Goal: Communication & Community: Answer question/provide support

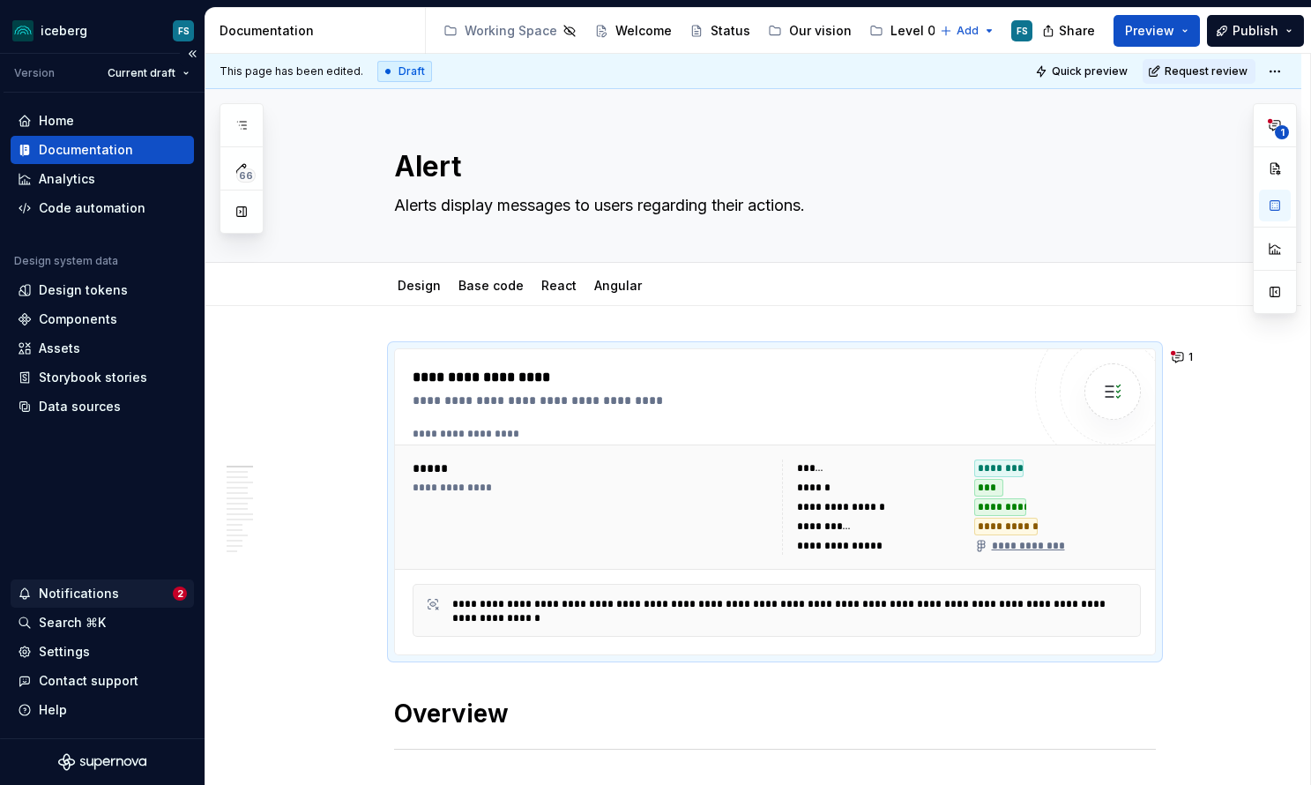
click at [82, 596] on div "Notifications" at bounding box center [79, 594] width 80 height 18
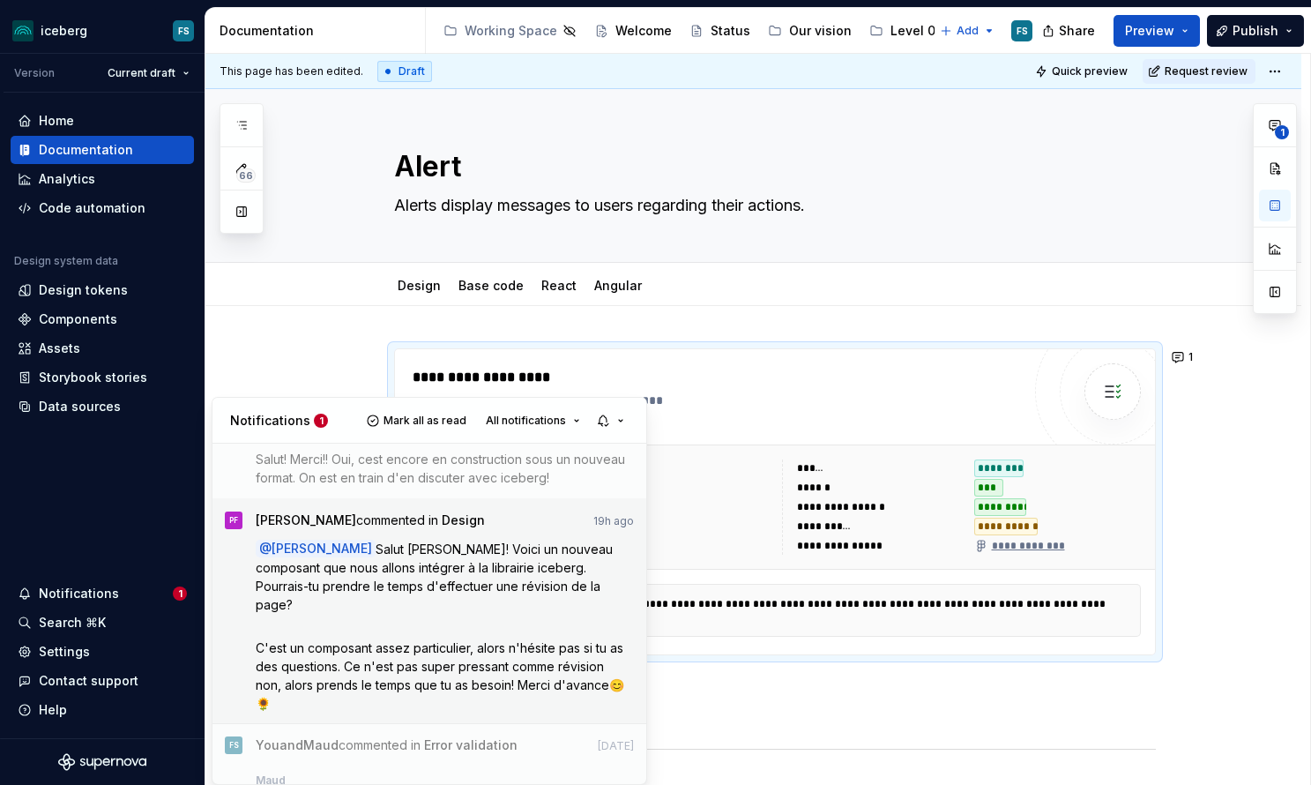
scroll to position [310, 0]
click at [506, 637] on span "C'est un composant assez particulier, alors n'hésite pas si tu as des questions…" at bounding box center [441, 672] width 371 height 71
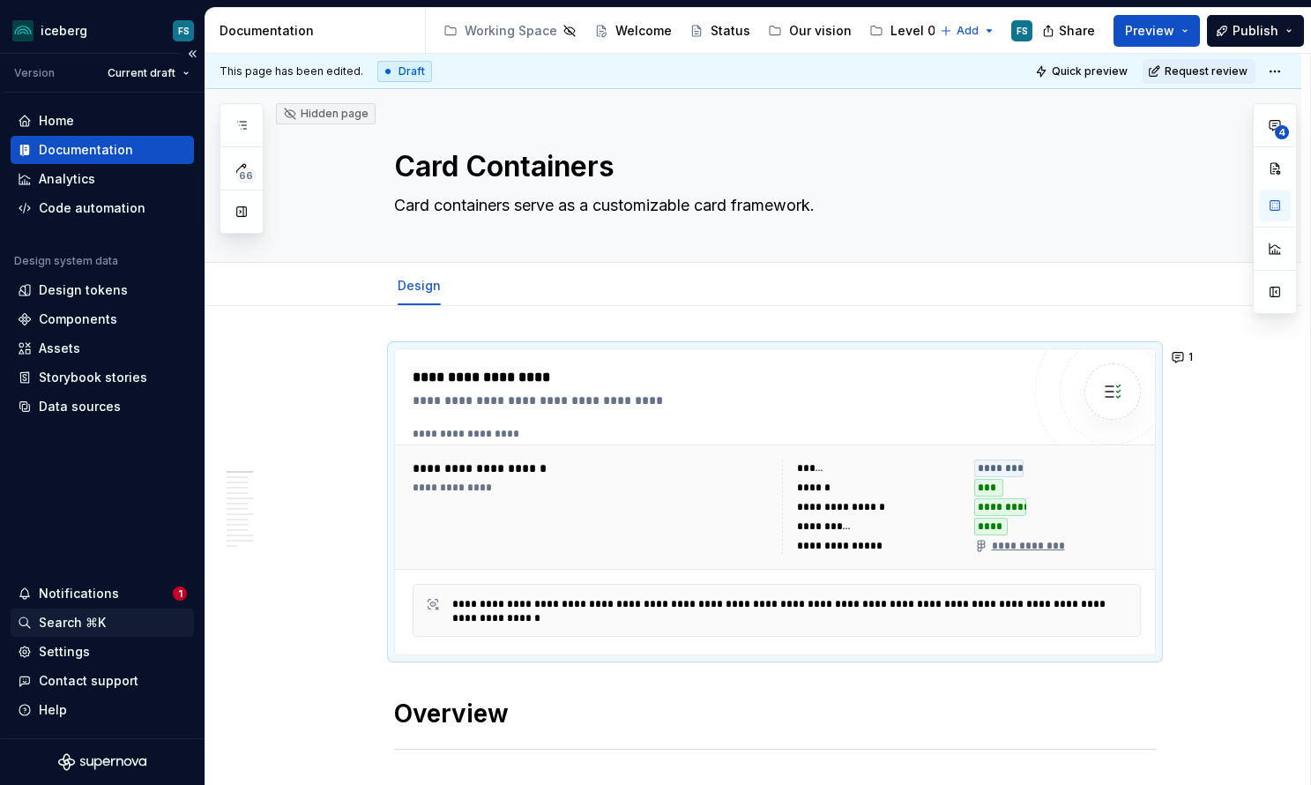
type textarea "*"
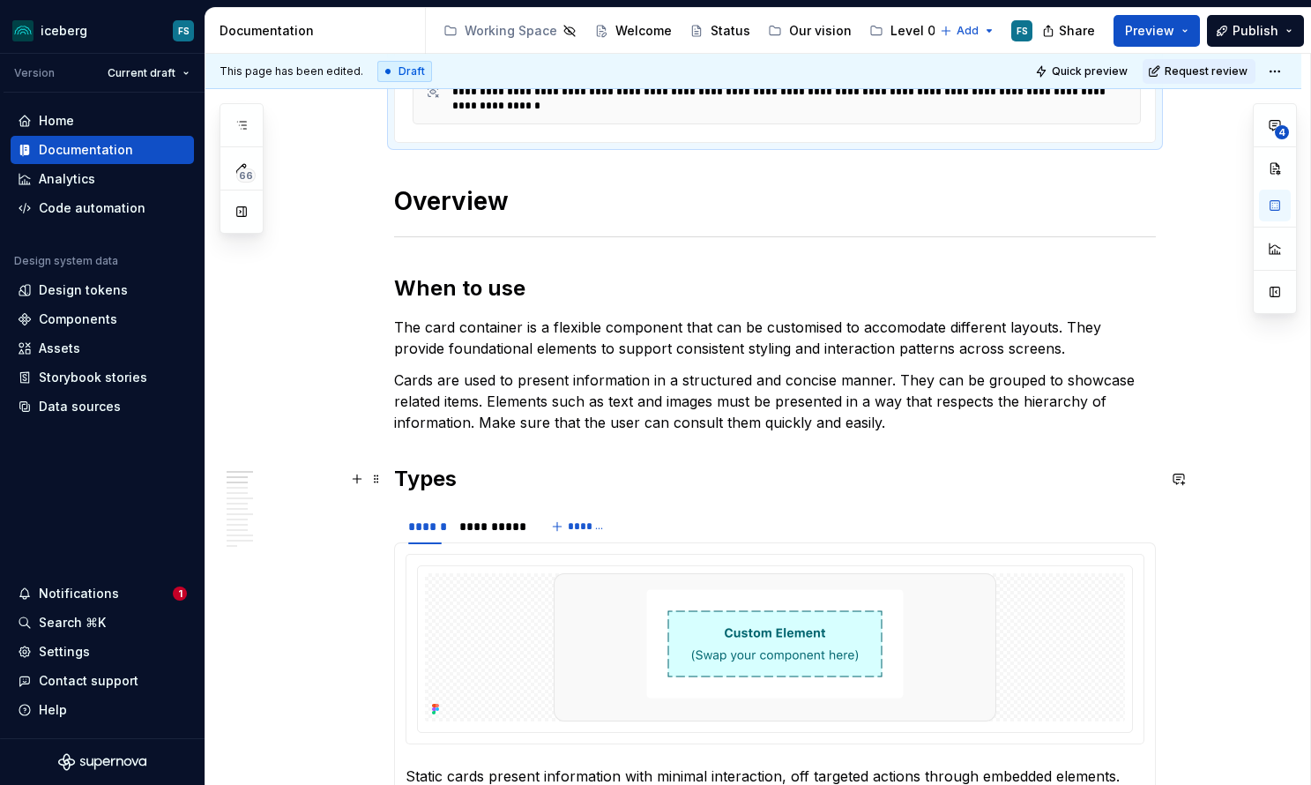
scroll to position [517, 0]
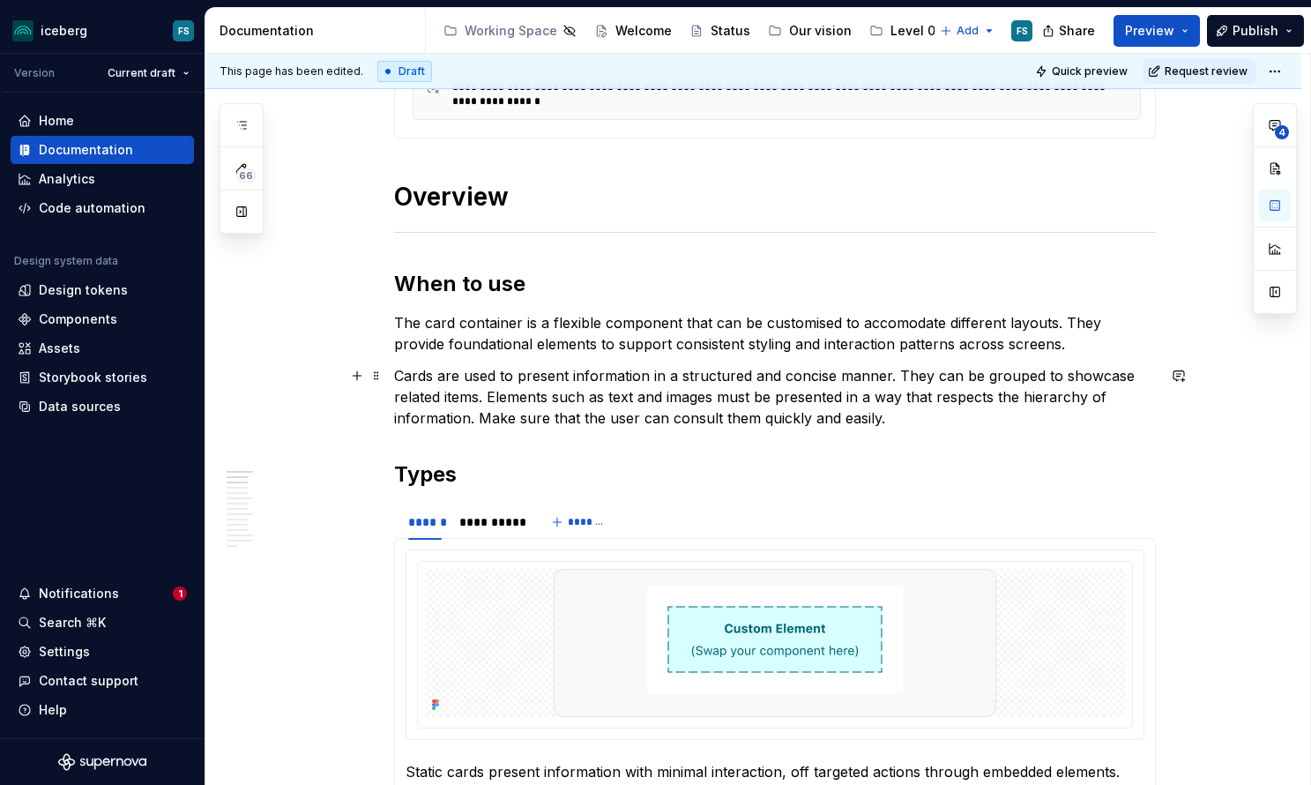
click at [913, 419] on p "Cards are used to present information in a structured and concise manner. They …" at bounding box center [775, 396] width 762 height 63
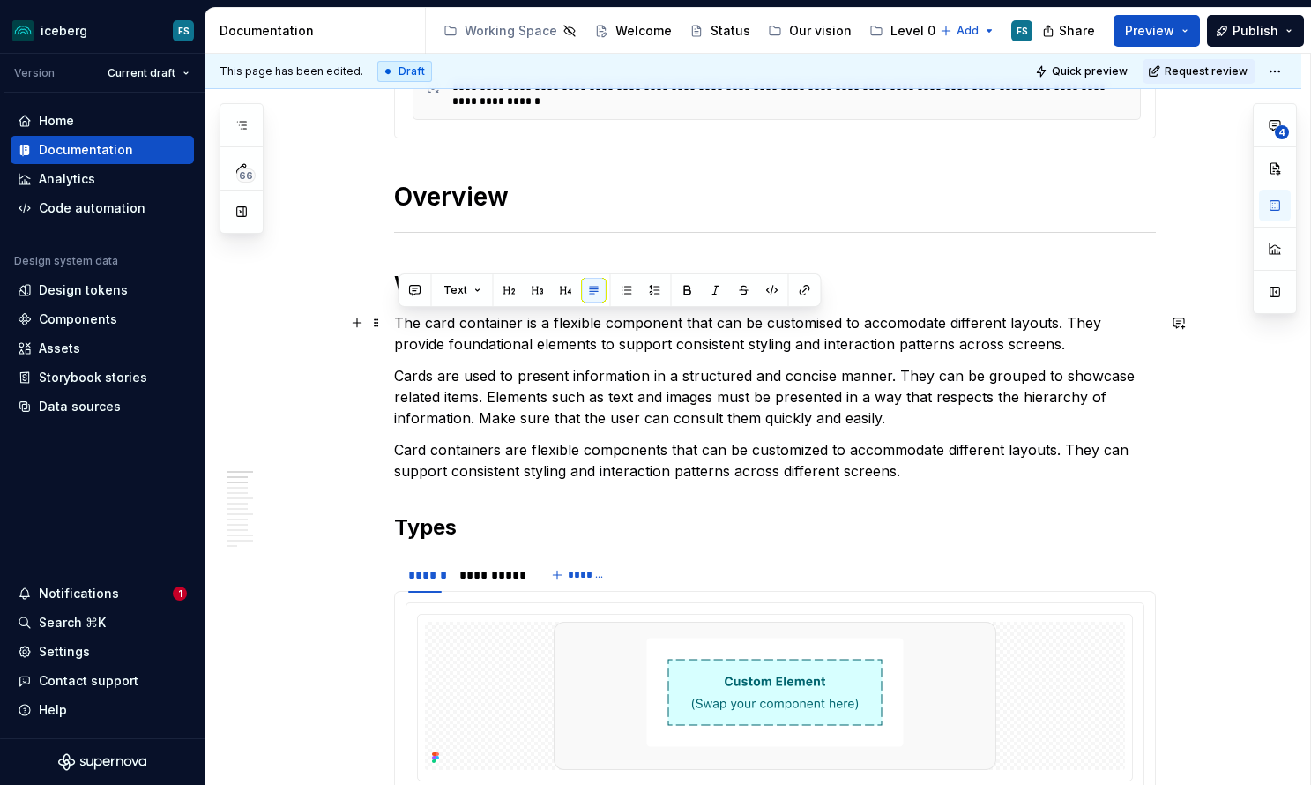
drag, startPoint x: 969, startPoint y: 345, endPoint x: 398, endPoint y: 319, distance: 571.9
click at [398, 319] on p "The card container is a flexible component that can be customised to accomodate…" at bounding box center [775, 333] width 762 height 42
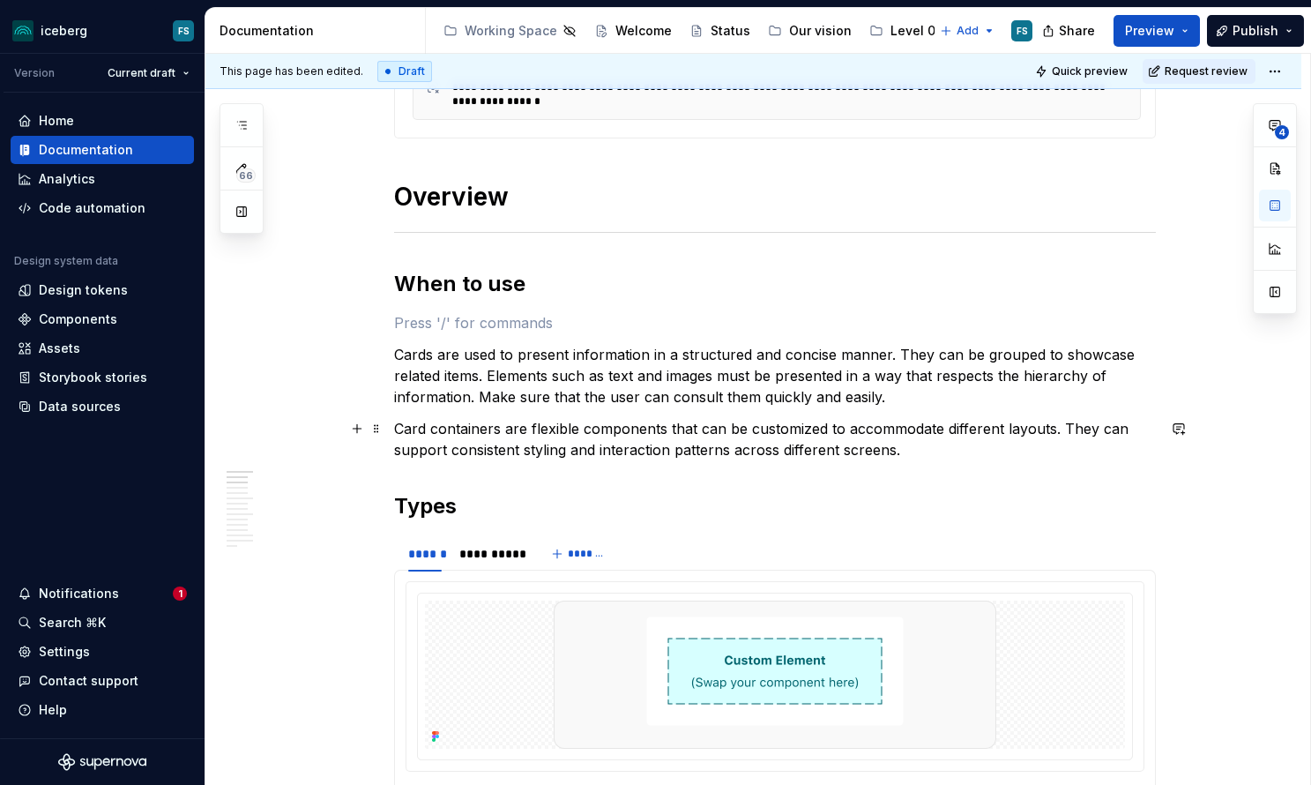
click at [913, 448] on p "Card containers are flexible components that can be customized to accommodate d…" at bounding box center [775, 439] width 762 height 42
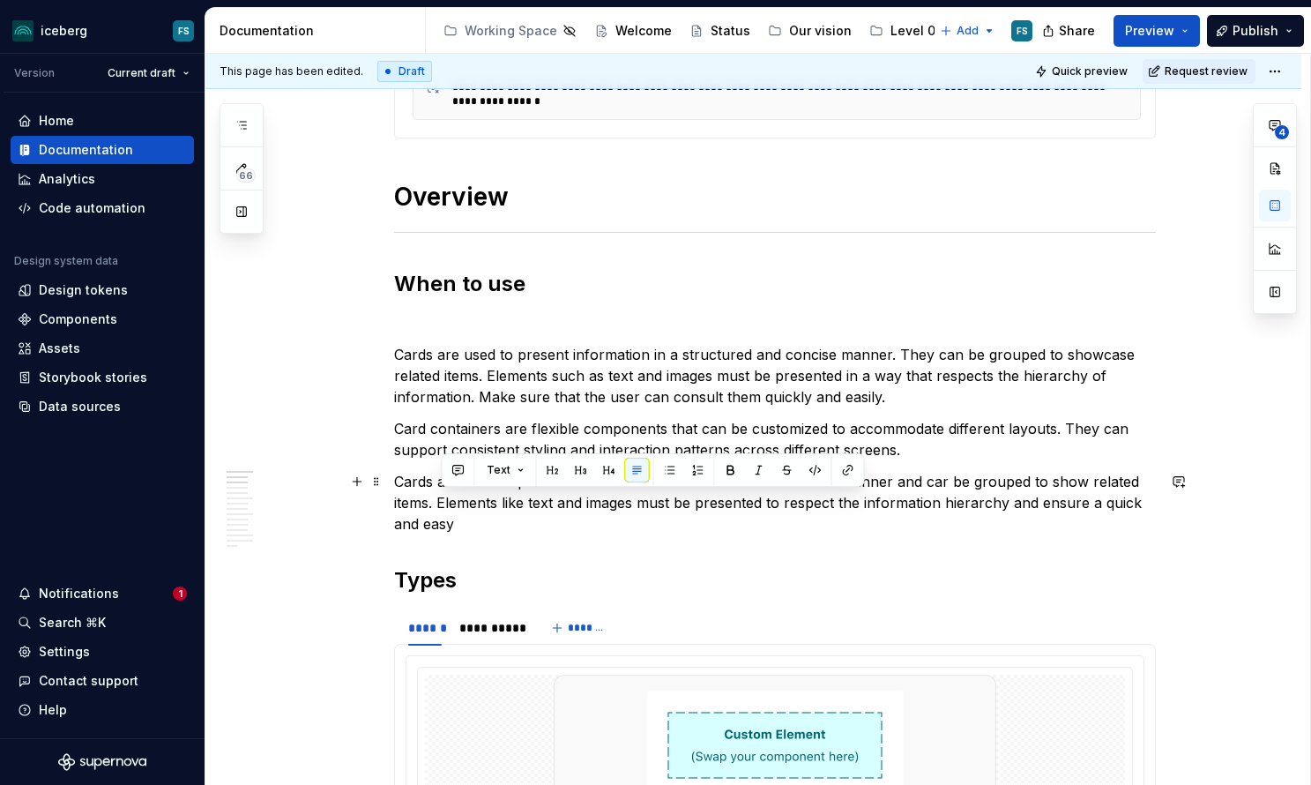
drag, startPoint x: 471, startPoint y: 528, endPoint x: 441, endPoint y: 505, distance: 37.7
click at [441, 505] on p "Cards are used to present information in a structured and concise manner and ca…" at bounding box center [775, 502] width 762 height 63
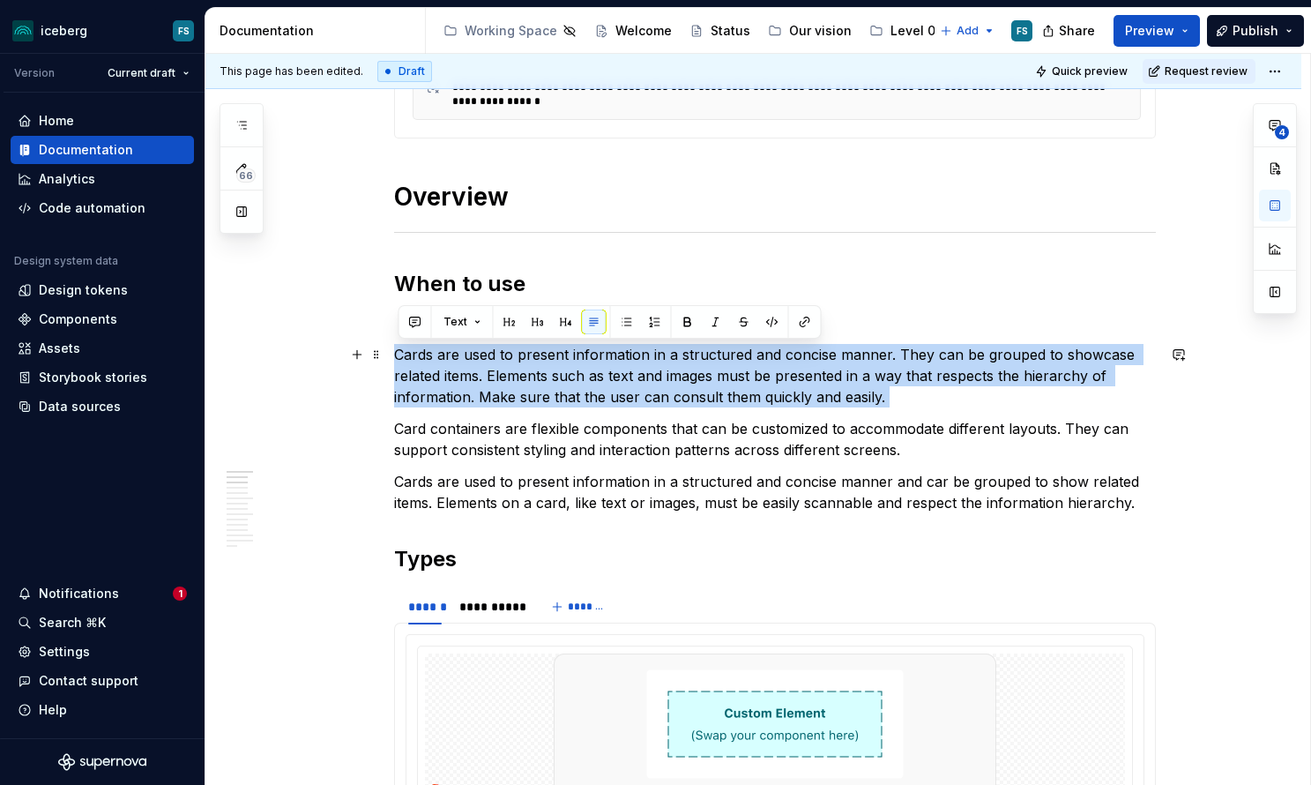
drag, startPoint x: 399, startPoint y: 426, endPoint x: 398, endPoint y: 356, distance: 69.7
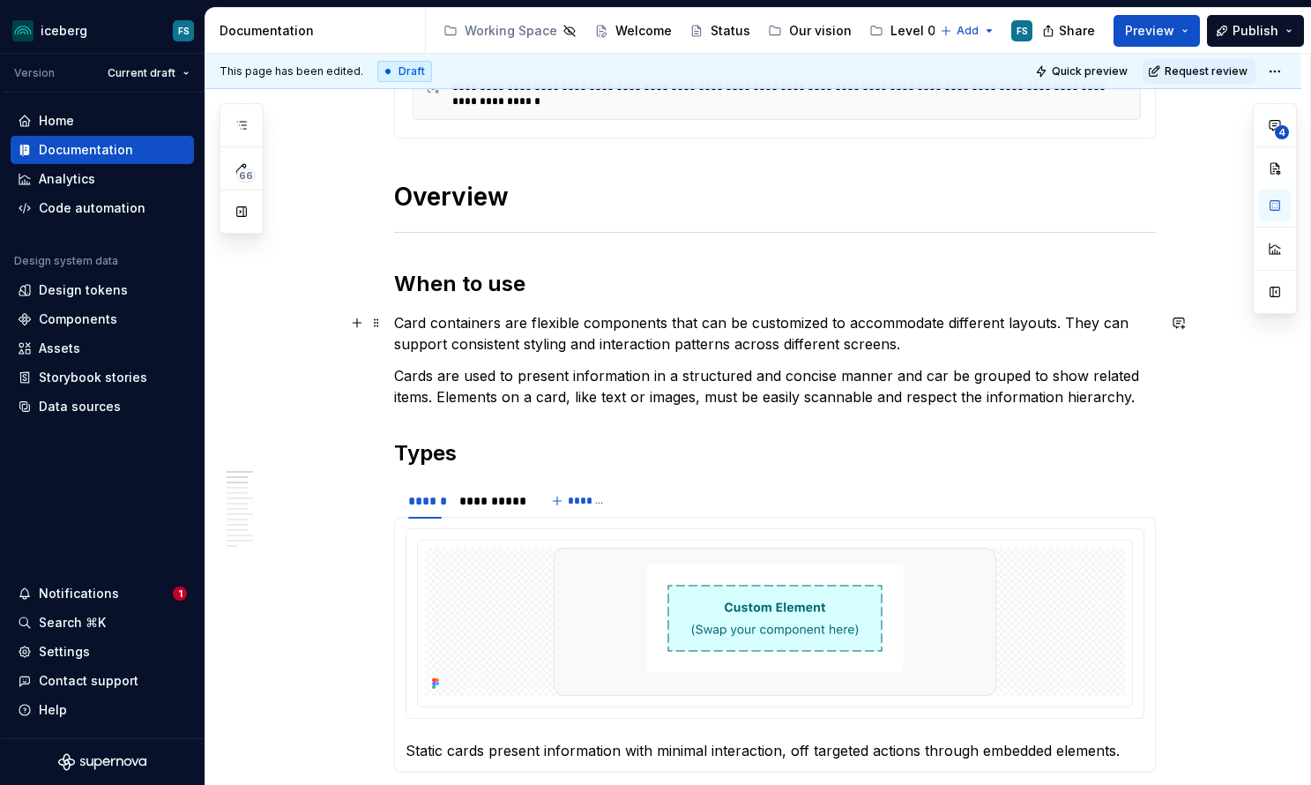
click at [1122, 322] on p "Card containers are flexible components that can be customized to accommodate d…" at bounding box center [775, 333] width 762 height 42
click at [943, 375] on p "Cards are used to present information in a structured and concise manner and ca…" at bounding box center [775, 386] width 762 height 42
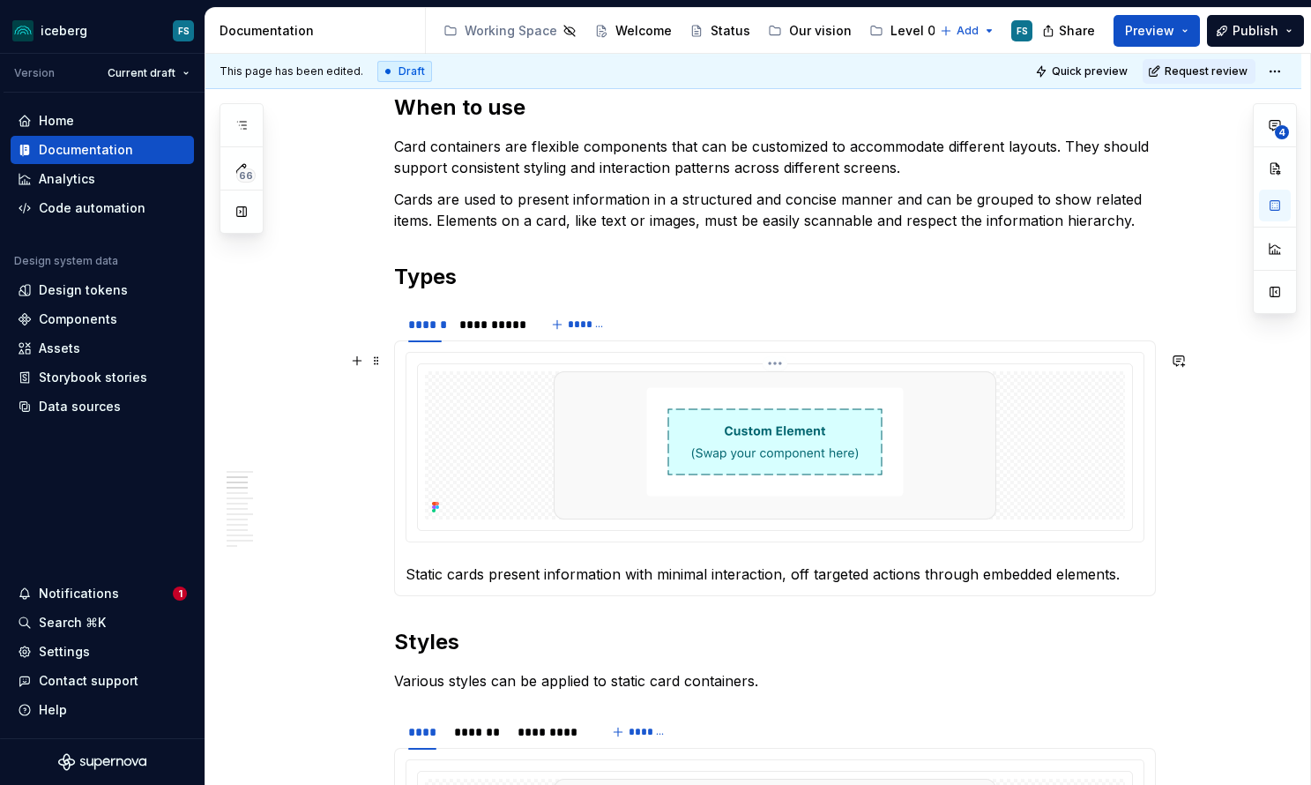
scroll to position [728, 0]
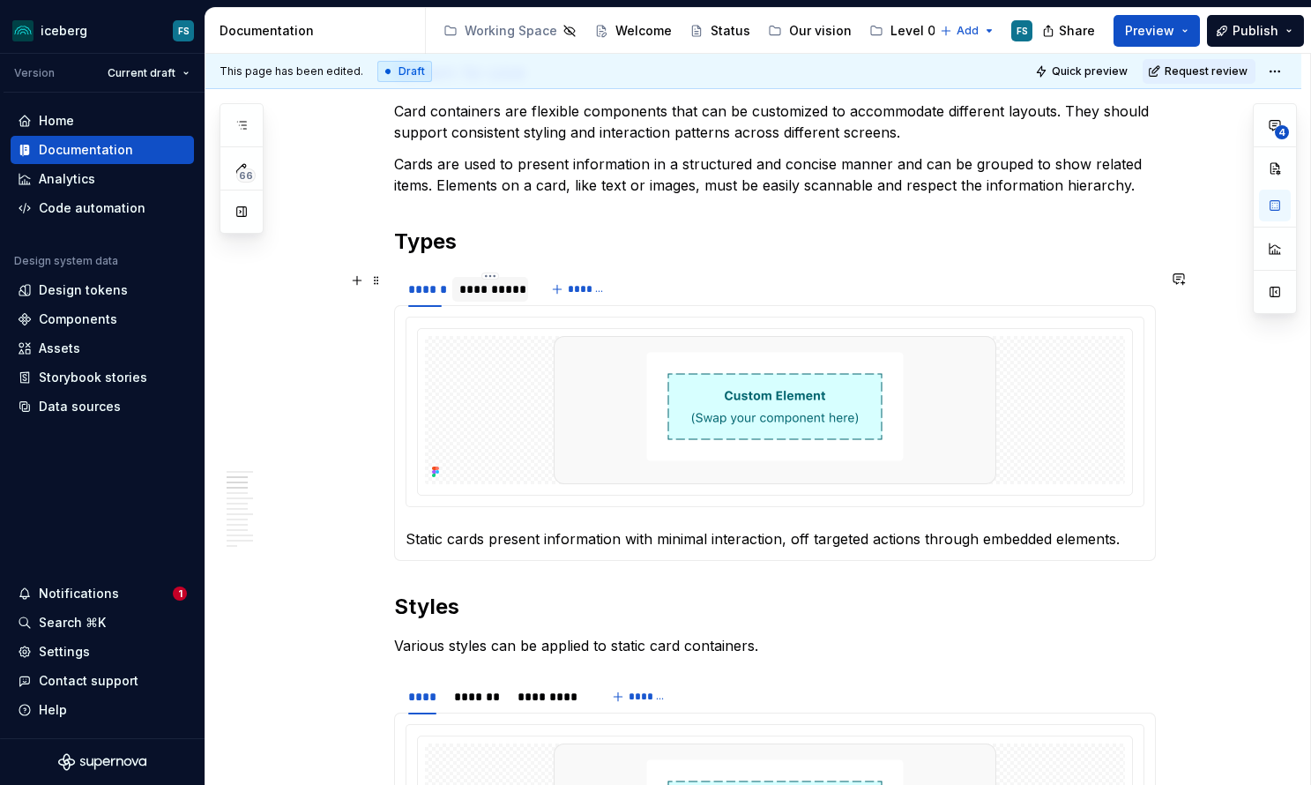
click at [498, 284] on div "**********" at bounding box center [490, 289] width 62 height 18
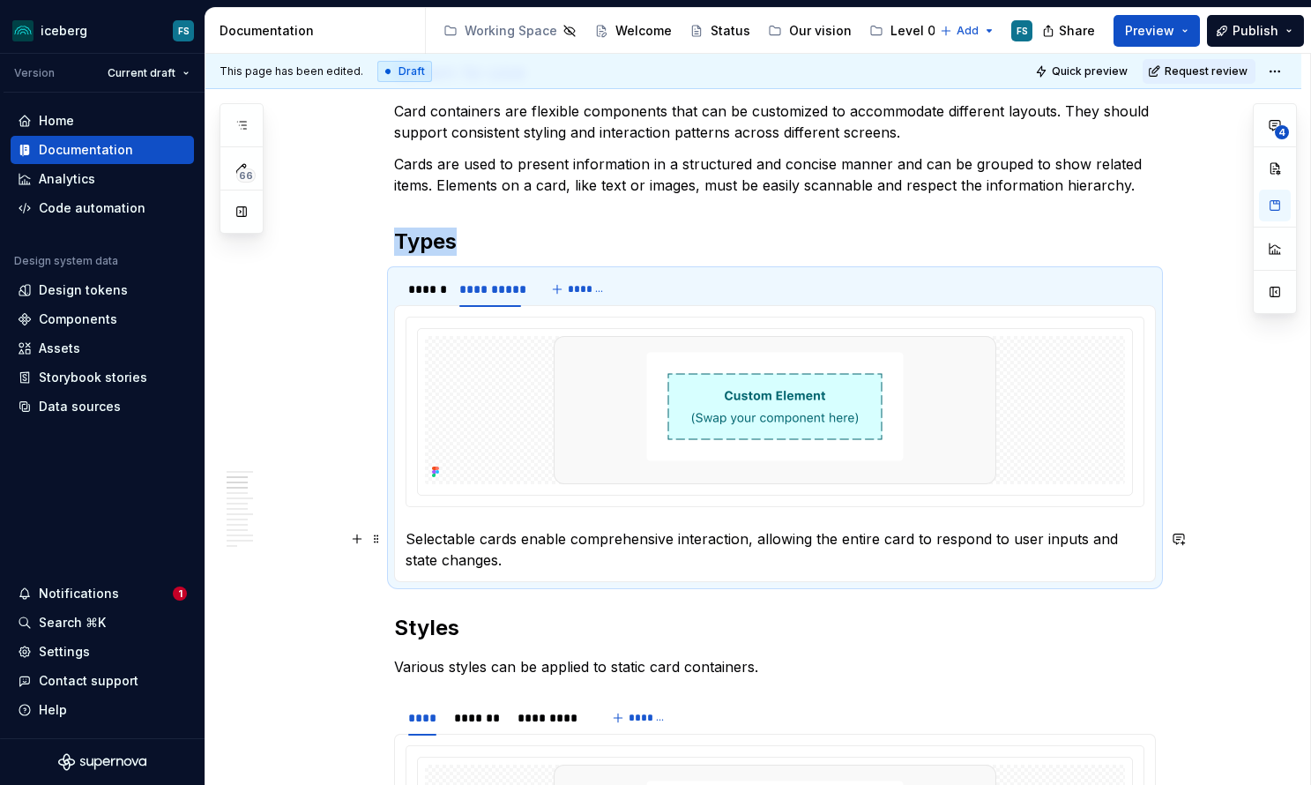
click at [524, 557] on p "Selectable cards enable comprehensive interaction, allowing the entire card to …" at bounding box center [775, 549] width 739 height 42
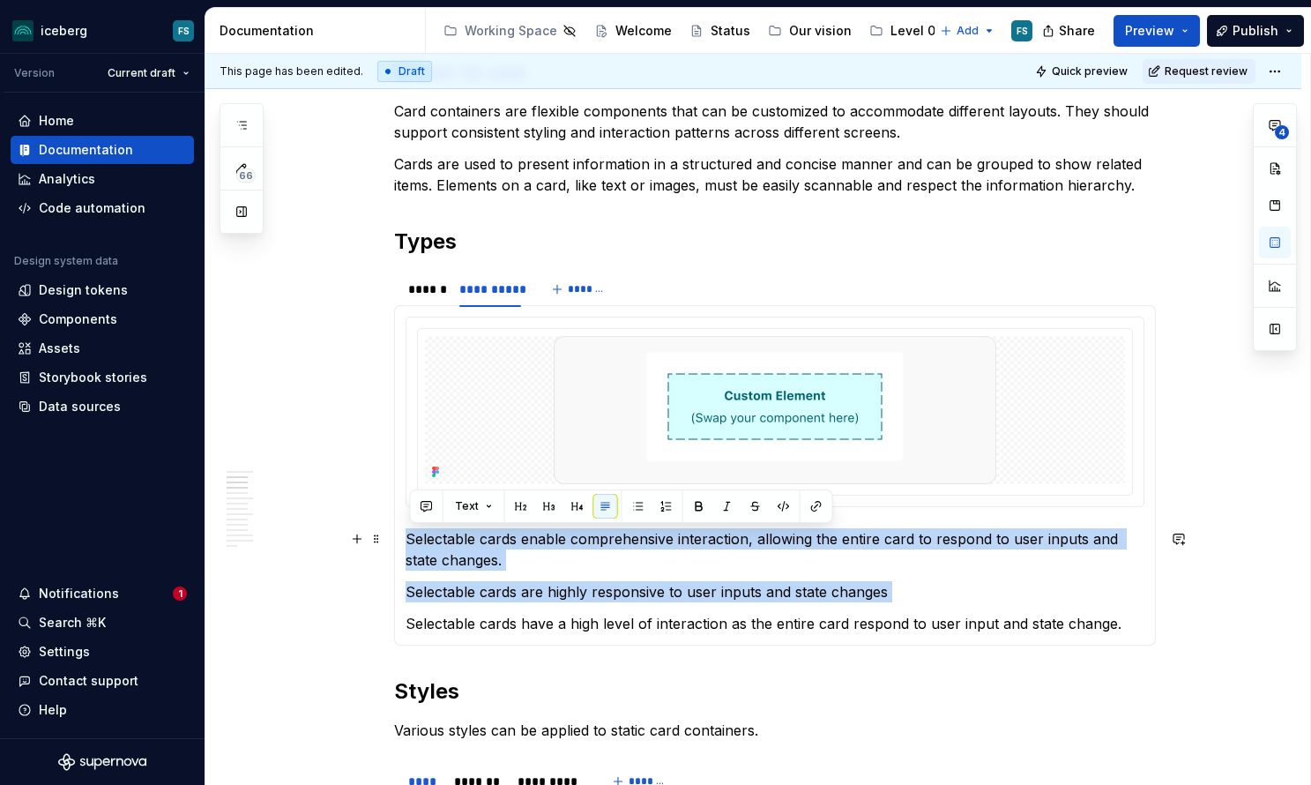
drag, startPoint x: 411, startPoint y: 624, endPoint x: 411, endPoint y: 542, distance: 82.0
click at [411, 542] on section-item-column "Selectable cards enable comprehensive interaction, allowing the entire card to …" at bounding box center [775, 475] width 739 height 317
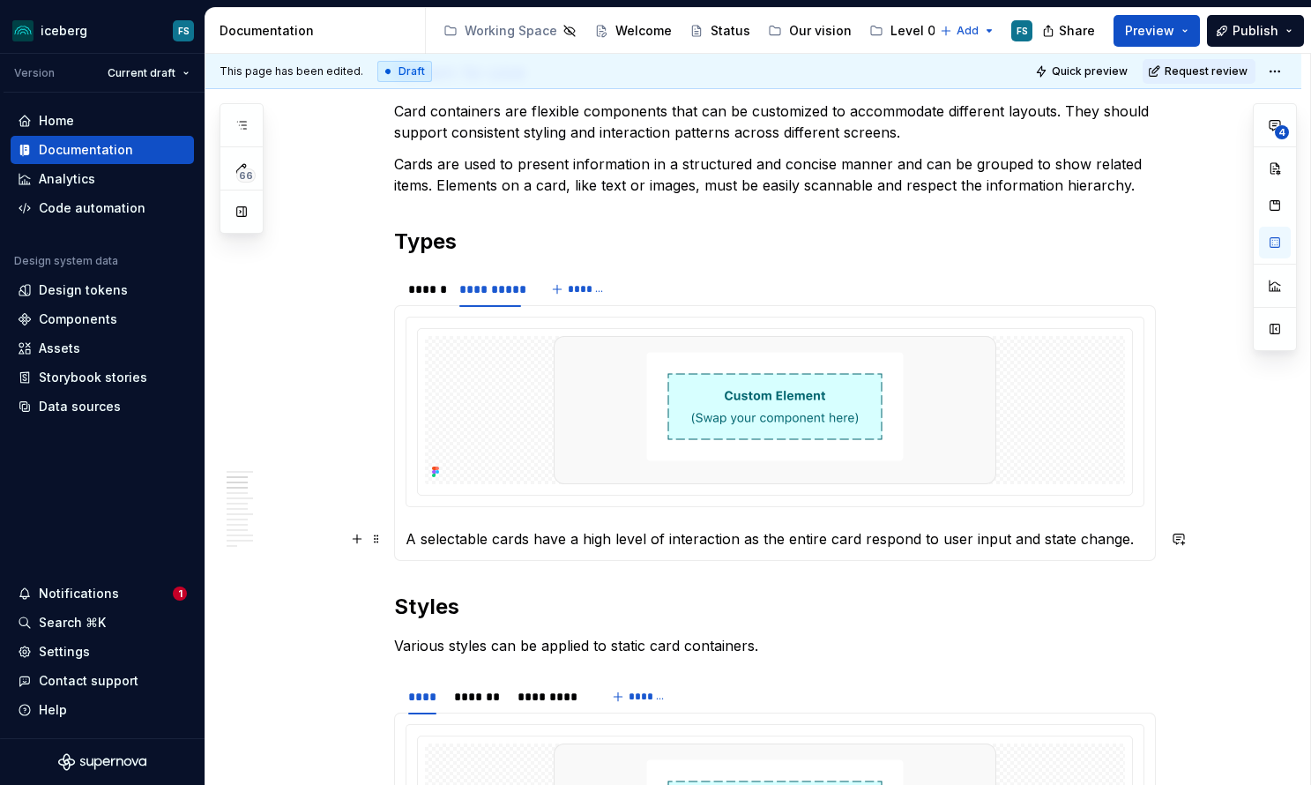
click at [533, 537] on p "A selectable cards have a high level of interaction as the entire card respond …" at bounding box center [775, 538] width 739 height 21
click at [991, 538] on p "A selectable card has a high level of interaction as the entire card respond to…" at bounding box center [775, 538] width 739 height 21
click at [1114, 542] on p "A selectable card has a high level of interaction as the entire card respond to…" at bounding box center [775, 538] width 739 height 21
click at [432, 540] on p "A selectable card has a high level of interaction as the entire card respond to…" at bounding box center [775, 538] width 739 height 21
click at [512, 540] on p "Selectable card has a high level of interaction as the entire card respond to u…" at bounding box center [775, 538] width 739 height 21
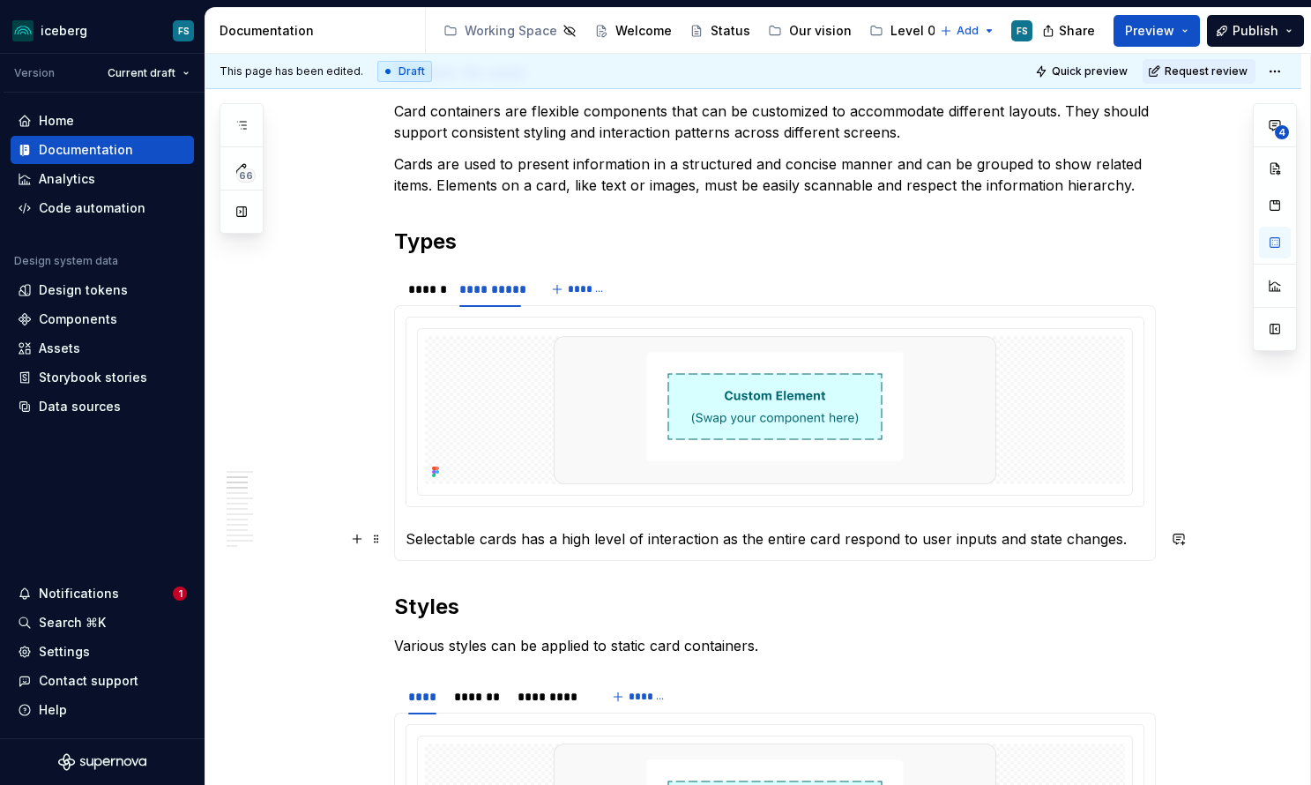
click at [545, 539] on p "Selectable cards has a high level of interaction as the entire card respond to …" at bounding box center [775, 538] width 739 height 21
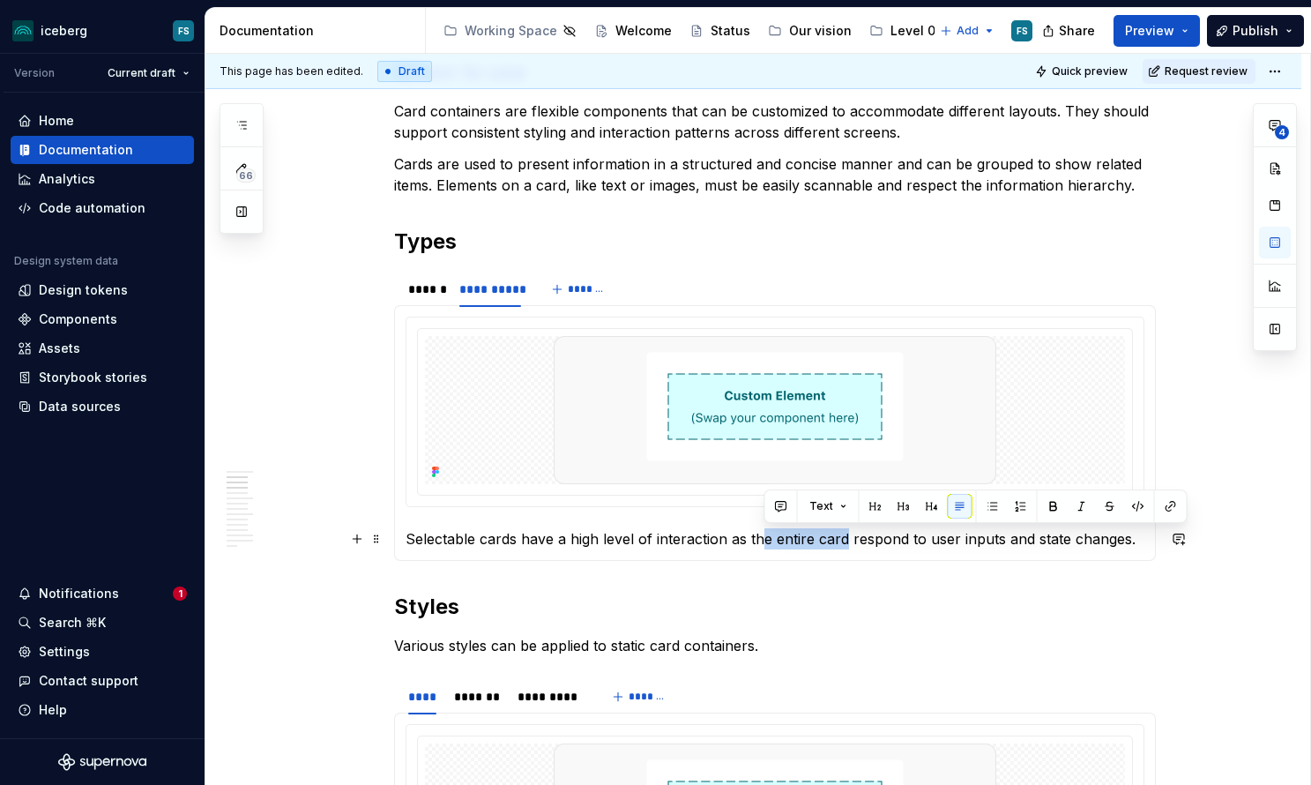
drag, startPoint x: 847, startPoint y: 541, endPoint x: 767, endPoint y: 539, distance: 80.3
click at [767, 539] on p "Selectable cards have a high level of interaction as the entire card respond to…" at bounding box center [775, 538] width 739 height 21
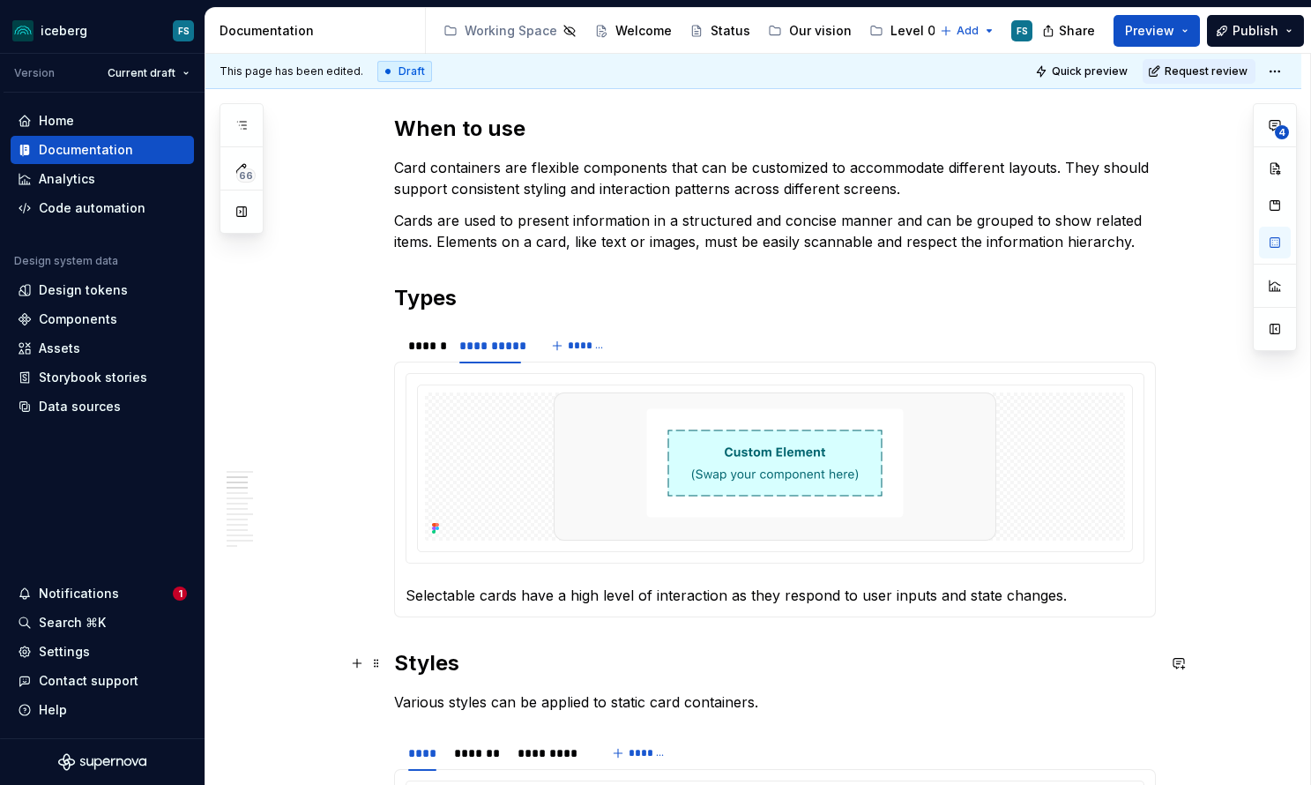
scroll to position [673, 0]
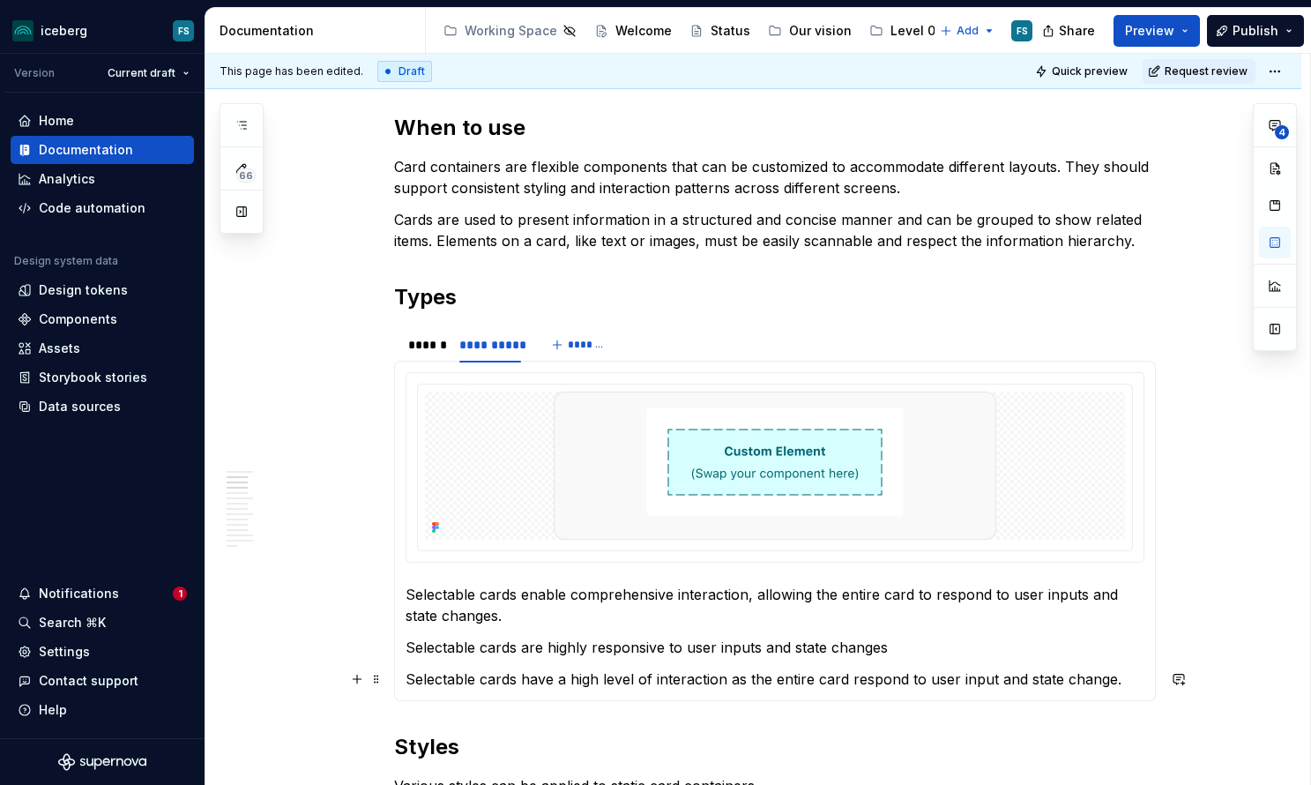
click at [1123, 681] on p "Selectable cards have a high level of interaction as the entire card respond to…" at bounding box center [775, 678] width 739 height 21
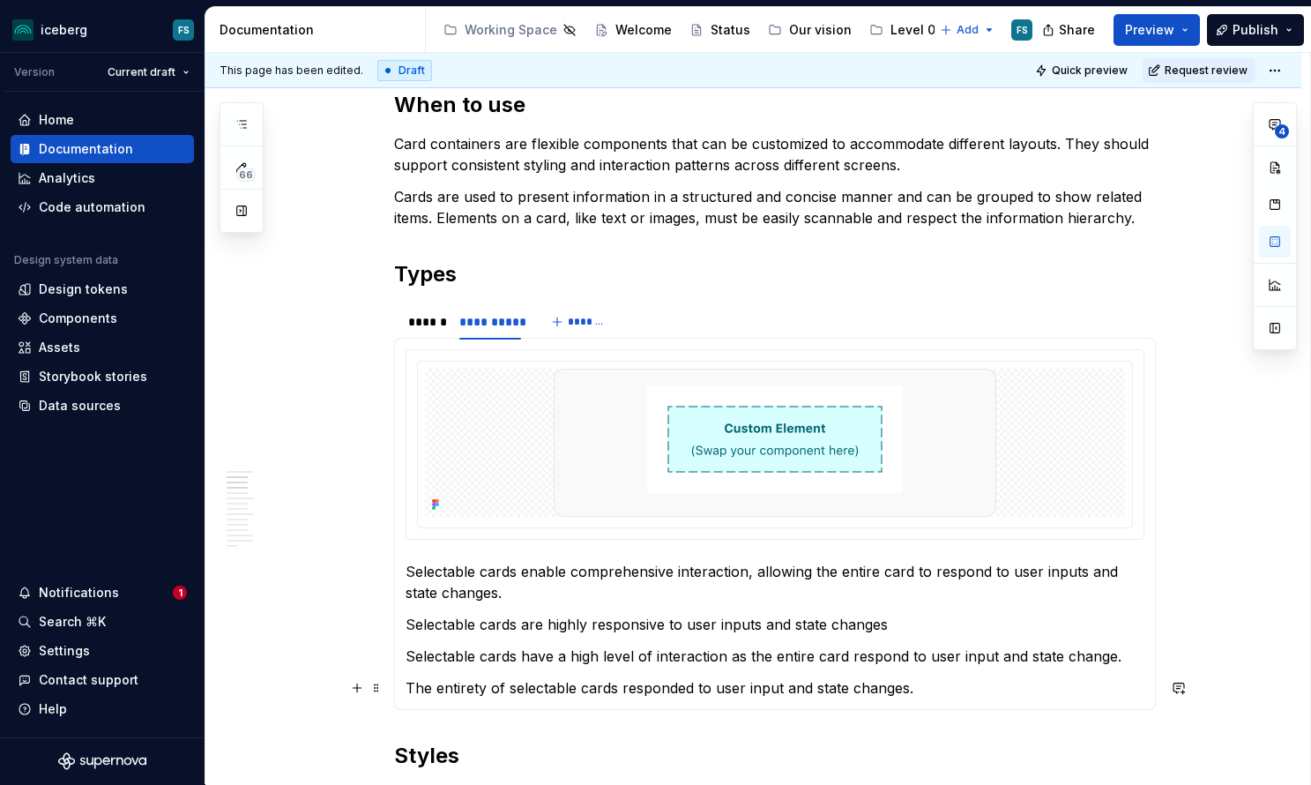
click at [692, 685] on p "The entirety of selectable cards responded to user input and state changes." at bounding box center [775, 687] width 739 height 21
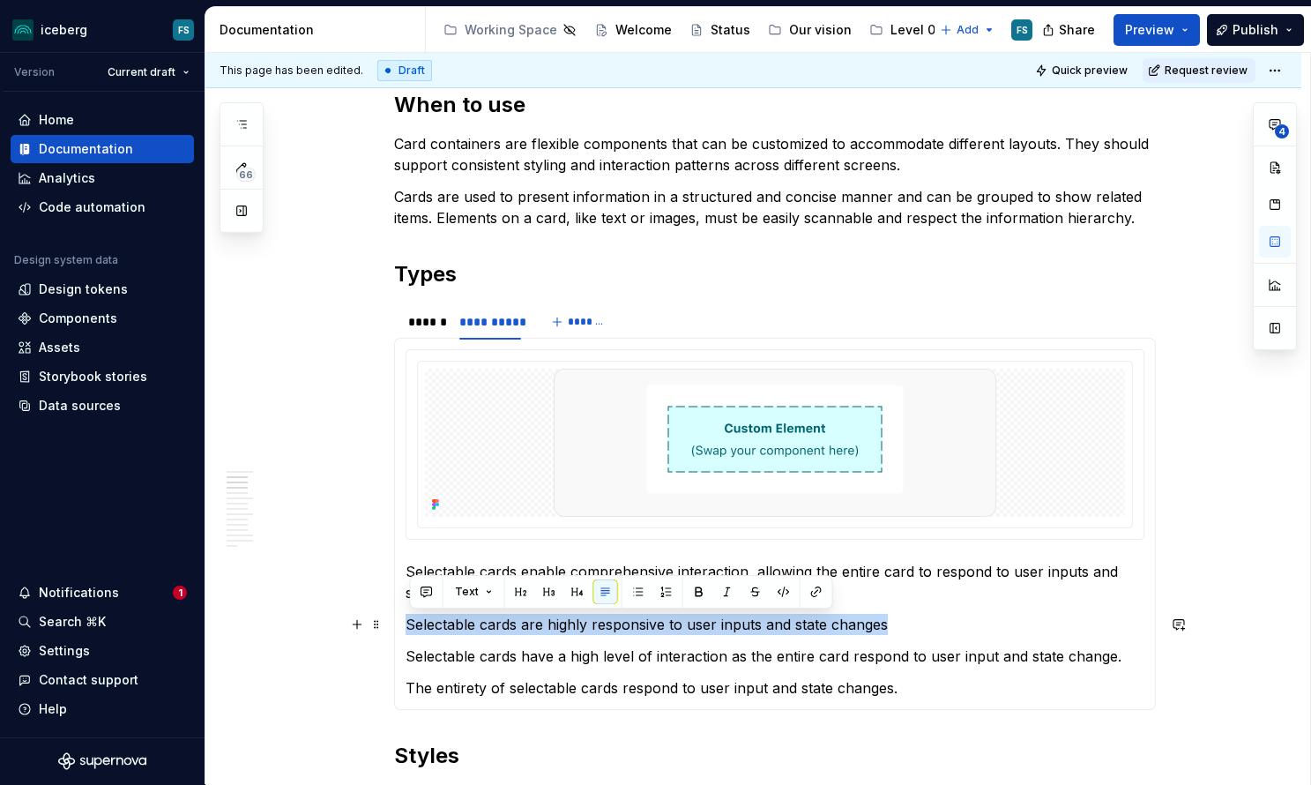
drag, startPoint x: 897, startPoint y: 625, endPoint x: 412, endPoint y: 627, distance: 485.0
click at [412, 627] on p "Selectable cards are highly responsive to user inputs and state changes" at bounding box center [775, 624] width 739 height 21
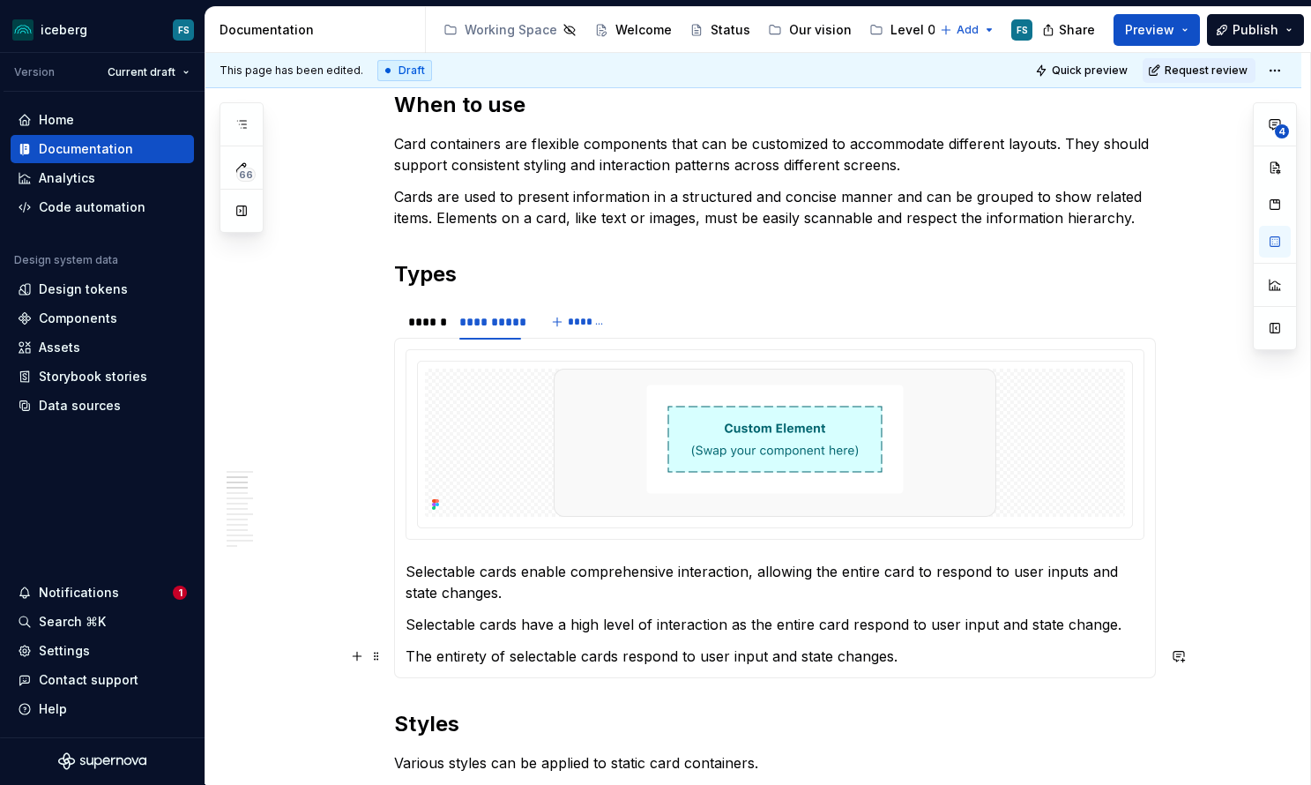
click at [941, 658] on p "The entirety of selectable cards respond to user input and state changes." at bounding box center [775, 655] width 739 height 21
drag, startPoint x: 895, startPoint y: 653, endPoint x: 906, endPoint y: 651, distance: 10.9
click at [895, 653] on p "The entirety of selectable cards respond to user input and state changes." at bounding box center [775, 655] width 739 height 21
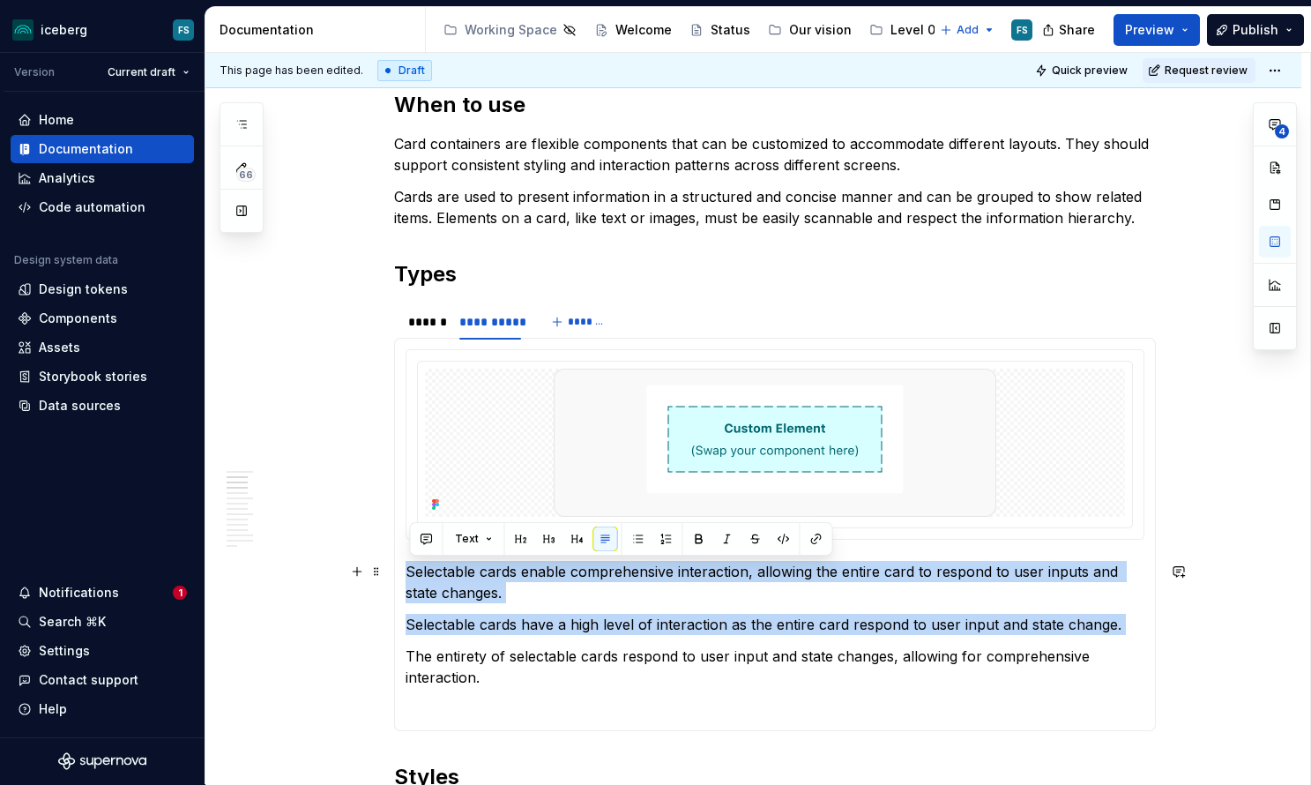
drag, startPoint x: 409, startPoint y: 655, endPoint x: 410, endPoint y: 576, distance: 79.4
click at [410, 576] on section-item-column "Selectable cards enable comprehensive interaction, allowing the entire card to …" at bounding box center [775, 534] width 739 height 370
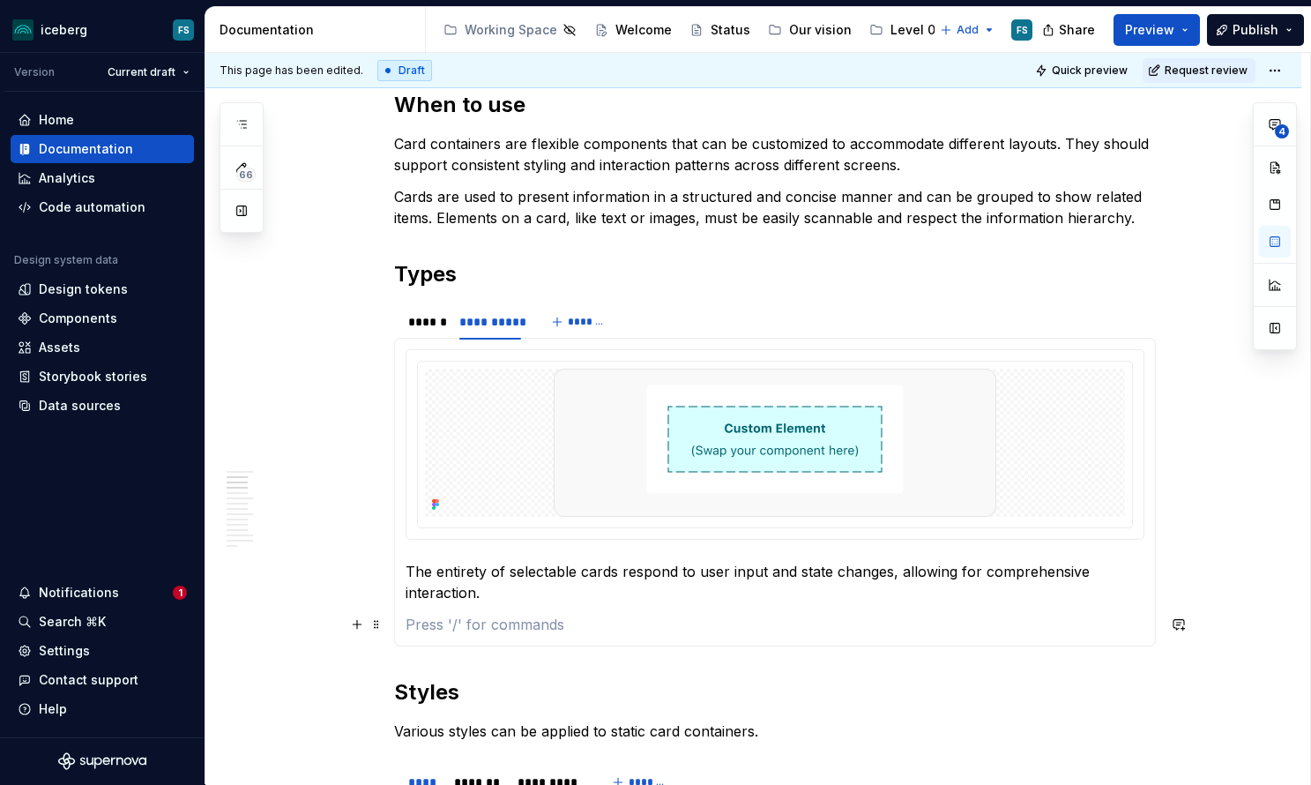
click at [427, 630] on p at bounding box center [775, 624] width 739 height 21
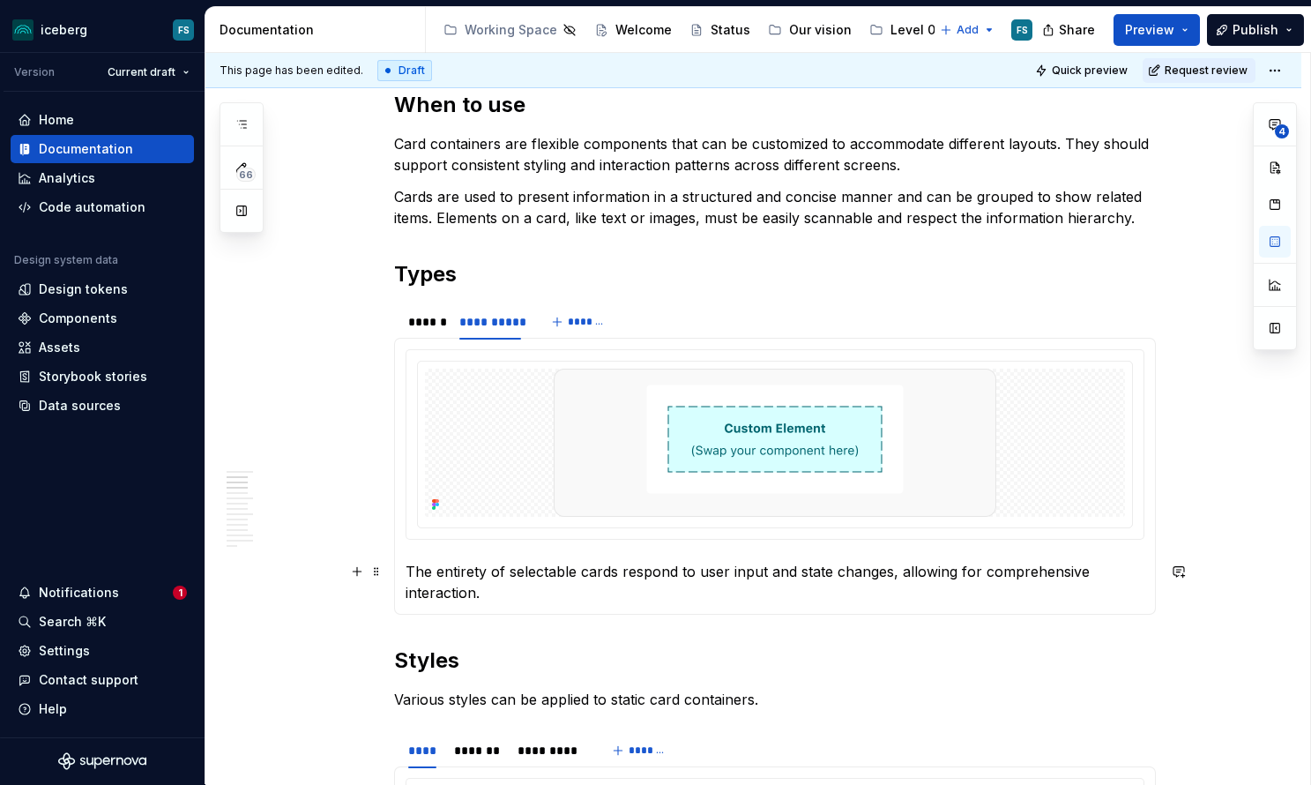
click at [1050, 574] on p "The entirety of selectable cards respond to user input and state changes, allow…" at bounding box center [775, 582] width 739 height 42
click at [879, 574] on p "The entirety of selectable cards respond to user input and state changes, allow…" at bounding box center [775, 582] width 739 height 42
click at [1034, 574] on p "The entirety of selectable cards respond to user input and state changes, allow…" at bounding box center [775, 582] width 739 height 42
click at [406, 324] on div "******" at bounding box center [425, 321] width 48 height 25
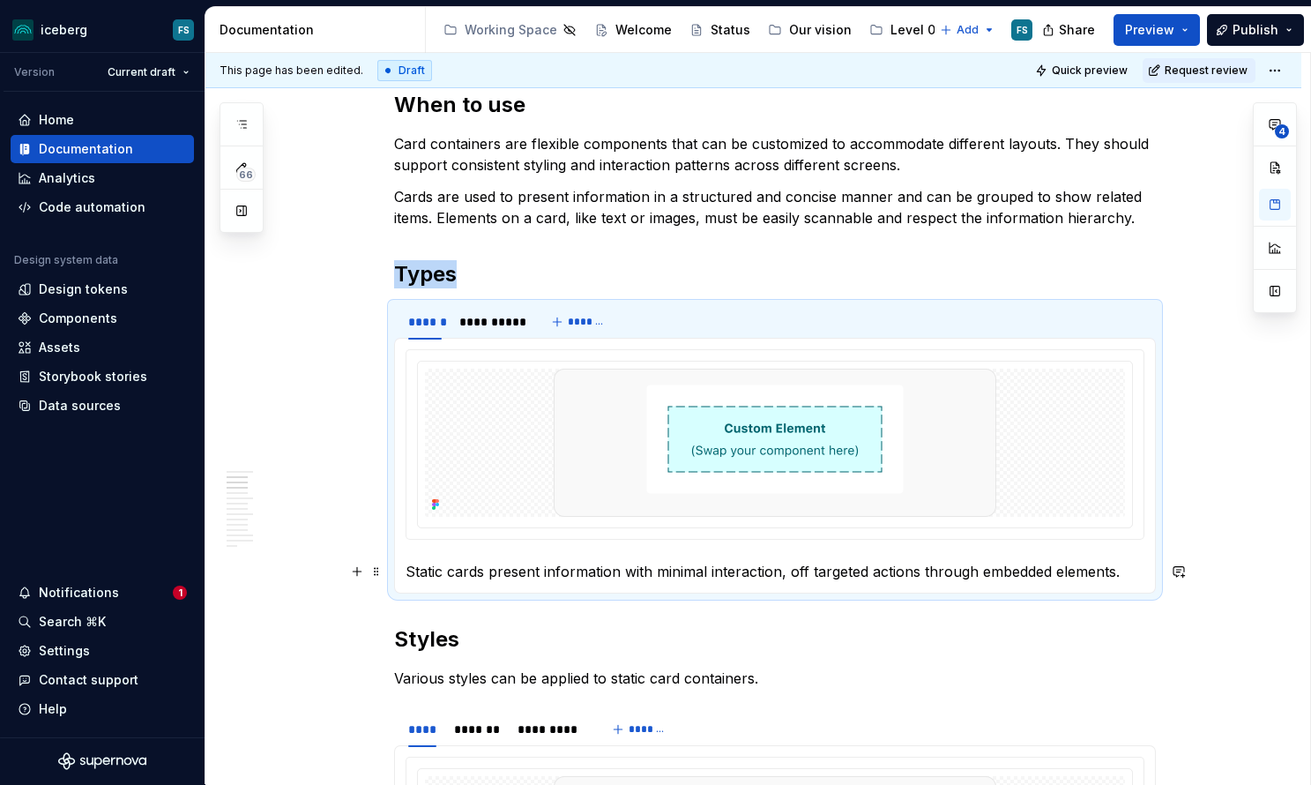
scroll to position [692, 0]
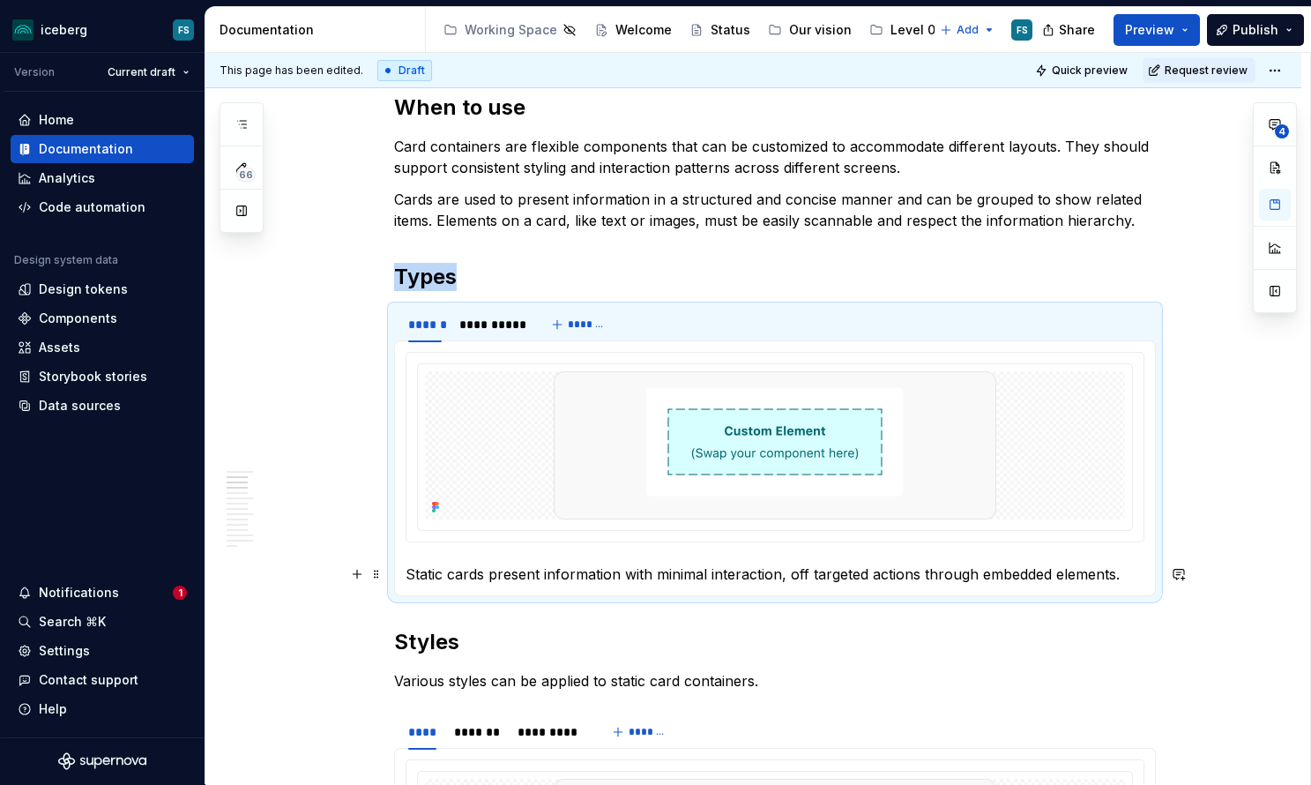
click at [1130, 573] on p "Static cards present information with minimal interaction, off targeted actions…" at bounding box center [775, 573] width 739 height 21
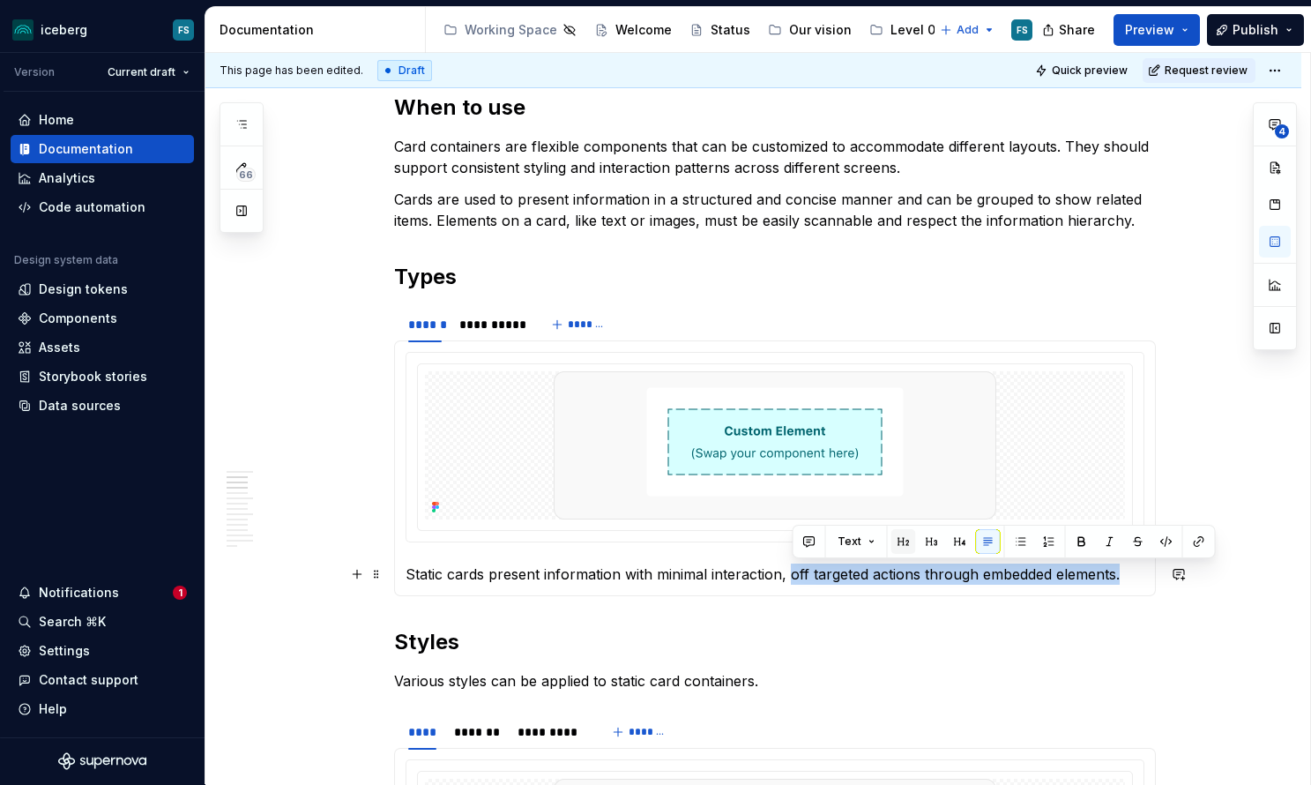
drag, startPoint x: 1131, startPoint y: 578, endPoint x: 904, endPoint y: 547, distance: 229.6
click at [793, 578] on p "Static cards present information with minimal interaction, off targeted actions…" at bounding box center [775, 573] width 739 height 21
click at [806, 544] on button "button" at bounding box center [809, 541] width 25 height 25
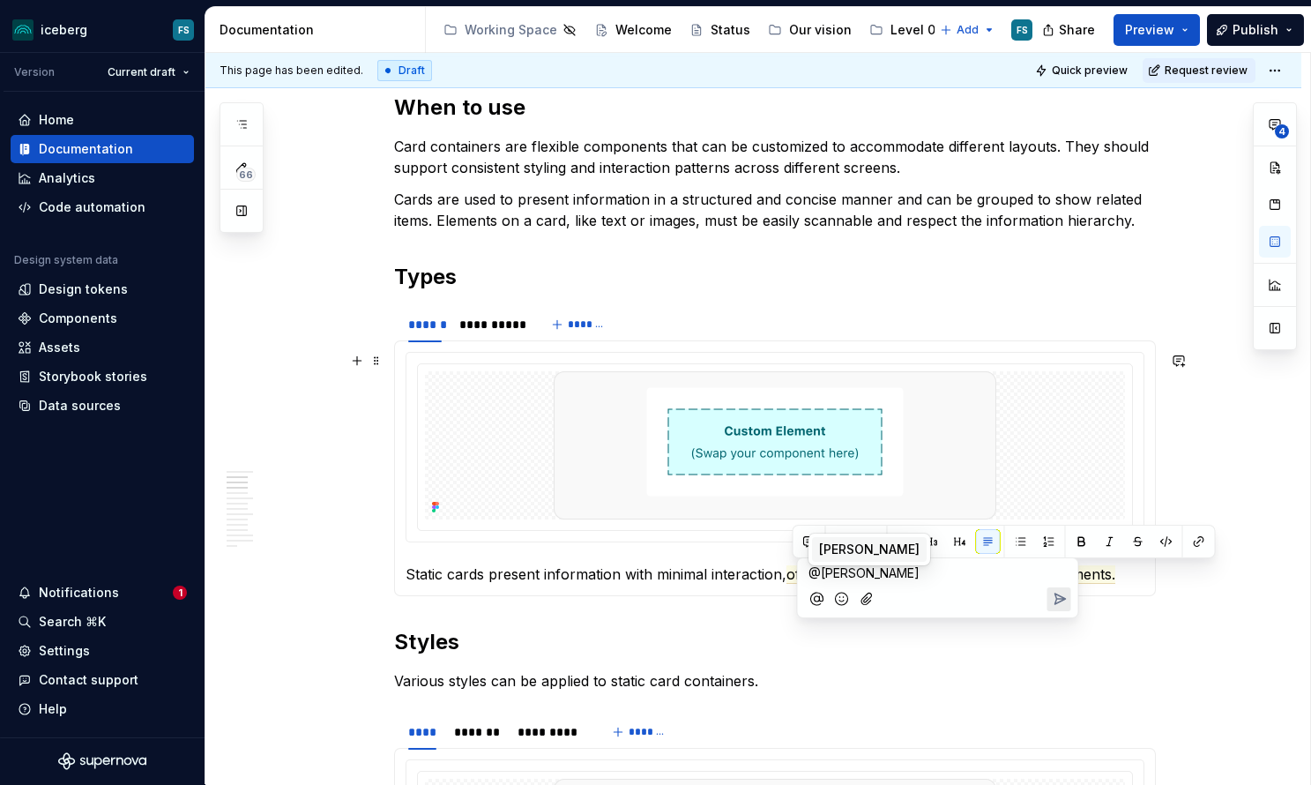
click at [847, 547] on span "[PERSON_NAME]" at bounding box center [869, 550] width 101 height 18
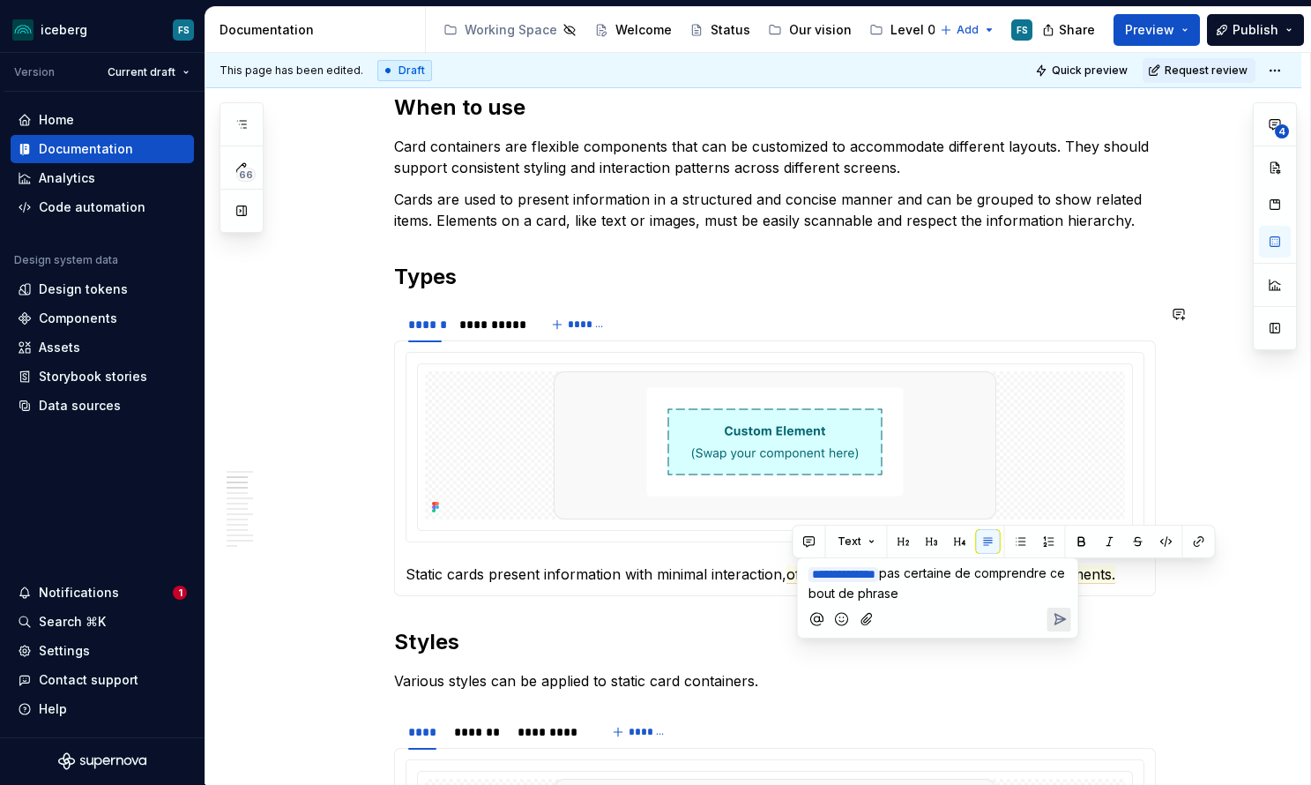
click at [1050, 615] on icon "Send" at bounding box center [1059, 619] width 18 height 18
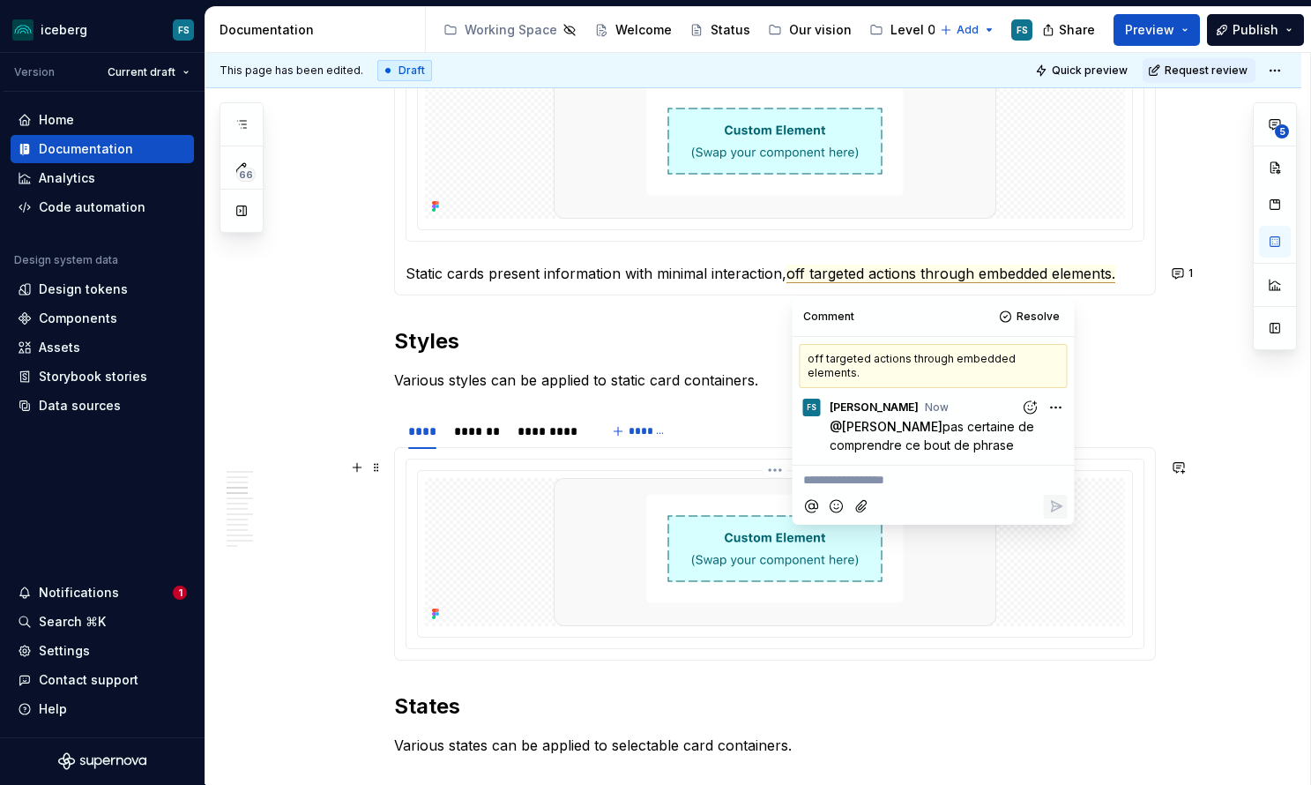
scroll to position [999, 0]
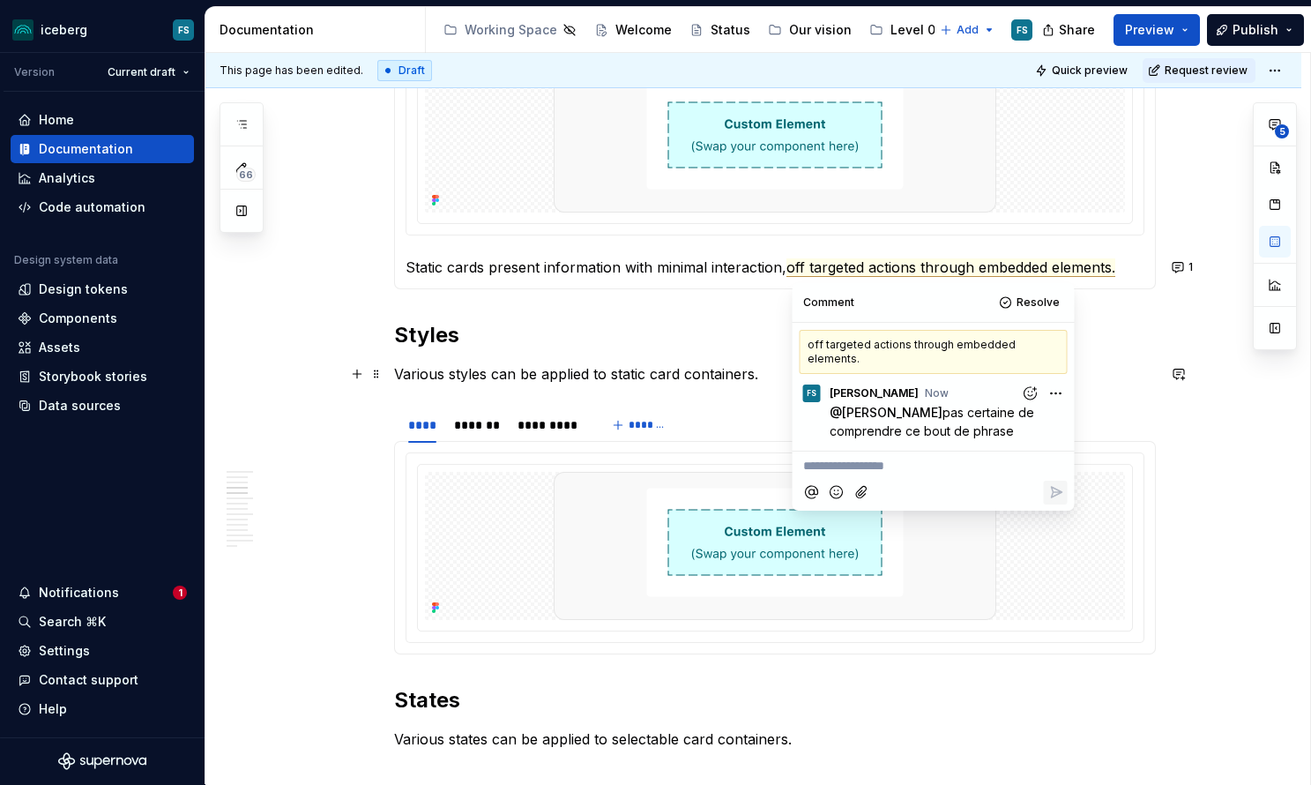
click at [690, 375] on p "Various styles can be applied to static card containers." at bounding box center [775, 373] width 762 height 21
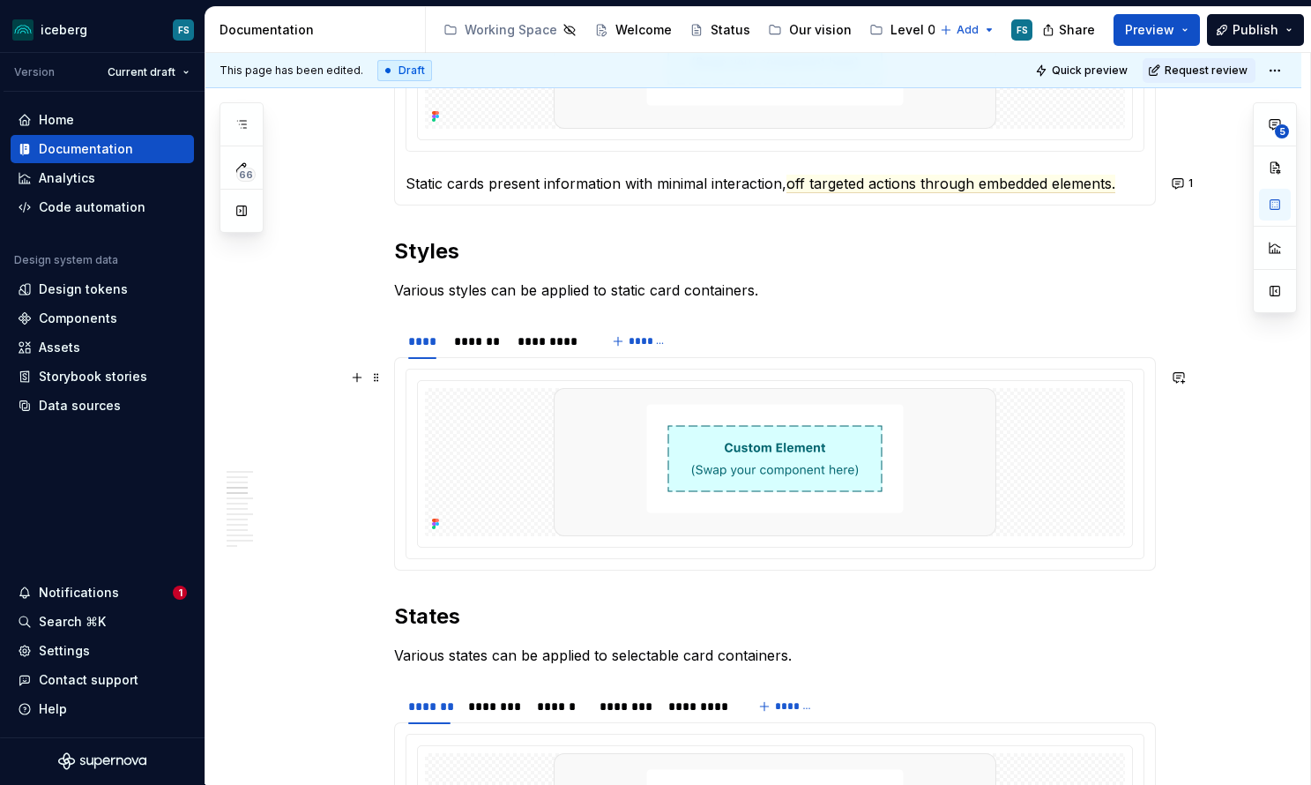
scroll to position [1086, 0]
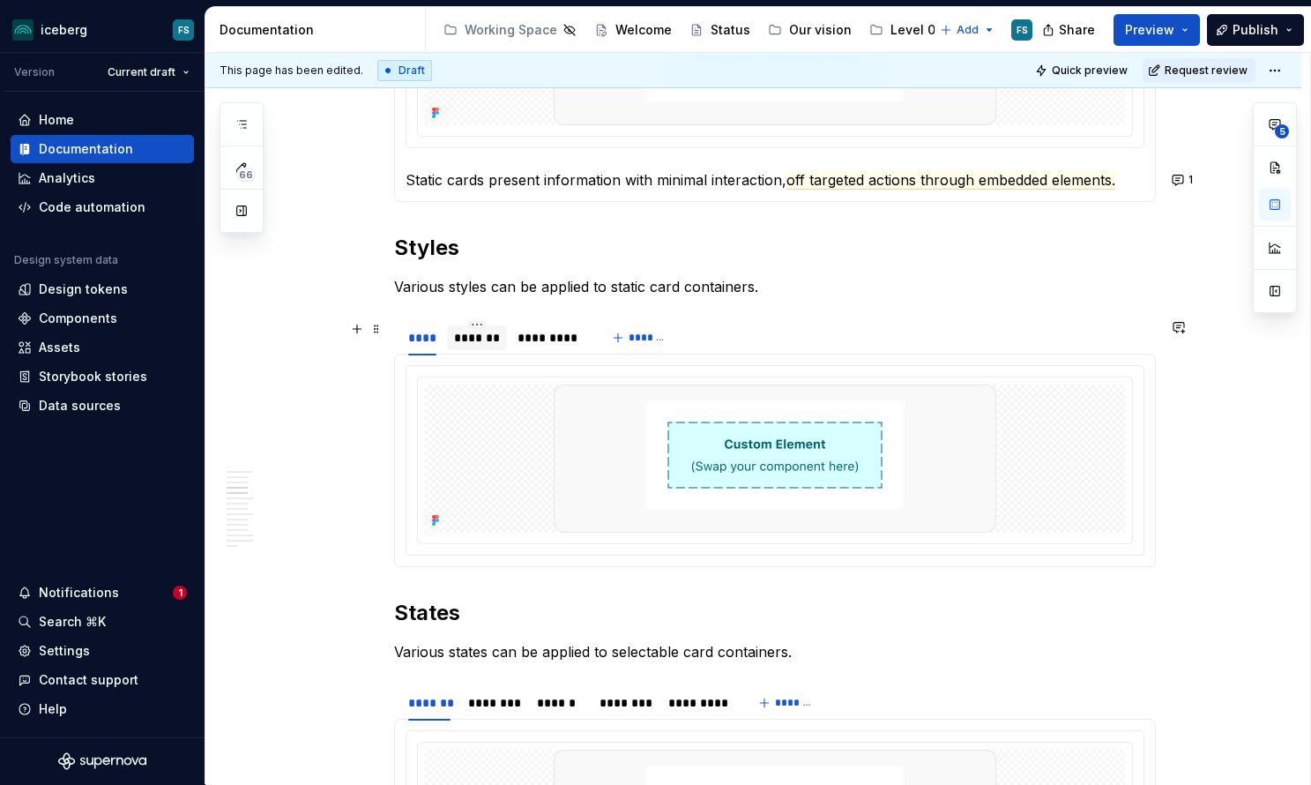
click at [488, 331] on div "*******" at bounding box center [477, 338] width 46 height 18
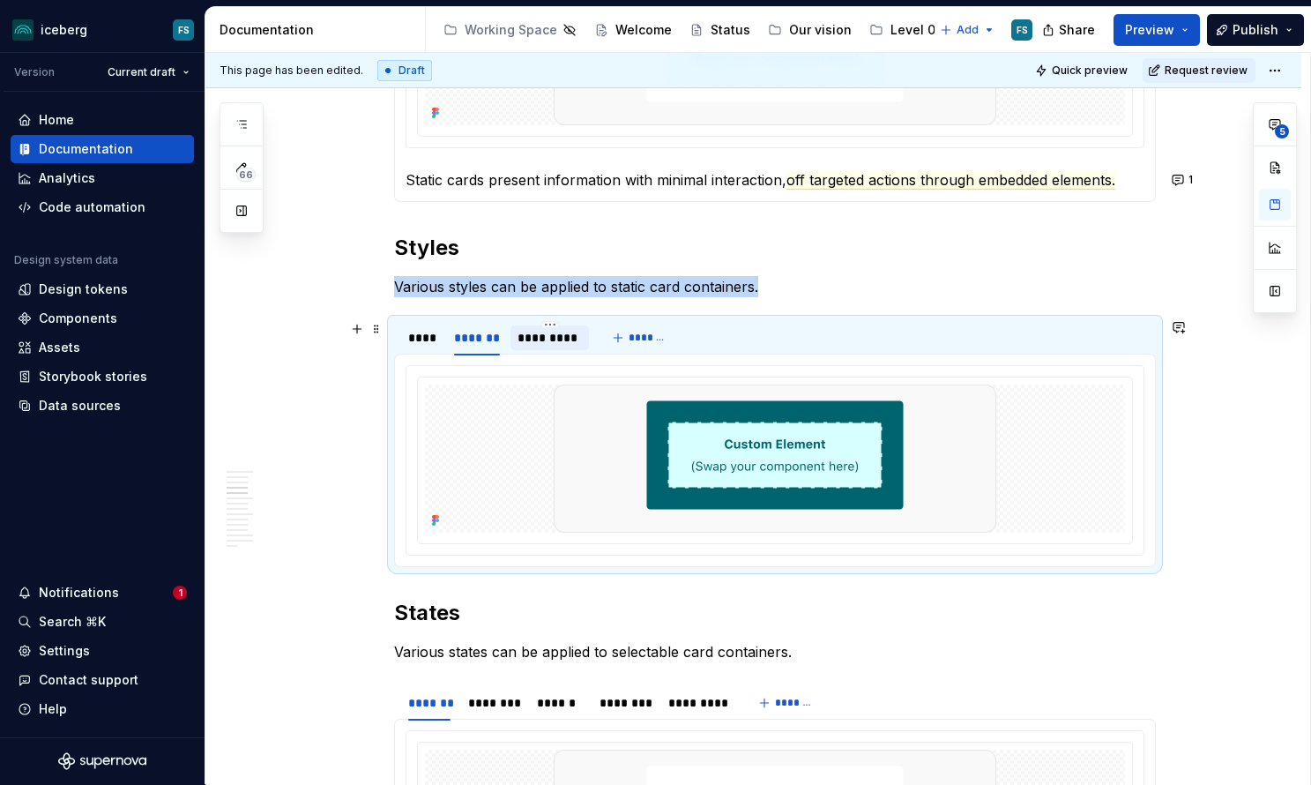
click at [548, 338] on div "*********" at bounding box center [550, 338] width 64 height 18
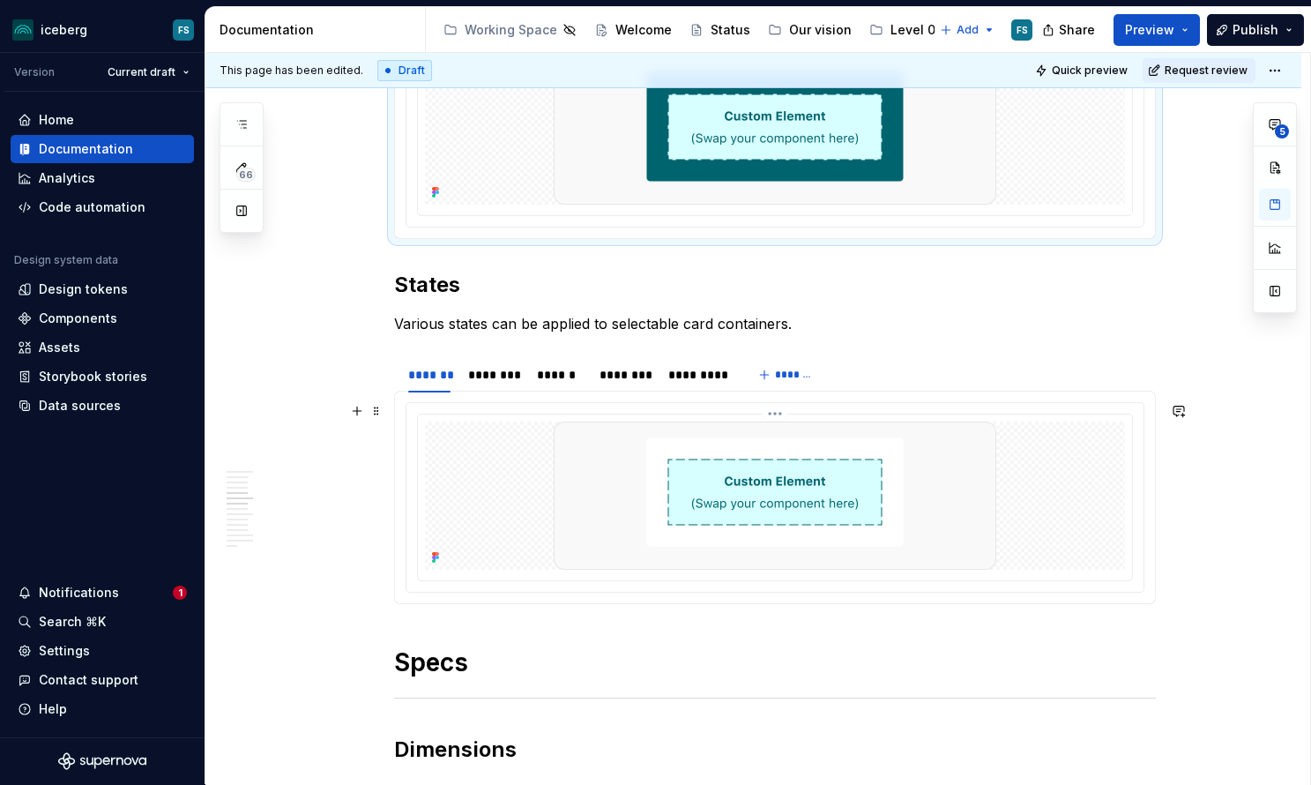
scroll to position [1414, 0]
click at [489, 385] on div "********" at bounding box center [494, 374] width 66 height 25
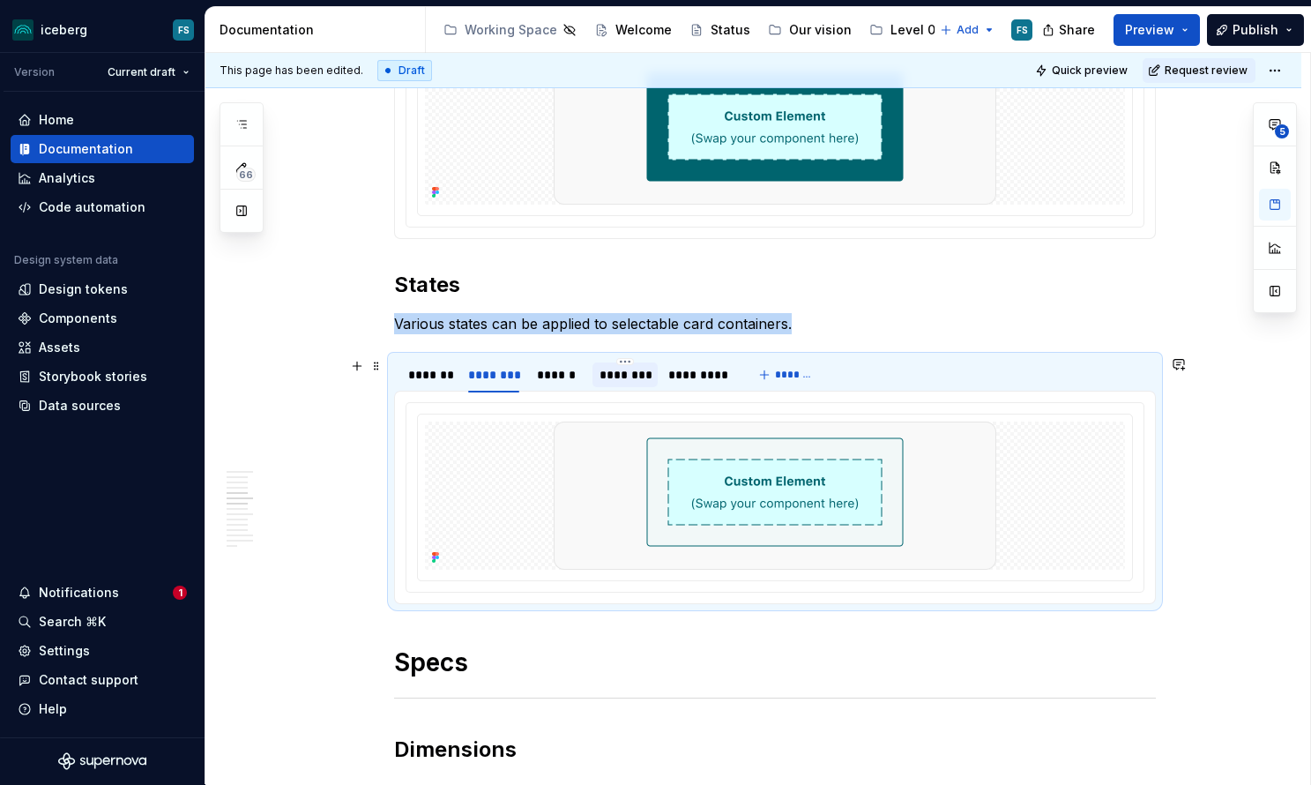
drag, startPoint x: 548, startPoint y: 380, endPoint x: 603, endPoint y: 379, distance: 54.7
click at [550, 380] on div "******" at bounding box center [559, 375] width 44 height 18
drag, startPoint x: 621, startPoint y: 377, endPoint x: 684, endPoint y: 375, distance: 63.5
click at [622, 377] on div "********" at bounding box center [625, 375] width 51 height 18
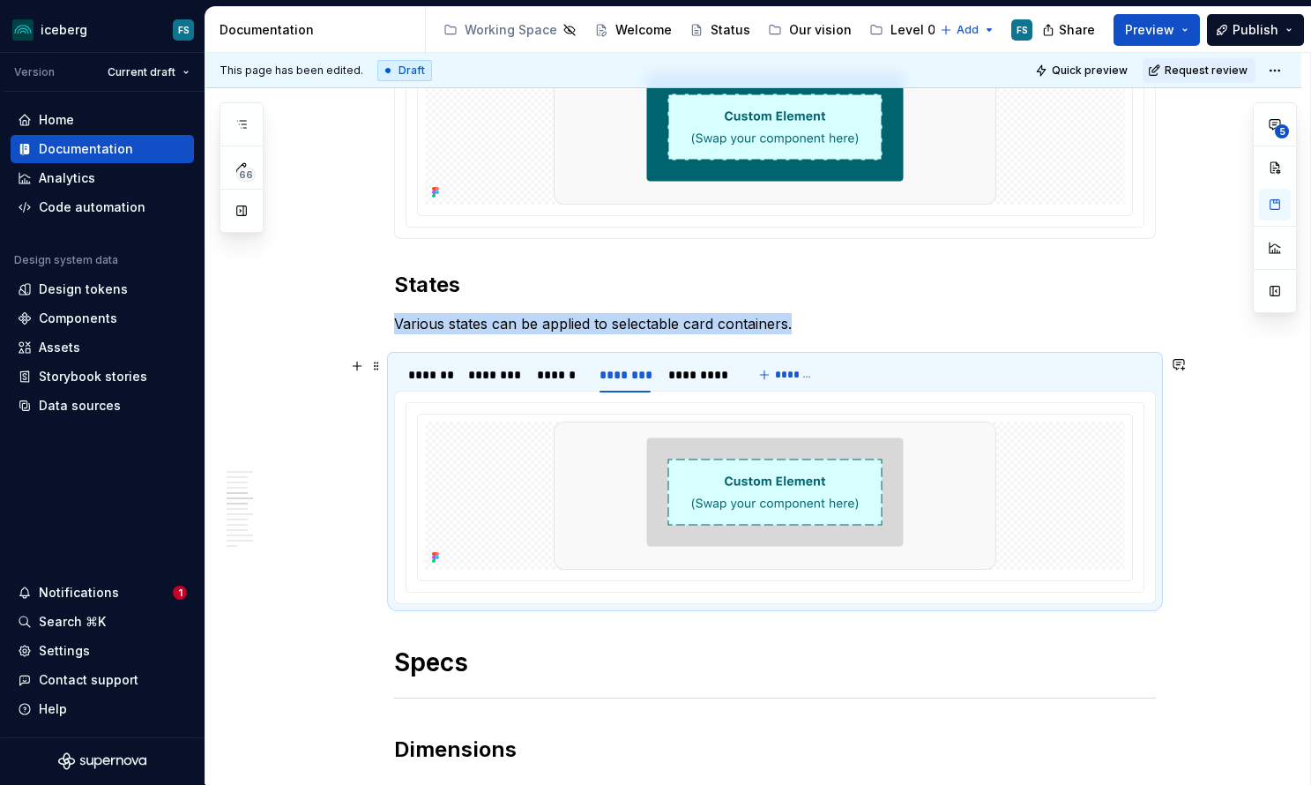
drag, startPoint x: 692, startPoint y: 374, endPoint x: 665, endPoint y: 400, distance: 38.0
click at [692, 374] on div "*********" at bounding box center [698, 375] width 61 height 18
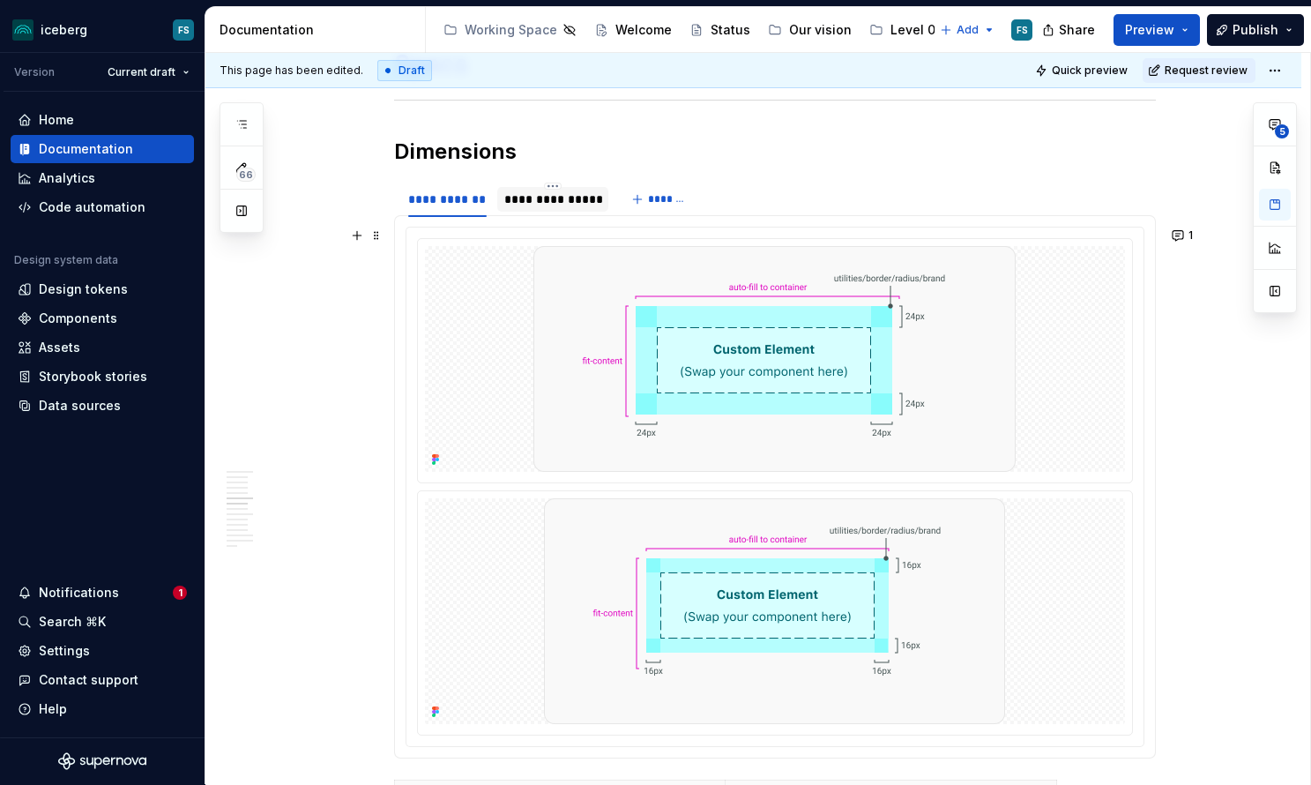
scroll to position [2013, 0]
click at [555, 202] on div "**********" at bounding box center [553, 199] width 98 height 18
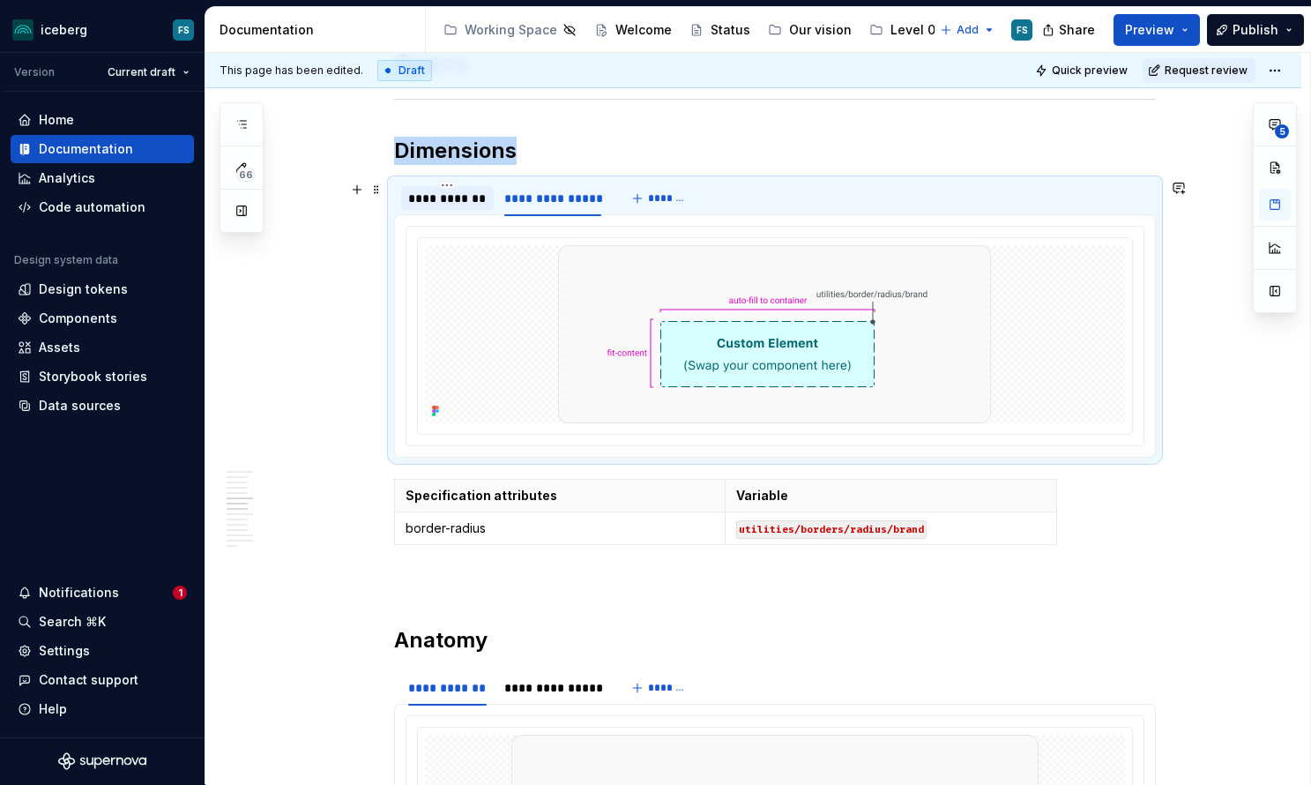
click at [436, 194] on div "**********" at bounding box center [447, 199] width 78 height 18
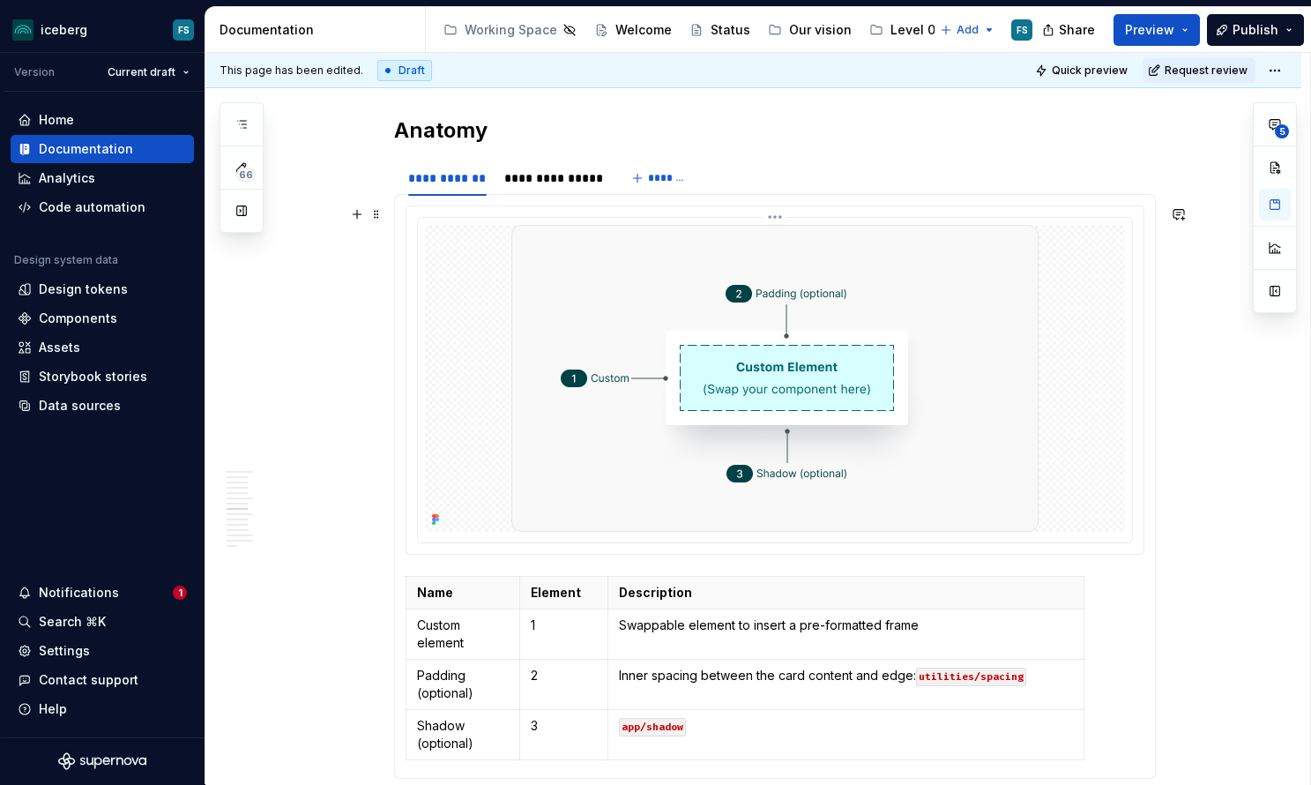
scroll to position [2823, 0]
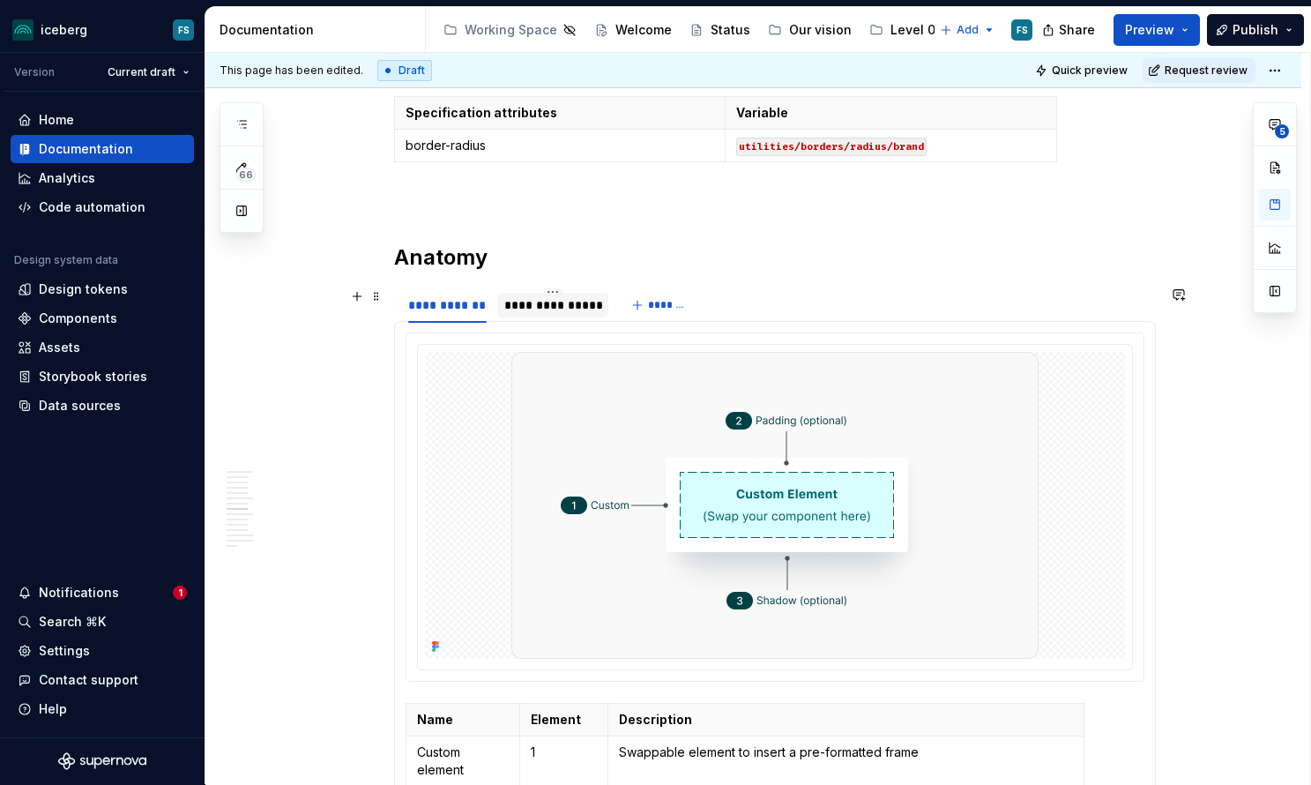
click at [548, 314] on div "**********" at bounding box center [553, 305] width 112 height 25
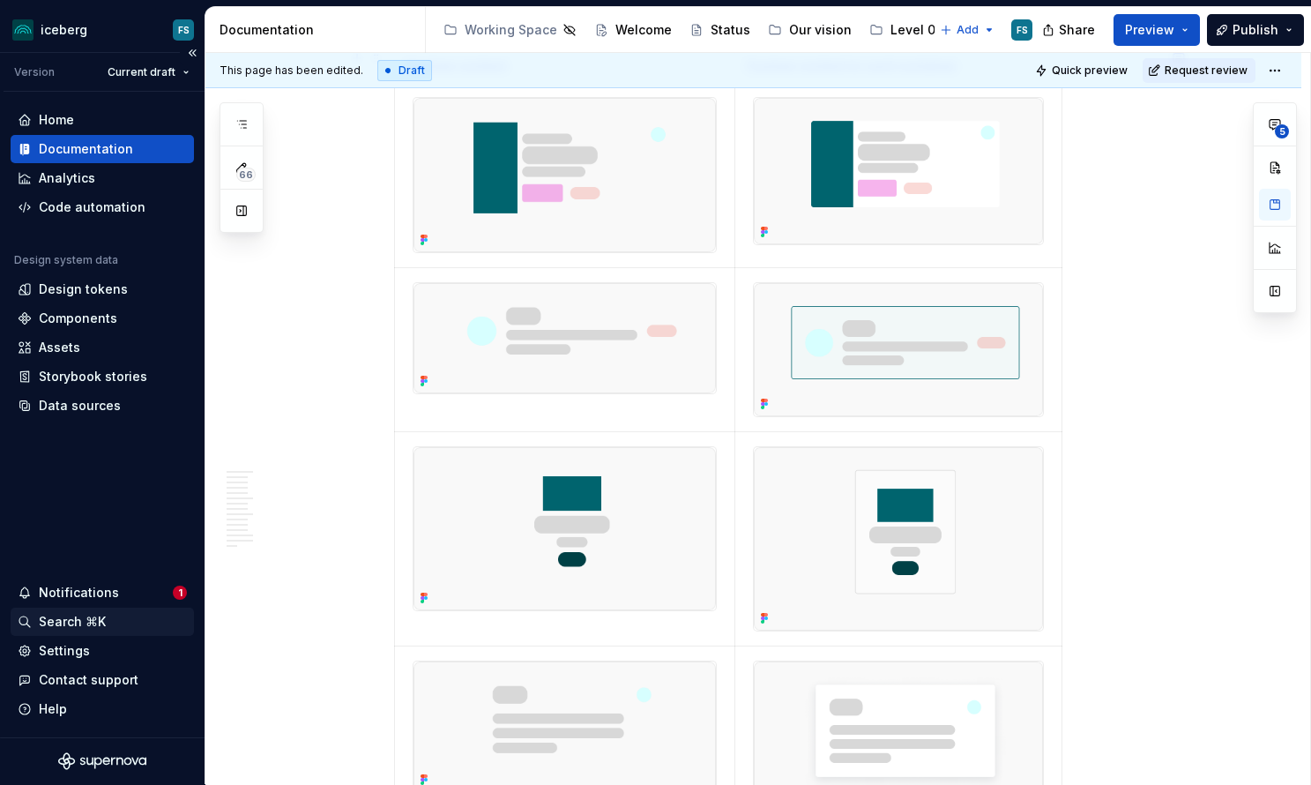
scroll to position [3946, 0]
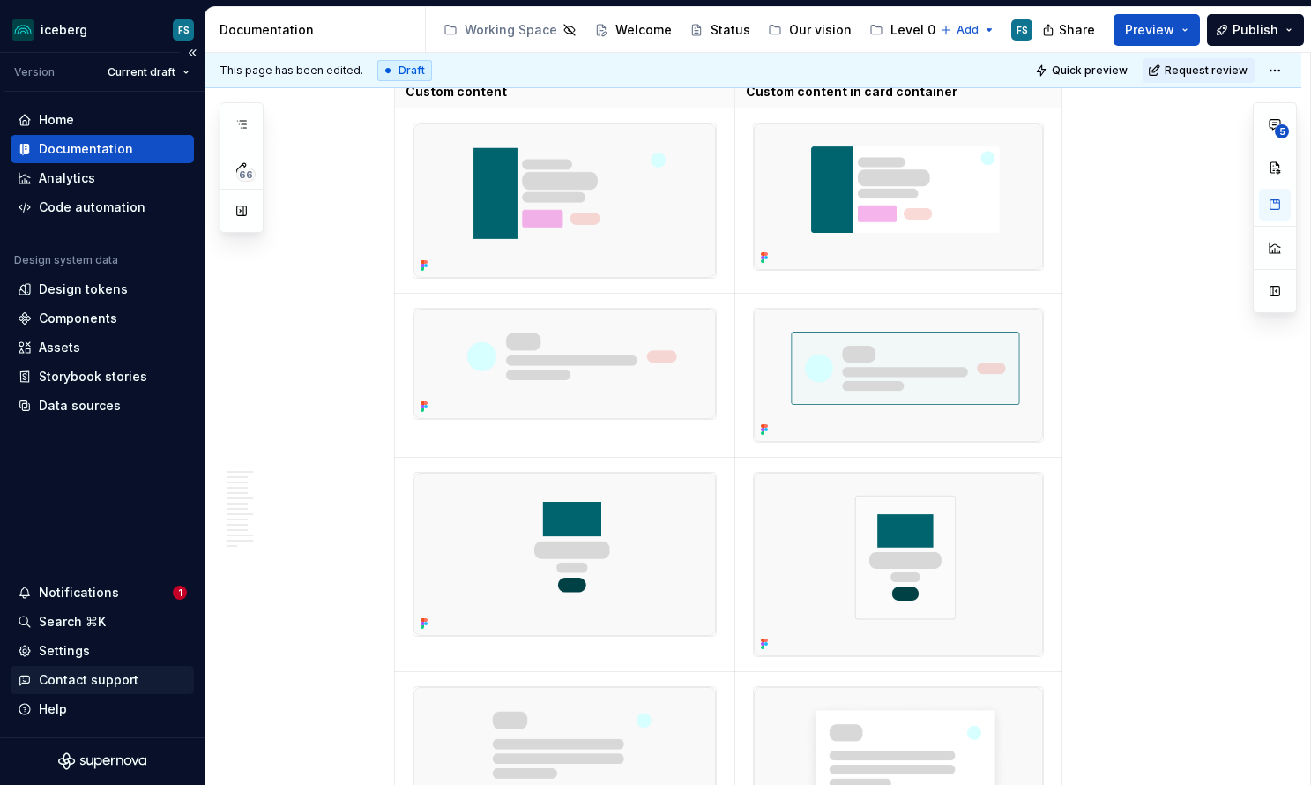
type textarea "*"
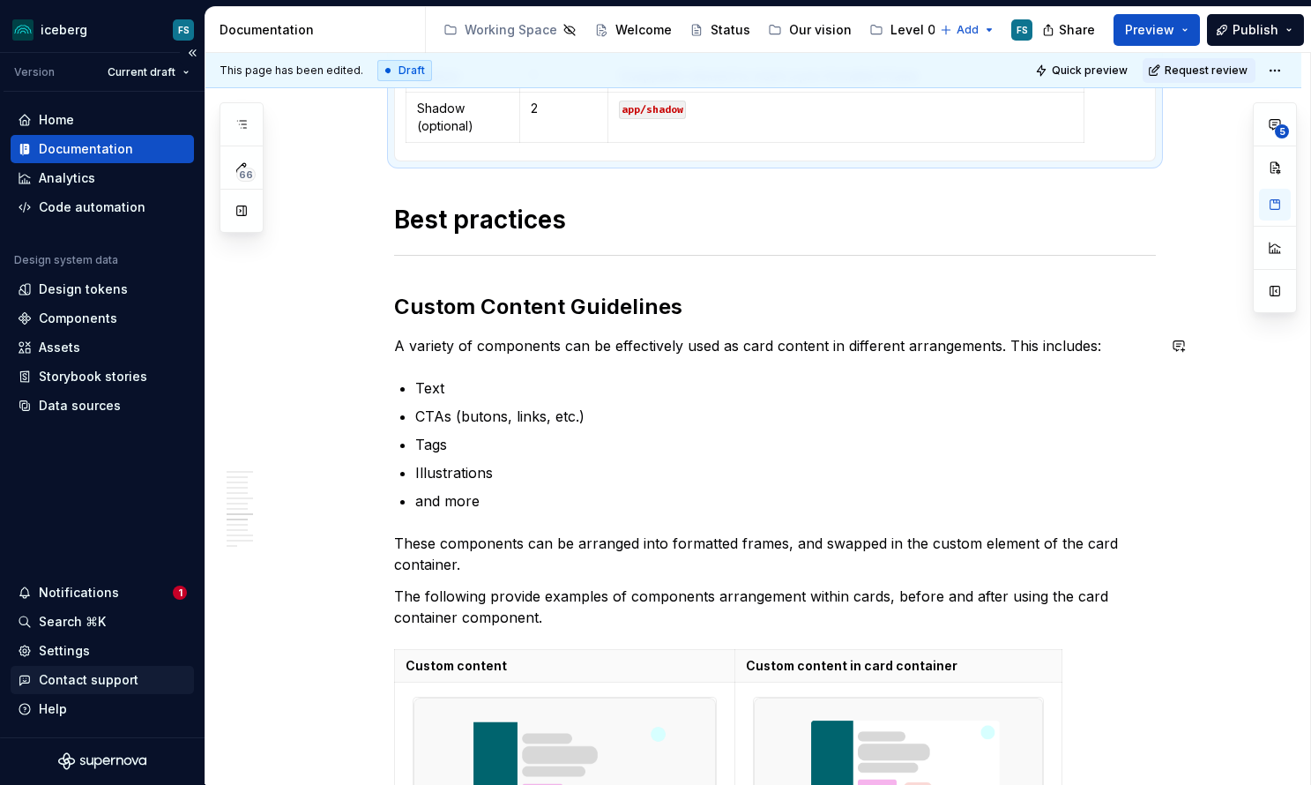
scroll to position [3372, 0]
click at [503, 303] on h2 "Custom Content Guidelines" at bounding box center [775, 307] width 762 height 28
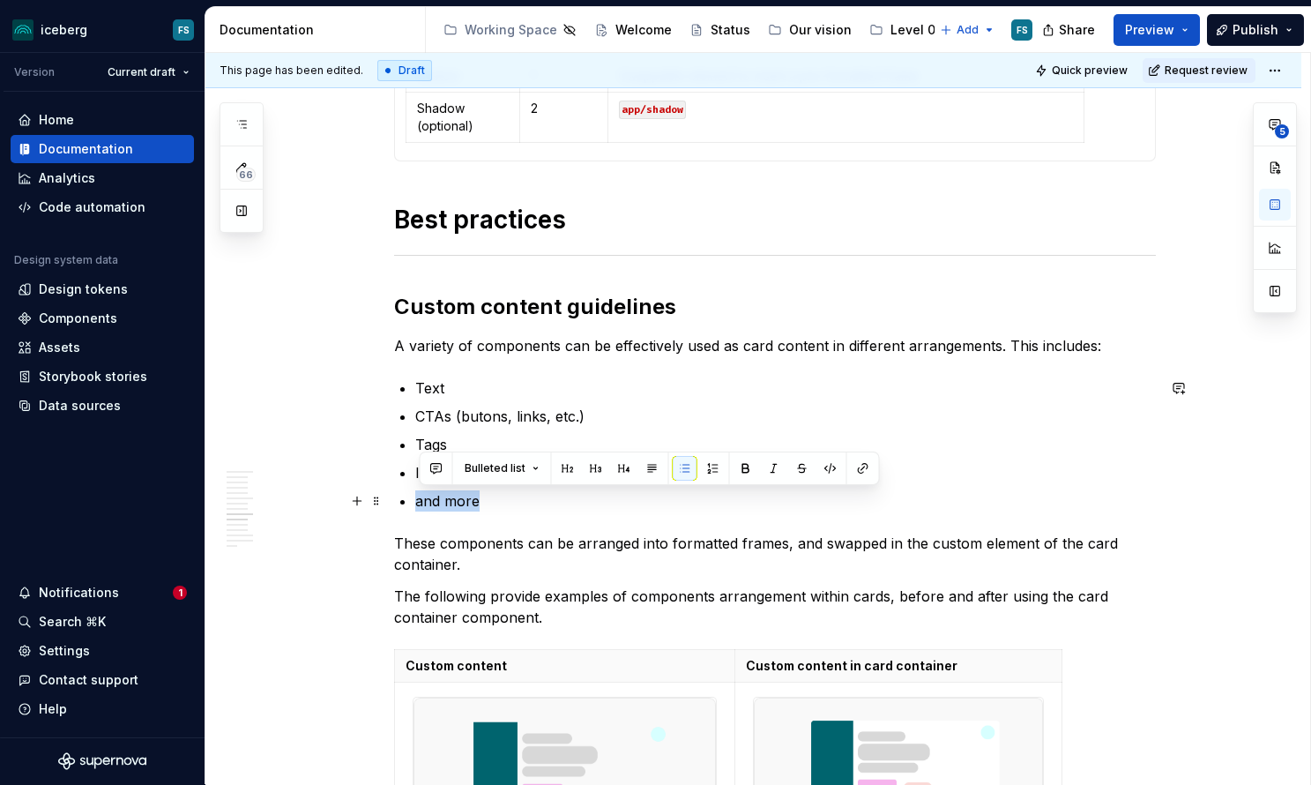
drag, startPoint x: 486, startPoint y: 504, endPoint x: 421, endPoint y: 500, distance: 64.5
click at [421, 500] on p "and more" at bounding box center [785, 500] width 741 height 21
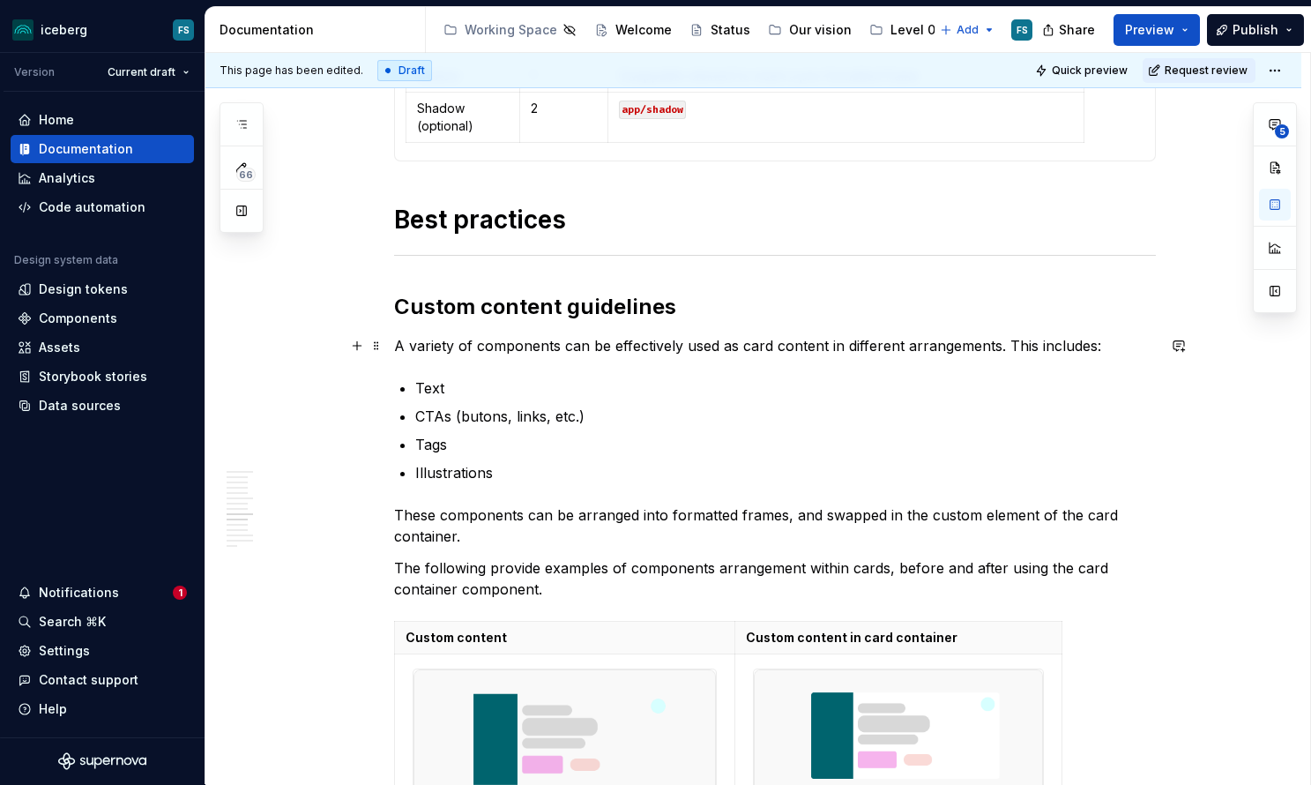
click at [1043, 345] on p "A variety of components can be effectively used as card content in different ar…" at bounding box center [775, 345] width 762 height 21
click at [1011, 342] on p "A variety of components can be effectively used as card content in different ar…" at bounding box center [775, 345] width 762 height 21
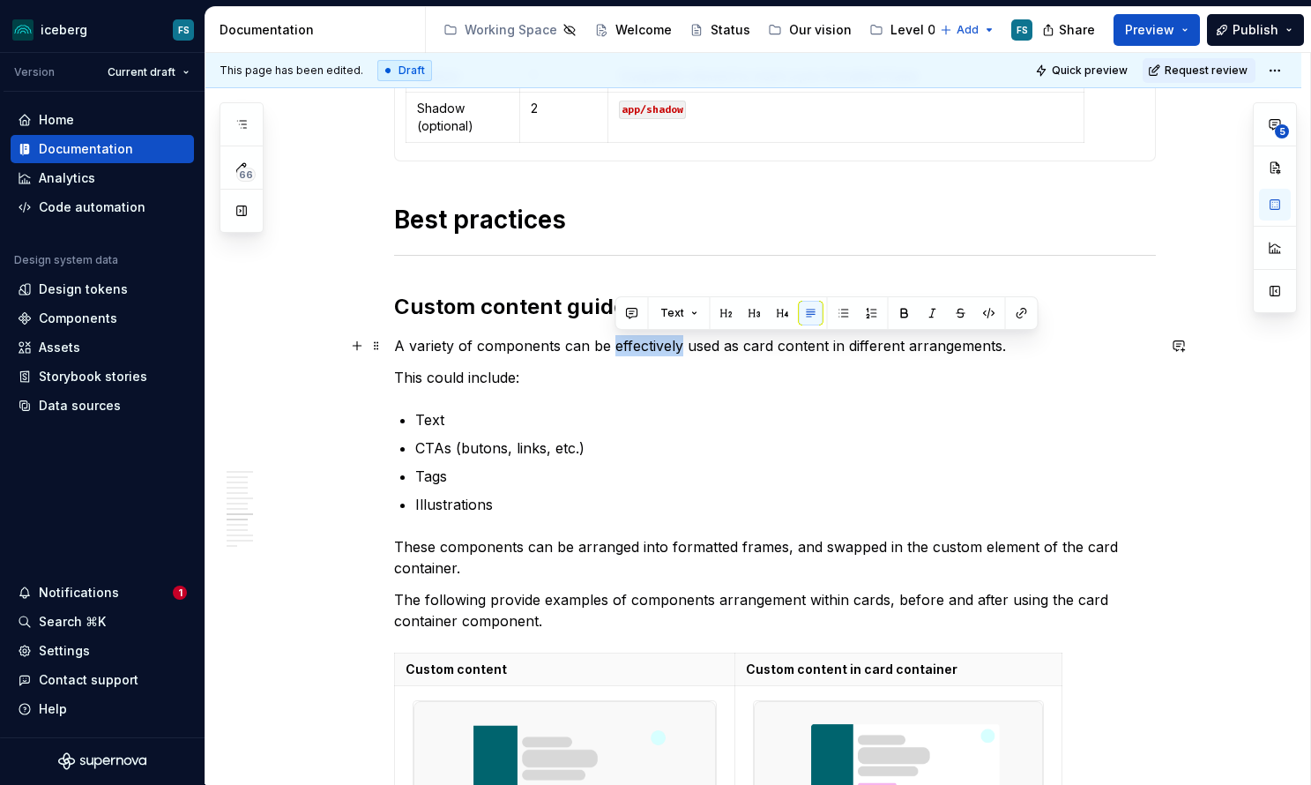
drag, startPoint x: 686, startPoint y: 350, endPoint x: 617, endPoint y: 346, distance: 68.9
click at [617, 346] on p "A variety of components can be effectively used as card content in different ar…" at bounding box center [775, 345] width 762 height 21
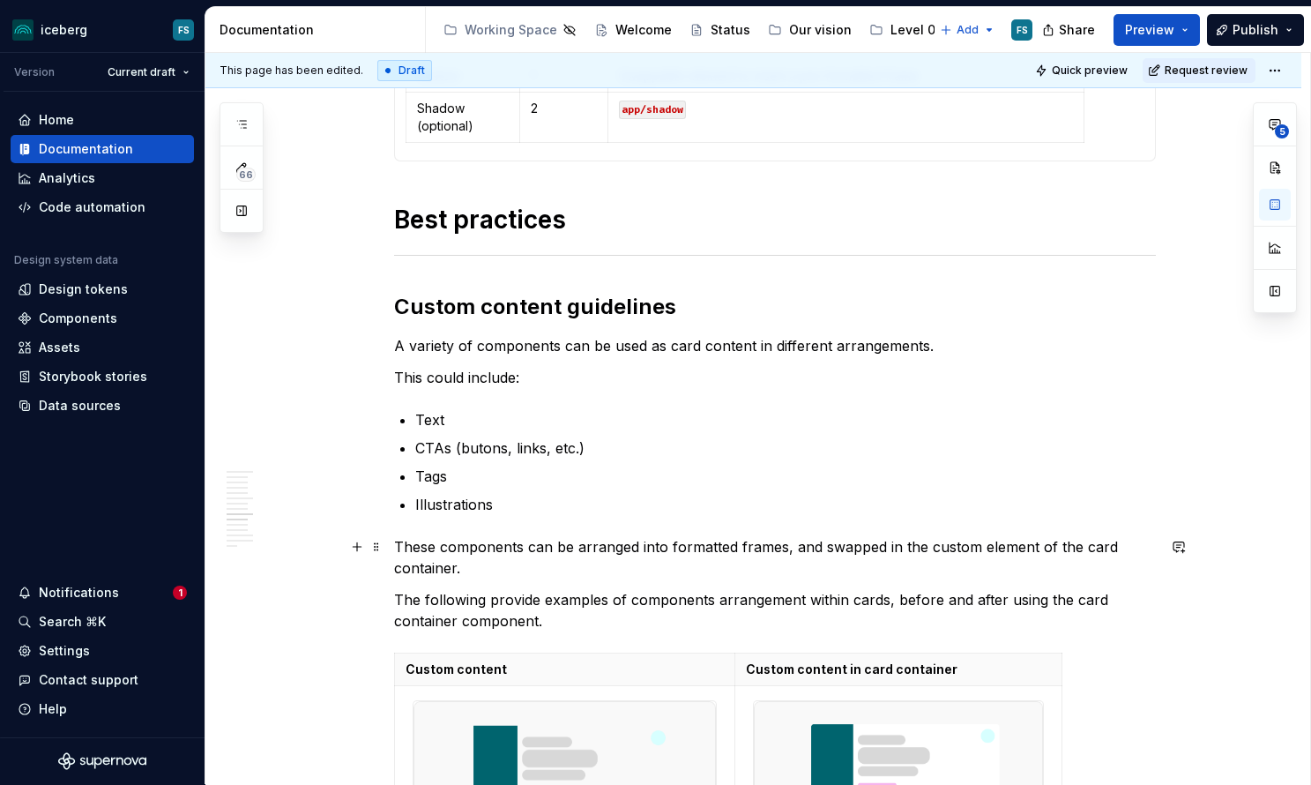
click at [664, 546] on p "These components can be arranged into formatted frames, and swapped in the cust…" at bounding box center [775, 557] width 762 height 42
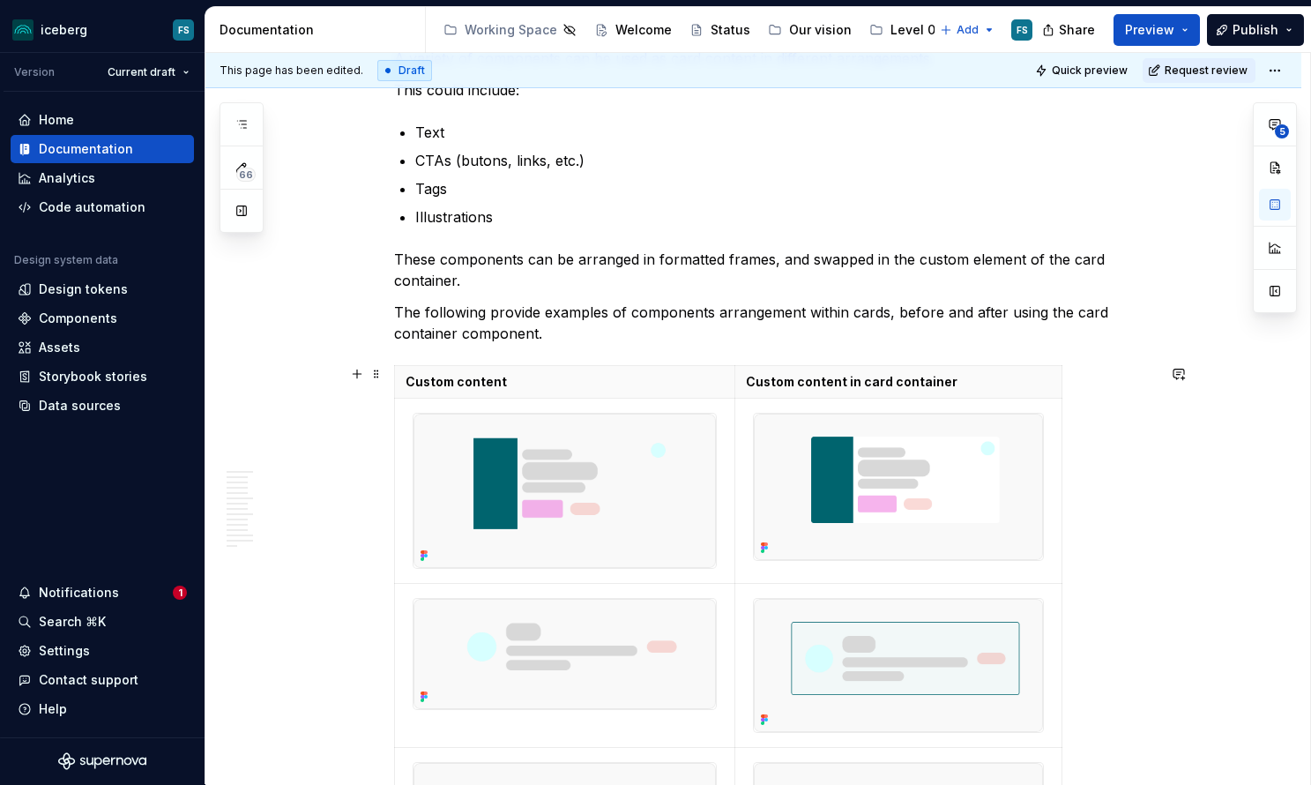
scroll to position [3658, 0]
click at [475, 287] on p "These components can be arranged in formatted frames, and swapped in the custom…" at bounding box center [775, 271] width 762 height 42
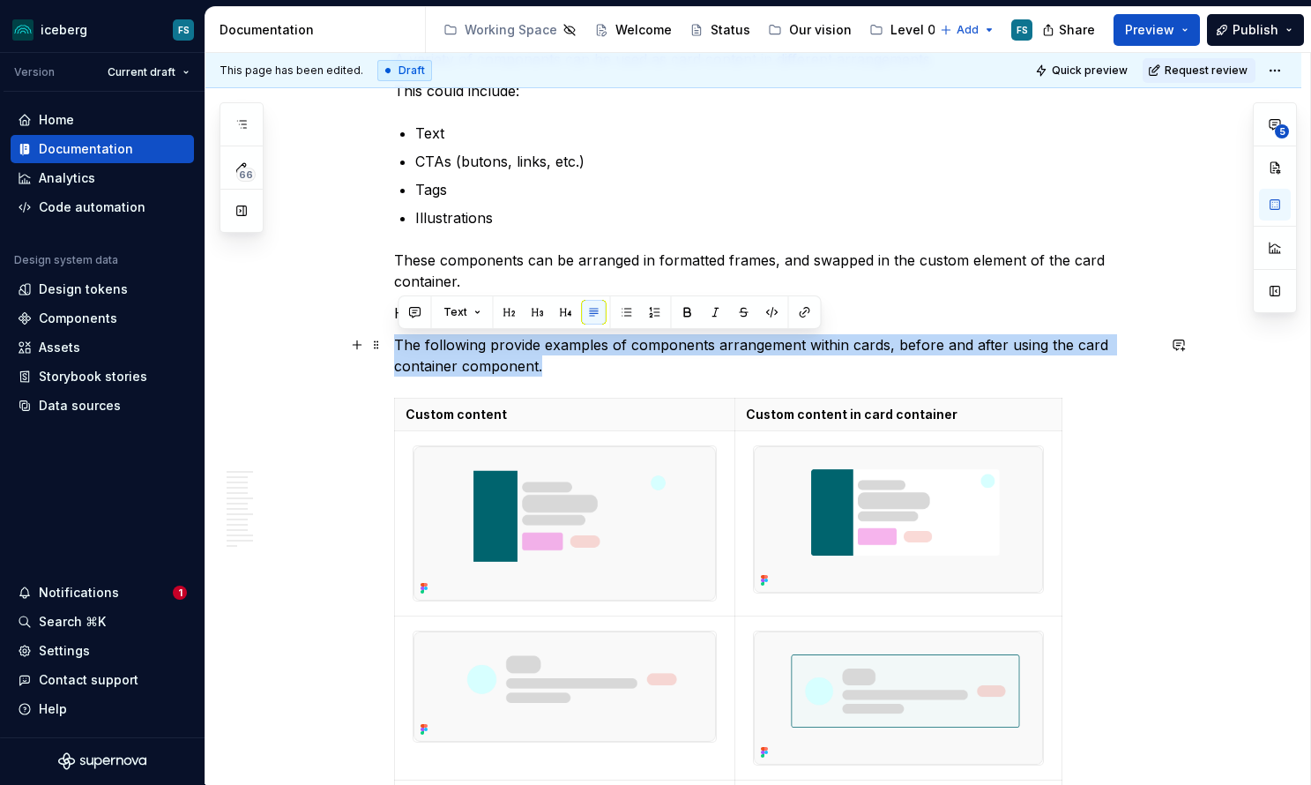
drag, startPoint x: 558, startPoint y: 364, endPoint x: 398, endPoint y: 334, distance: 163.3
click at [398, 334] on p "The following provide examples of components arrangement within cards, before a…" at bounding box center [775, 355] width 762 height 42
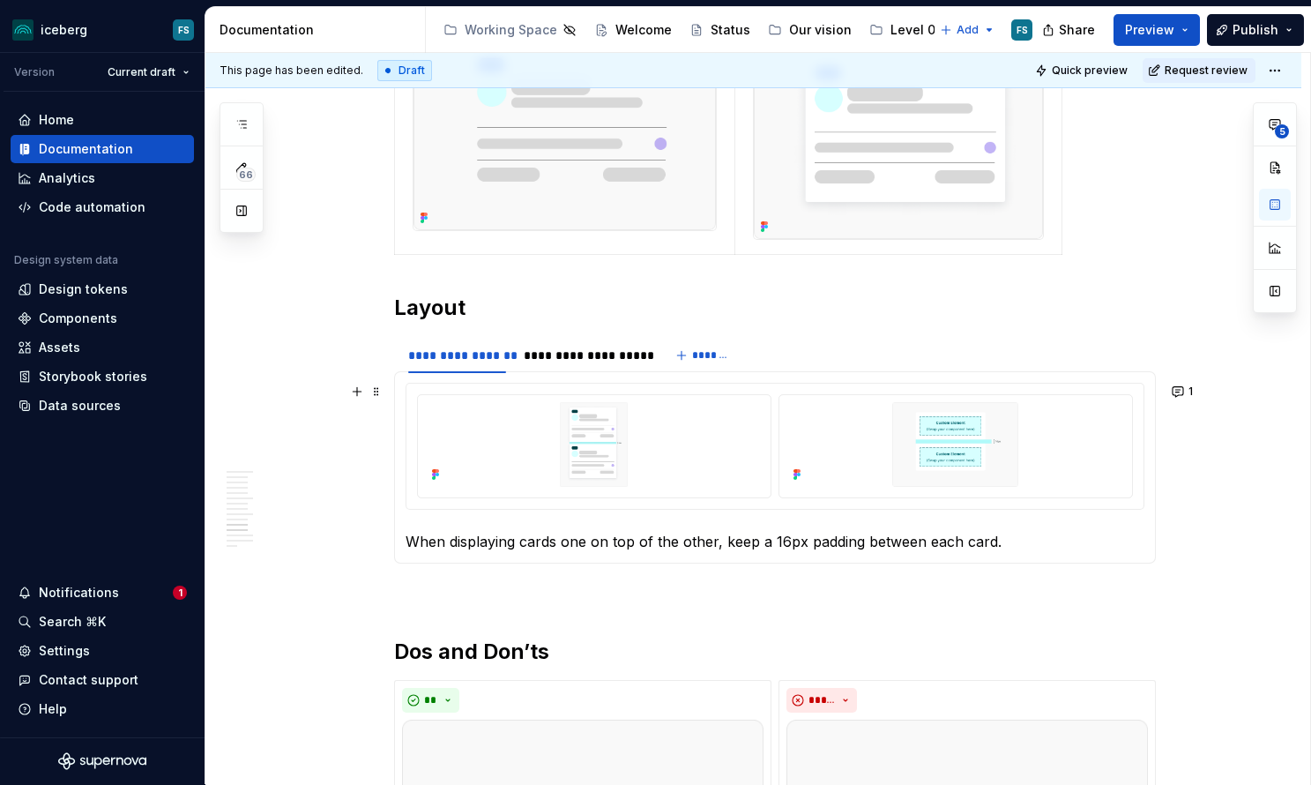
scroll to position [4993, 0]
click at [584, 352] on div "**********" at bounding box center [585, 354] width 122 height 18
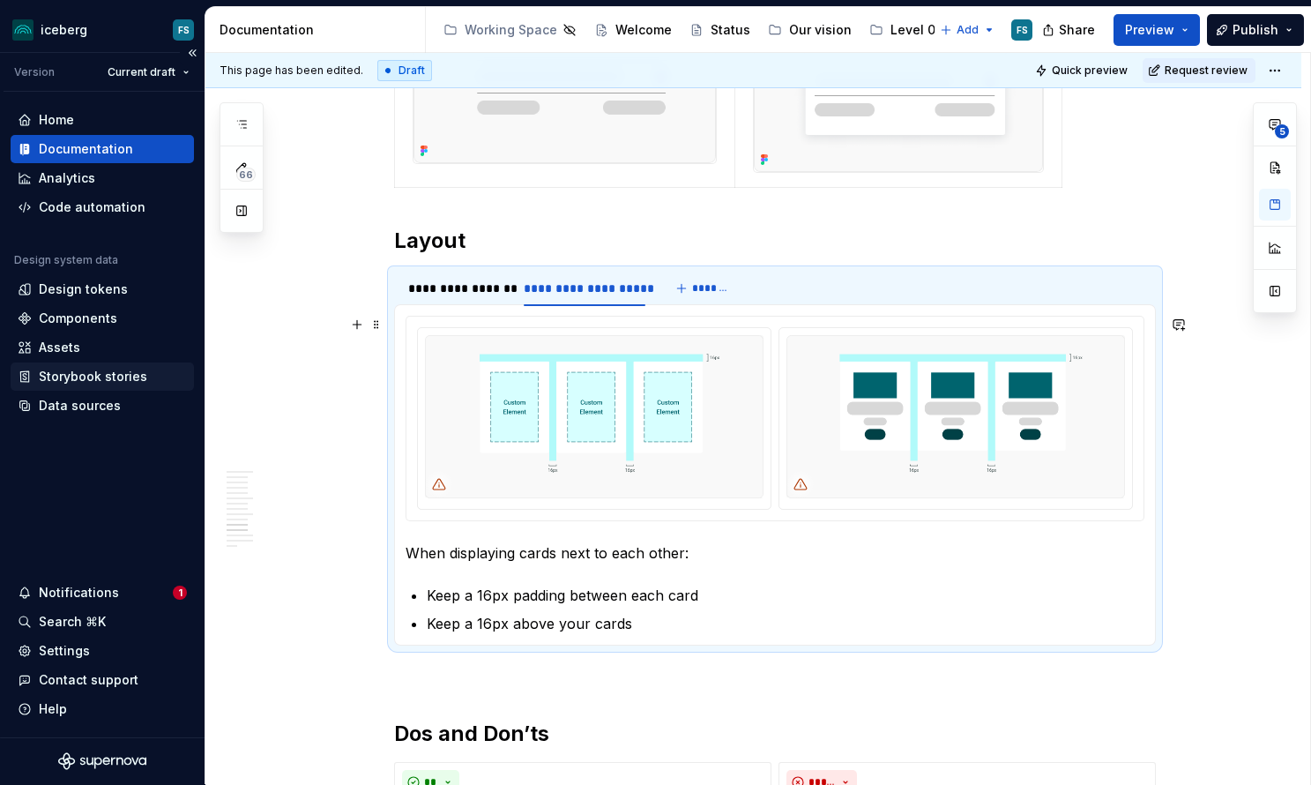
scroll to position [5060, 0]
click at [605, 289] on div "**********" at bounding box center [585, 288] width 122 height 18
click at [593, 289] on input "**********" at bounding box center [584, 287] width 135 height 32
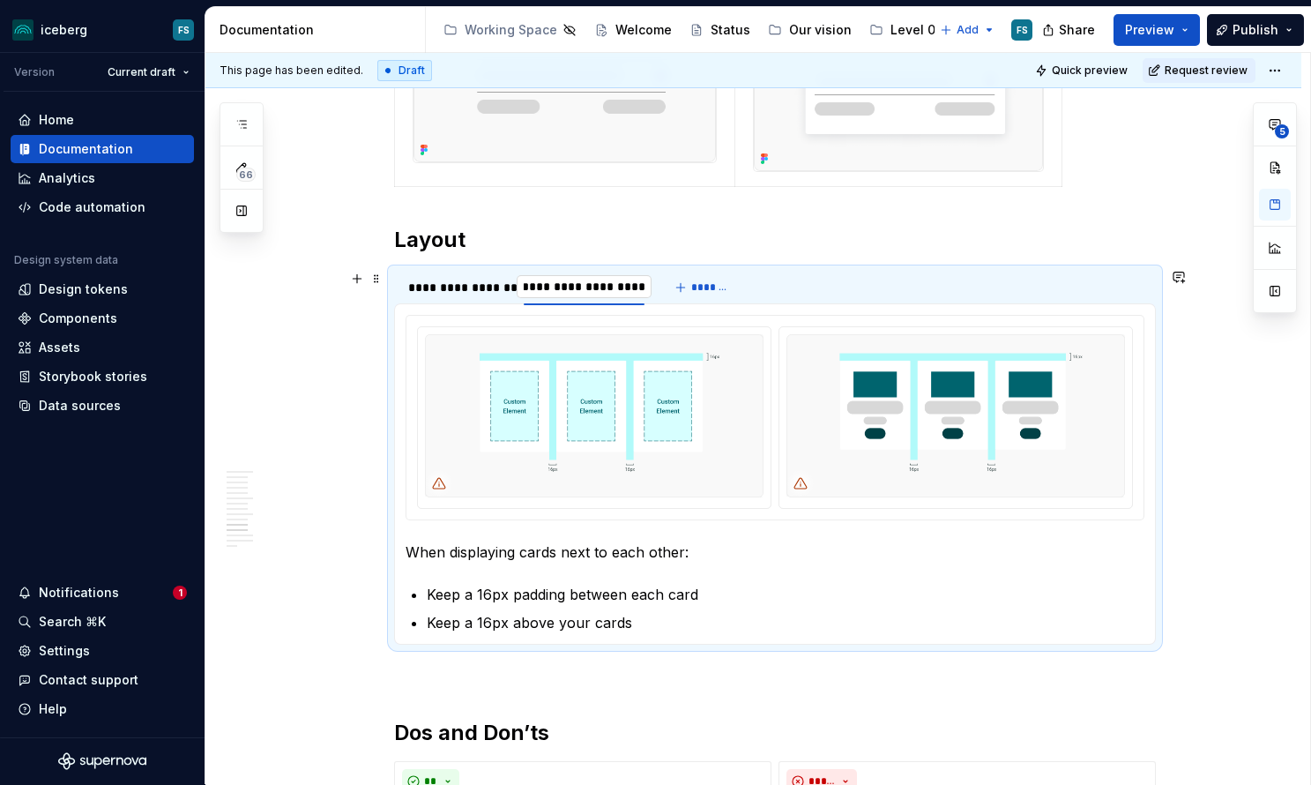
click at [578, 288] on input "**********" at bounding box center [584, 287] width 135 height 32
click at [646, 288] on input "**********" at bounding box center [582, 287] width 130 height 32
type input "**********"
click at [498, 285] on div "**********" at bounding box center [457, 288] width 99 height 18
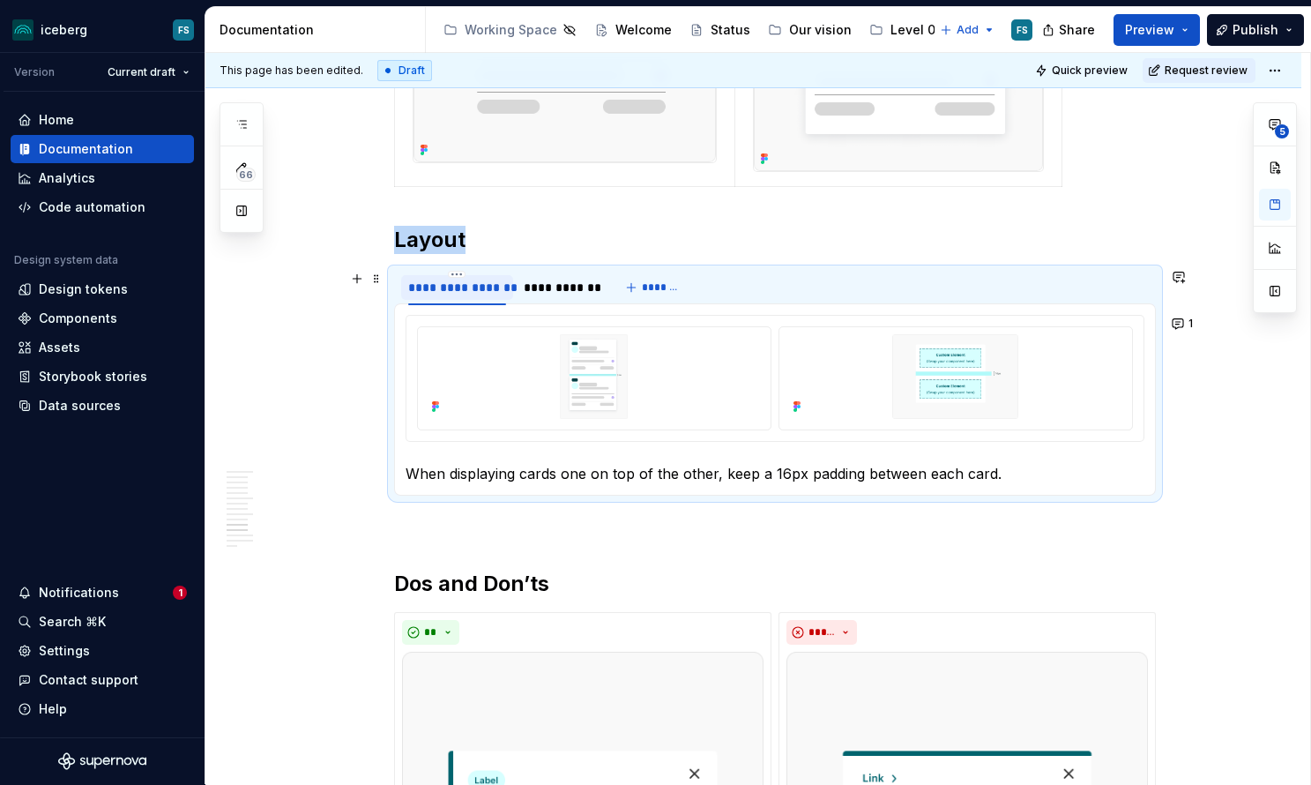
click at [488, 287] on div "**********" at bounding box center [457, 288] width 99 height 18
type textarea "*"
click at [470, 287] on input "**********" at bounding box center [457, 287] width 112 height 32
drag, startPoint x: 460, startPoint y: 287, endPoint x: 516, endPoint y: 287, distance: 55.6
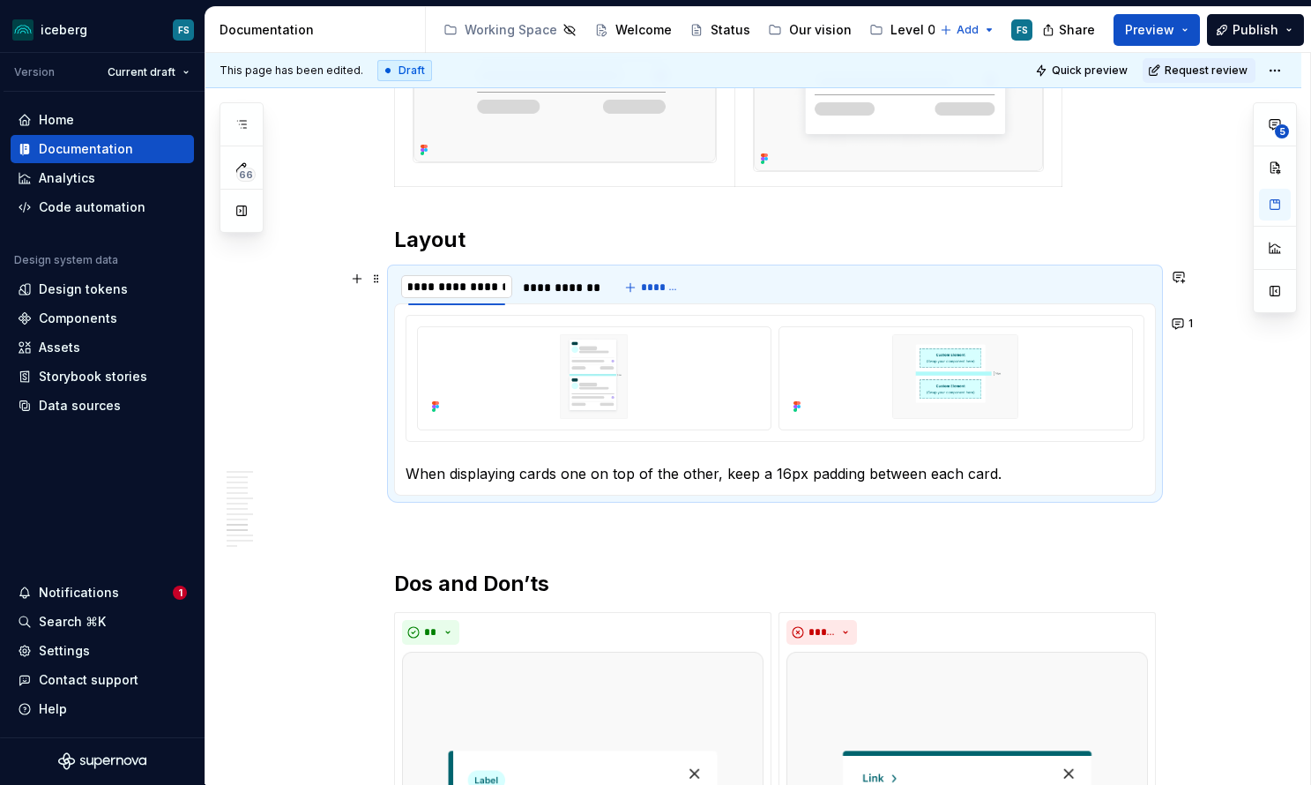
click at [513, 287] on input "**********" at bounding box center [457, 287] width 112 height 32
type input "********"
click at [1048, 478] on p "When displaying cards one on top of the other, keep a 16px padding between each…" at bounding box center [775, 473] width 739 height 21
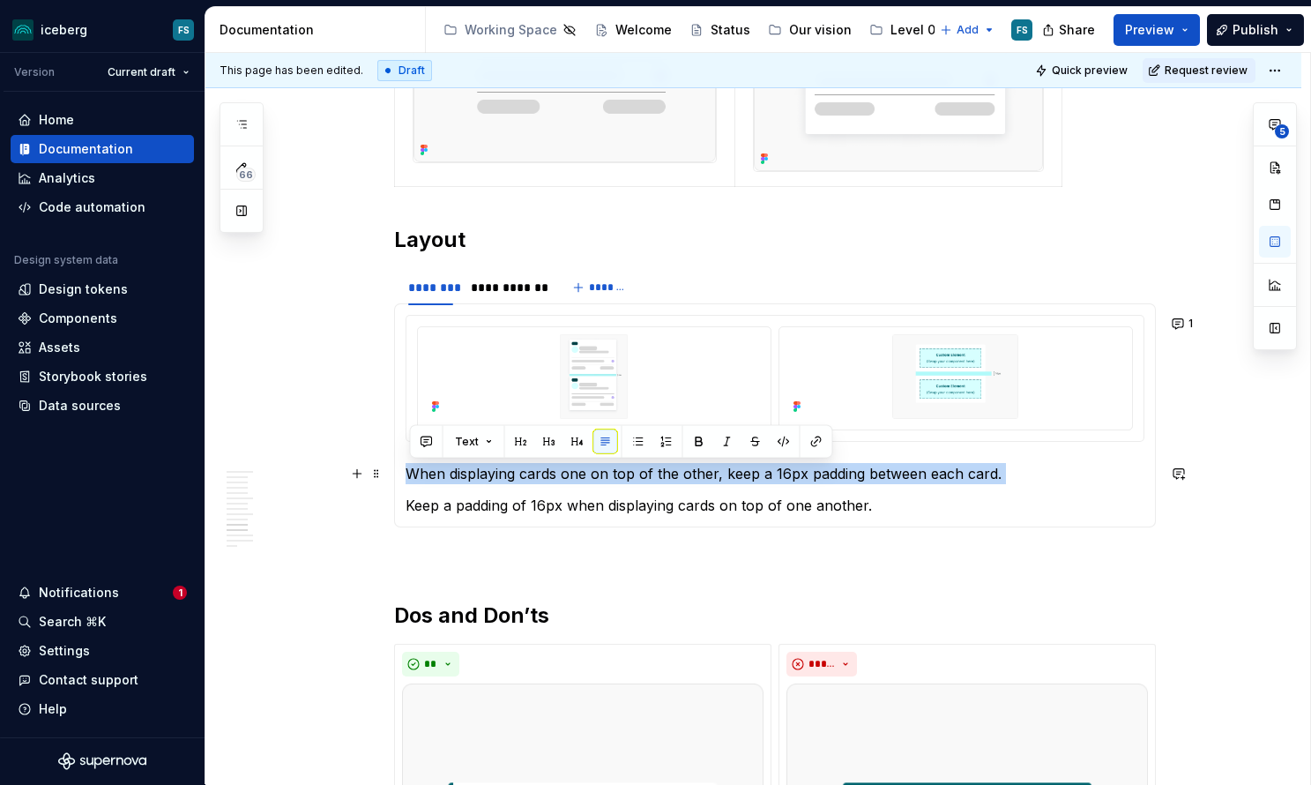
drag, startPoint x: 414, startPoint y: 510, endPoint x: 414, endPoint y: 474, distance: 35.3
click at [414, 474] on section-item-column "When displaying cards one on top of the other, keep a 16px padding between each…" at bounding box center [775, 415] width 739 height 201
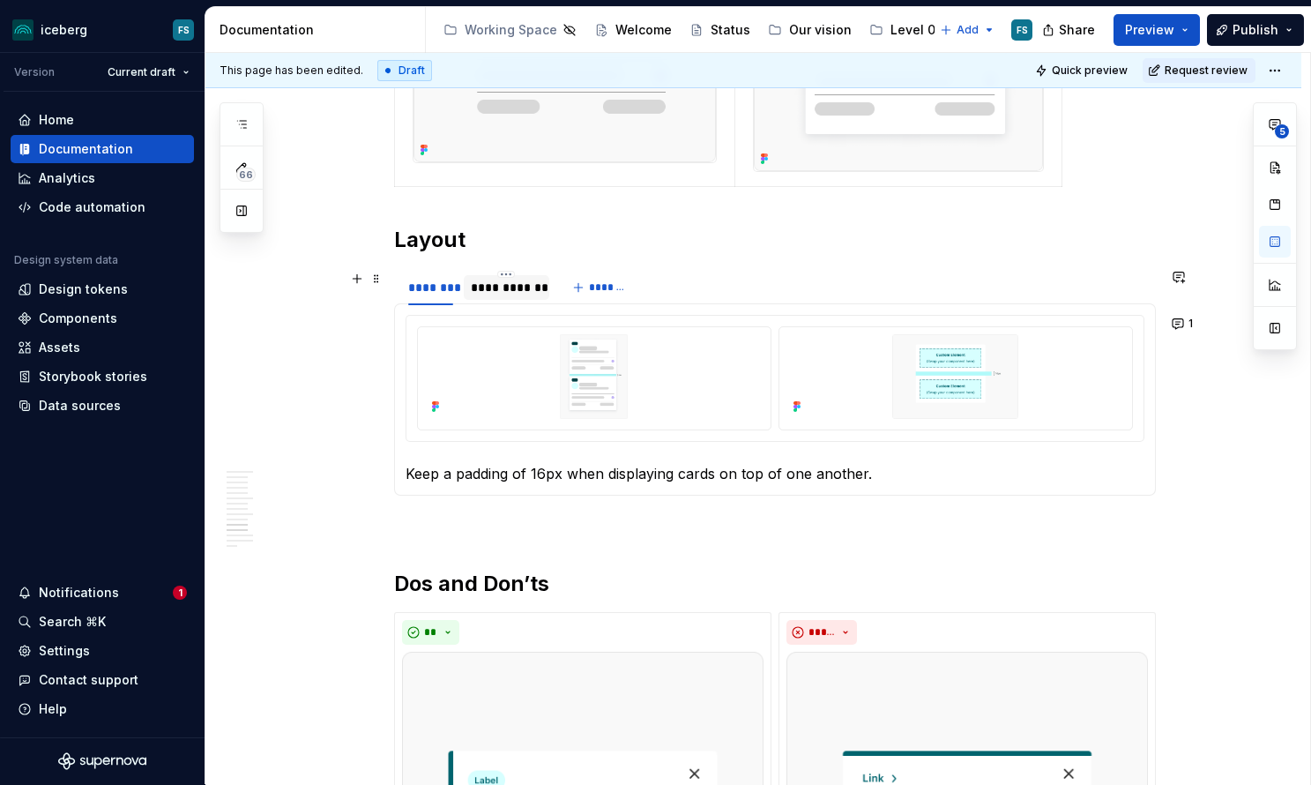
click at [548, 294] on div "**********" at bounding box center [507, 287] width 86 height 25
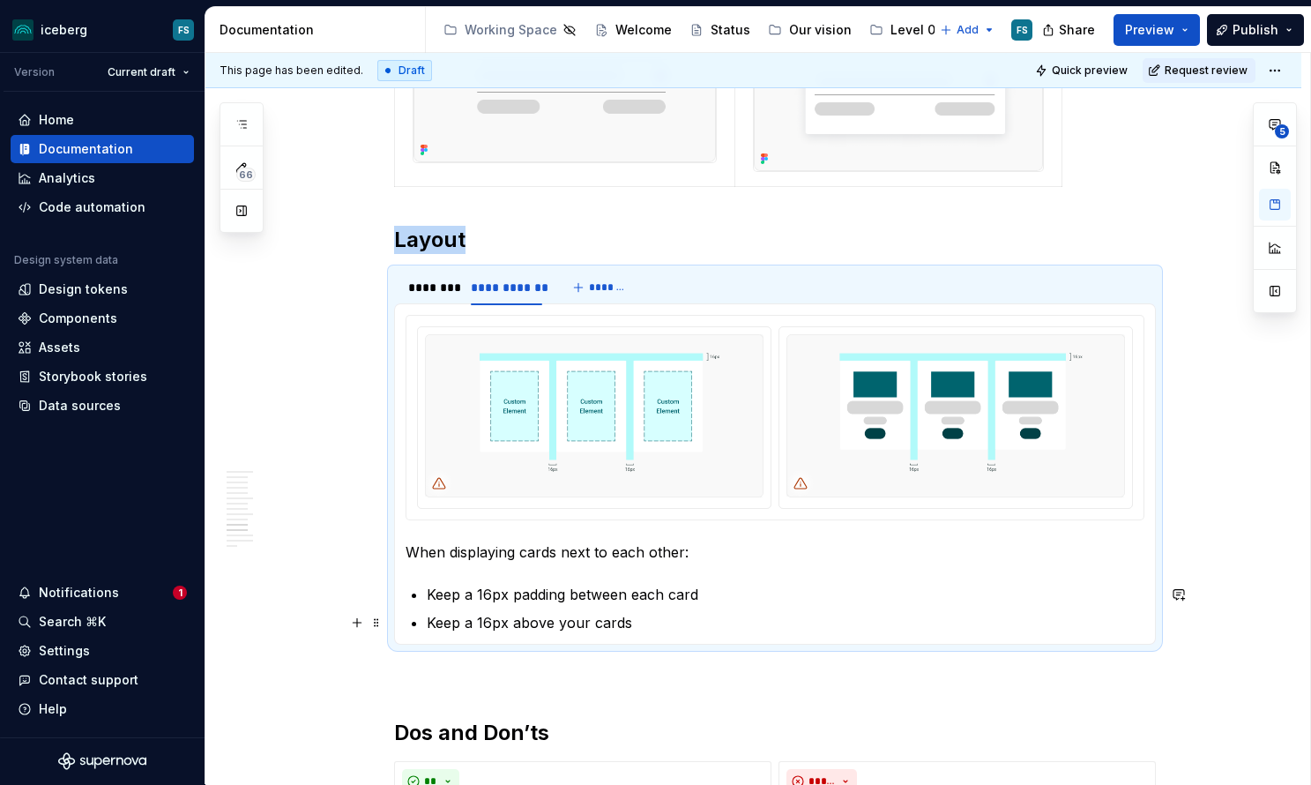
click at [709, 625] on p "Keep a 16px above your cards" at bounding box center [786, 622] width 718 height 21
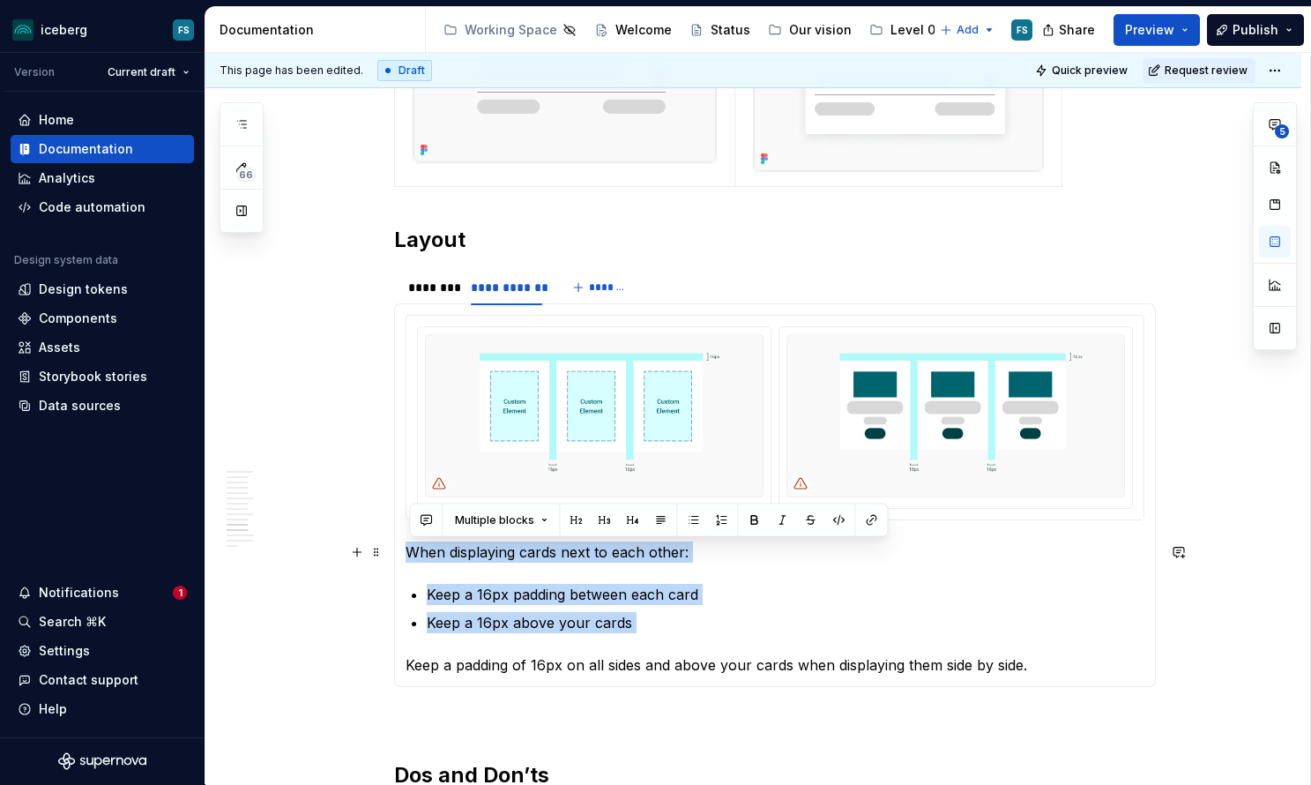
drag, startPoint x: 411, startPoint y: 669, endPoint x: 414, endPoint y: 555, distance: 113.8
click at [414, 555] on section-item-column "When displaying cards next to each other: Keep a 16px padding between each card…" at bounding box center [775, 495] width 739 height 361
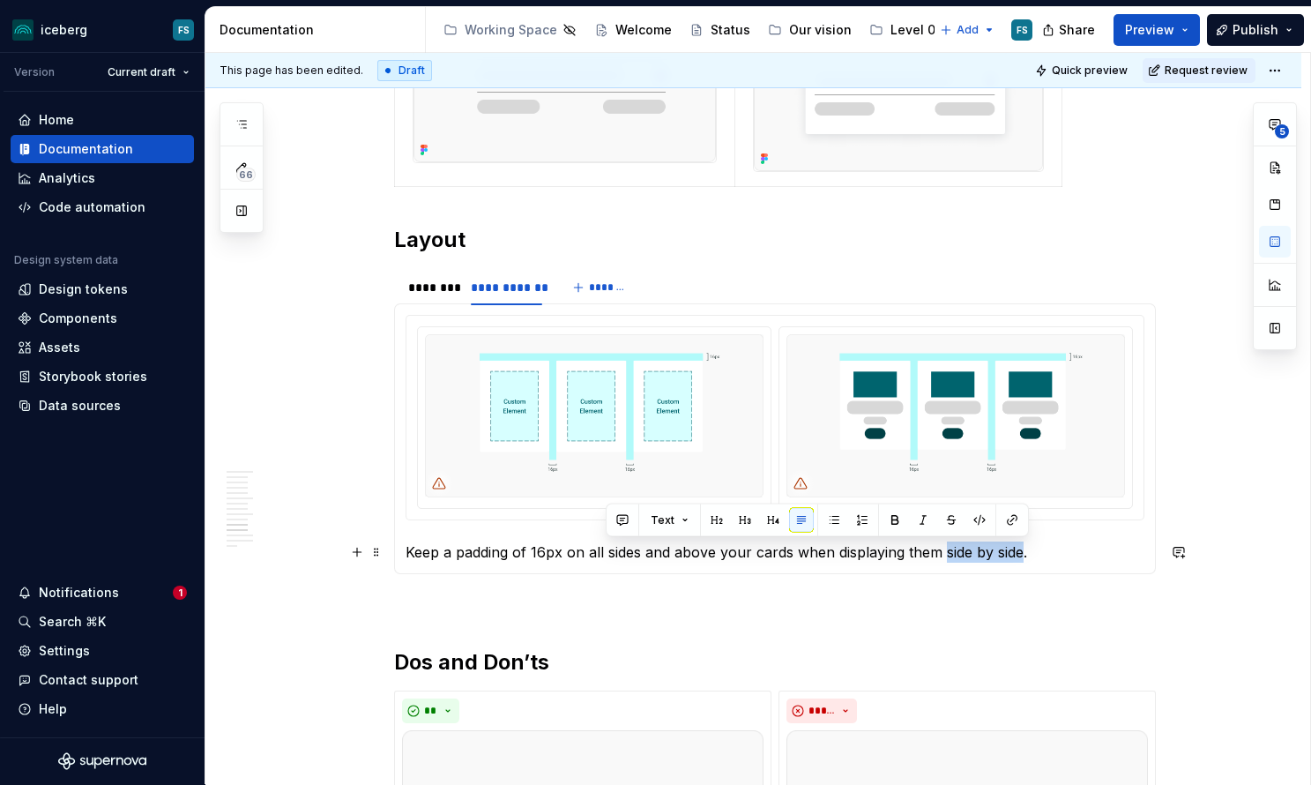
drag, startPoint x: 1028, startPoint y: 556, endPoint x: 949, endPoint y: 556, distance: 79.4
click at [949, 556] on p "Keep a padding of 16px on all sides and above your cards when displaying them s…" at bounding box center [775, 551] width 739 height 21
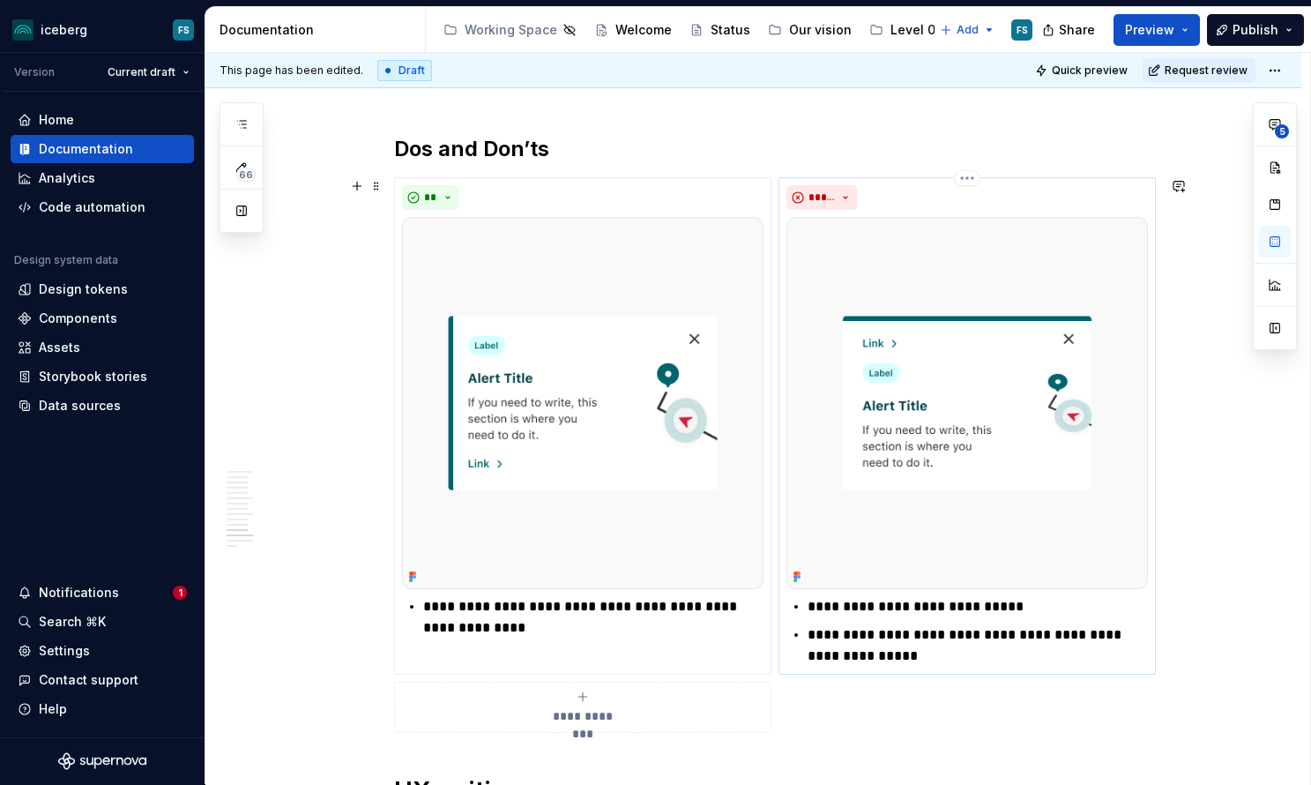
scroll to position [5574, 0]
click at [429, 608] on p "**********" at bounding box center [593, 616] width 340 height 42
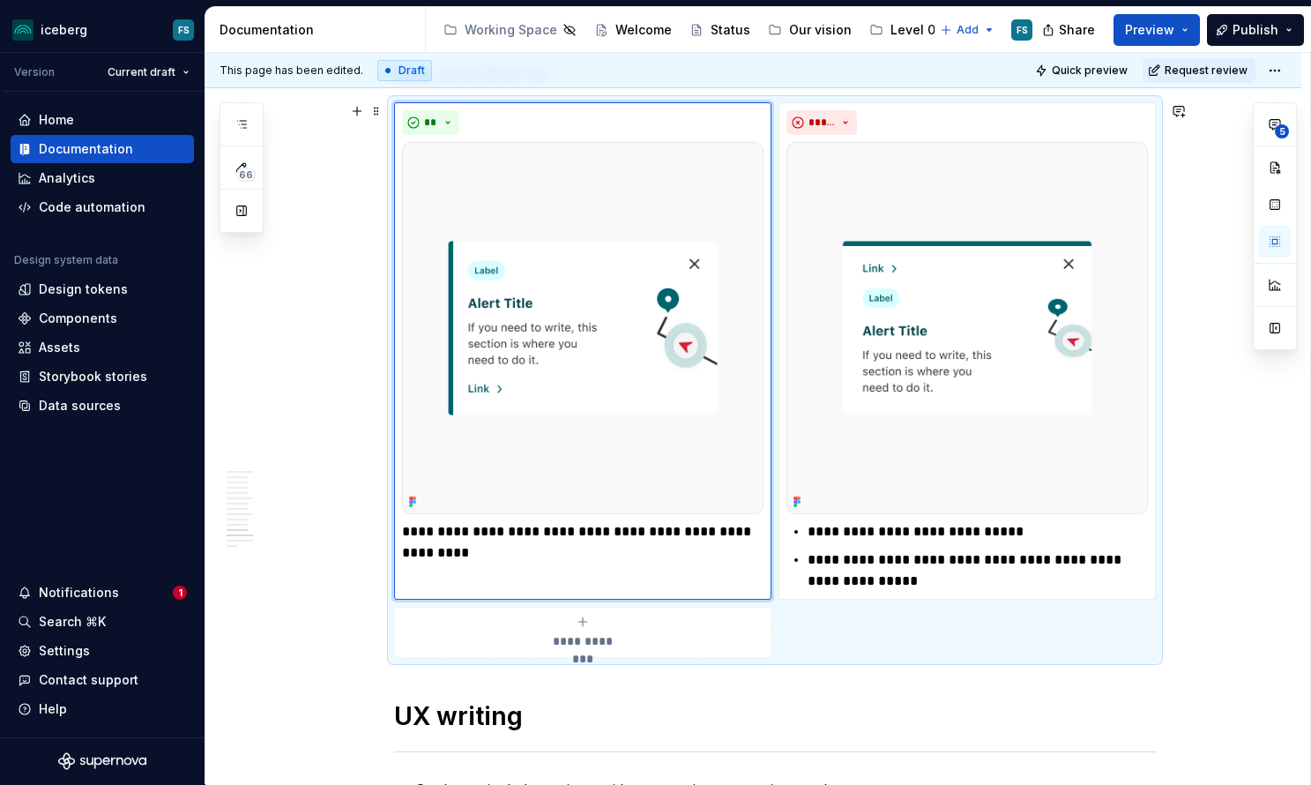
scroll to position [5633, 0]
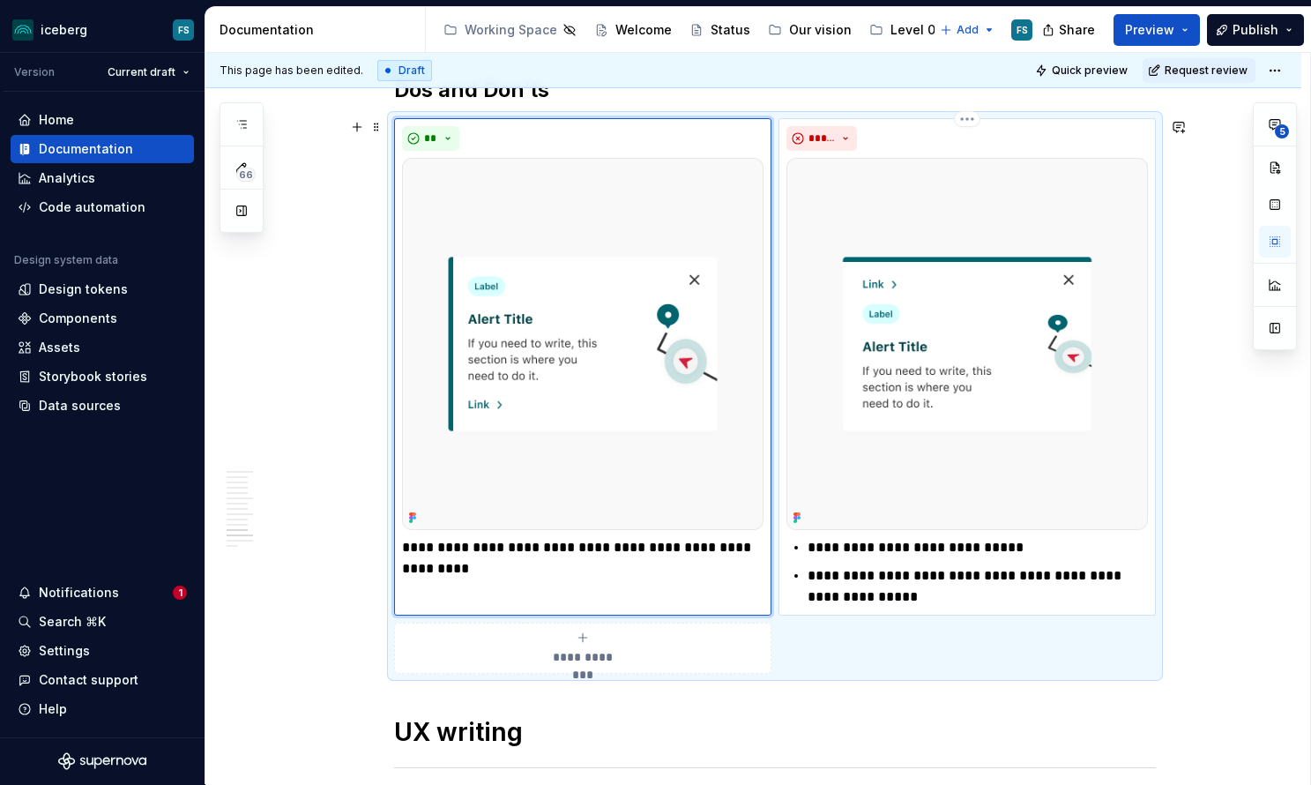
click at [901, 596] on p "**********" at bounding box center [978, 586] width 340 height 42
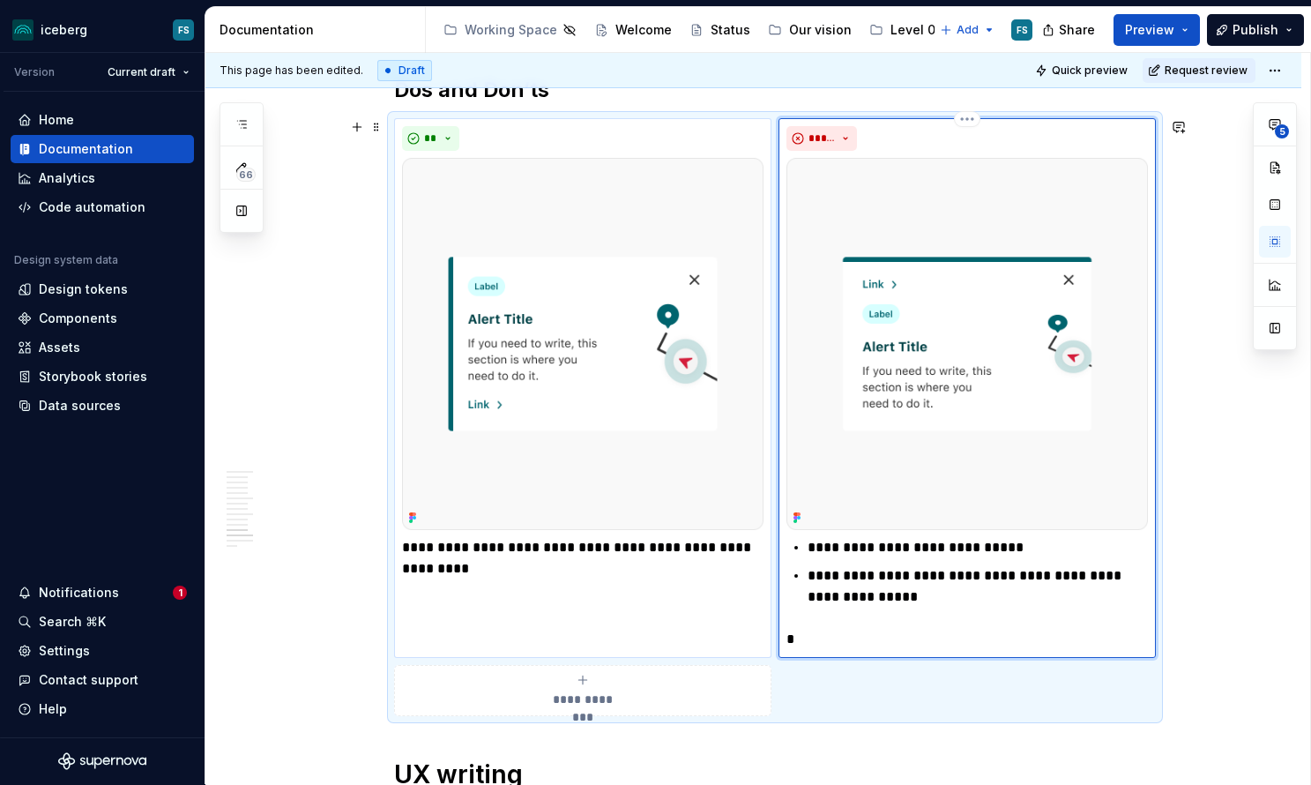
type textarea "*"
click at [790, 642] on p "**********" at bounding box center [968, 639] width 362 height 21
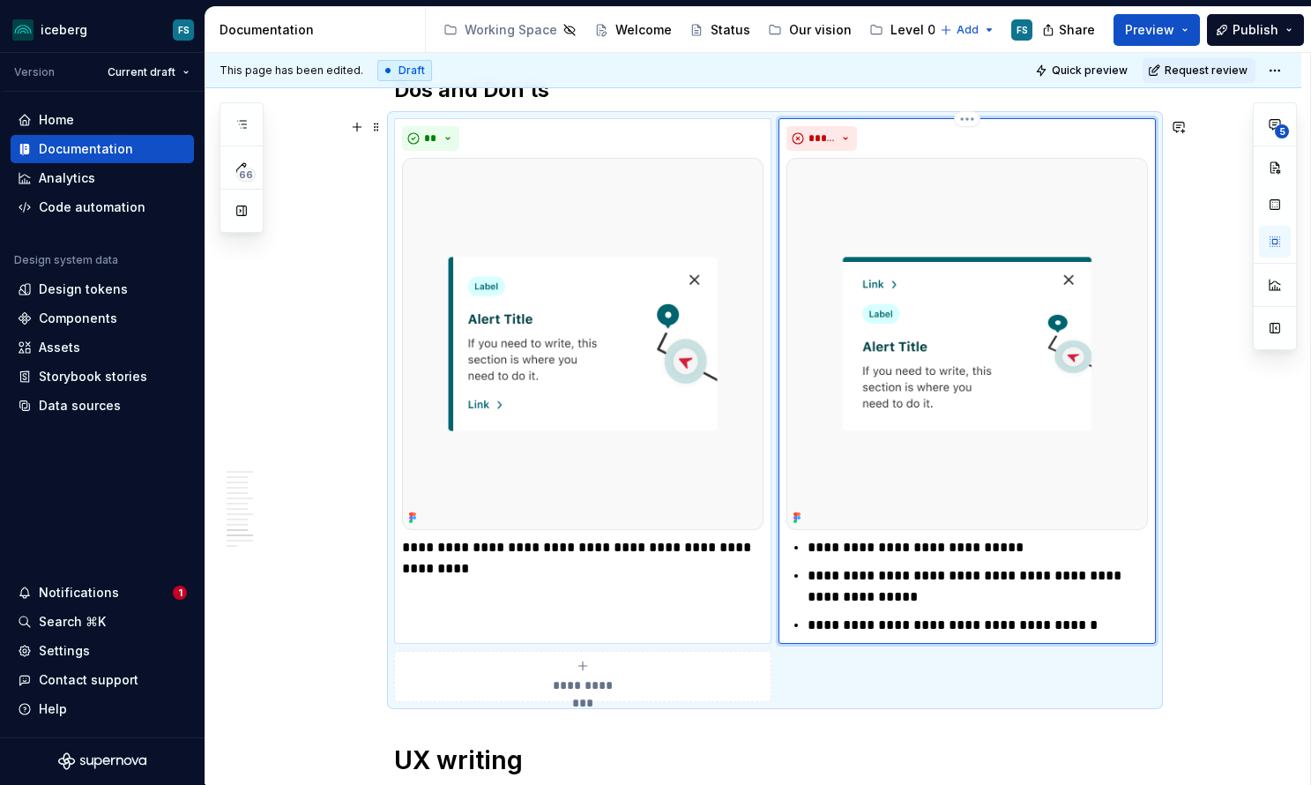
click at [1116, 627] on p "**********" at bounding box center [978, 625] width 340 height 21
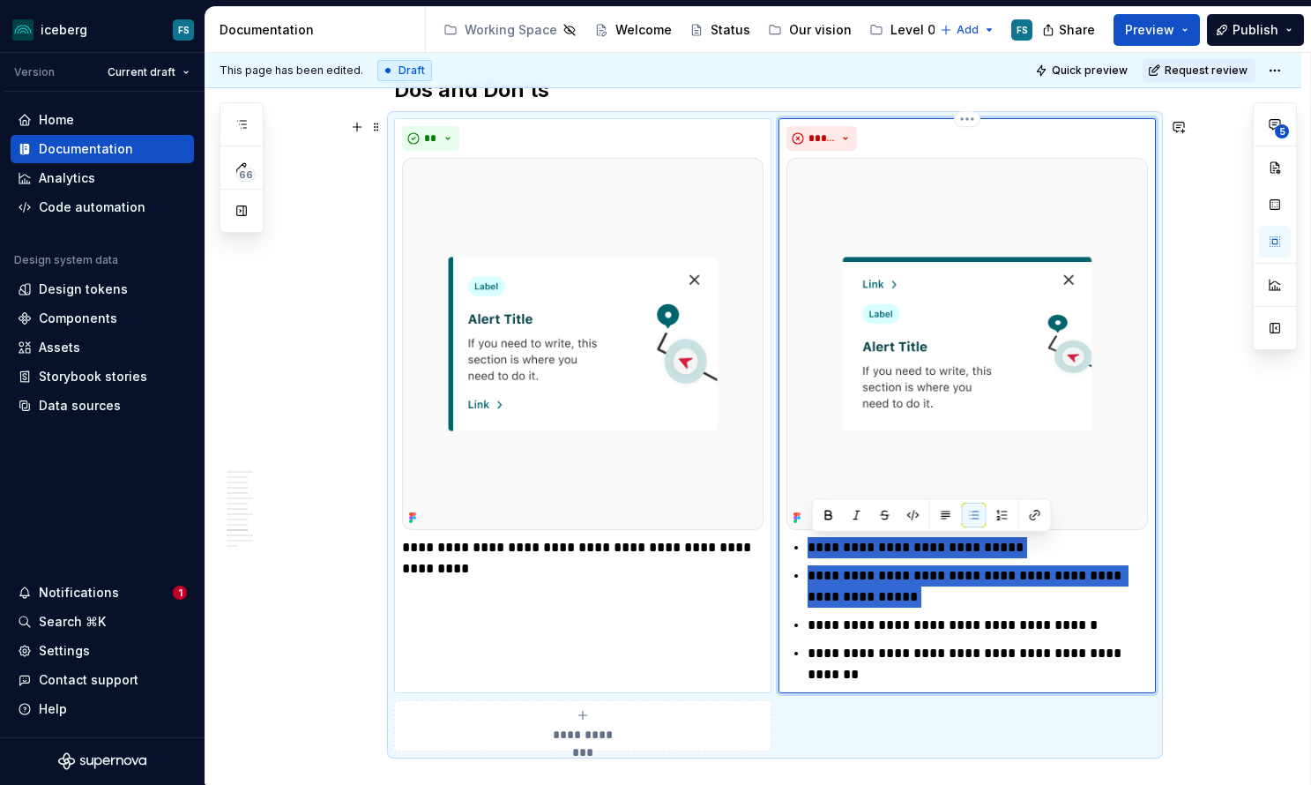
drag, startPoint x: 810, startPoint y: 626, endPoint x: 812, endPoint y: 555, distance: 70.6
click at [812, 555] on div "**********" at bounding box center [968, 611] width 362 height 148
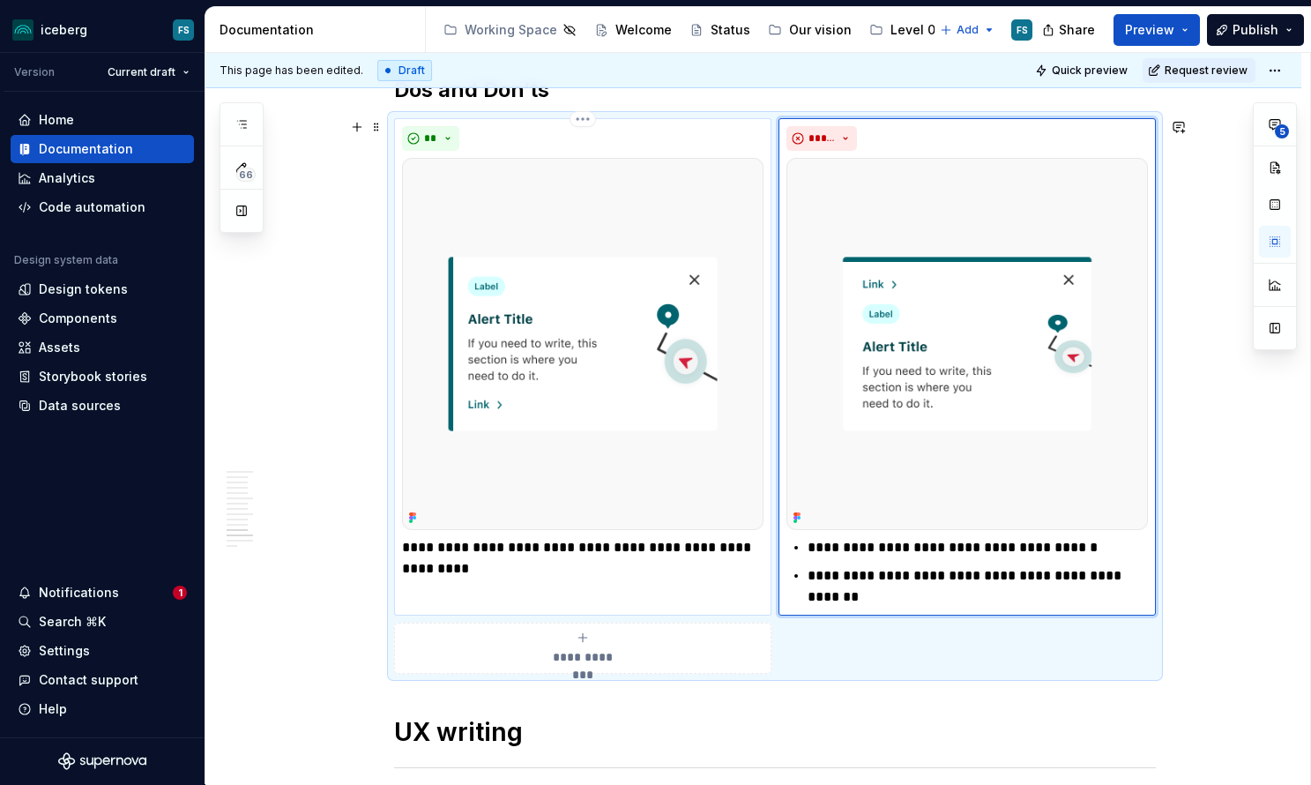
click at [486, 567] on p "**********" at bounding box center [583, 558] width 362 height 42
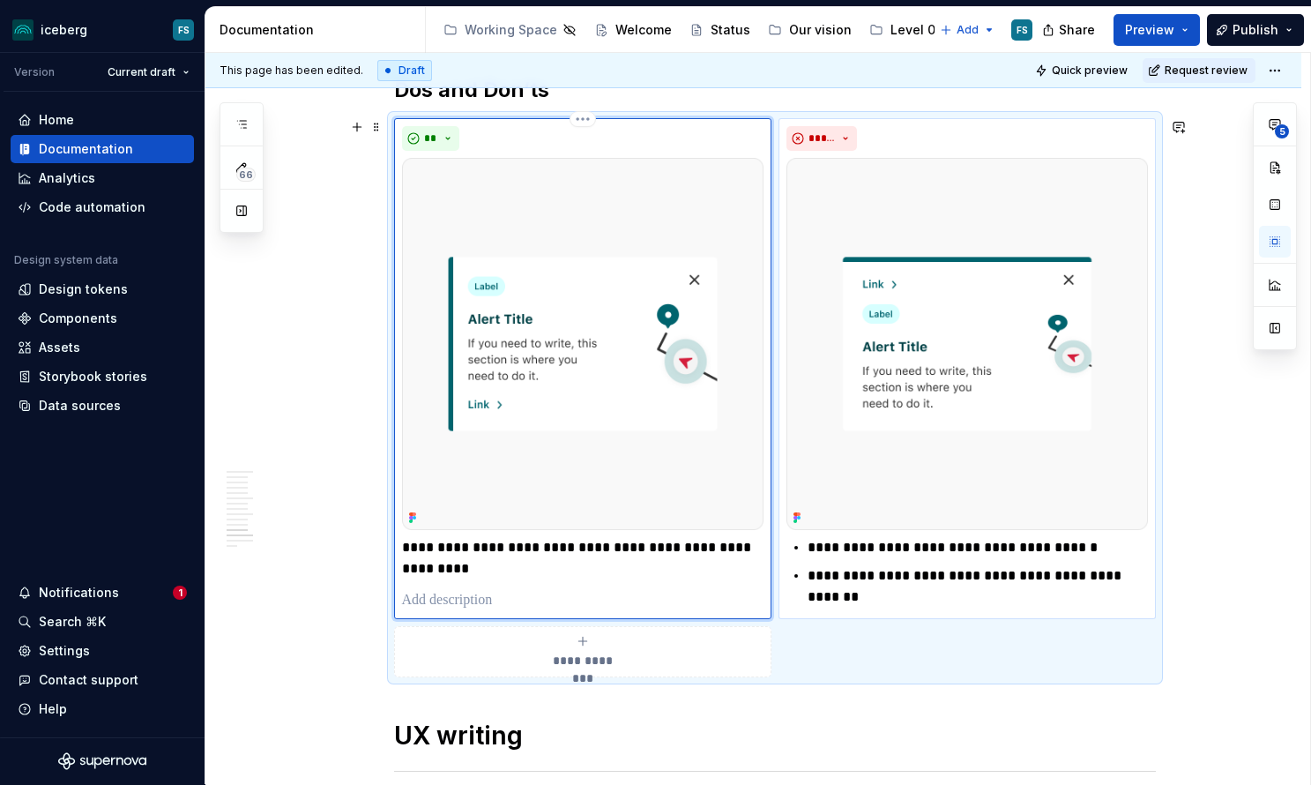
type textarea "*"
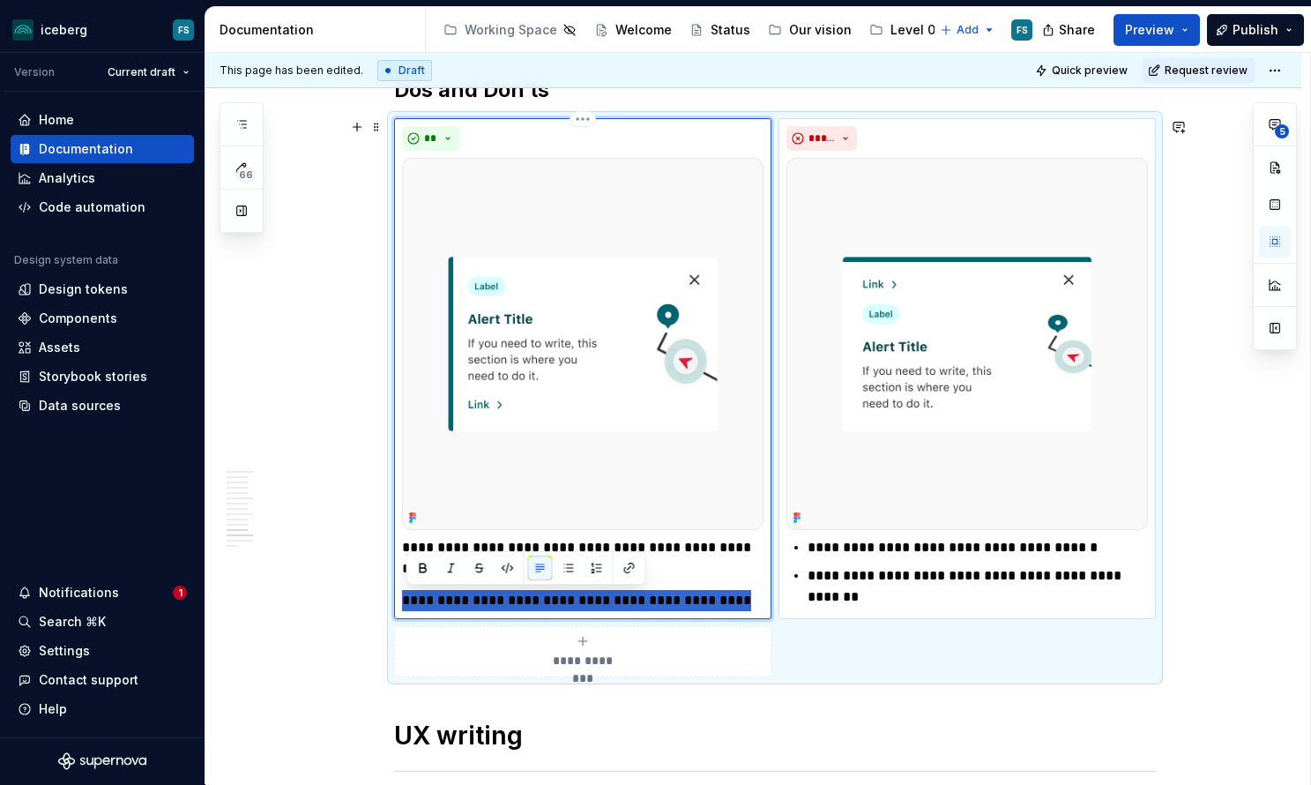
drag, startPoint x: 743, startPoint y: 604, endPoint x: 413, endPoint y: 601, distance: 330.7
click at [409, 601] on p "**********" at bounding box center [583, 600] width 362 height 21
click at [711, 575] on p "**********" at bounding box center [583, 558] width 362 height 42
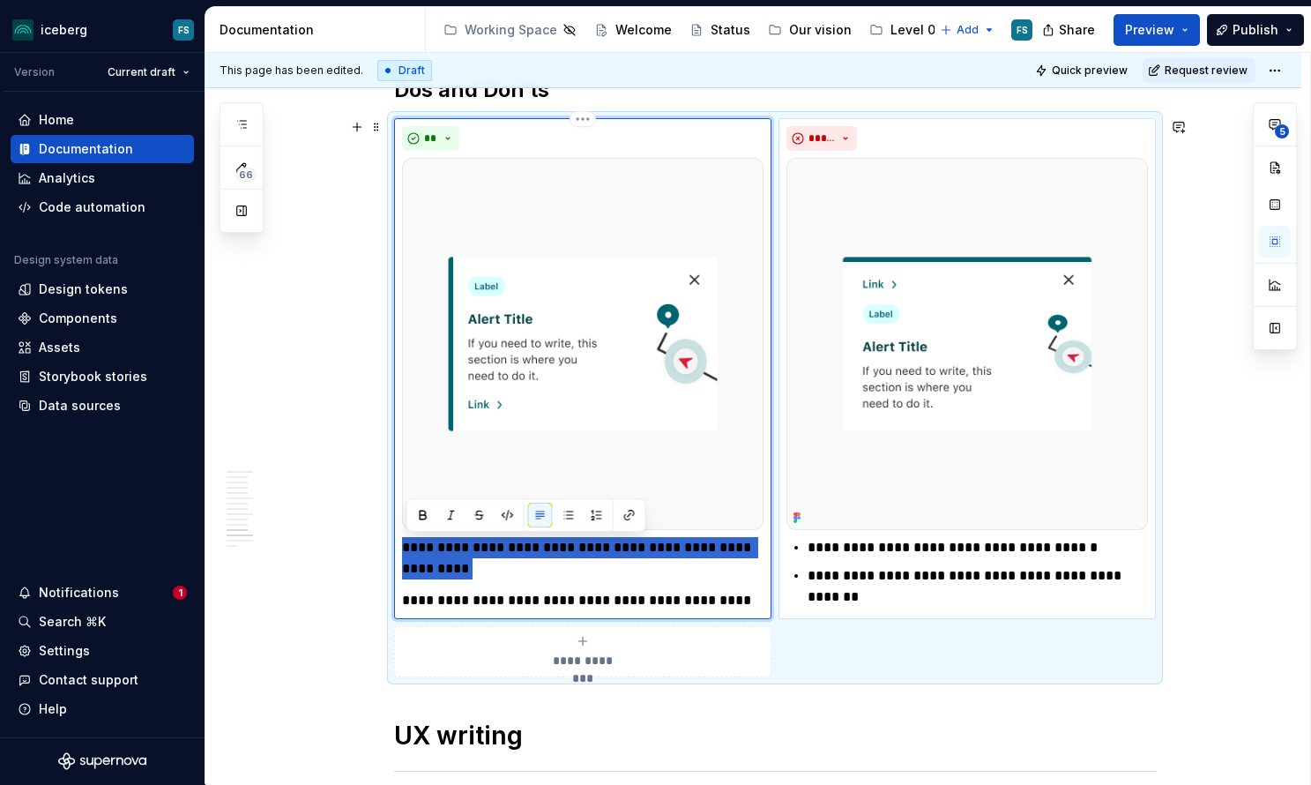
drag, startPoint x: 408, startPoint y: 597, endPoint x: 406, endPoint y: 553, distance: 44.2
click at [406, 553] on div "**********" at bounding box center [583, 574] width 362 height 74
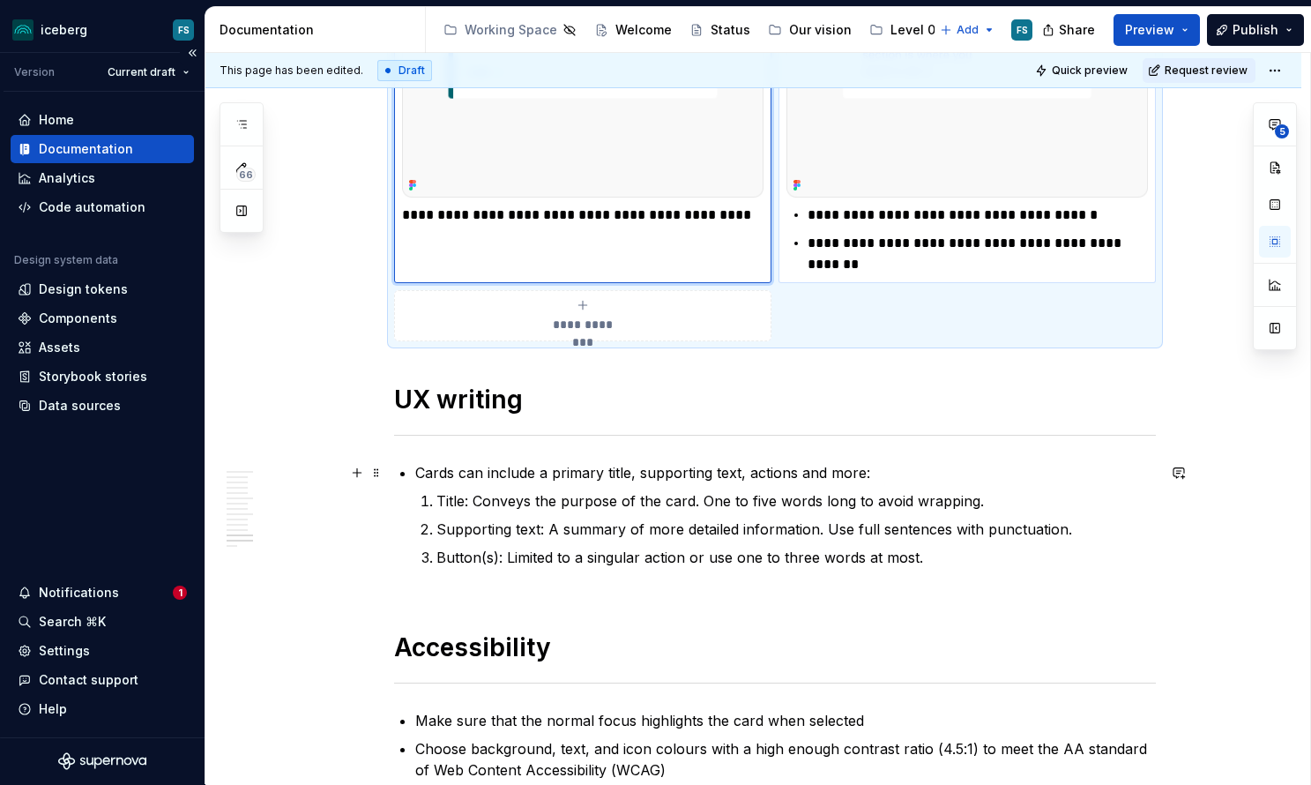
scroll to position [5966, 0]
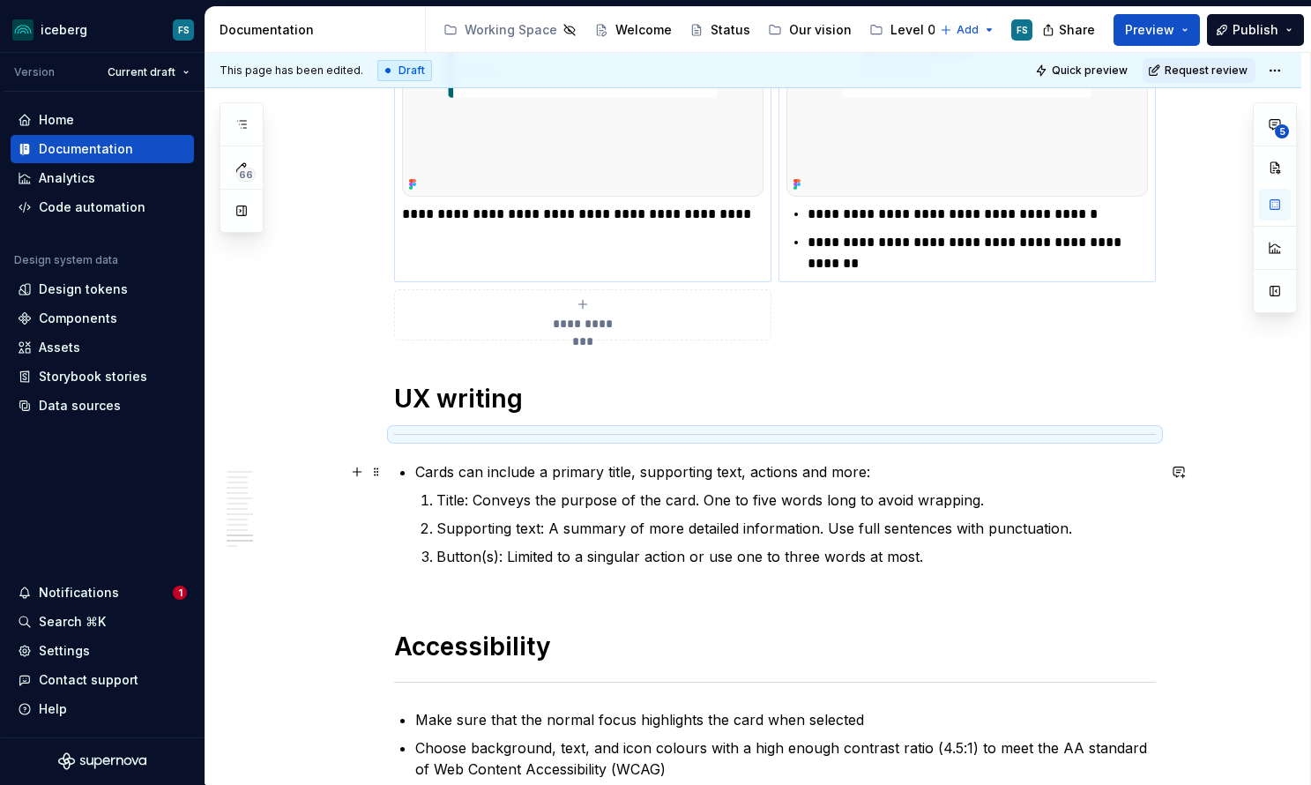
click at [421, 474] on p "Cards can include a primary title, supporting text, actions and more:" at bounding box center [785, 471] width 741 height 21
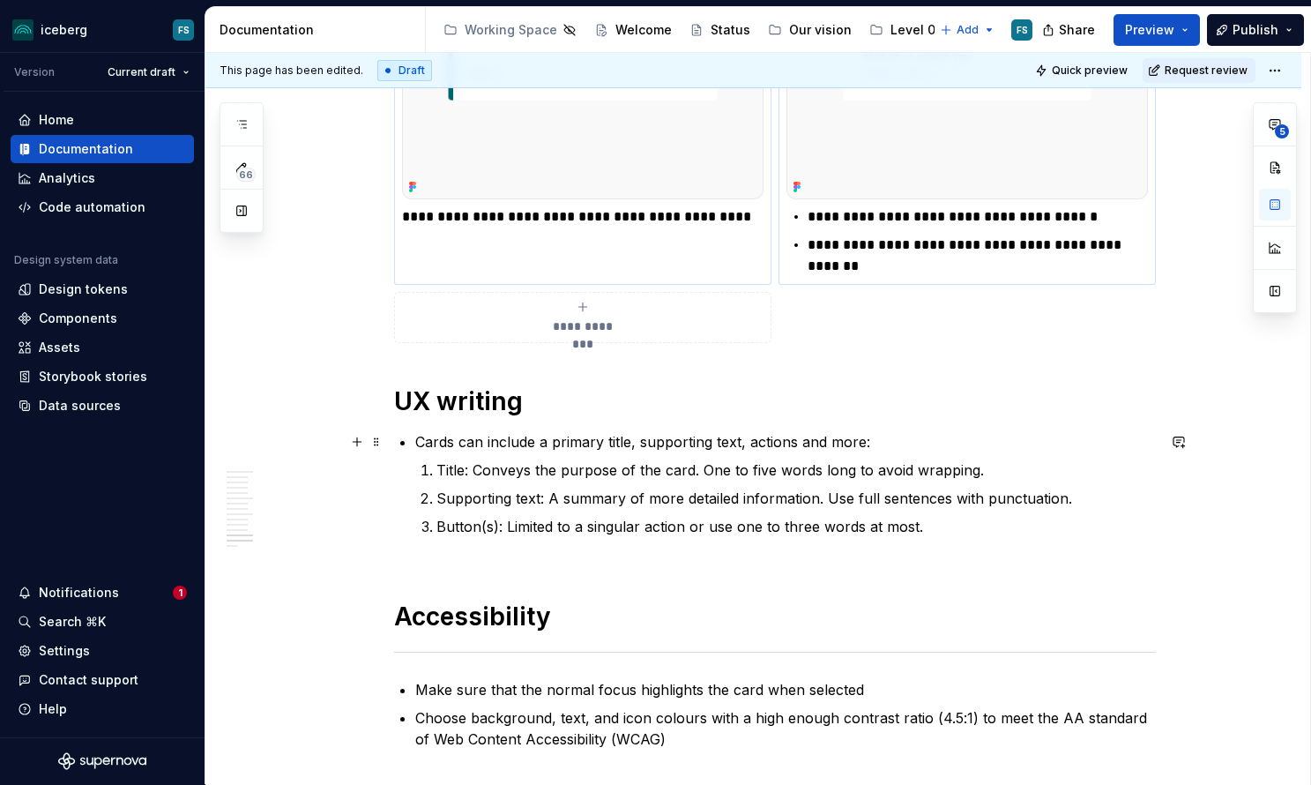
click at [442, 452] on p "Cards can include a primary title, supporting text, actions and more:" at bounding box center [785, 441] width 741 height 21
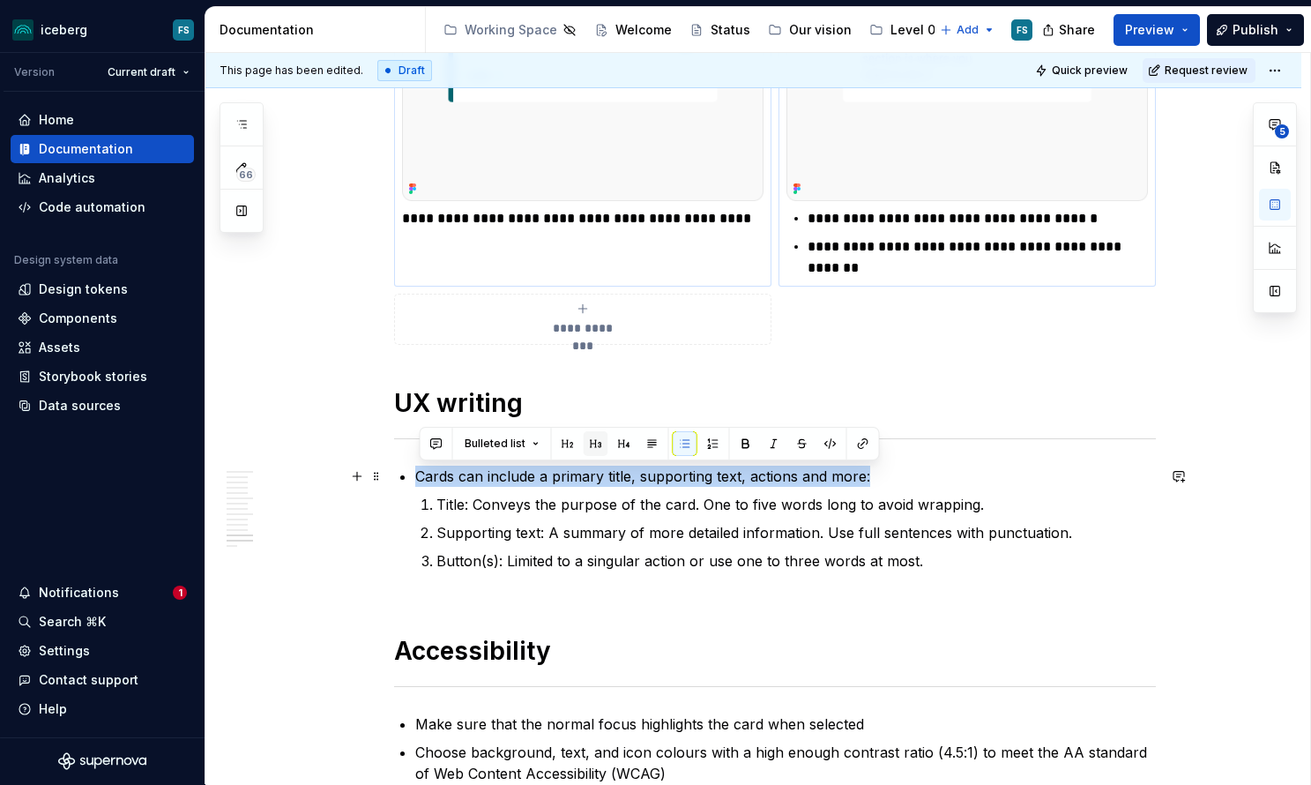
drag, startPoint x: 850, startPoint y: 473, endPoint x: 606, endPoint y: 436, distance: 247.0
click at [683, 436] on button "button" at bounding box center [685, 443] width 25 height 25
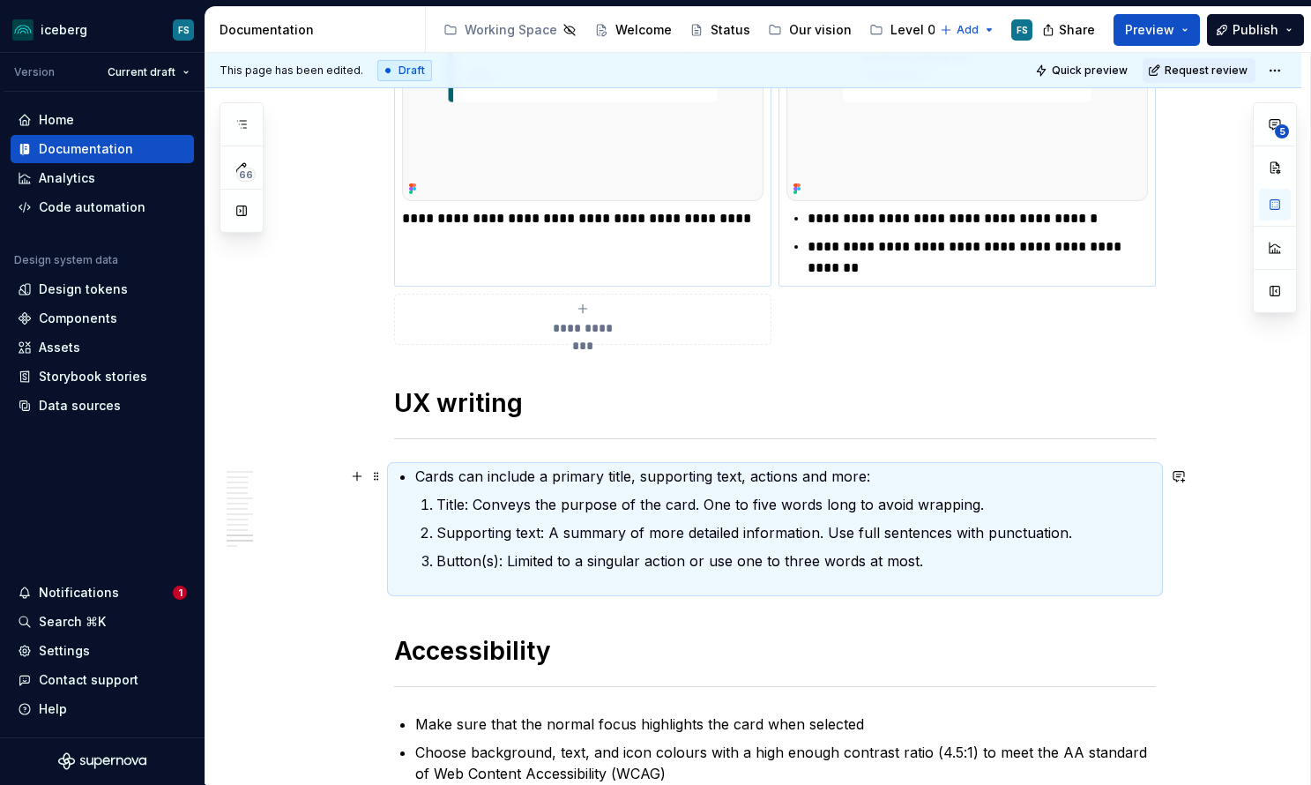
click at [610, 468] on p "Cards can include a primary title, supporting text, actions and more:" at bounding box center [785, 476] width 741 height 21
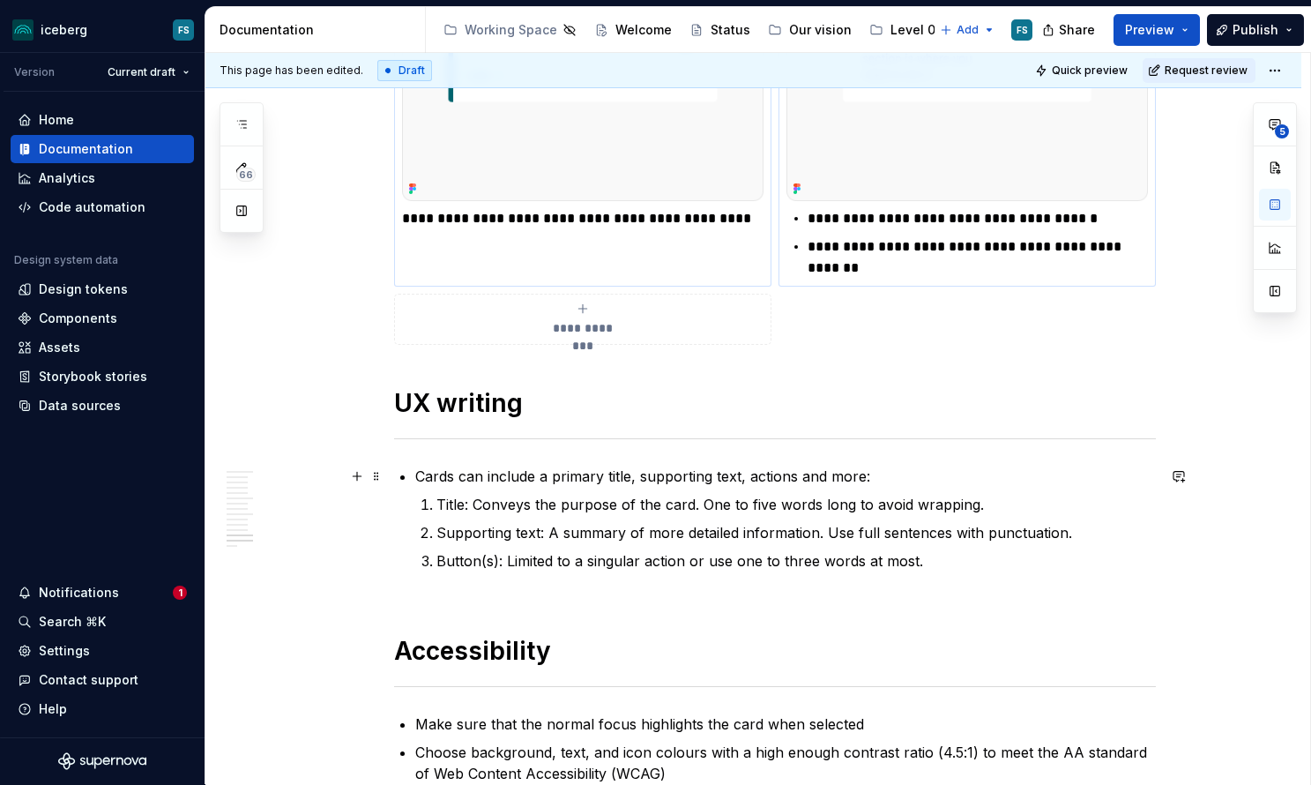
drag, startPoint x: 420, startPoint y: 476, endPoint x: 866, endPoint y: 466, distance: 446.3
click at [881, 466] on p "Cards can include a primary title, supporting text, actions and more:" at bounding box center [785, 476] width 741 height 21
click at [760, 483] on p "Cards can include a primary title, supporting text, actions and more:" at bounding box center [785, 476] width 741 height 21
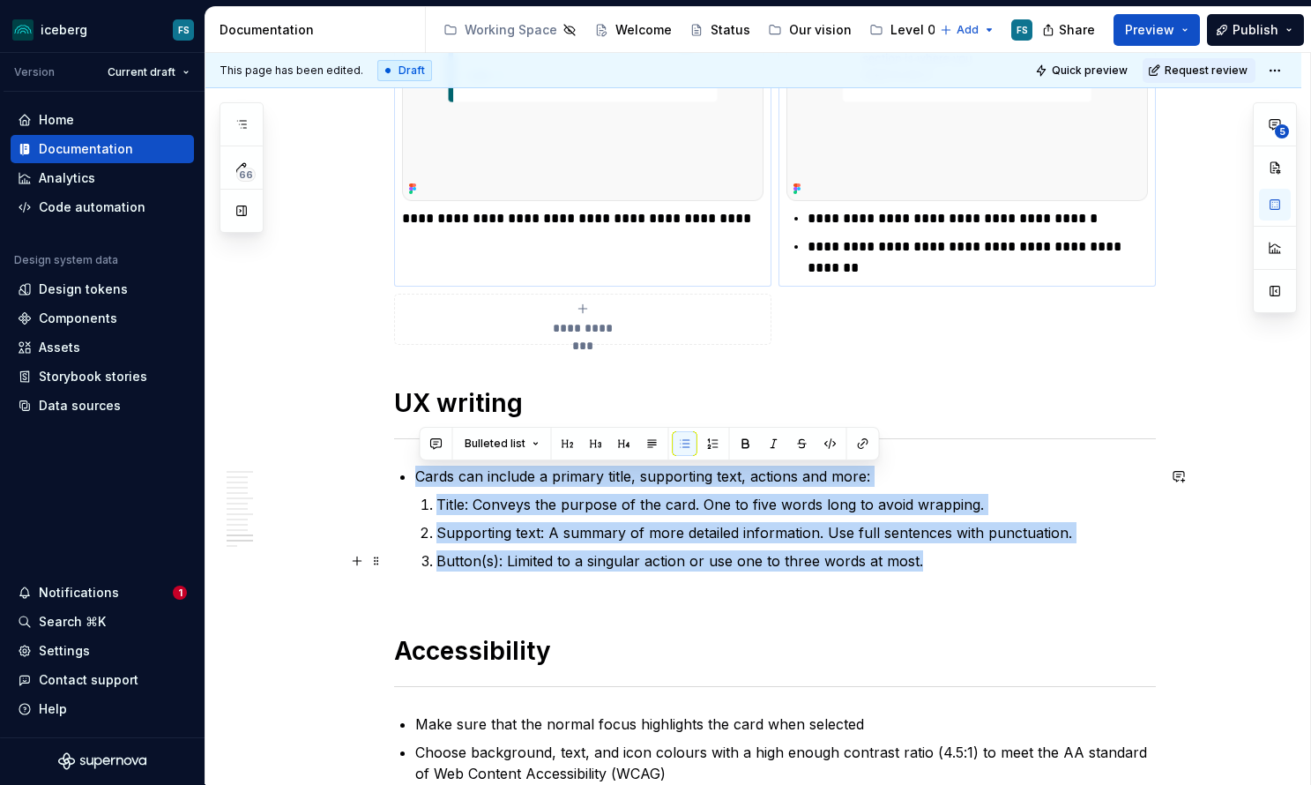
drag, startPoint x: 401, startPoint y: 478, endPoint x: 924, endPoint y: 567, distance: 530.4
click at [682, 444] on button "button" at bounding box center [685, 443] width 25 height 25
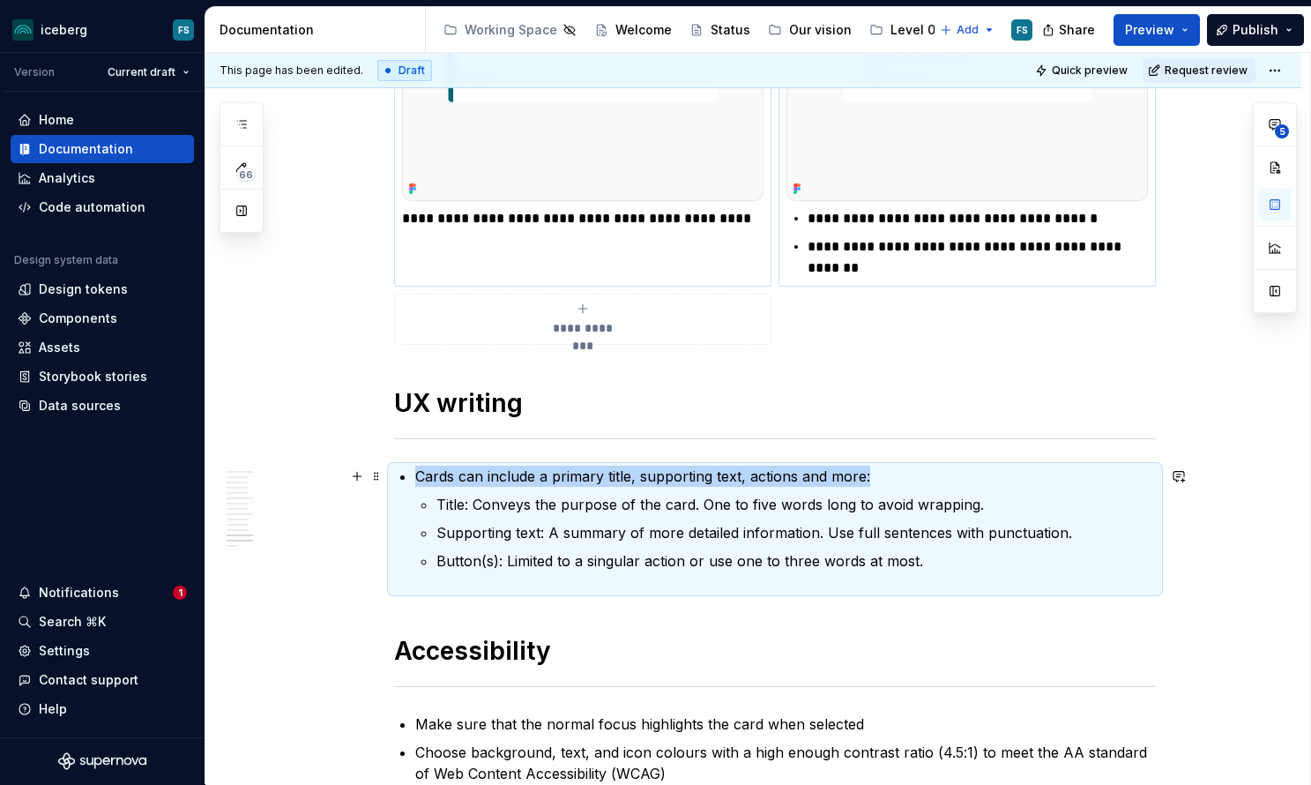
click at [645, 486] on p "Cards can include a primary title, supporting text, actions and more:" at bounding box center [785, 476] width 741 height 21
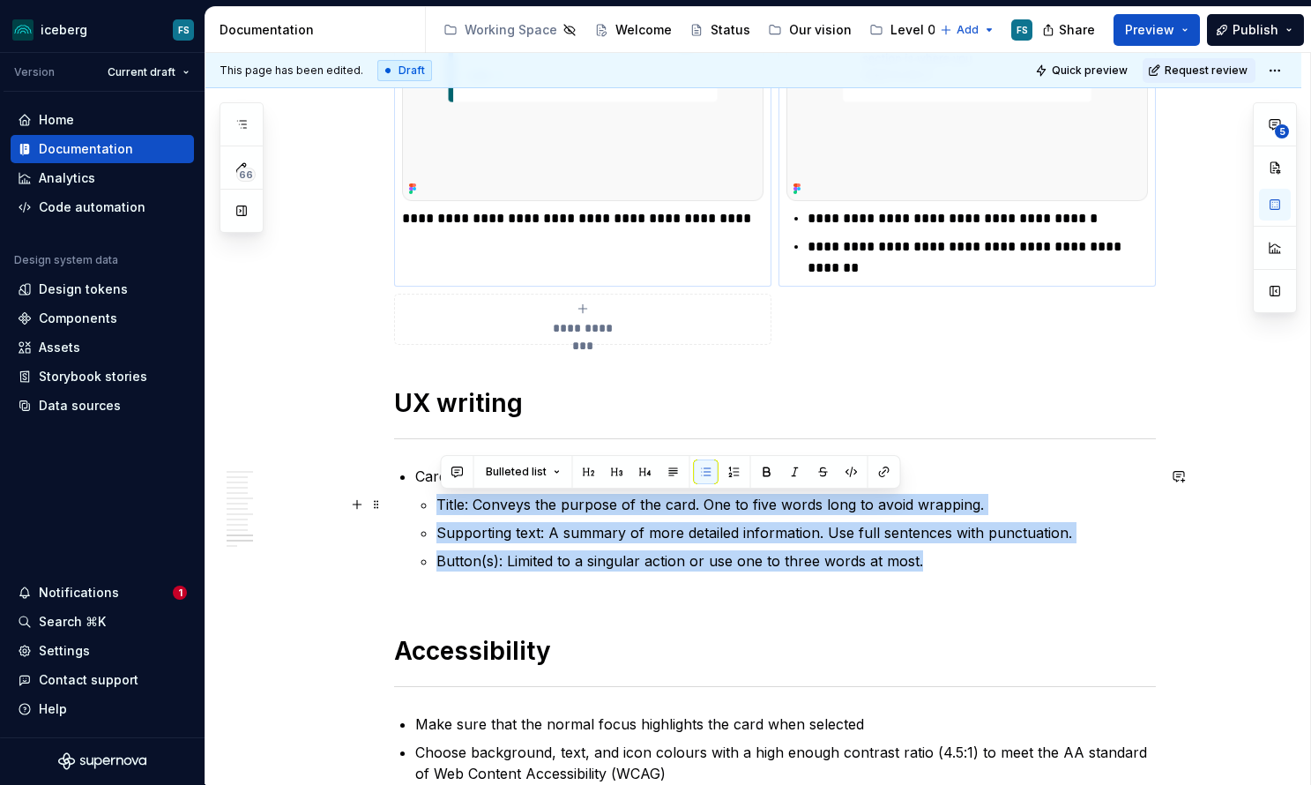
drag, startPoint x: 938, startPoint y: 562, endPoint x: 445, endPoint y: 507, distance: 495.9
click at [442, 507] on ul "Title: Conveys the purpose of the card. One to five words long to avoid wrappin…" at bounding box center [795, 543] width 719 height 99
copy ul "Title: Conveys the purpose of the card. One to five words long to avoid wrappin…"
click at [591, 541] on p "Supporting text: A summary of more detailed information. Use full sentences wit…" at bounding box center [795, 532] width 719 height 21
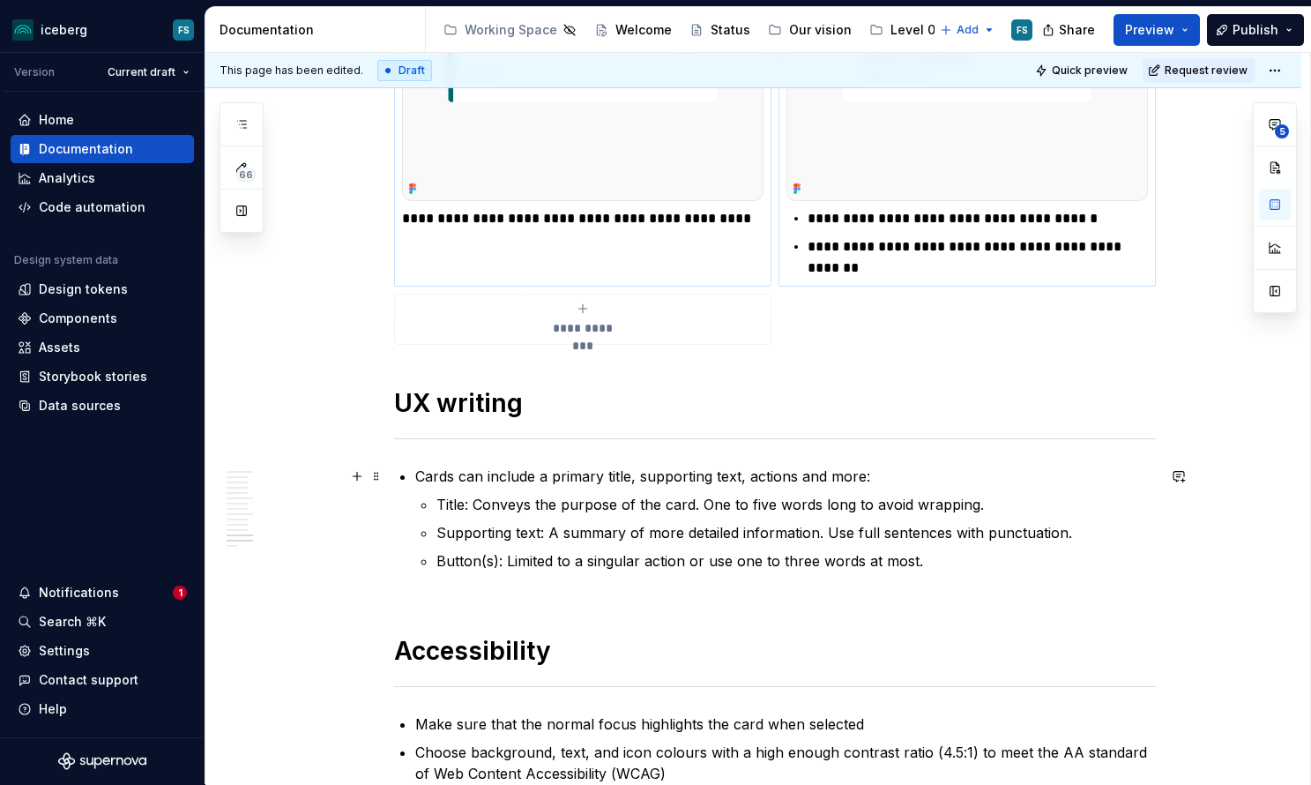
click at [421, 477] on p "Cards can include a primary title, supporting text, actions and more:" at bounding box center [785, 476] width 741 height 21
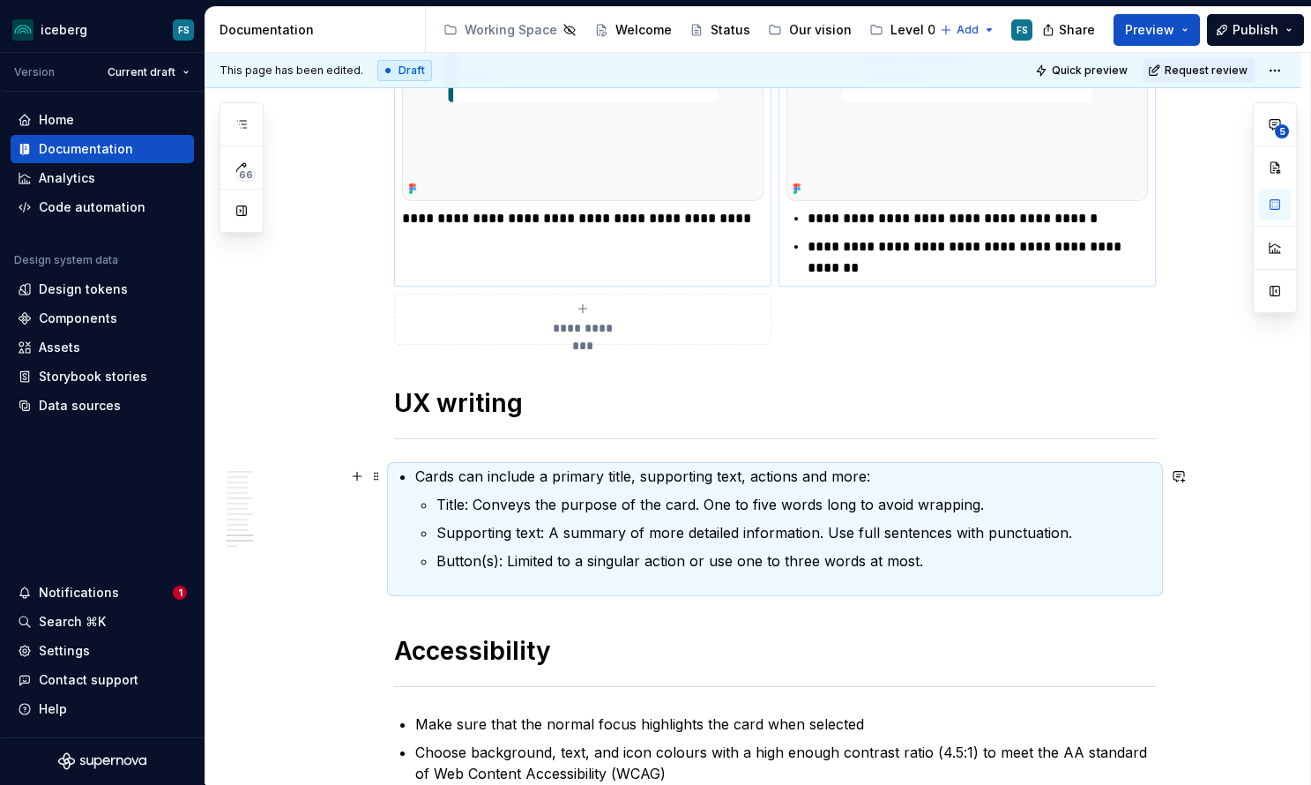
click at [451, 486] on p "Cards can include a primary title, supporting text, actions and more:" at bounding box center [785, 476] width 741 height 21
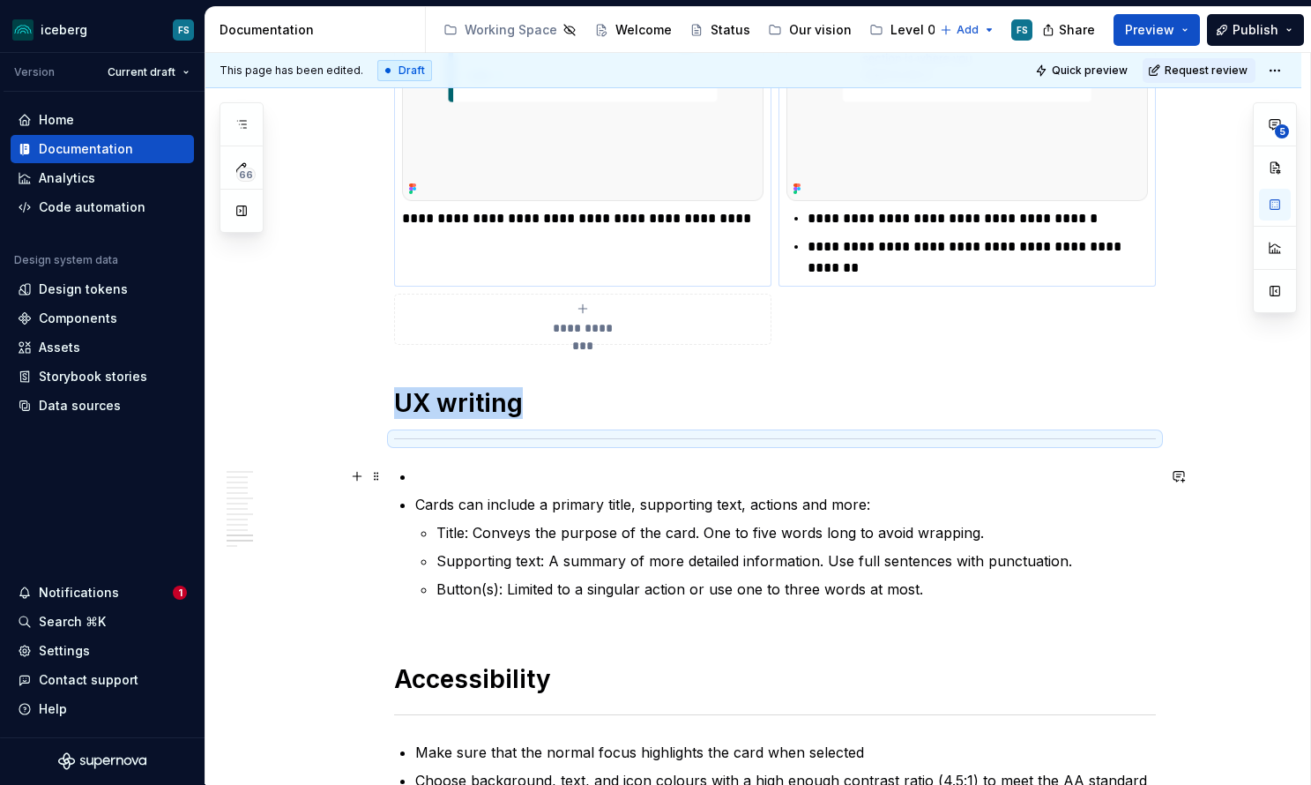
click at [434, 477] on p at bounding box center [785, 476] width 741 height 21
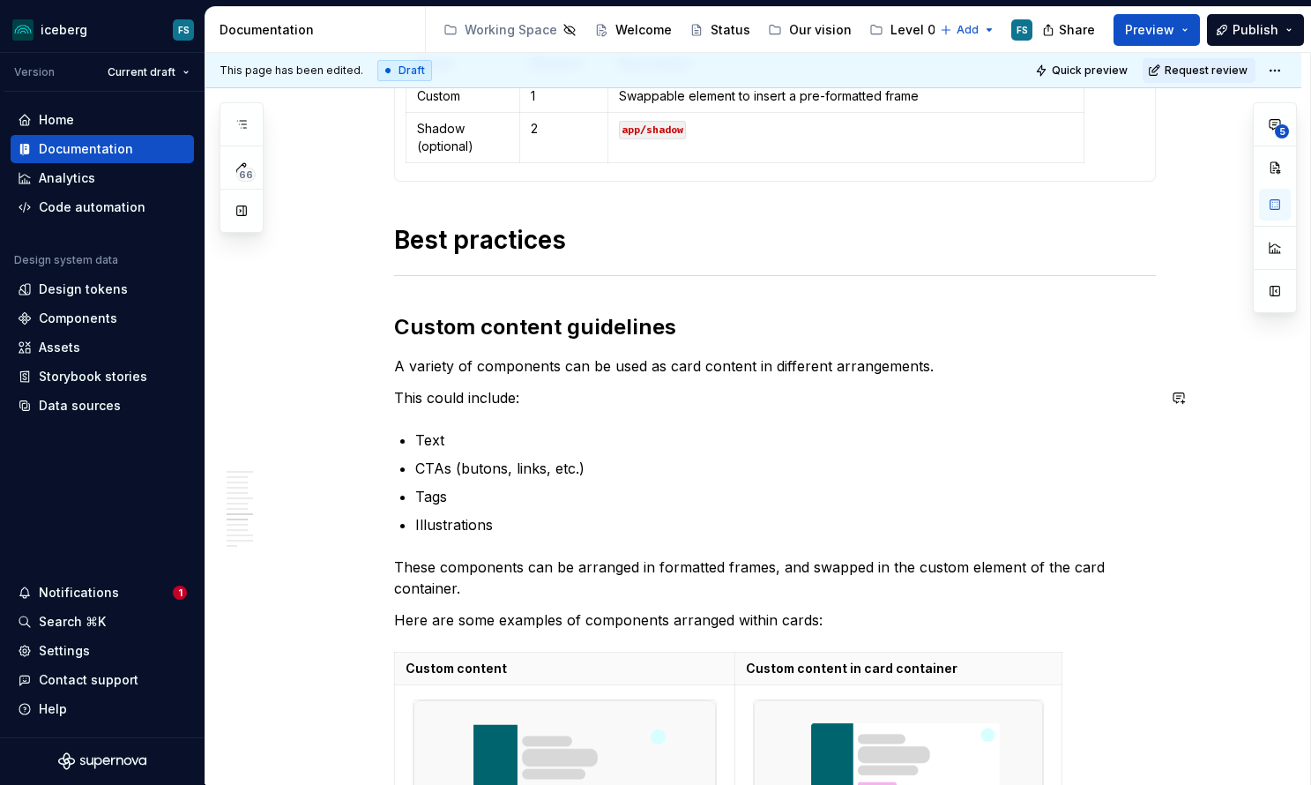
scroll to position [3344, 0]
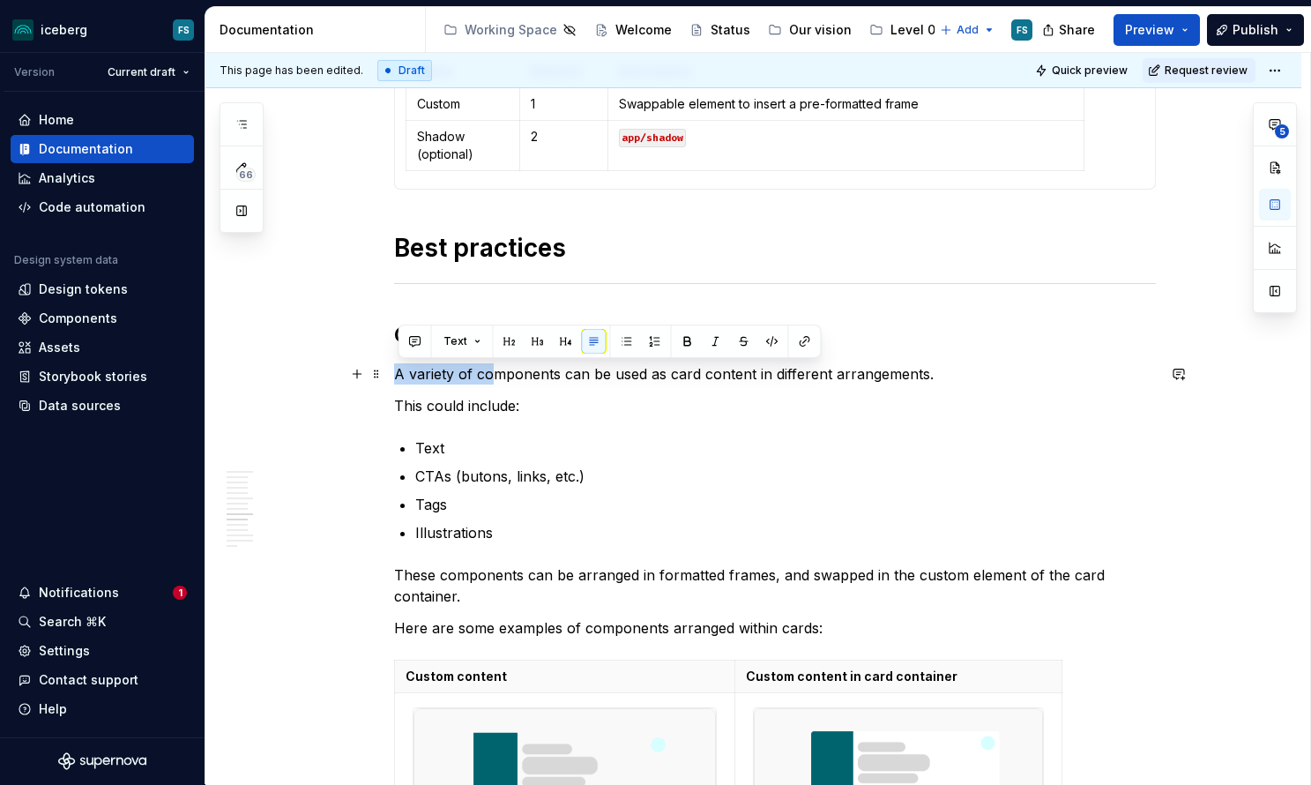
drag, startPoint x: 400, startPoint y: 374, endPoint x: 496, endPoint y: 378, distance: 96.2
click at [496, 378] on p "A variety of components can be used as card content in different arrangements." at bounding box center [775, 373] width 762 height 21
copy p "A variety of co"
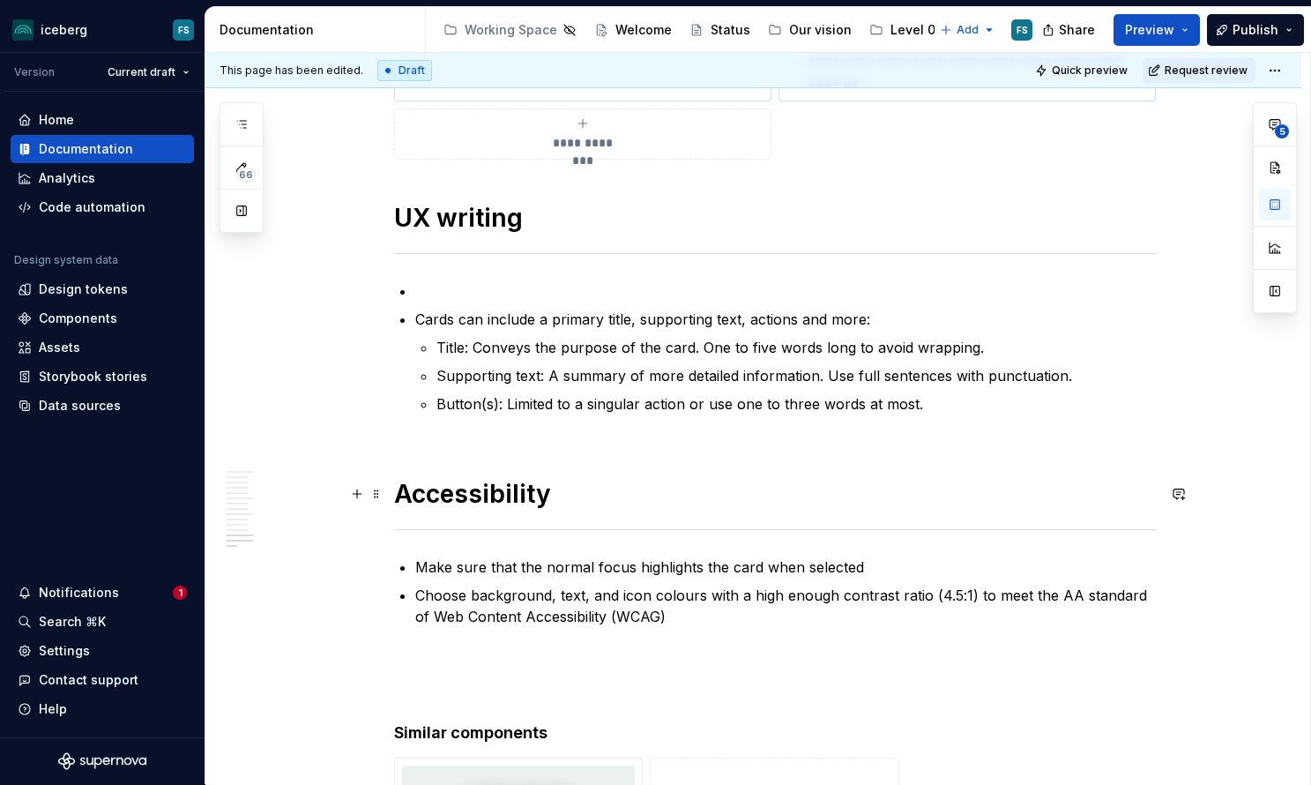
scroll to position [6169, 0]
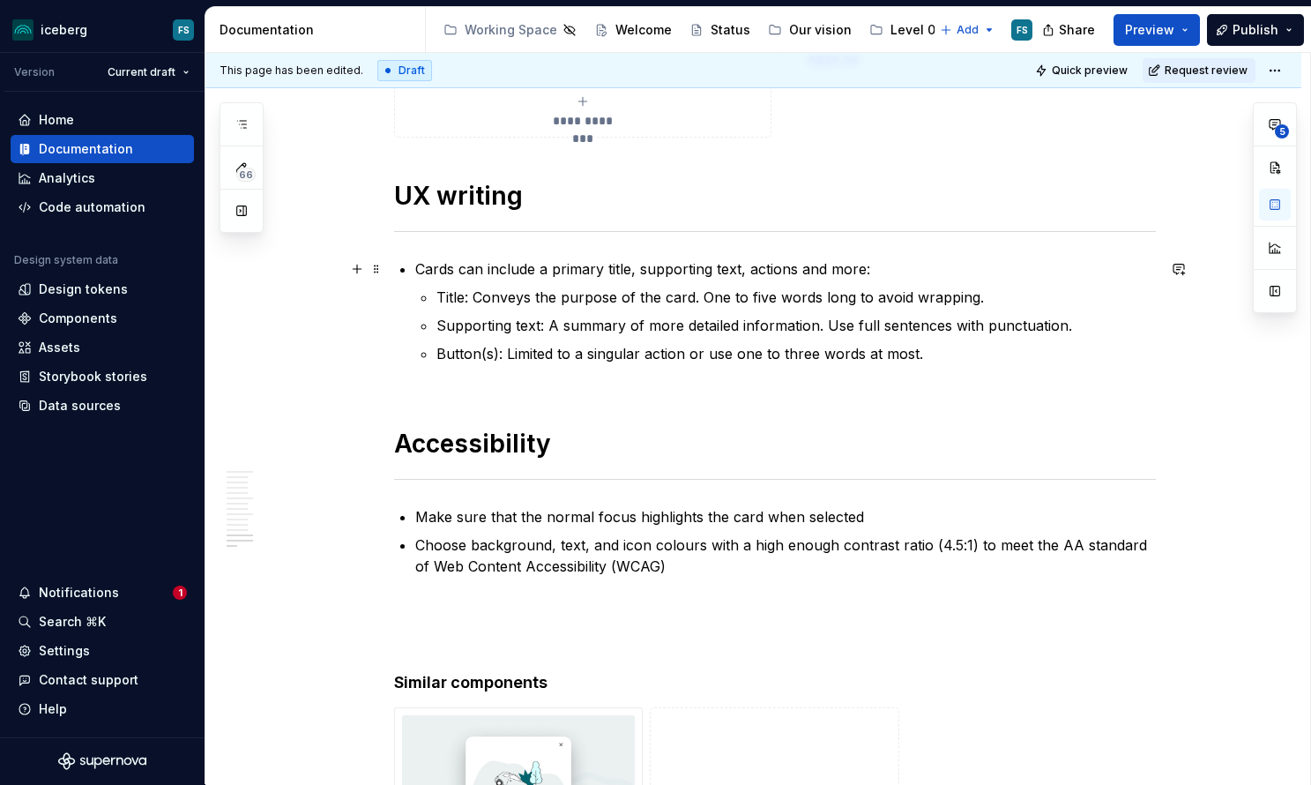
click at [415, 271] on p "Cards can include a primary title, supporting text, actions and more:" at bounding box center [785, 268] width 741 height 21
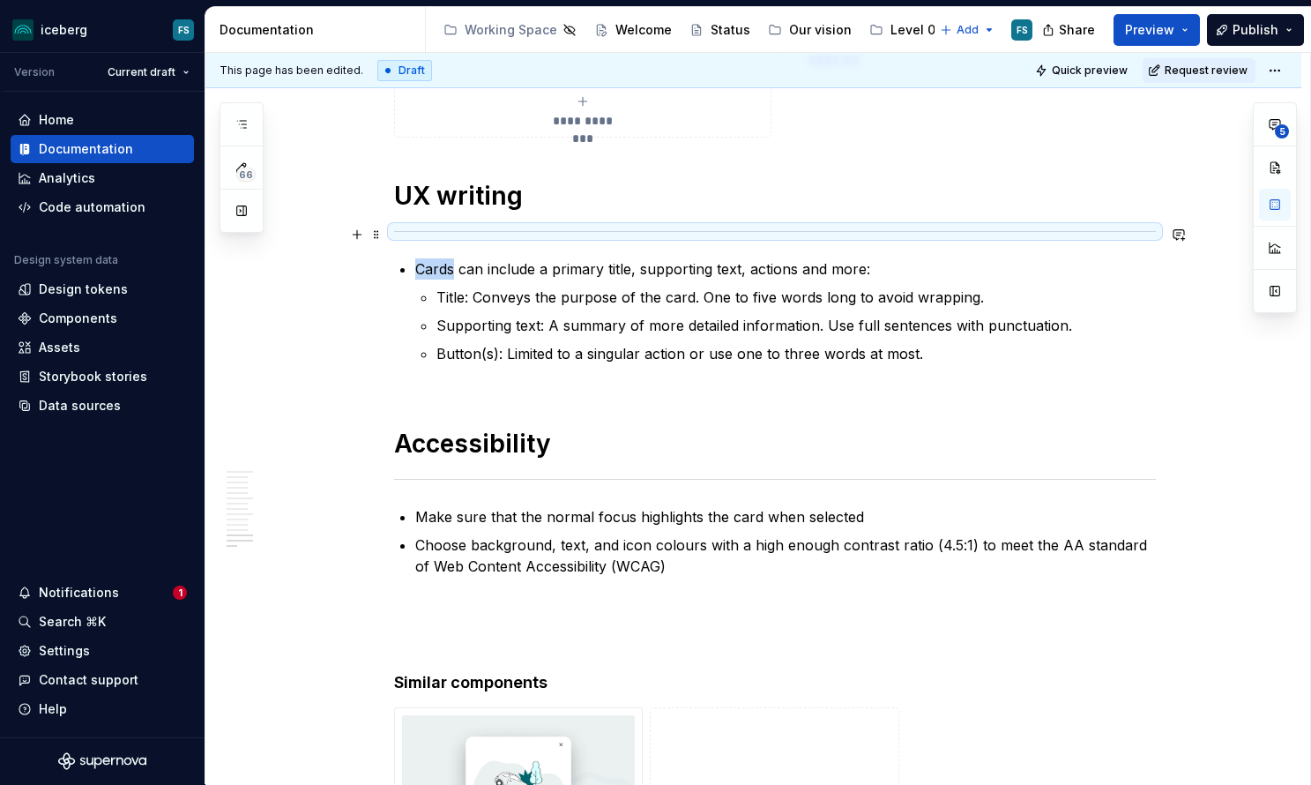
click at [686, 235] on div at bounding box center [775, 231] width 762 height 11
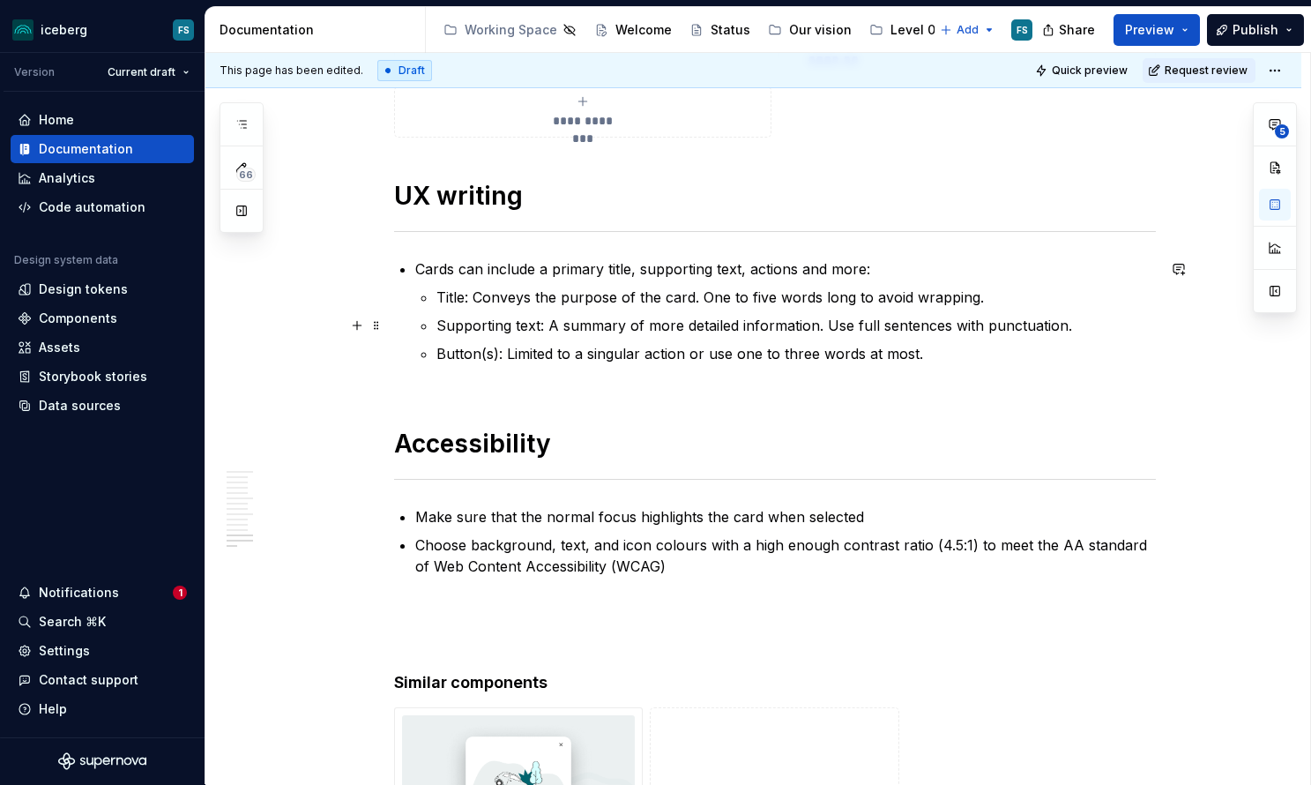
click at [526, 319] on p "Supporting text: A summary of more detailed information. Use full sentences wit…" at bounding box center [795, 325] width 719 height 21
click at [935, 366] on p "Button(s): Limited to a singular action or use one to three words at most." at bounding box center [795, 364] width 719 height 42
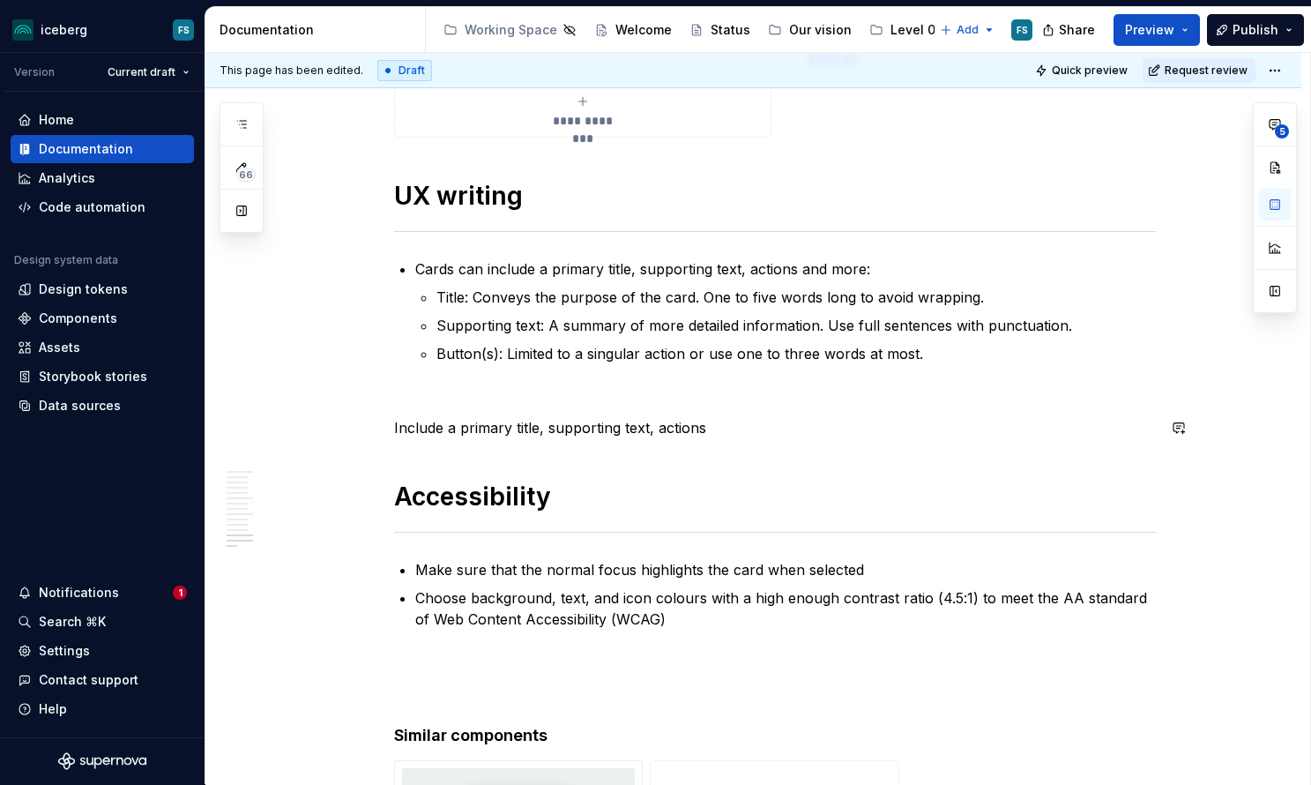
scroll to position [6172, 0]
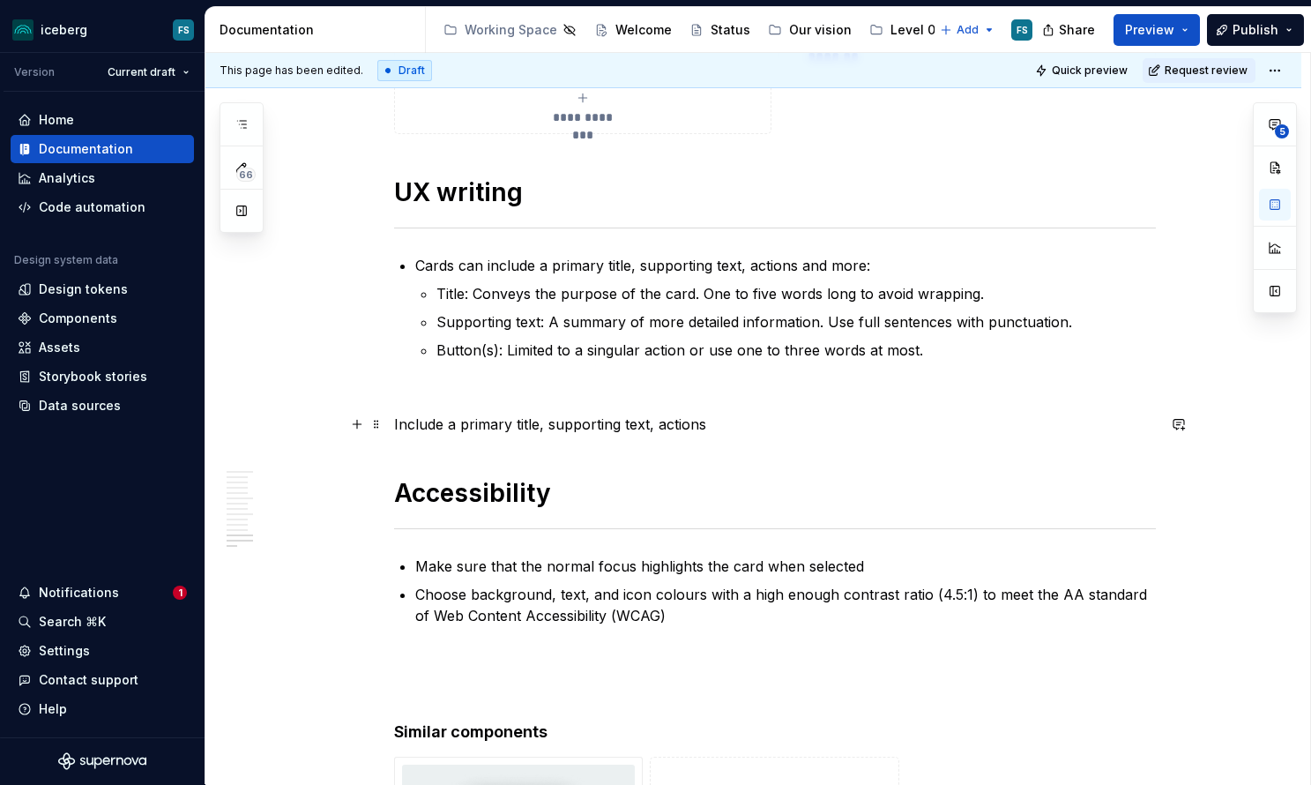
click at [660, 421] on p "Include a primary title, supporting text, actions" at bounding box center [775, 424] width 762 height 21
click at [788, 424] on p "Include a primary title, supporting text, and actions" at bounding box center [775, 424] width 762 height 21
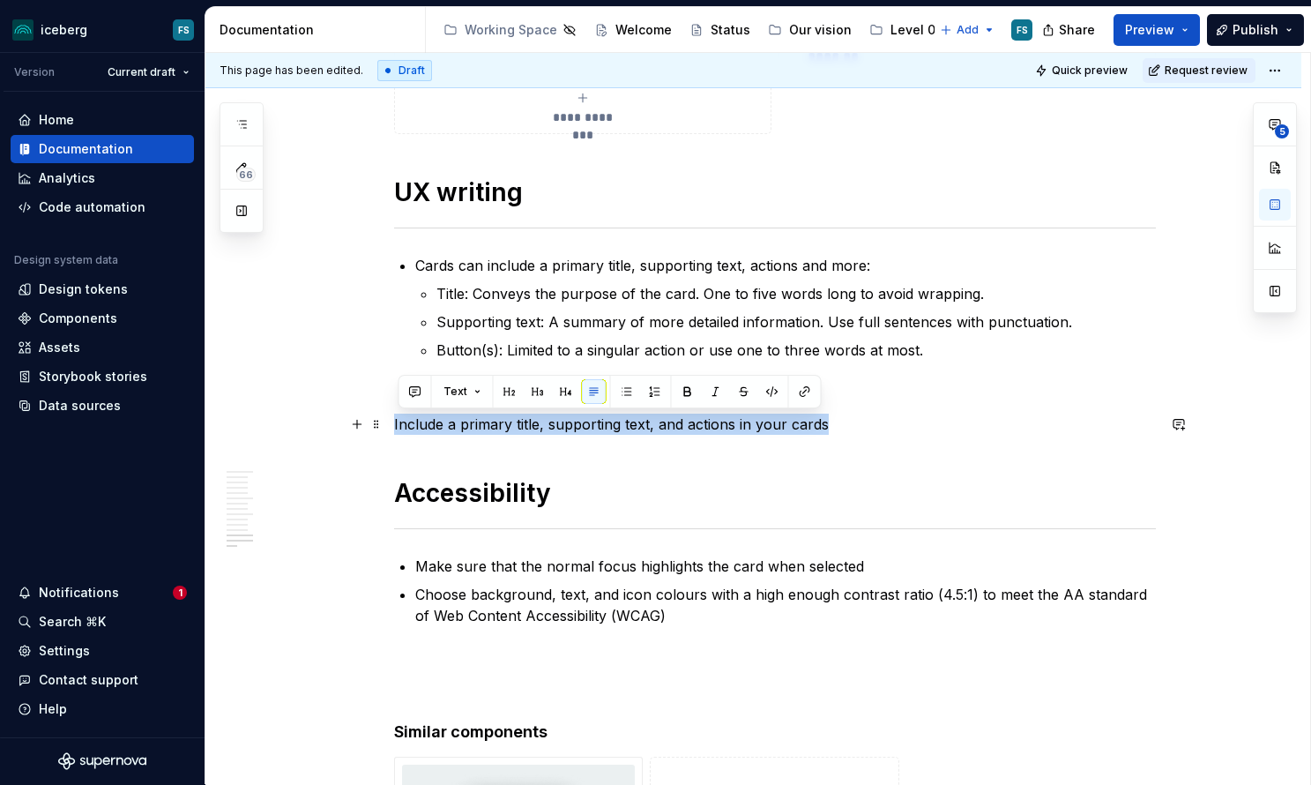
drag, startPoint x: 837, startPoint y: 424, endPoint x: 400, endPoint y: 419, distance: 436.5
click at [399, 419] on p "Include a primary title, supporting text, and actions in your cards" at bounding box center [775, 424] width 762 height 21
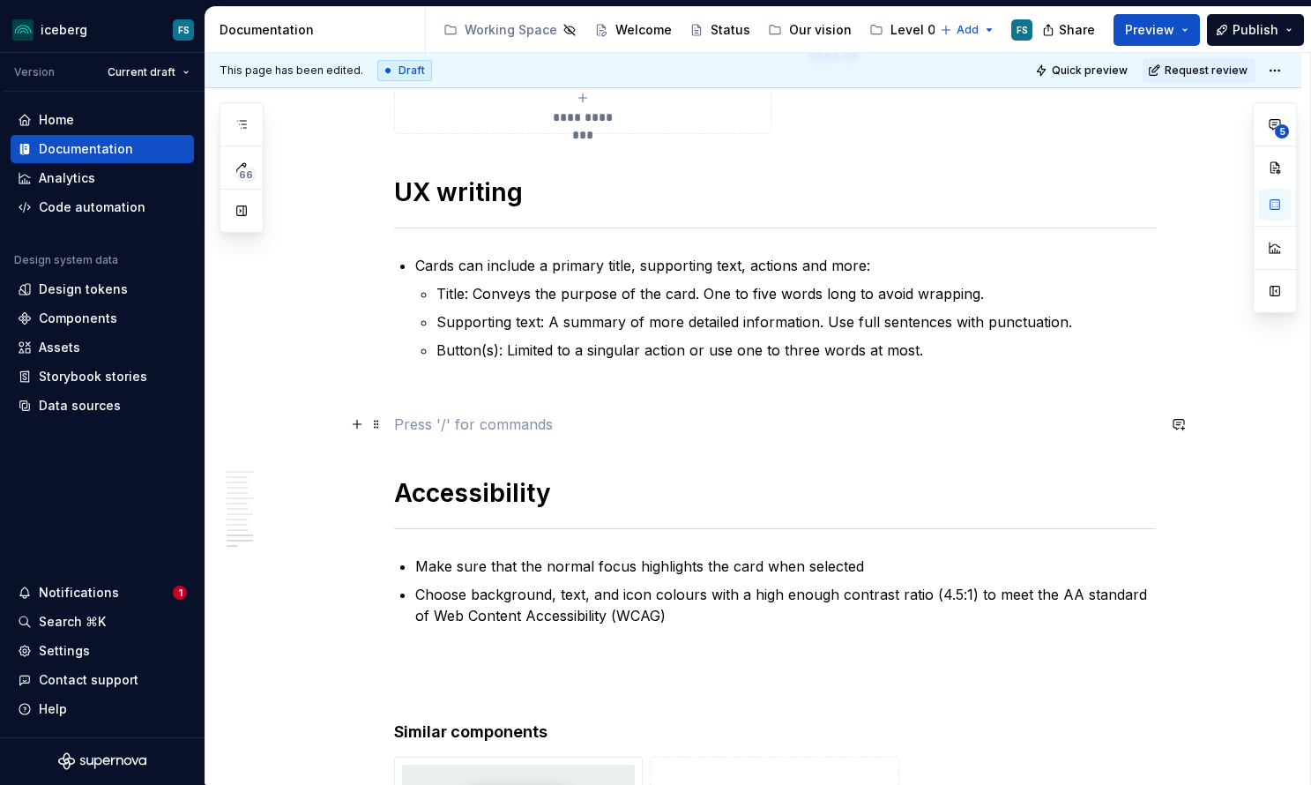
click at [404, 423] on p at bounding box center [775, 424] width 762 height 21
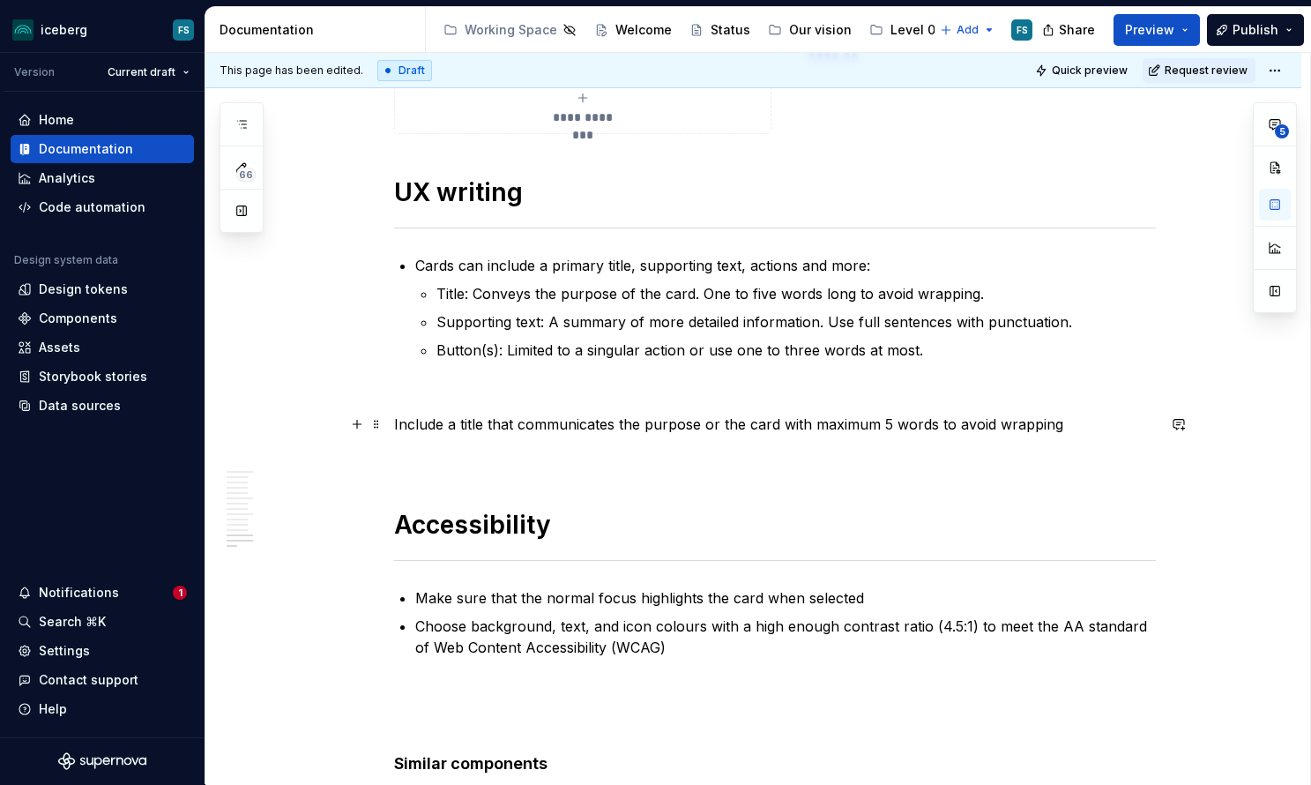
click at [399, 425] on p "Include a title that communicates the purpose or the card with maximum 5 words …" at bounding box center [775, 424] width 762 height 21
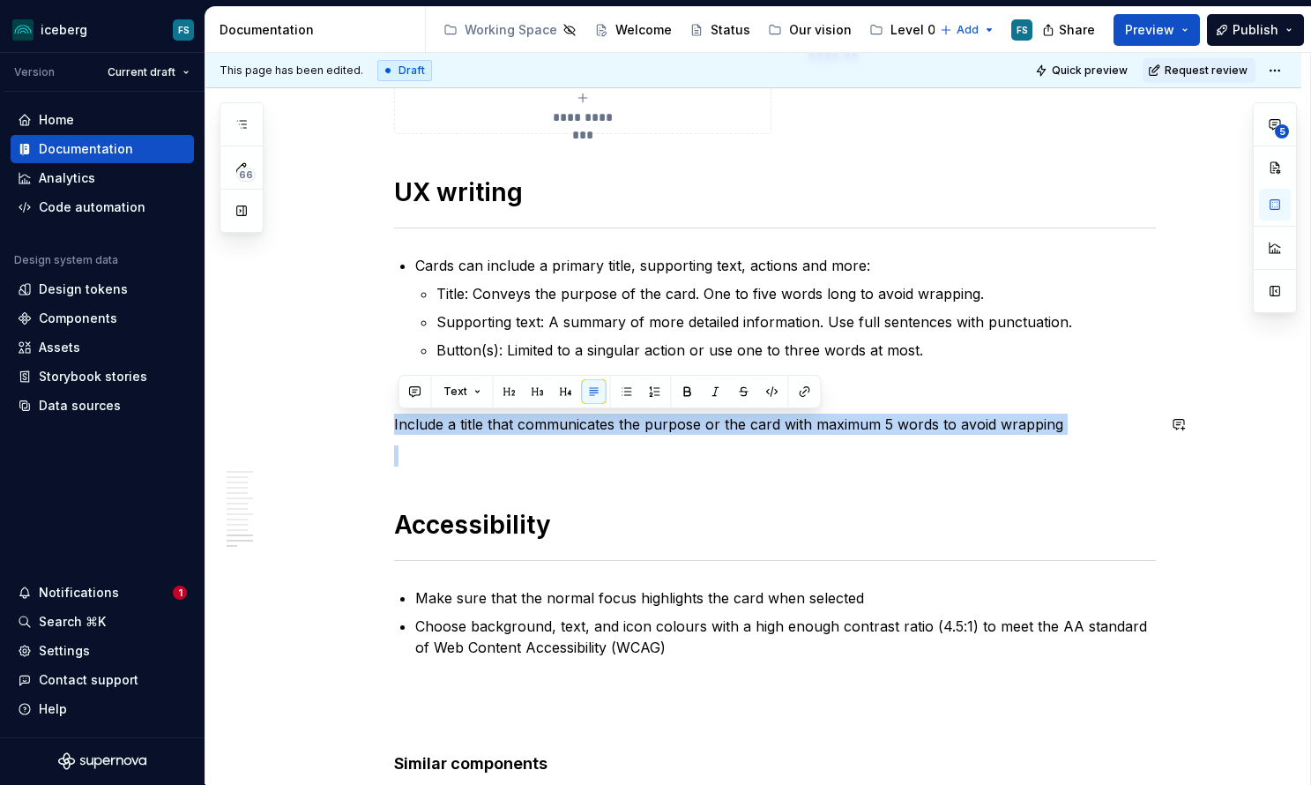
drag, startPoint x: 398, startPoint y: 425, endPoint x: 986, endPoint y: 436, distance: 588.2
click at [628, 392] on button "button" at bounding box center [627, 391] width 25 height 25
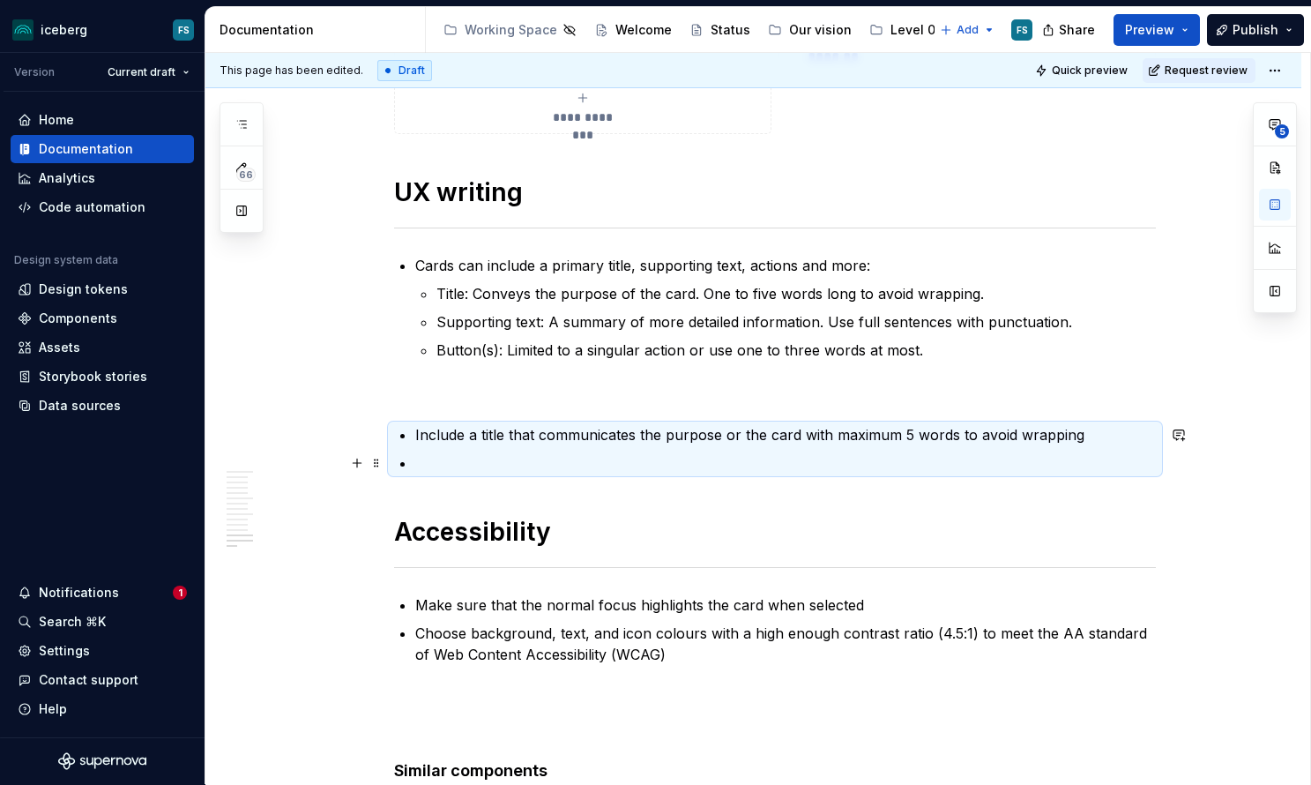
click at [459, 451] on ul "Include a title that communicates the purpose or the card with maximum 5 words …" at bounding box center [785, 448] width 741 height 49
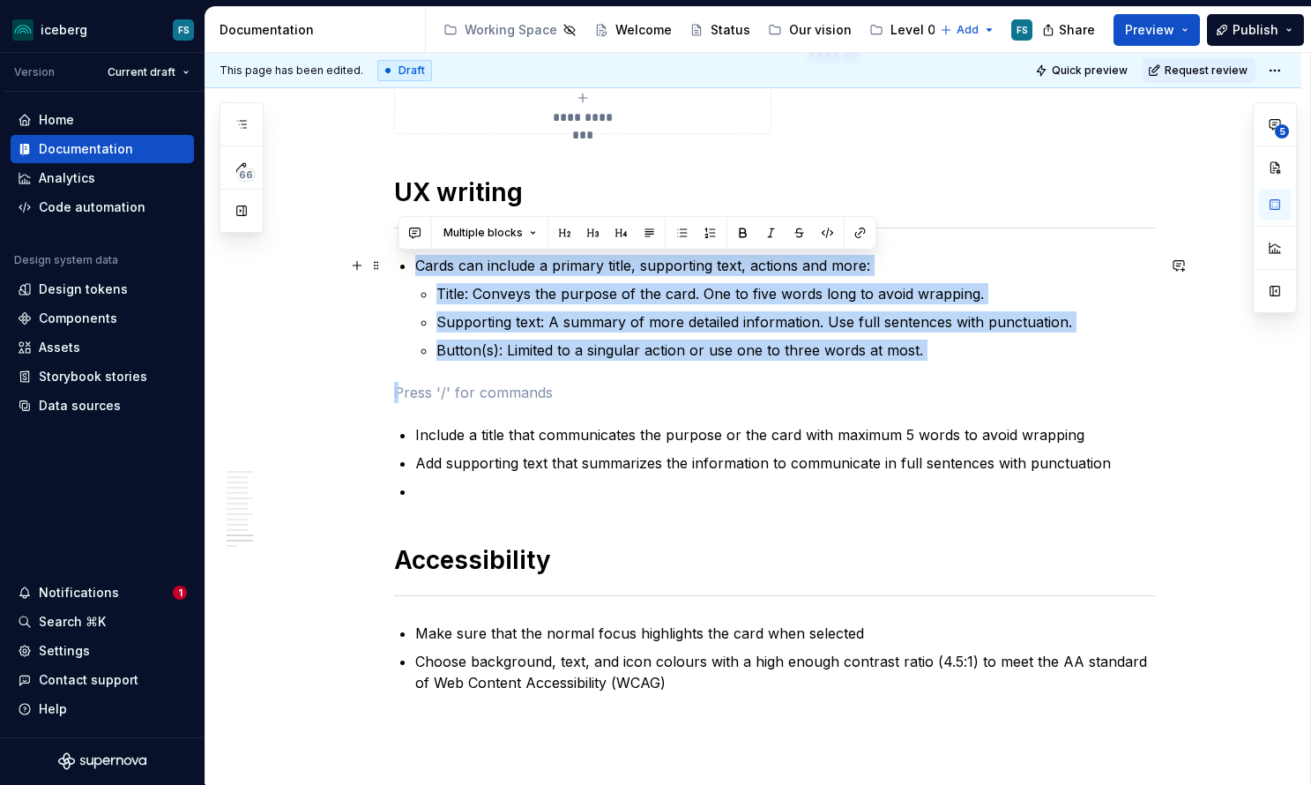
drag, startPoint x: 434, startPoint y: 391, endPoint x: 412, endPoint y: 263, distance: 130.6
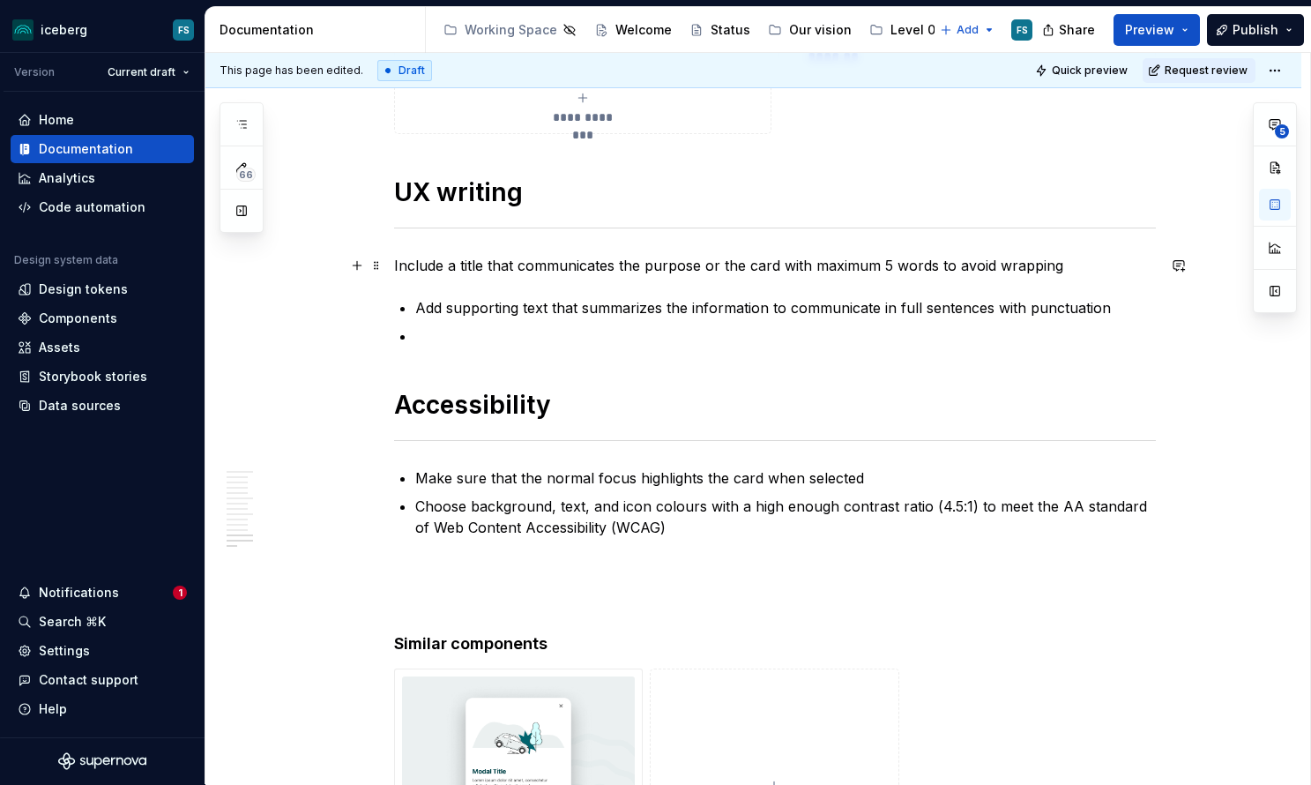
click at [406, 265] on p "Include a title that communicates the purpose or the card with maximum 5 words …" at bounding box center [775, 265] width 762 height 21
click at [398, 264] on p "Include a title that communicates the purpose or the card with maximum 5 words …" at bounding box center [775, 265] width 762 height 21
drag, startPoint x: 410, startPoint y: 265, endPoint x: 444, endPoint y: 269, distance: 34.6
click at [444, 269] on p "Include a title that communicates the purpose or the card with maximum 5 words …" at bounding box center [775, 265] width 762 height 21
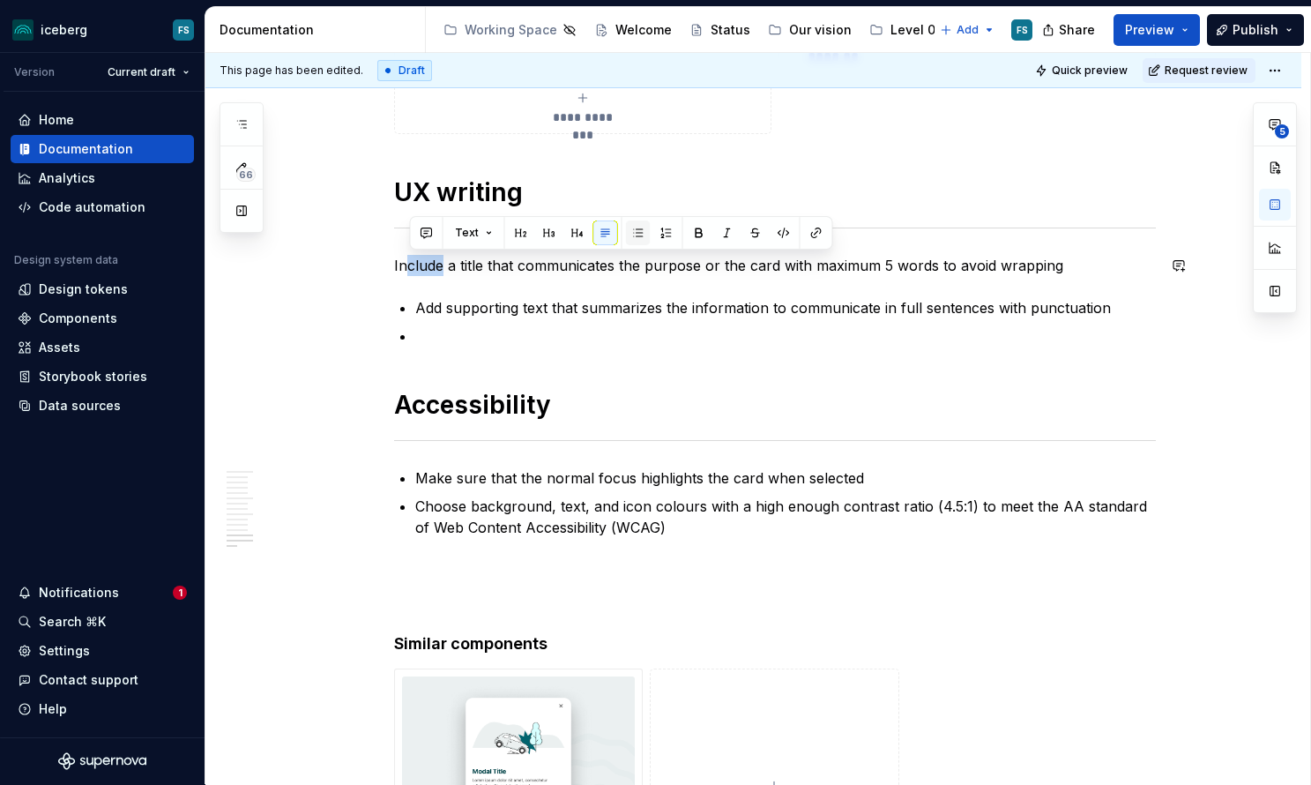
click at [637, 231] on button "button" at bounding box center [638, 232] width 25 height 25
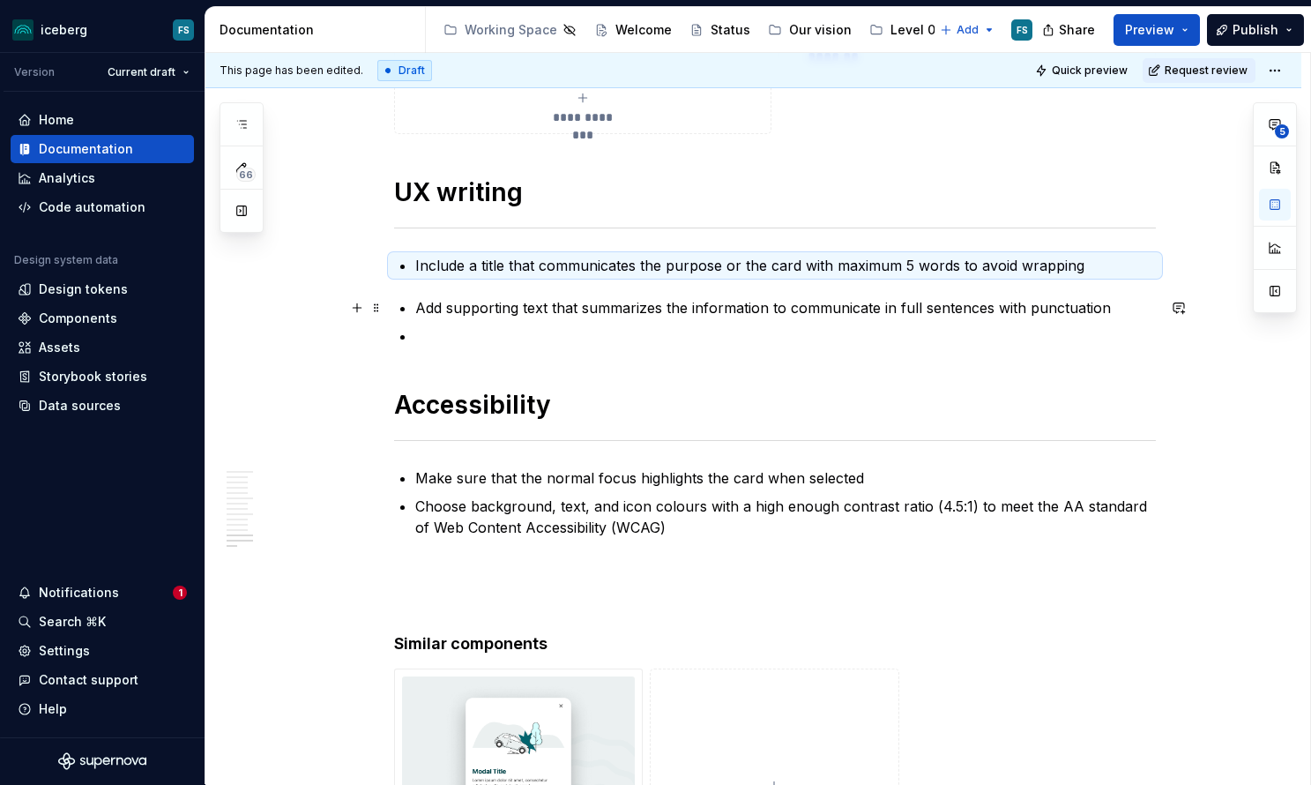
click at [421, 308] on p "Add supporting text that summarizes the information to communicate in full sent…" at bounding box center [785, 307] width 741 height 21
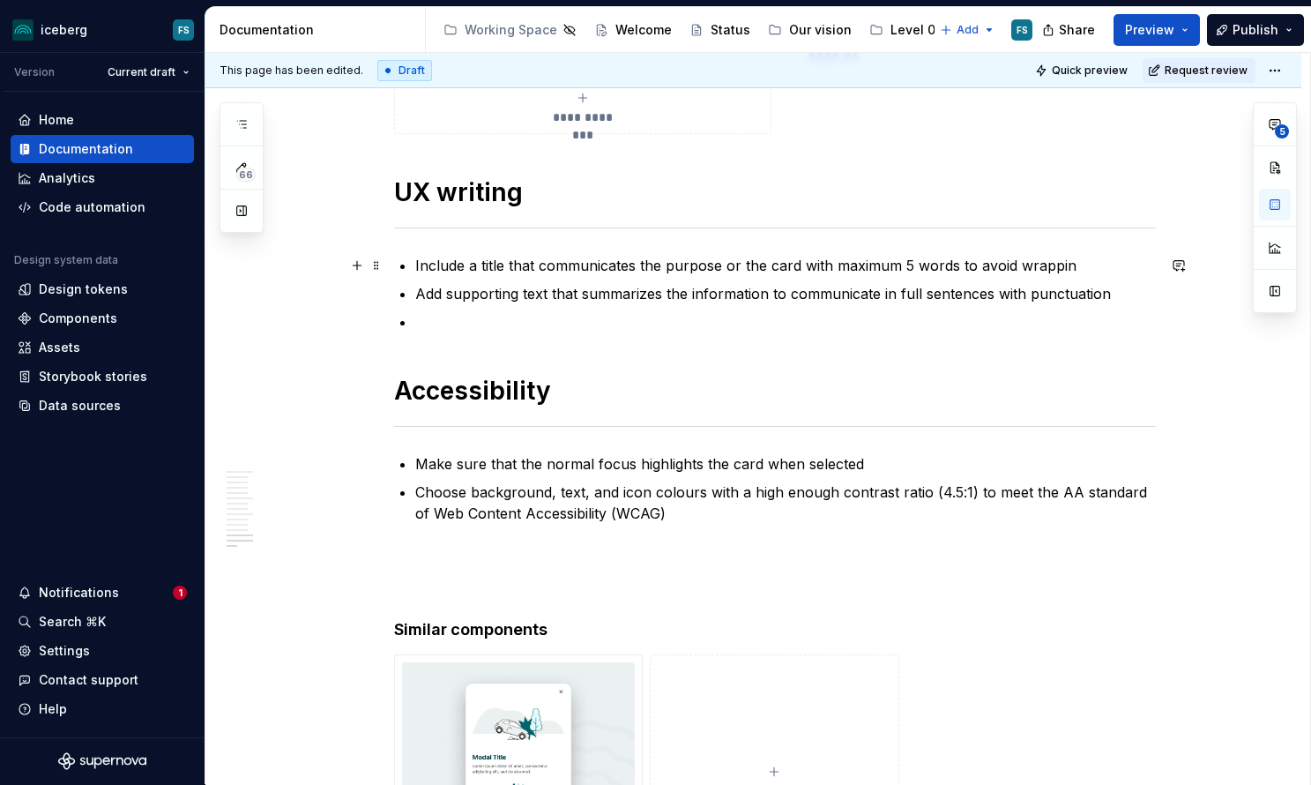
click at [1104, 262] on p "Include a title that communicates the purpose or the card with maximum 5 words …" at bounding box center [785, 265] width 741 height 21
click at [528, 308] on ul "Include a title that communicates the purpose or the card with maximum 5 words …" at bounding box center [785, 294] width 741 height 78
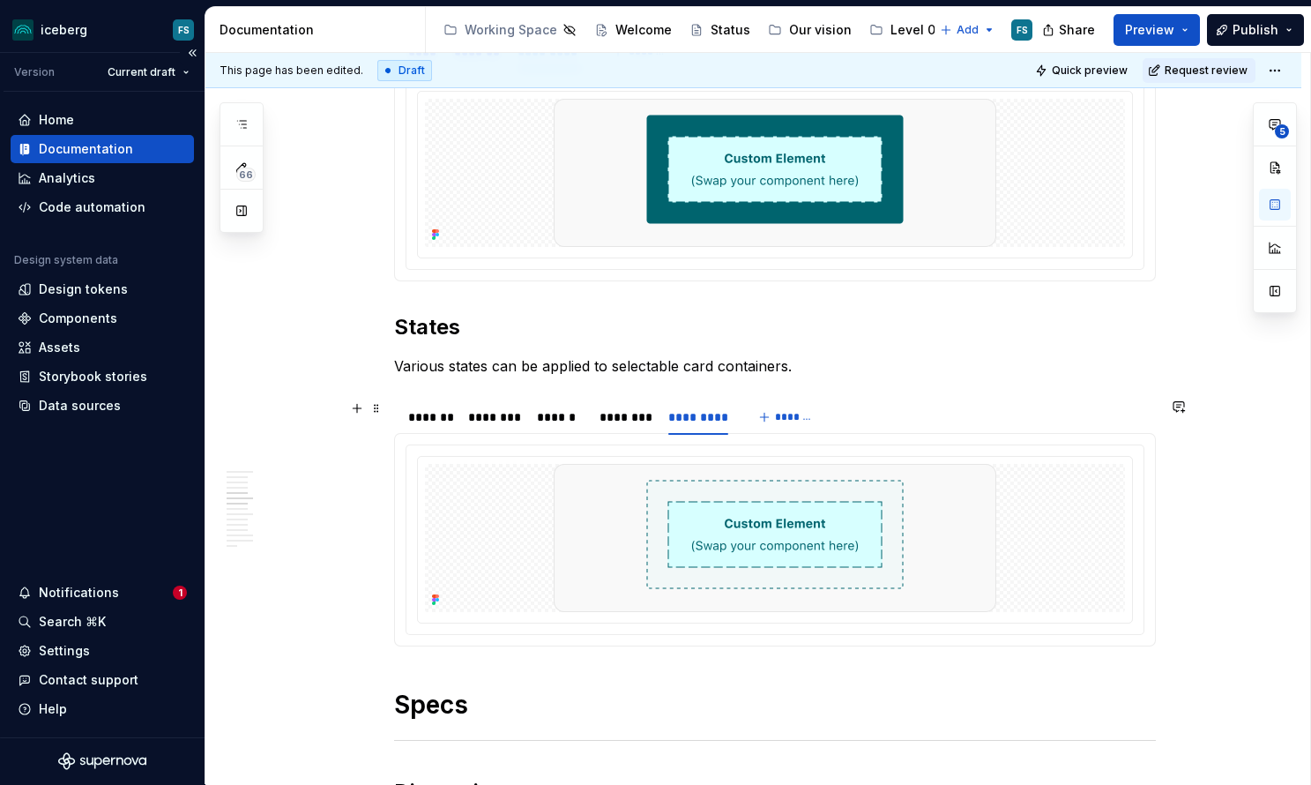
scroll to position [1369, 0]
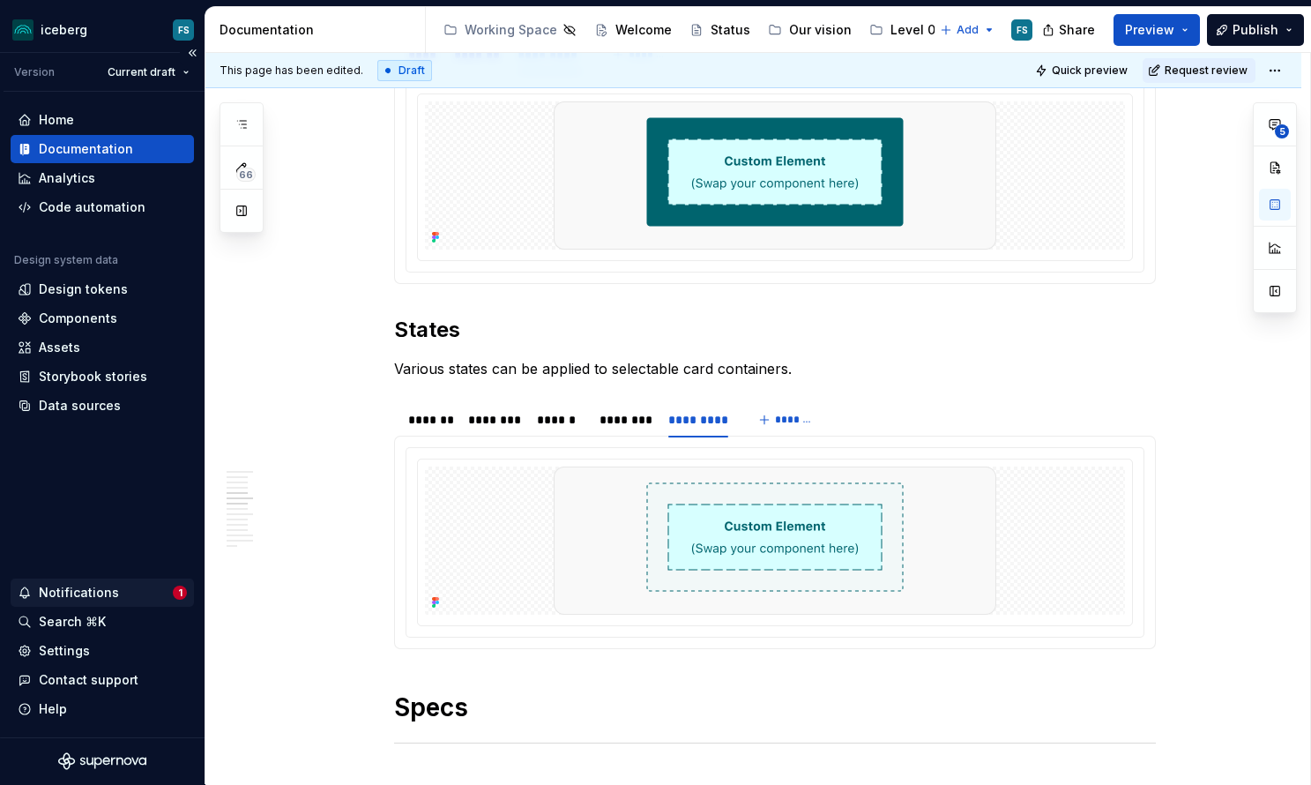
click at [74, 592] on div "Notifications" at bounding box center [79, 593] width 80 height 18
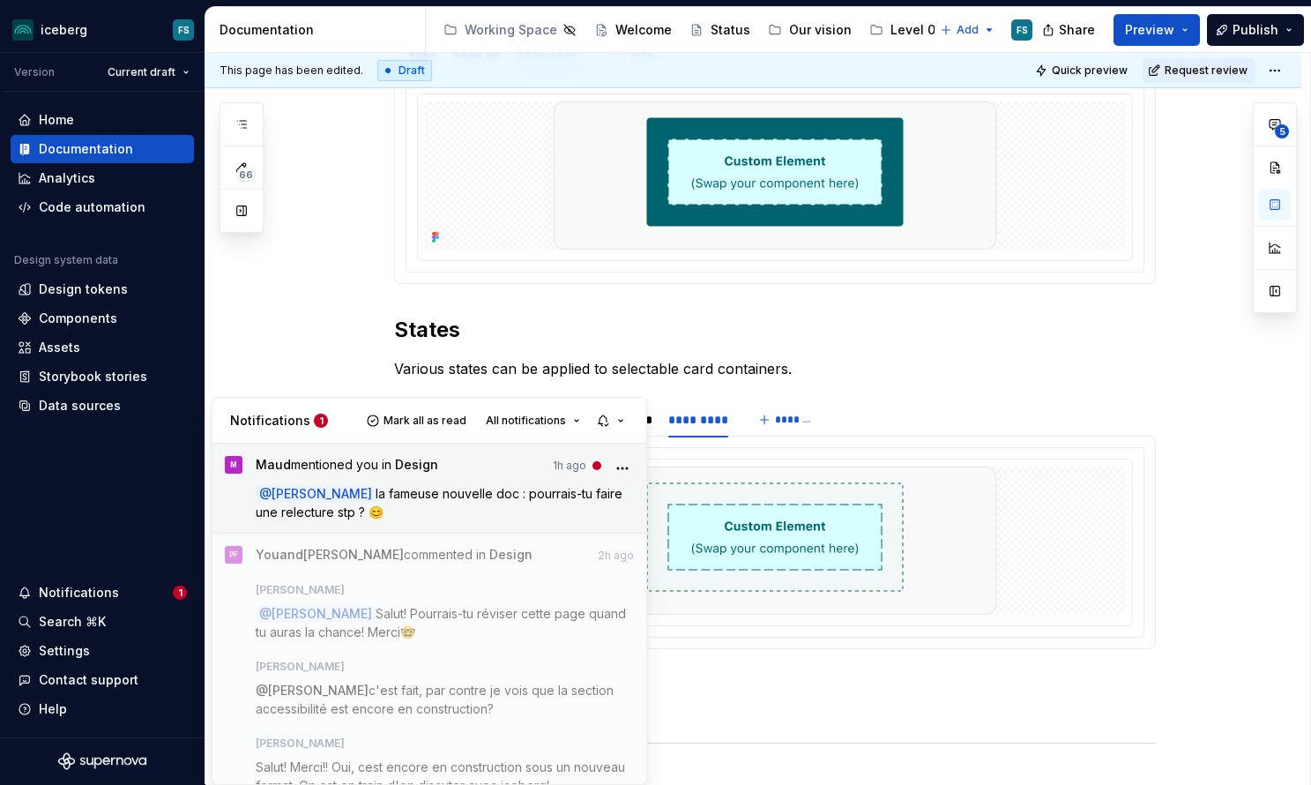
click at [459, 503] on p "@ [PERSON_NAME] la fameuse nouvelle doc : pourrais-tu faire une relecture stp ?…" at bounding box center [445, 502] width 379 height 37
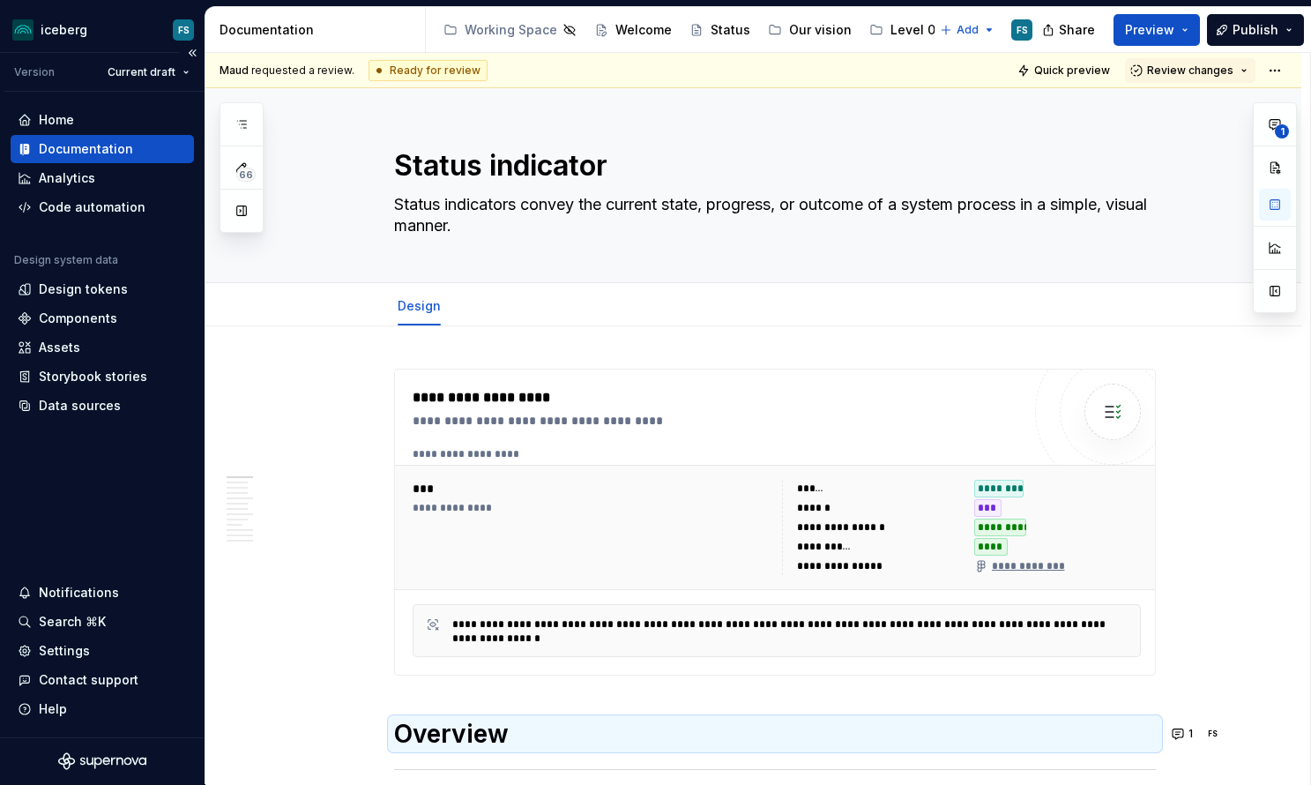
type textarea "*"
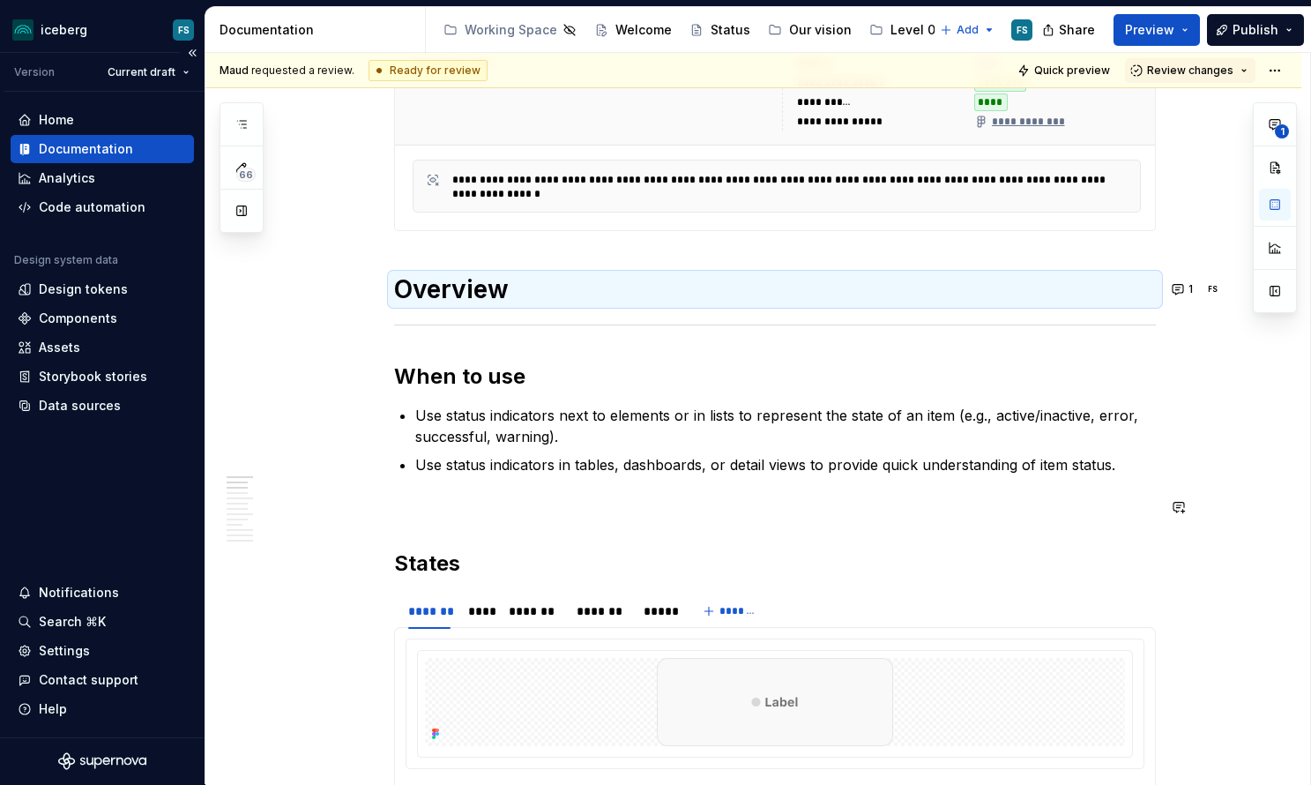
scroll to position [445, 0]
click at [1109, 466] on p "Use status indicators in tables, dashboards, or detail views to provide quick u…" at bounding box center [785, 463] width 741 height 21
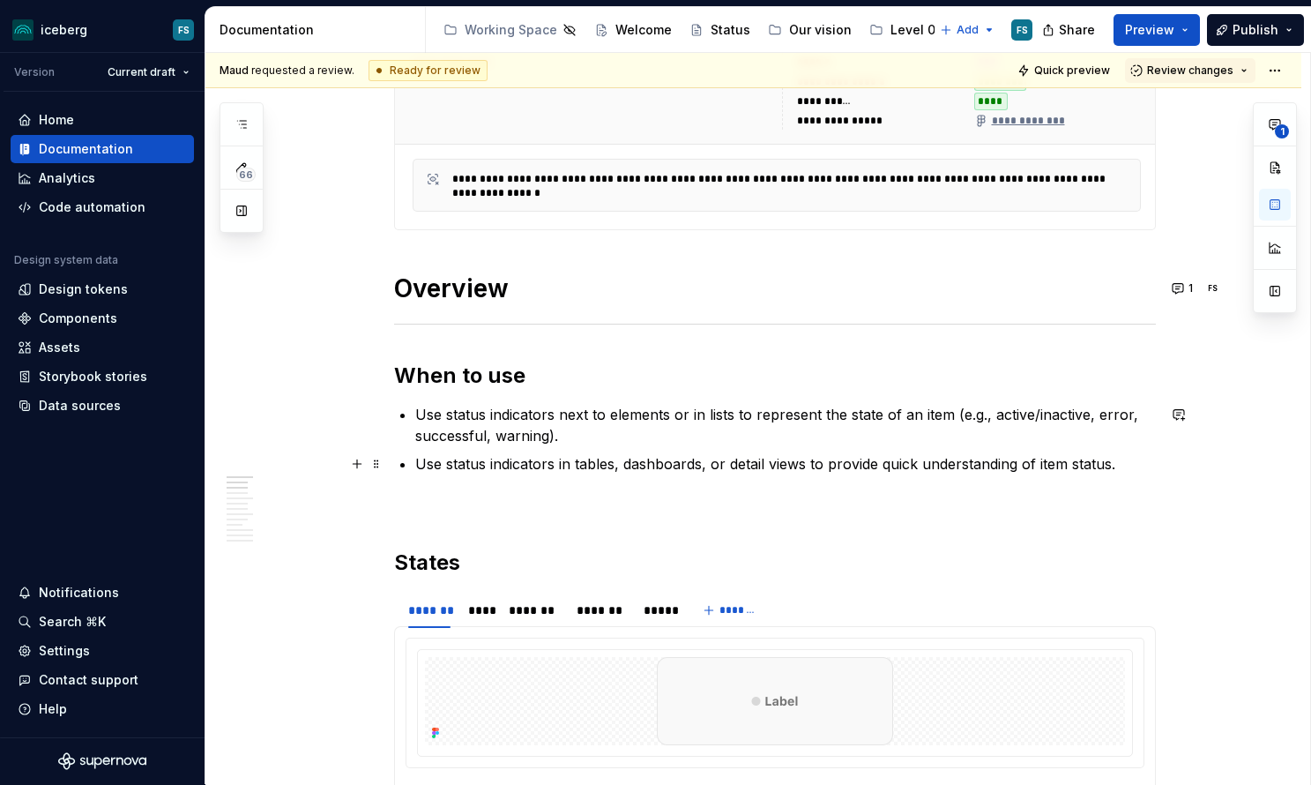
click at [1120, 466] on p "Use status indicators in tables, dashboards, or detail views to provide quick u…" at bounding box center [785, 463] width 741 height 21
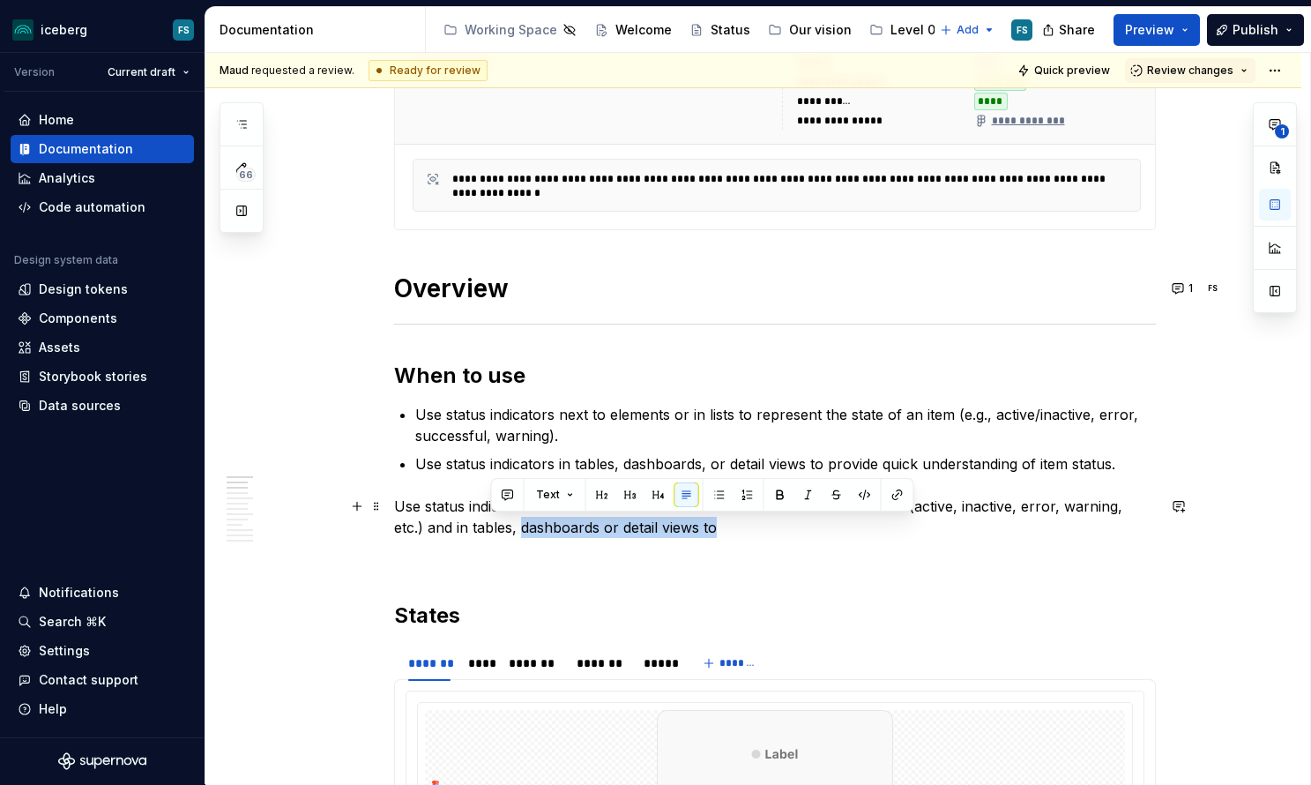
drag, startPoint x: 660, startPoint y: 531, endPoint x: 491, endPoint y: 533, distance: 169.3
click at [491, 533] on p "Use status indicators next to elements or in lists to show the state of an item…" at bounding box center [775, 517] width 762 height 42
copy p "dashboards or detail views to"
drag, startPoint x: 716, startPoint y: 538, endPoint x: 710, endPoint y: 520, distance: 18.7
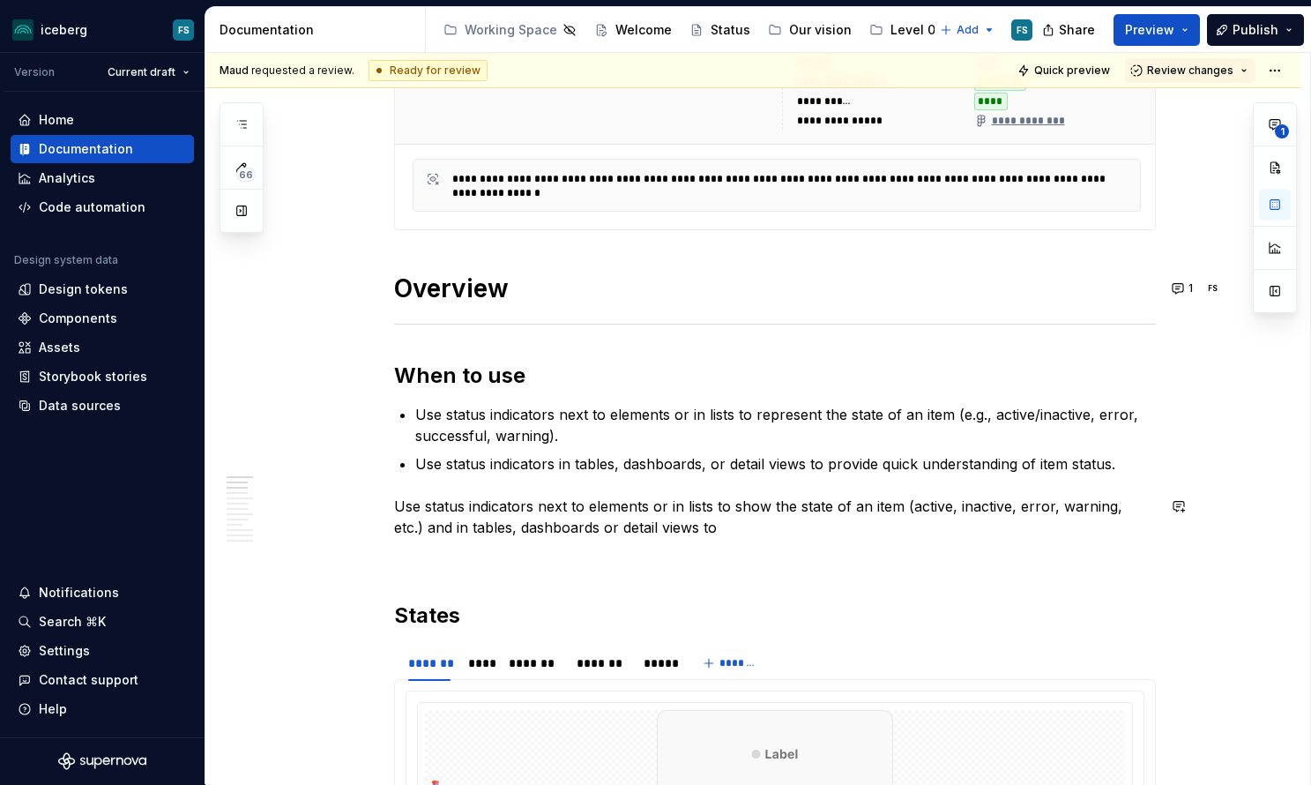
drag, startPoint x: 898, startPoint y: 497, endPoint x: 842, endPoint y: 526, distance: 62.7
click at [898, 498] on p "Use status indicators next to elements or in lists to show the state of an item…" at bounding box center [775, 517] width 762 height 42
click at [671, 504] on p "Use status indicators next to elements or in lists to show the state of an item…" at bounding box center [775, 517] width 762 height 42
click at [699, 504] on p "Use status indicators next to elements, in lists to show the state of an item (…" at bounding box center [775, 517] width 762 height 42
click at [713, 506] on p "Use status indicators next to elements, in lists, dashboards or detail views to…" at bounding box center [775, 517] width 762 height 42
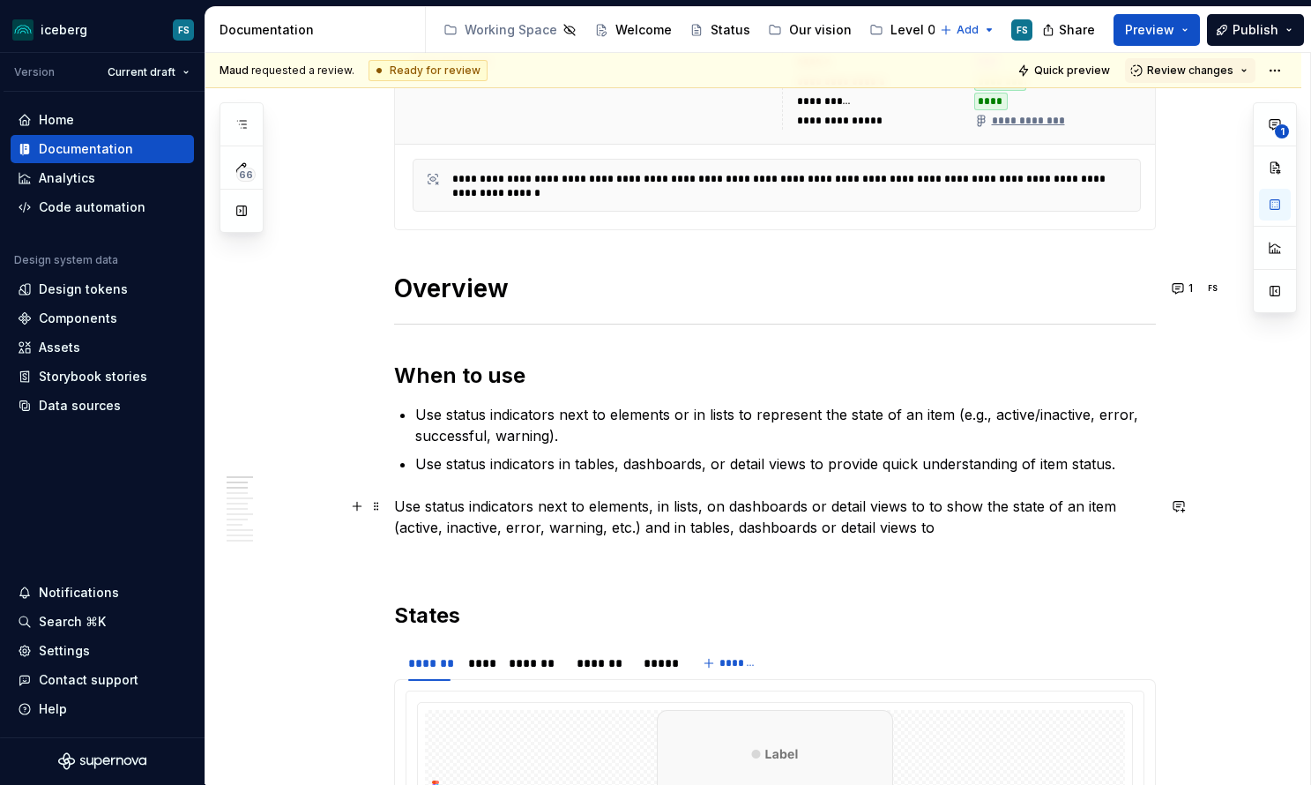
click at [712, 508] on p "Use status indicators next to elements, in lists, on dashboards or detail views…" at bounding box center [775, 517] width 762 height 42
click at [993, 506] on p "Use status indicators next to elements, in lists, in tables, on dashboards or d…" at bounding box center [775, 517] width 762 height 42
drag, startPoint x: 978, startPoint y: 526, endPoint x: 680, endPoint y: 533, distance: 298.1
click at [680, 533] on p "Use status indicators next to elements, in lists, in tables, on dashboards or d…" at bounding box center [775, 517] width 762 height 42
click at [995, 510] on p "Use status indicators next to elements, in lists, in tables, on dashboards or d…" at bounding box center [775, 517] width 762 height 42
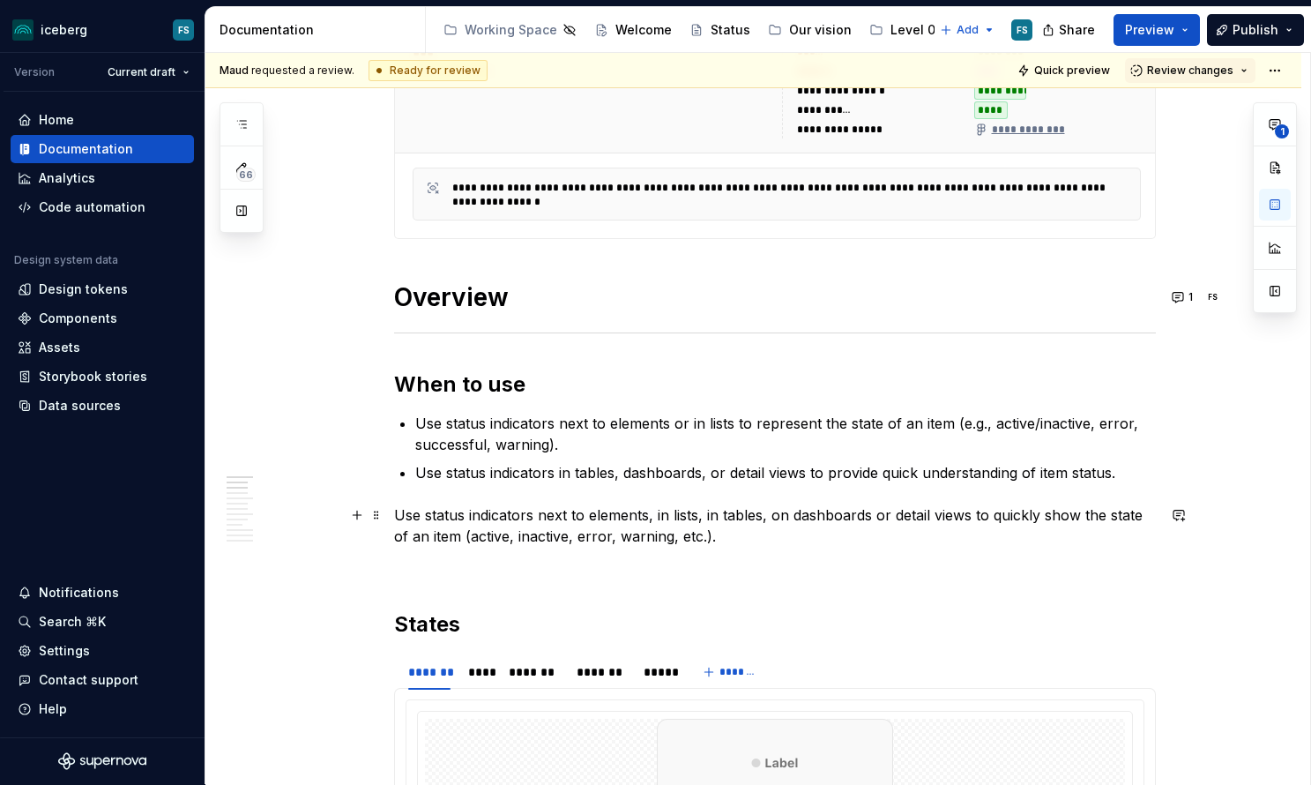
scroll to position [434, 0]
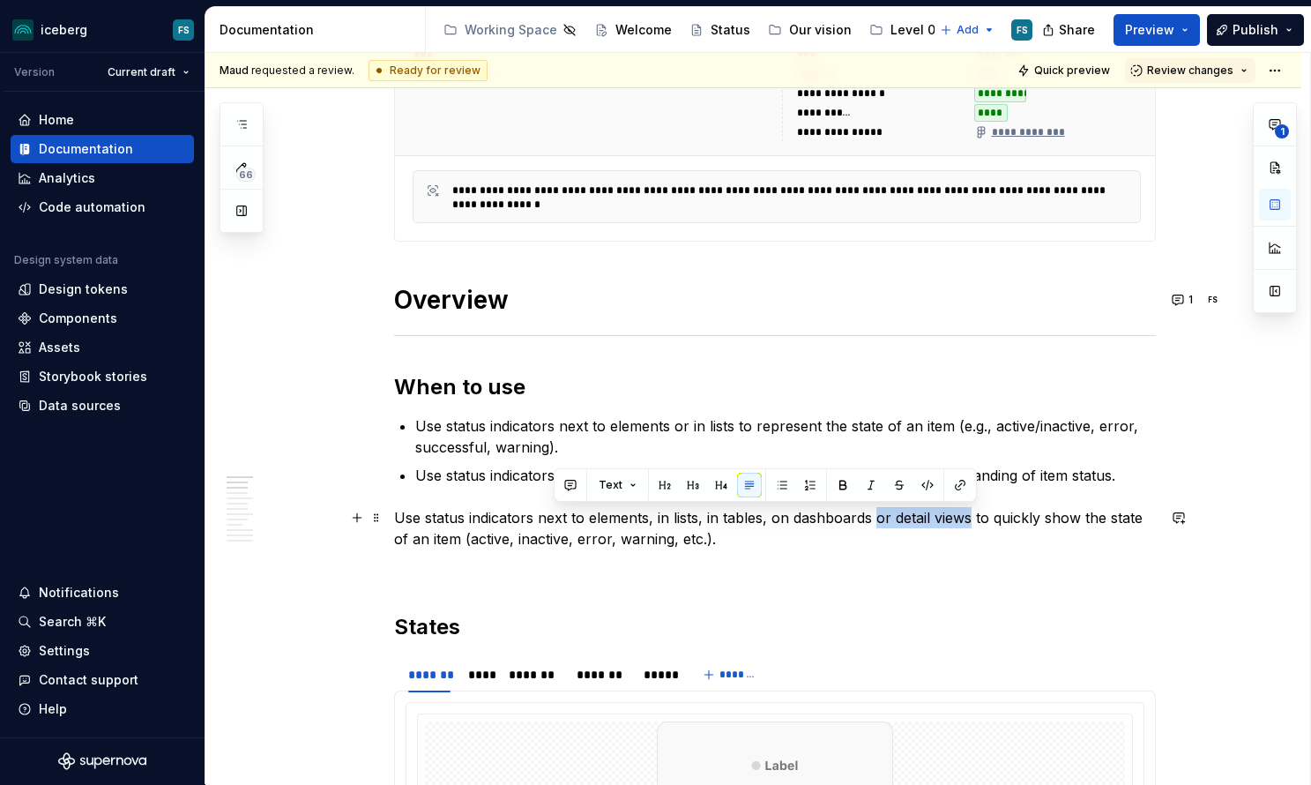
drag, startPoint x: 973, startPoint y: 518, endPoint x: 879, endPoint y: 523, distance: 94.4
click at [879, 523] on p "Use status indicators next to elements, in lists, in tables, on dashboards or d…" at bounding box center [775, 528] width 762 height 42
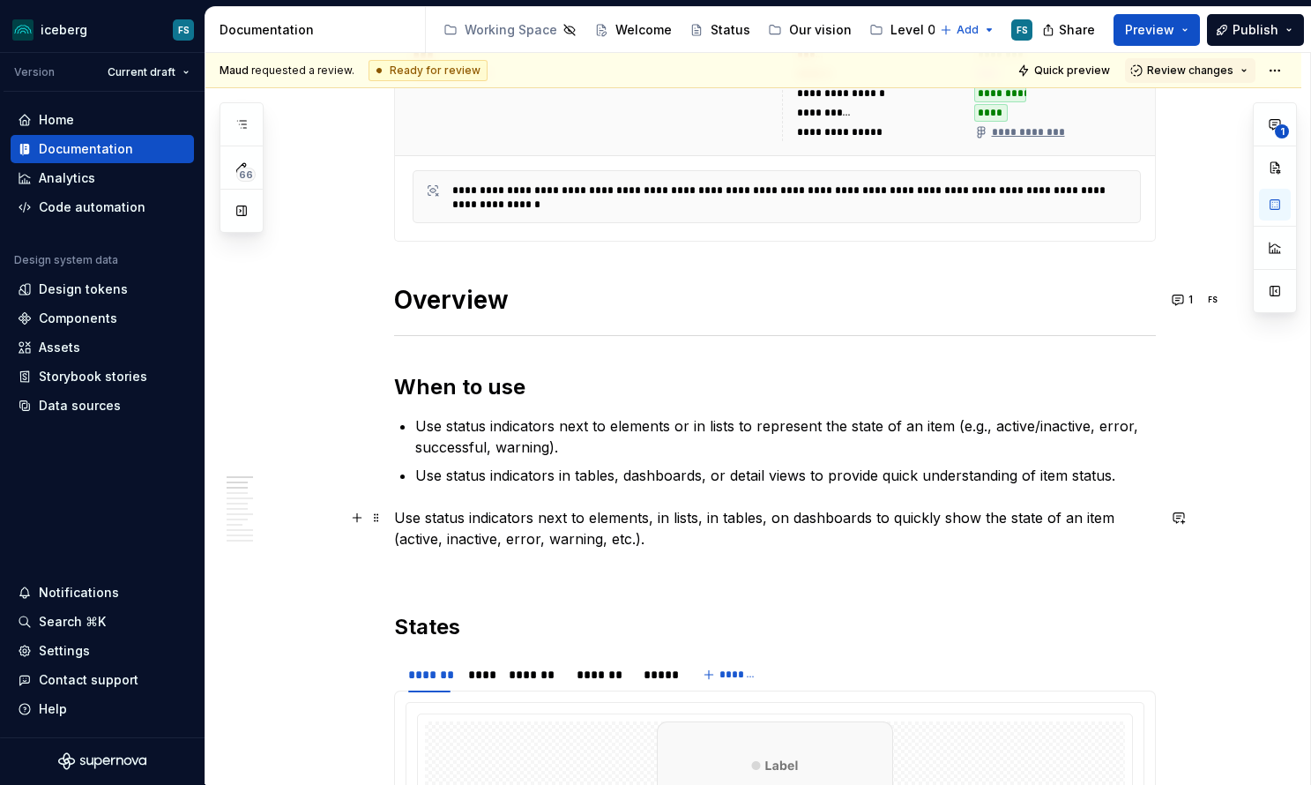
drag, startPoint x: 770, startPoint y: 517, endPoint x: 819, endPoint y: 517, distance: 49.4
click at [772, 517] on p "Use status indicators next to elements, in lists, in tables, on dashboards to q…" at bounding box center [775, 528] width 762 height 42
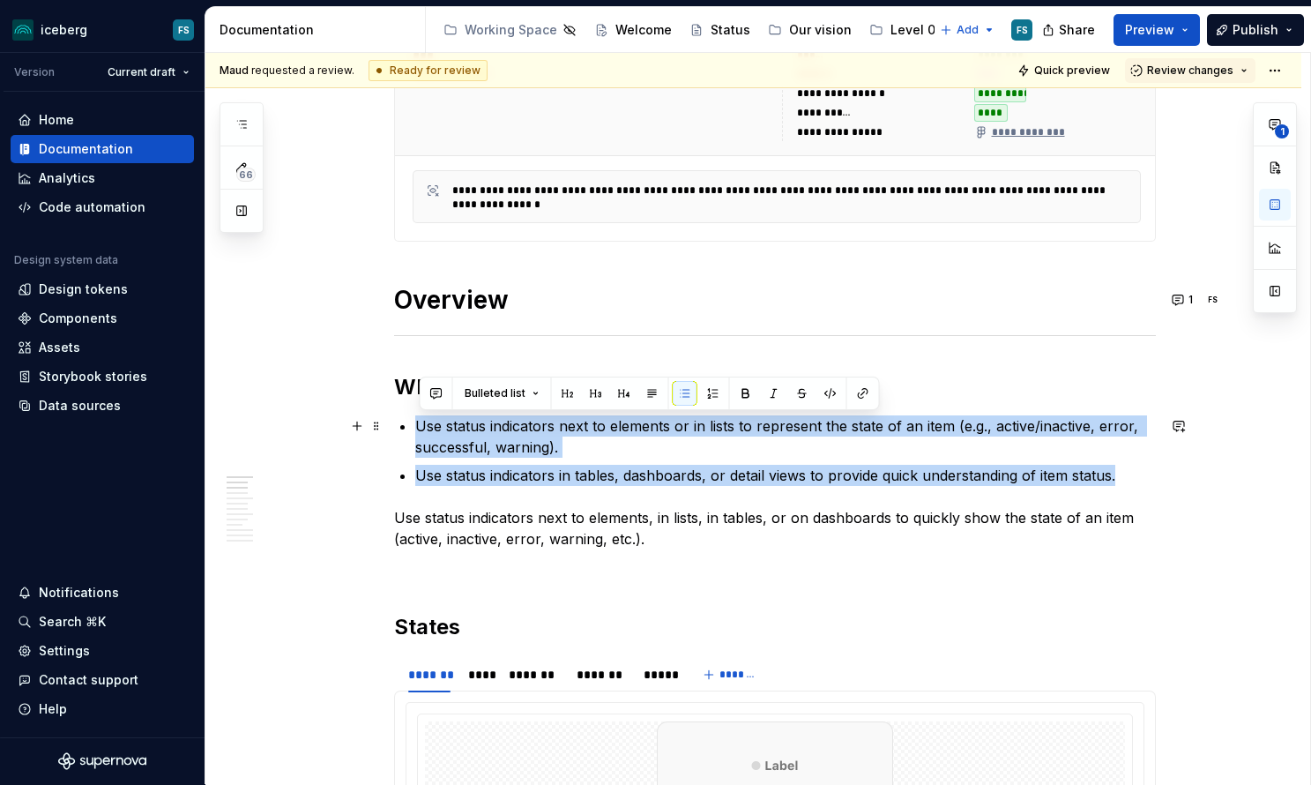
drag, startPoint x: 1035, startPoint y: 476, endPoint x: 421, endPoint y: 429, distance: 615.5
click at [421, 429] on ul "Use status indicators next to elements or in lists to represent the state of an…" at bounding box center [785, 450] width 741 height 71
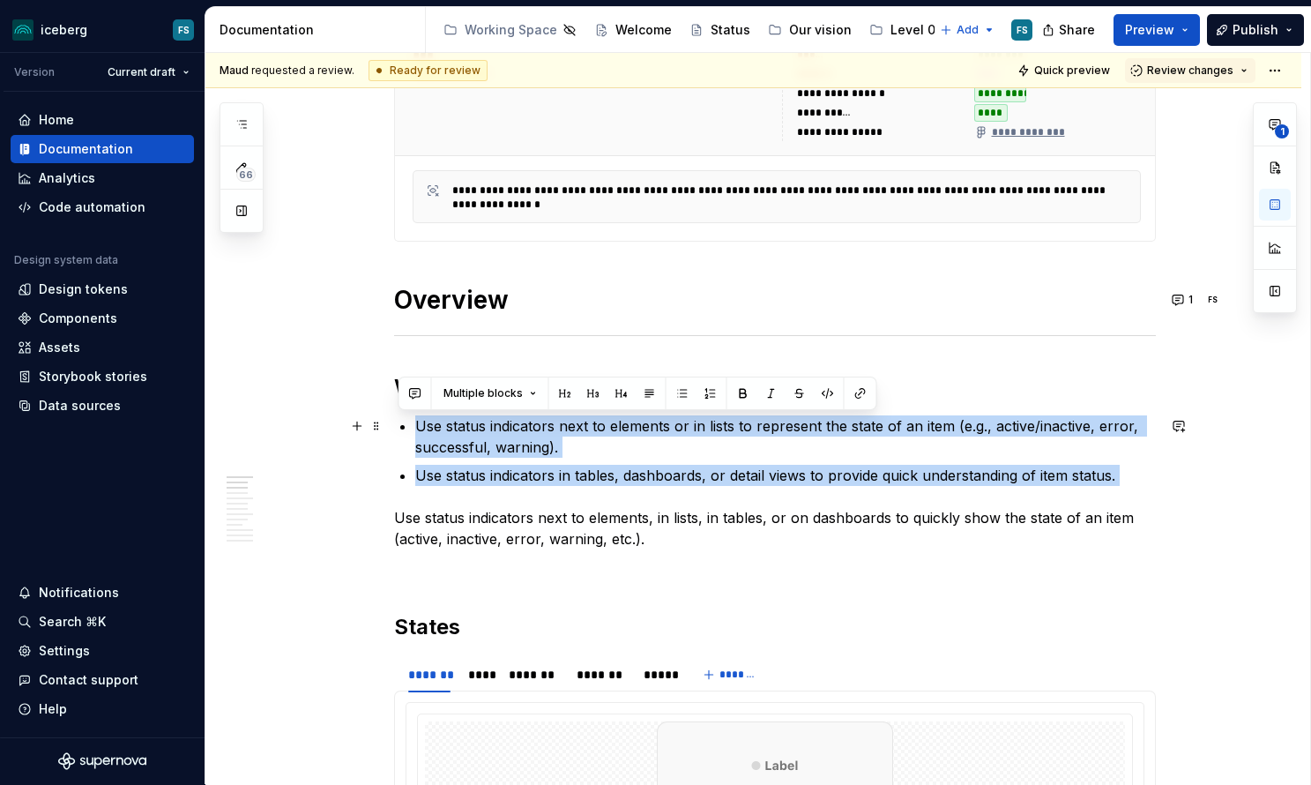
drag, startPoint x: 399, startPoint y: 517, endPoint x: 407, endPoint y: 430, distance: 86.8
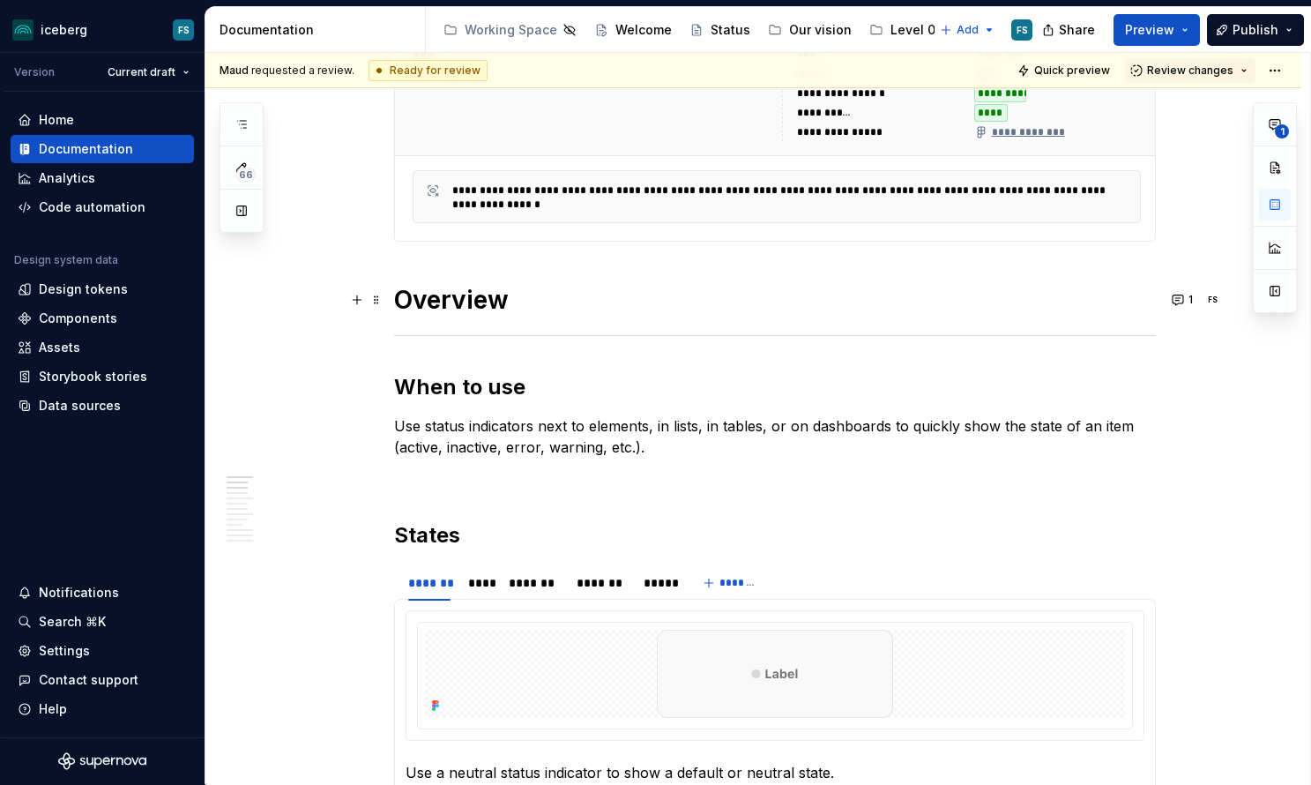
type textarea "*"
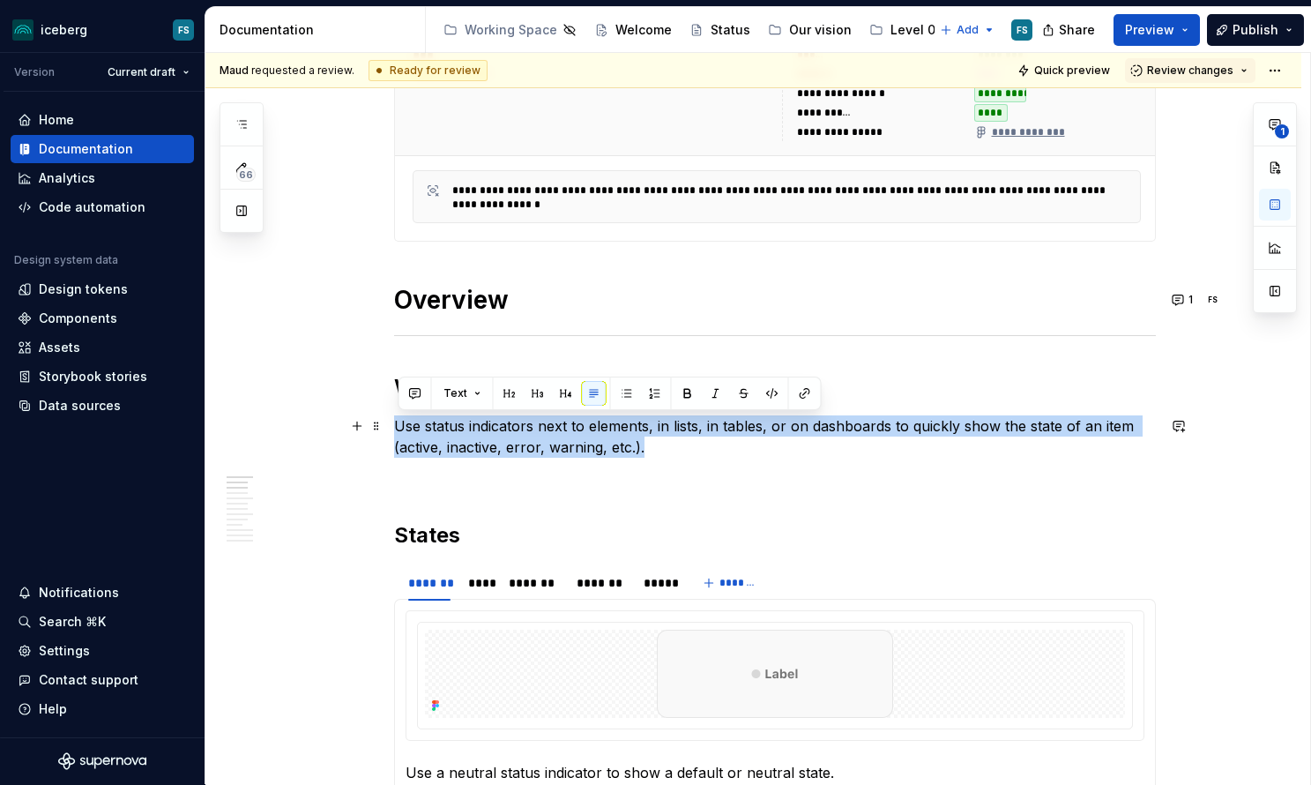
drag, startPoint x: 589, startPoint y: 452, endPoint x: 402, endPoint y: 430, distance: 188.2
click at [401, 429] on p "Use status indicators next to elements, in lists, in tables, or on dashboards t…" at bounding box center [775, 436] width 762 height 42
click at [415, 398] on button "button" at bounding box center [415, 393] width 25 height 25
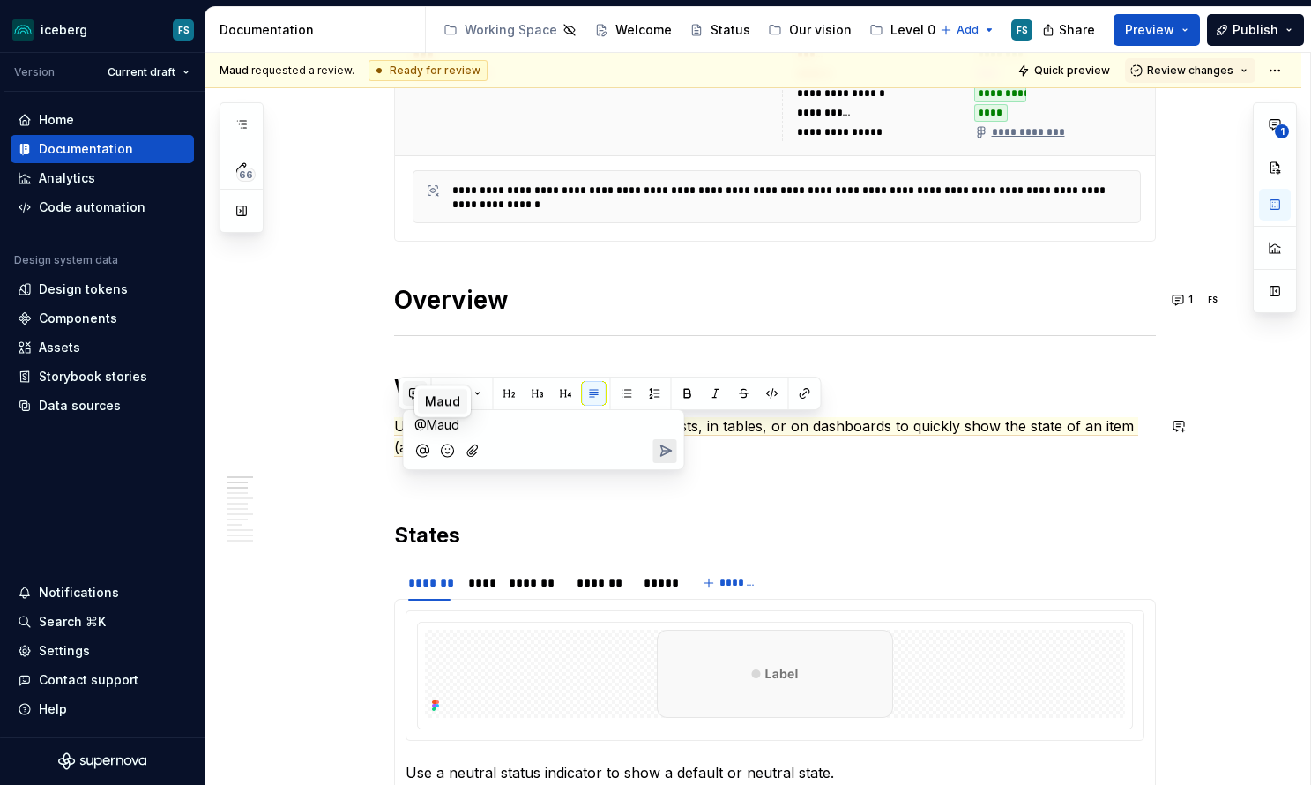
click at [446, 393] on span "Maud" at bounding box center [442, 401] width 35 height 18
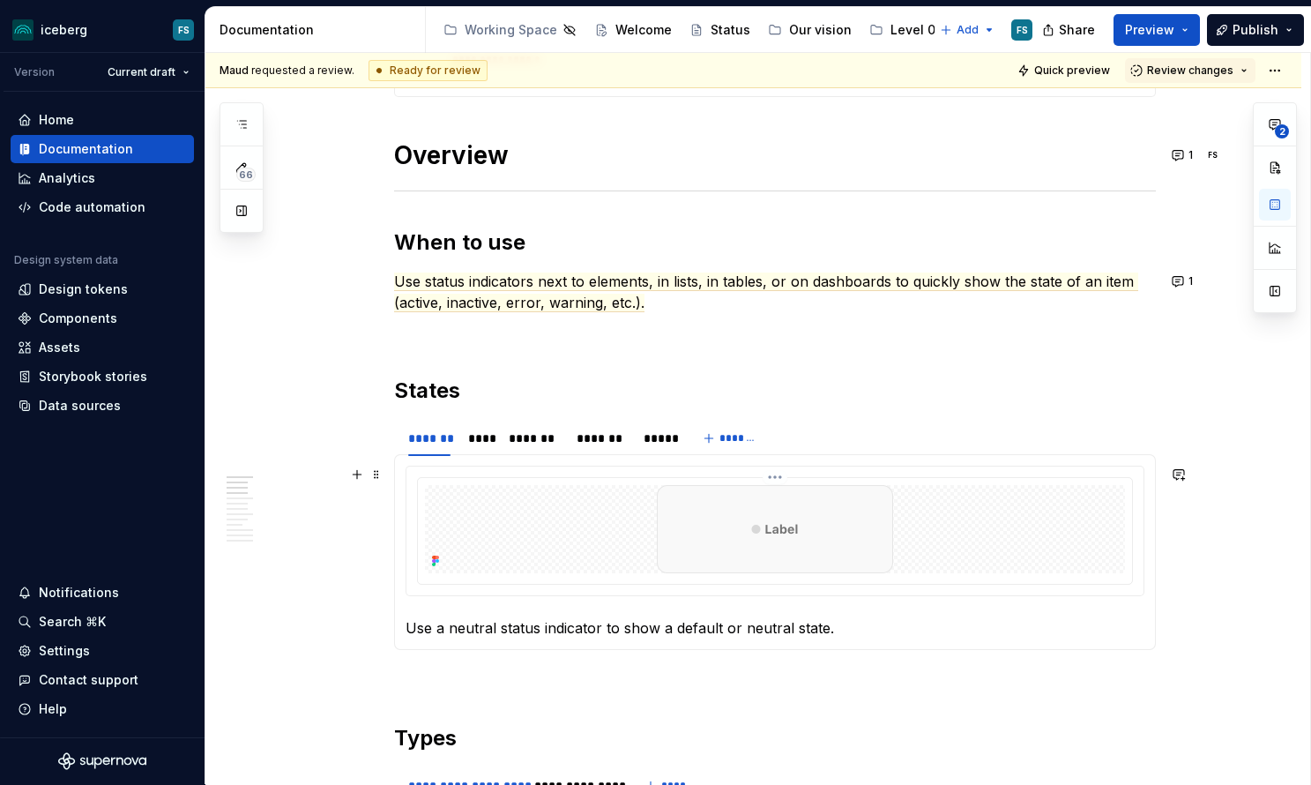
scroll to position [582, 0]
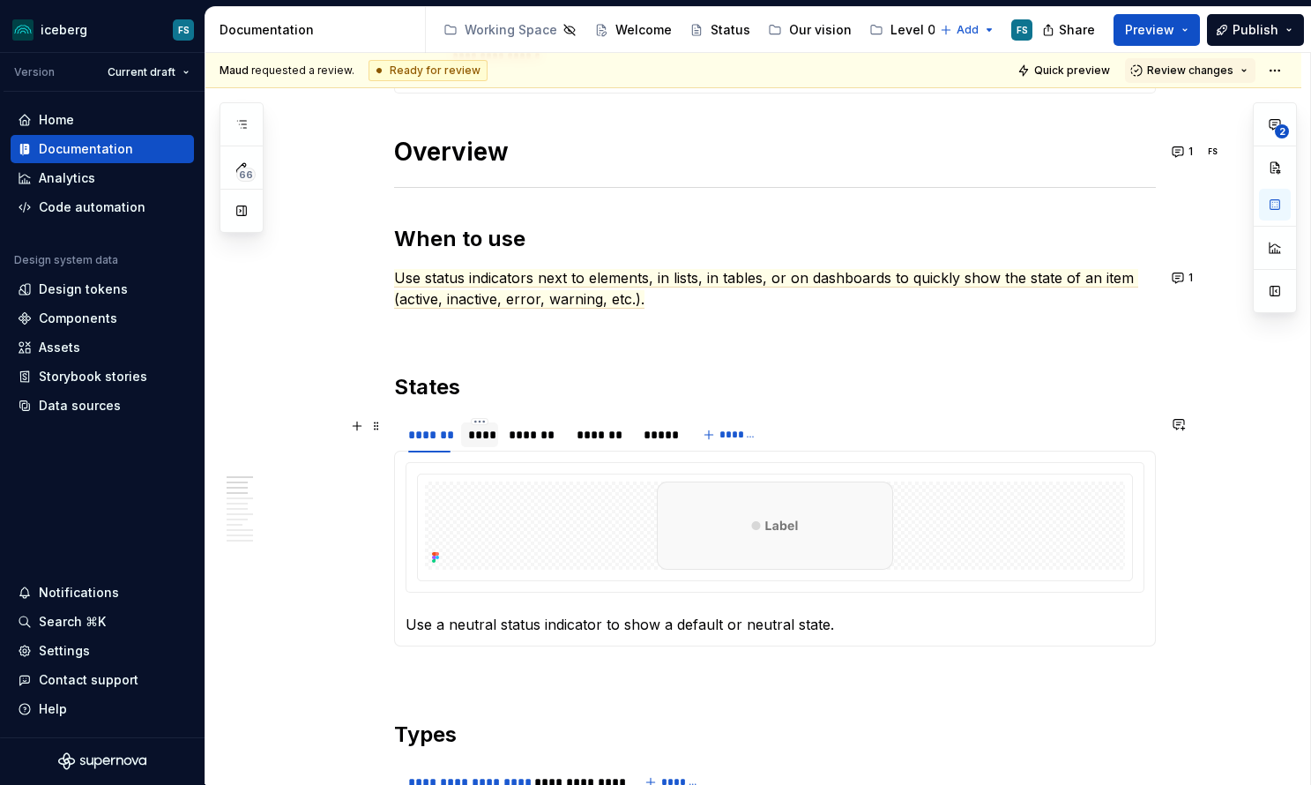
click at [491, 435] on div "****" at bounding box center [479, 435] width 23 height 18
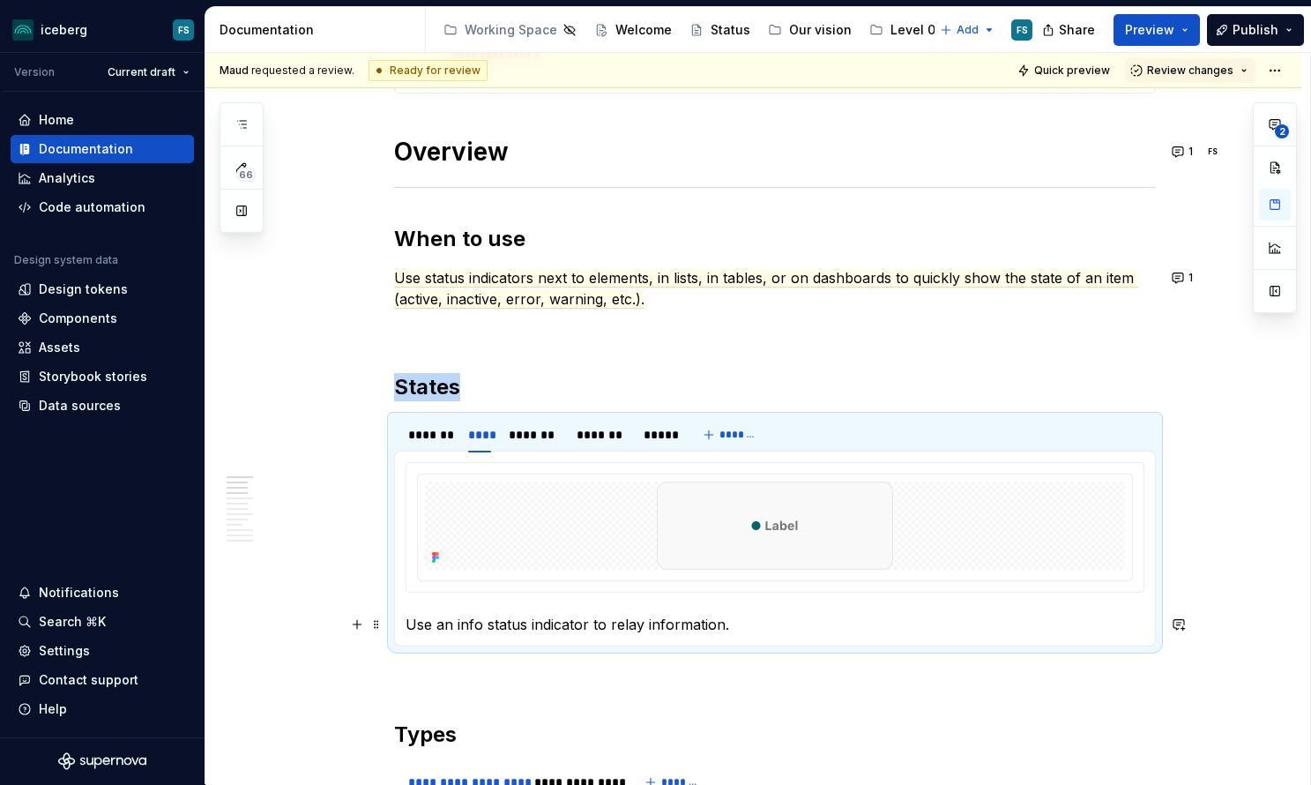
click at [734, 626] on p "Use an info status indicator to relay information." at bounding box center [775, 624] width 739 height 21
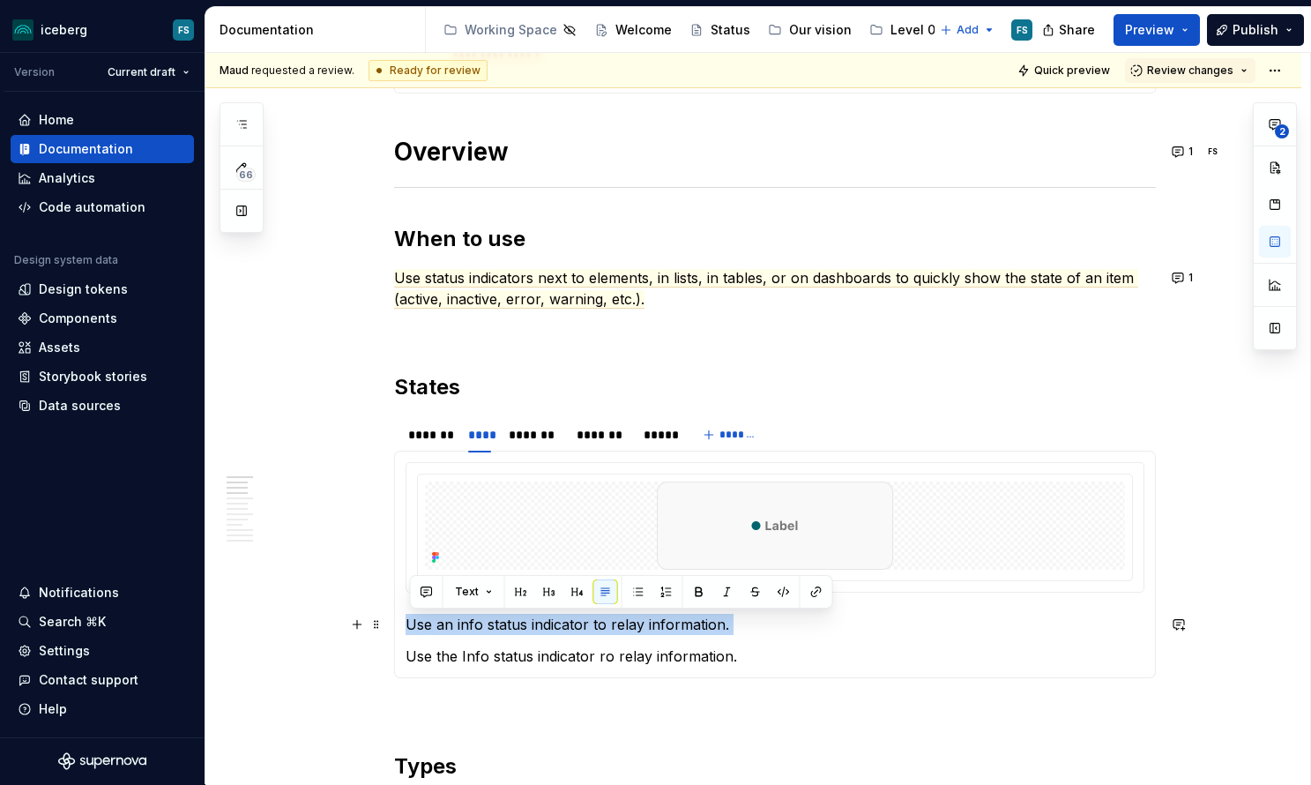
drag, startPoint x: 409, startPoint y: 660, endPoint x: 411, endPoint y: 631, distance: 29.2
click at [411, 631] on section-item-column "Use an info status indicator to relay information. Use the Info status indicato…" at bounding box center [775, 564] width 739 height 205
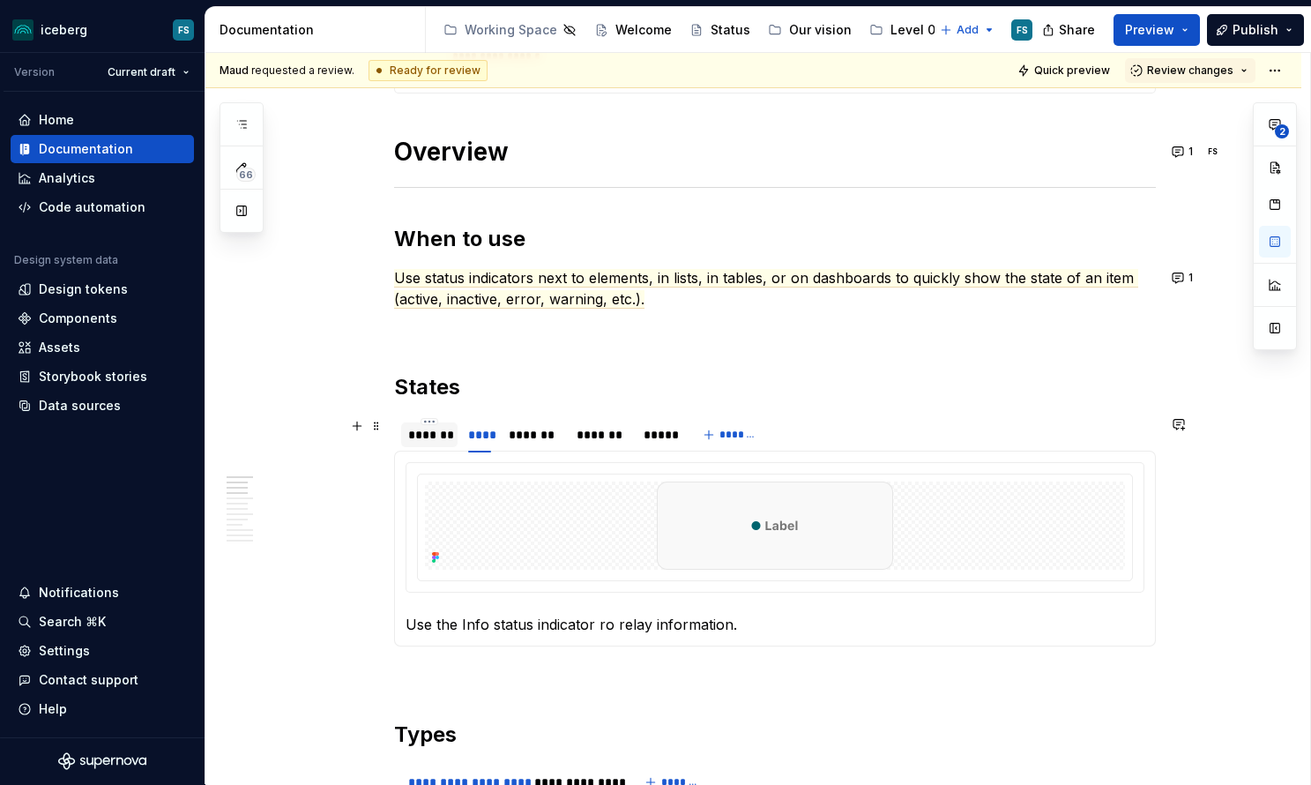
click at [437, 425] on div "*******" at bounding box center [429, 434] width 57 height 25
click at [446, 629] on p "Use a neutral status indicator to show a default or neutral state." at bounding box center [775, 624] width 739 height 21
click at [474, 627] on p "Use the neutral status indicator to show a default or neutral state." at bounding box center [775, 624] width 739 height 21
click at [487, 436] on div "****" at bounding box center [479, 435] width 23 height 18
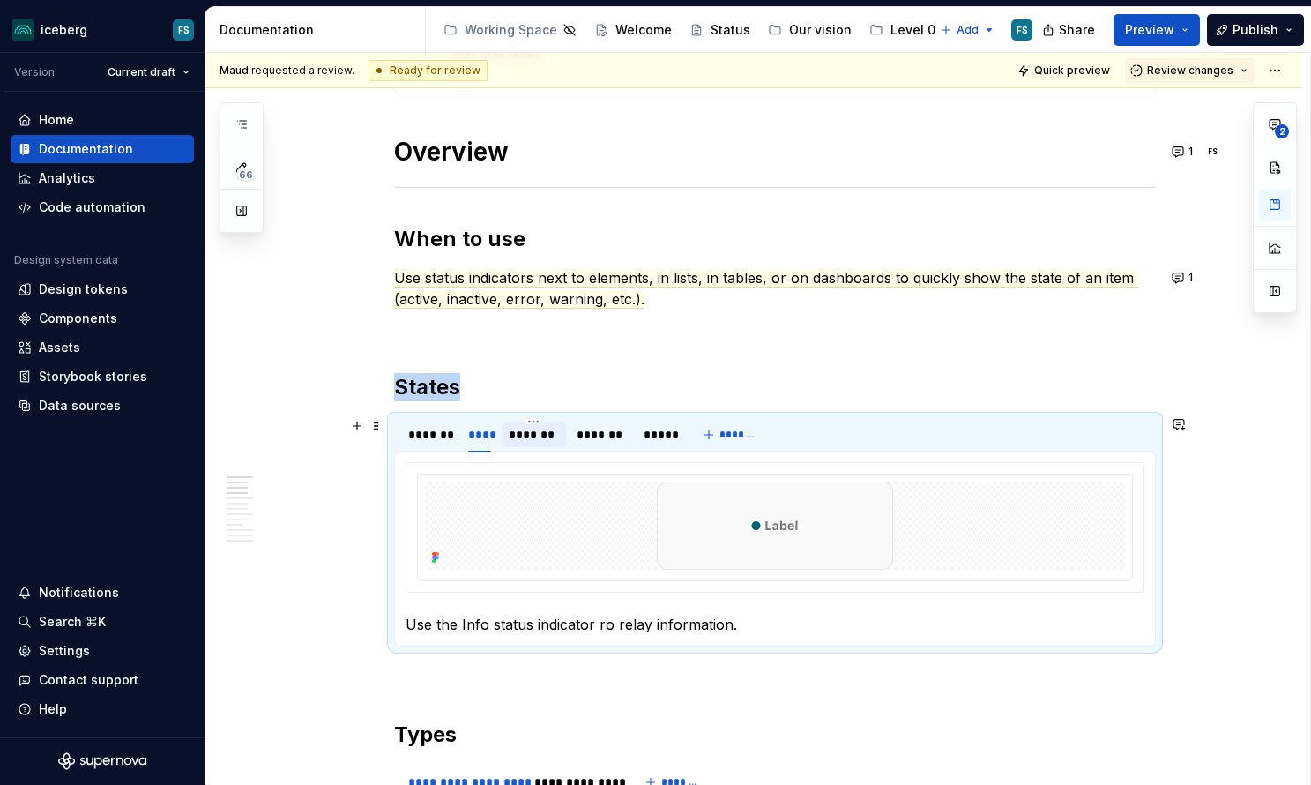
click at [537, 432] on div "*******" at bounding box center [534, 435] width 50 height 18
click at [921, 619] on p "Use a sucess status indicator to communicate a successful interaction." at bounding box center [775, 624] width 739 height 21
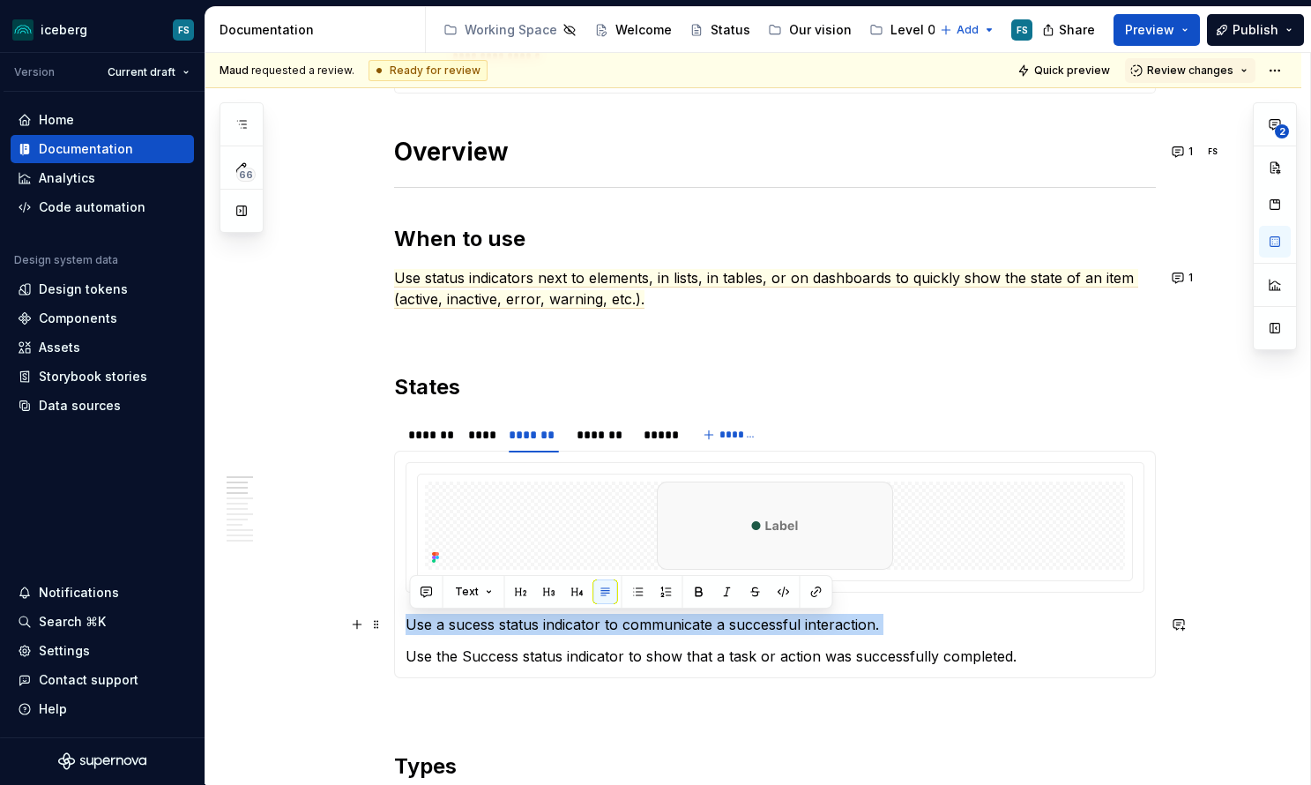
drag, startPoint x: 406, startPoint y: 660, endPoint x: 411, endPoint y: 627, distance: 32.9
click at [411, 627] on div "Use the Neutral status indicator to show a default or neutral state. Use the In…" at bounding box center [775, 564] width 762 height 227
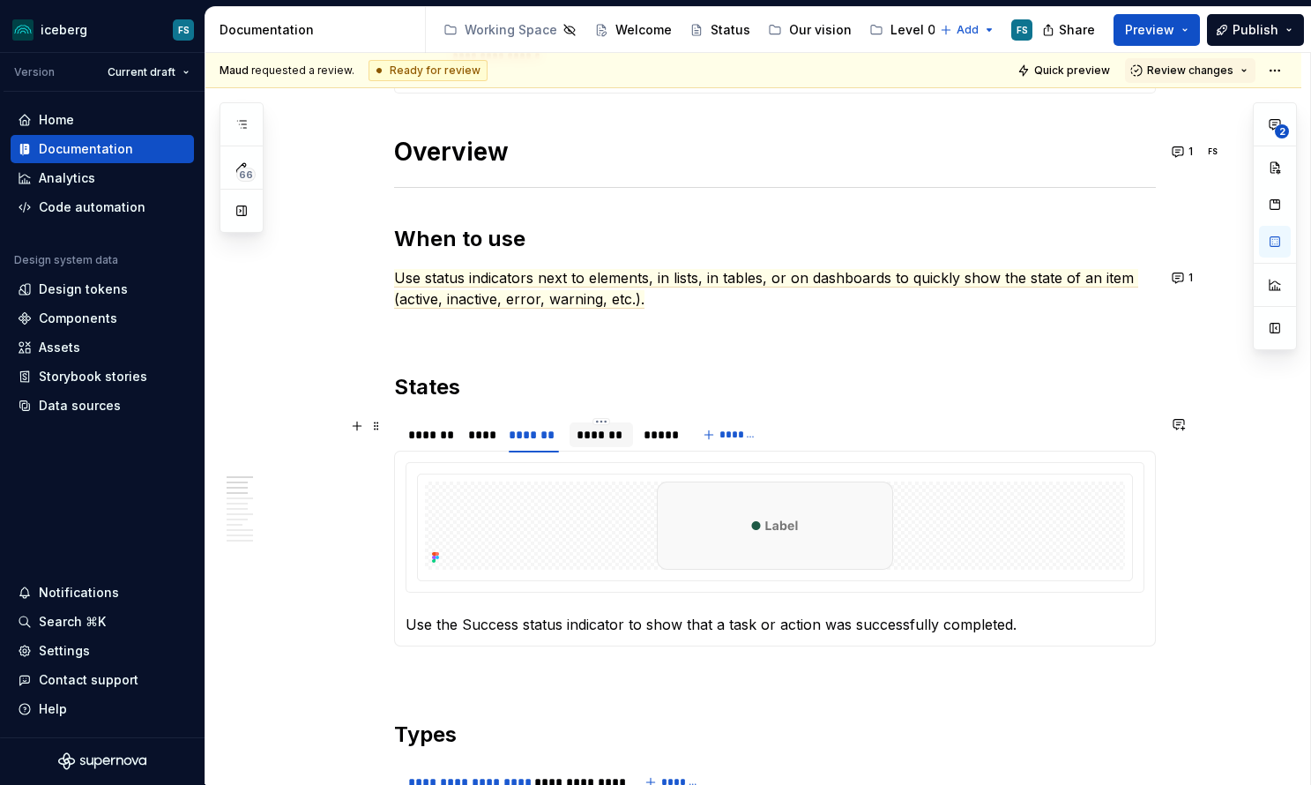
click at [598, 435] on div "*******" at bounding box center [601, 435] width 49 height 18
click at [1013, 622] on p "Use a warning status indicator to communicate warnings that aren’t as serious a…" at bounding box center [775, 624] width 739 height 21
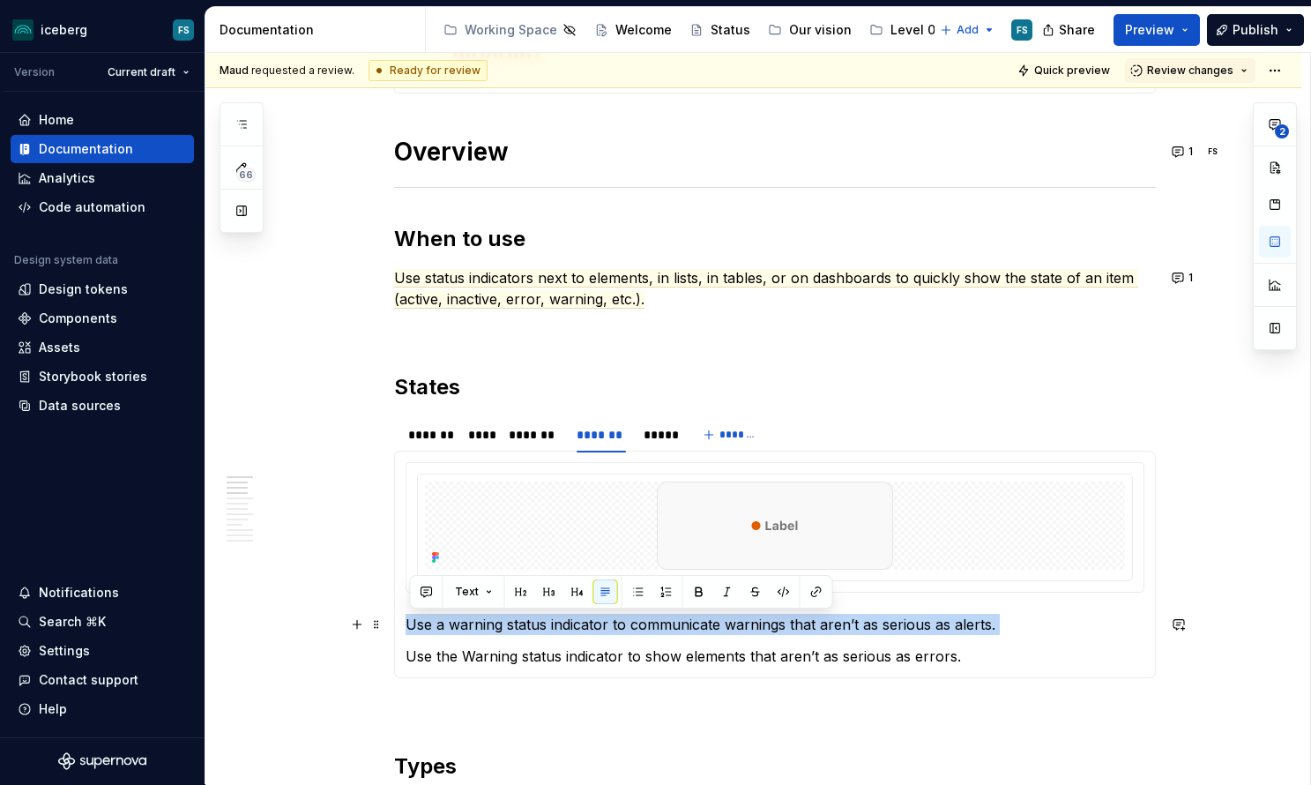
drag, startPoint x: 410, startPoint y: 660, endPoint x: 410, endPoint y: 629, distance: 30.9
click at [410, 629] on section-item-column "Use a warning status indicator to communicate warnings that aren’t as serious a…" at bounding box center [775, 564] width 739 height 205
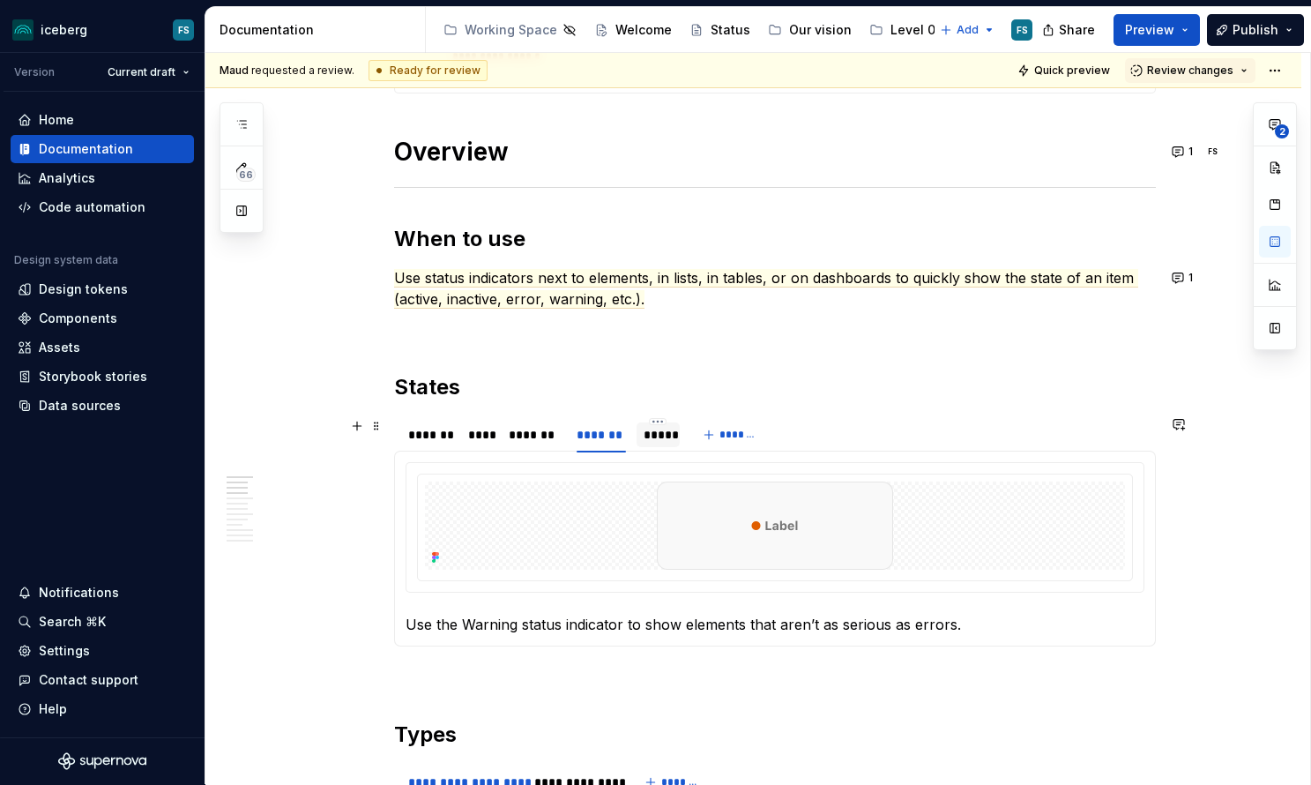
click at [660, 439] on div "*****" at bounding box center [658, 435] width 29 height 18
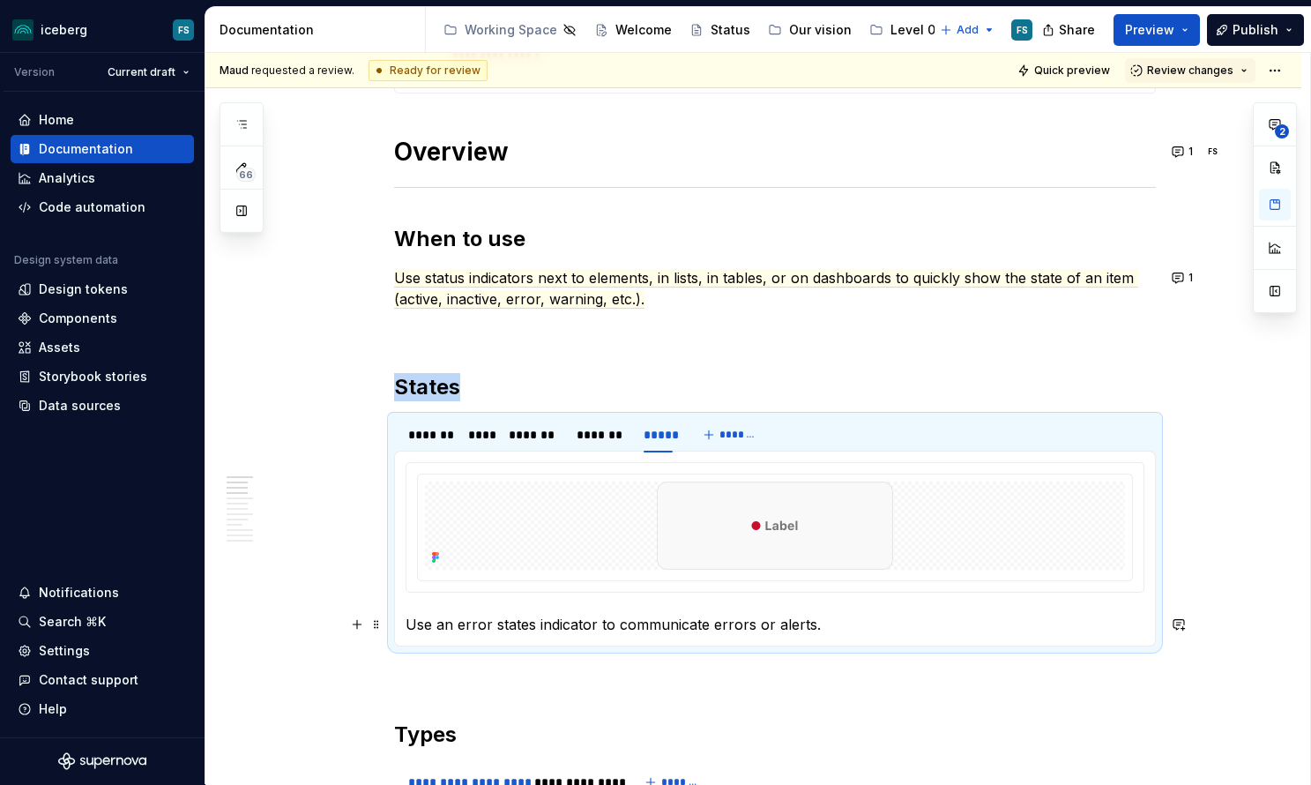
click at [865, 628] on p "Use an error states indicator to communicate errors or alerts." at bounding box center [775, 624] width 739 height 21
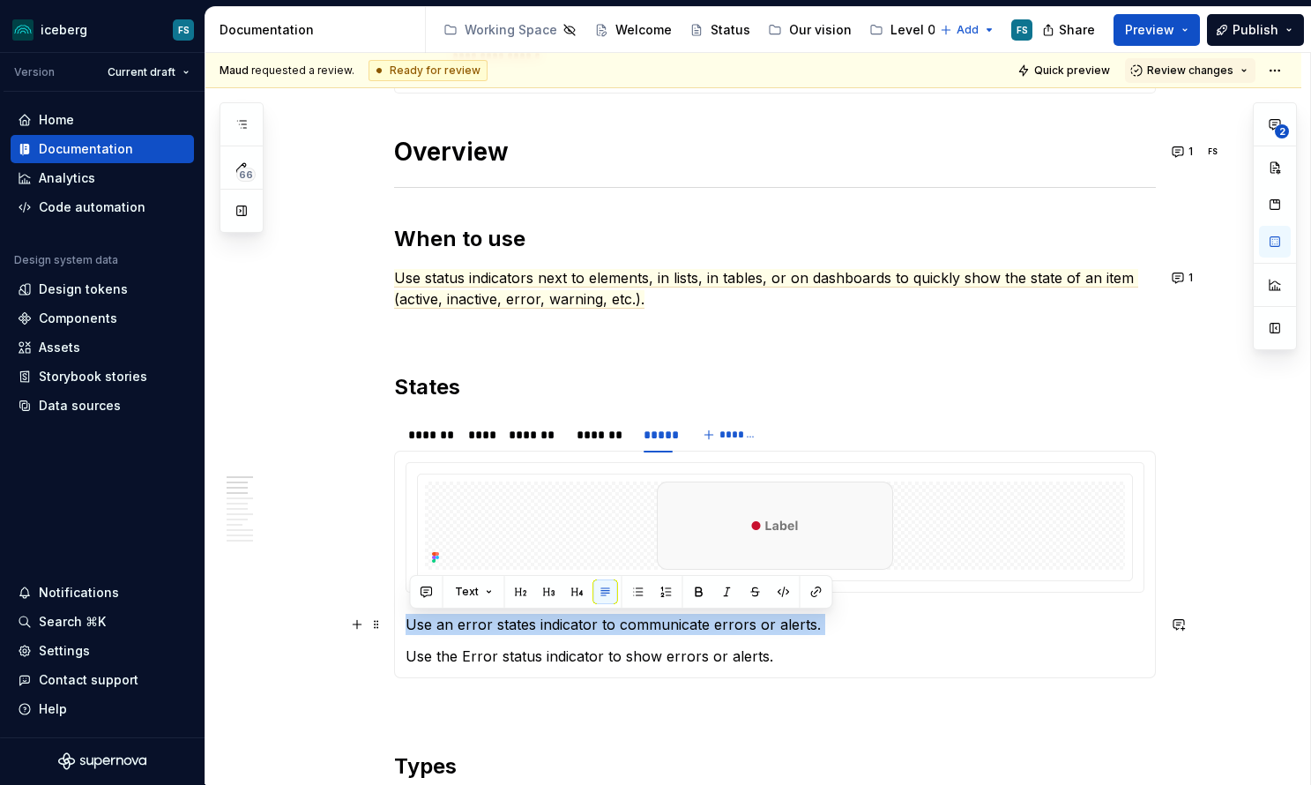
drag, startPoint x: 410, startPoint y: 652, endPoint x: 406, endPoint y: 627, distance: 25.9
click at [406, 627] on div "Use the Neutral status indicator to show a default or neutral state. Use the In…" at bounding box center [775, 564] width 762 height 227
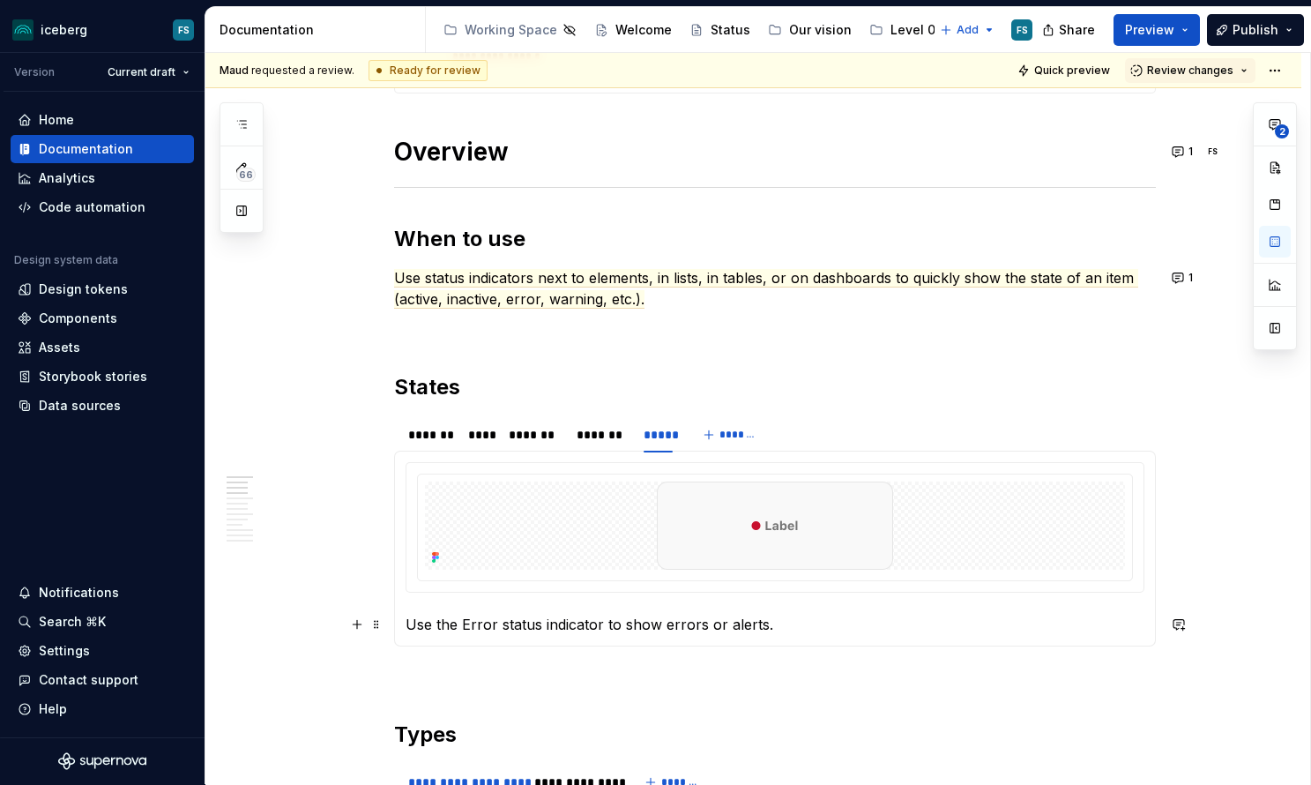
drag, startPoint x: 764, startPoint y: 624, endPoint x: 816, endPoint y: 625, distance: 52.0
click at [764, 624] on p "Use the Error status indicator to show errors or alerts." at bounding box center [775, 624] width 739 height 21
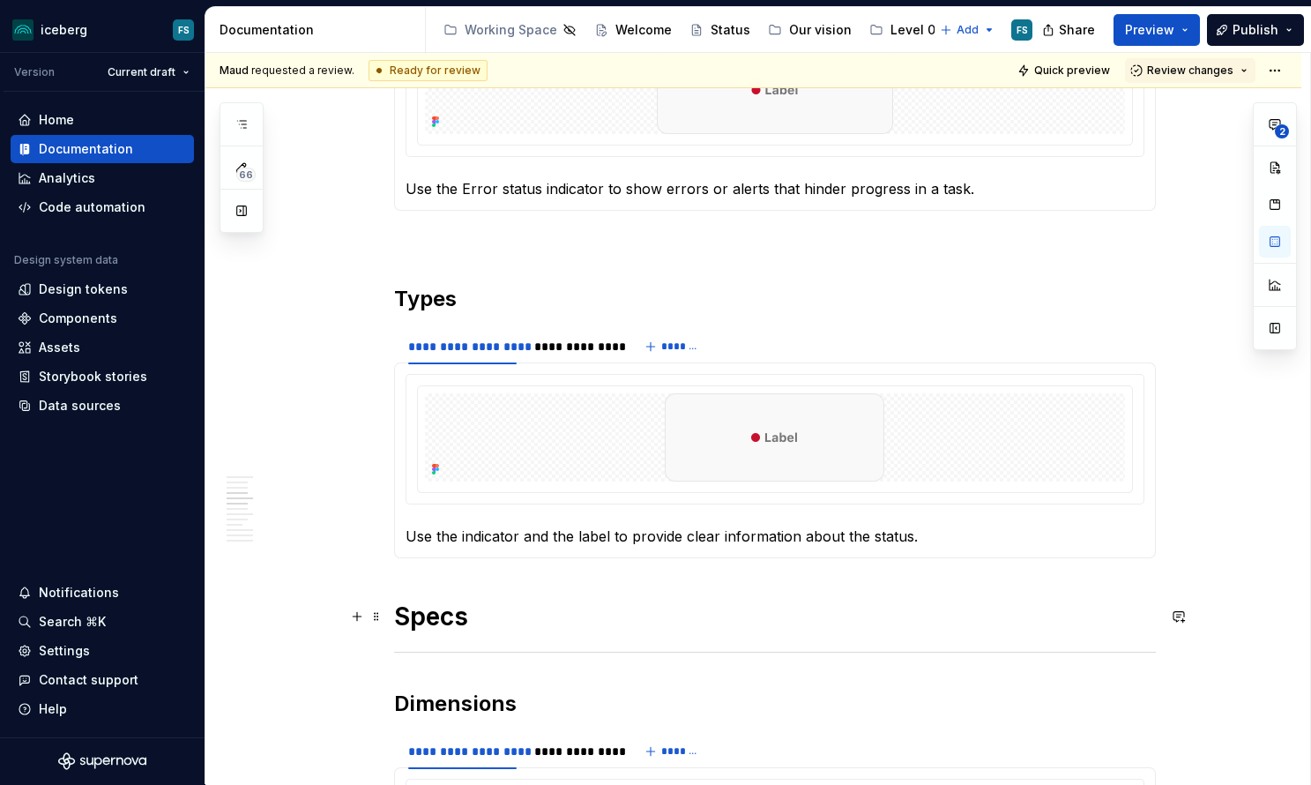
scroll to position [1034, 0]
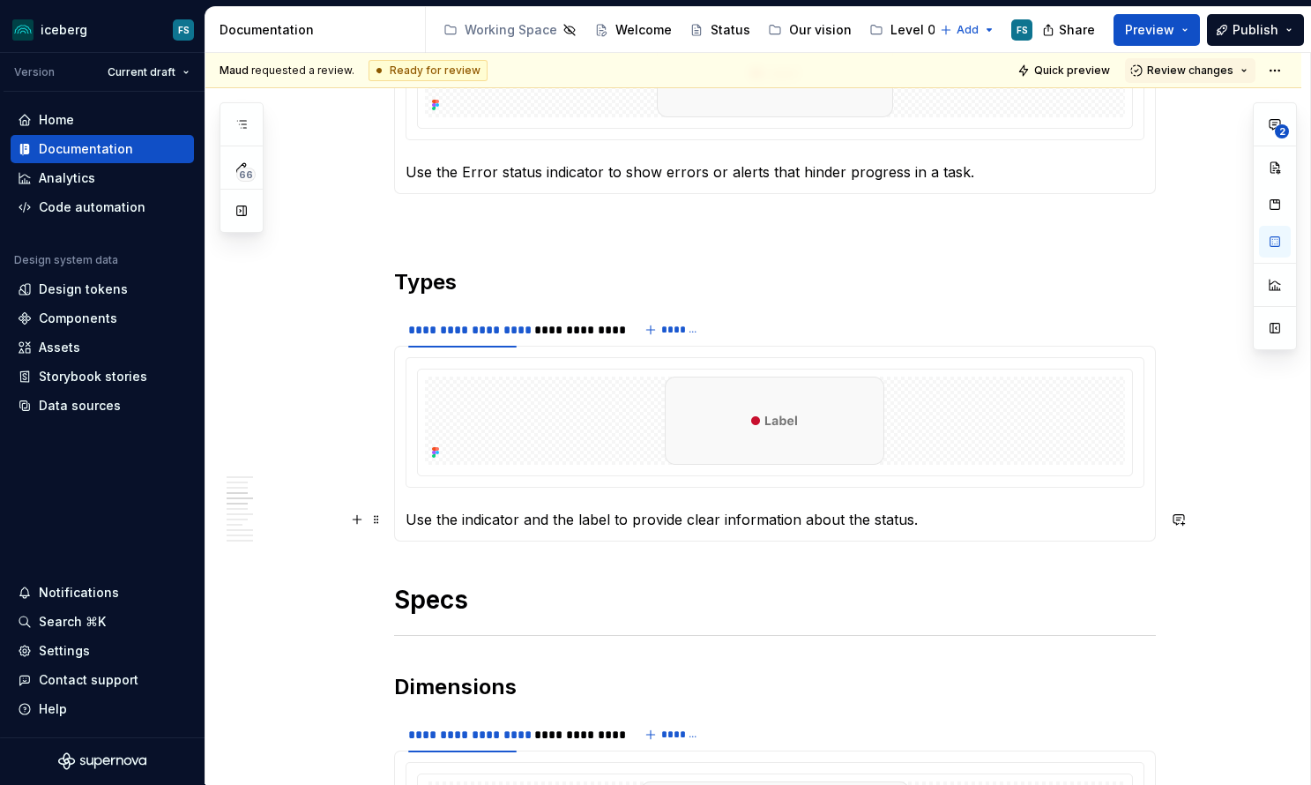
click at [927, 521] on p "Use the indicator and the label to provide clear information about the status." at bounding box center [775, 519] width 739 height 21
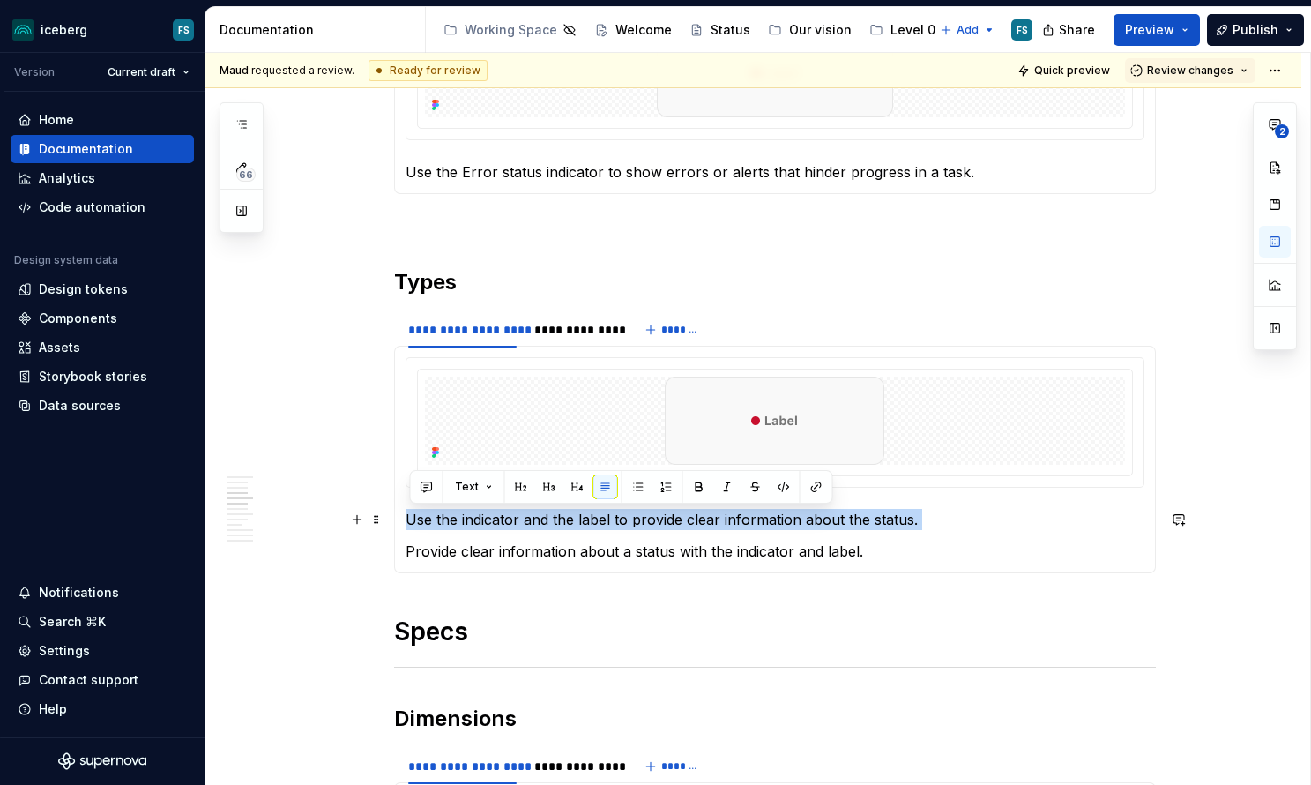
drag, startPoint x: 408, startPoint y: 551, endPoint x: 409, endPoint y: 524, distance: 27.3
click at [409, 524] on div "Use the indicator and the label to provide clear information about the status. …" at bounding box center [775, 459] width 762 height 227
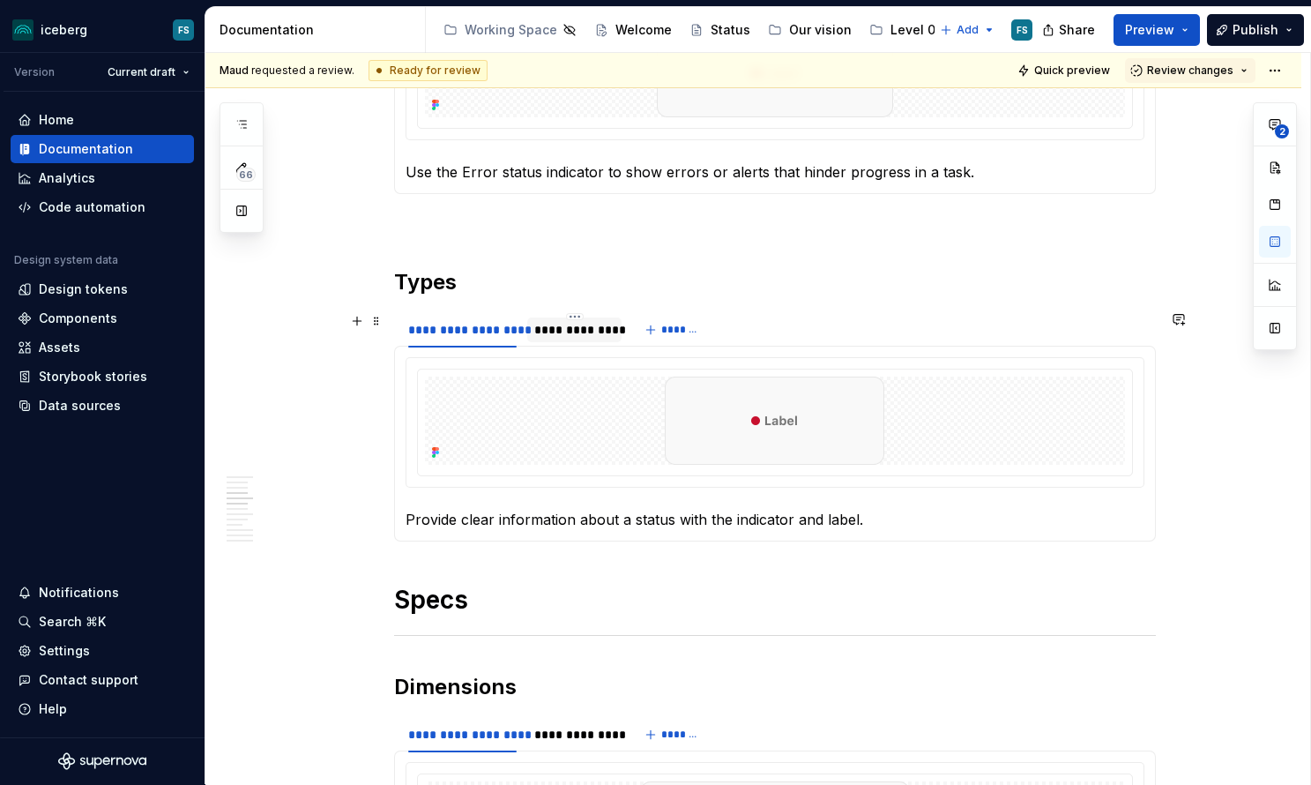
click at [577, 333] on div "**********" at bounding box center [574, 330] width 80 height 18
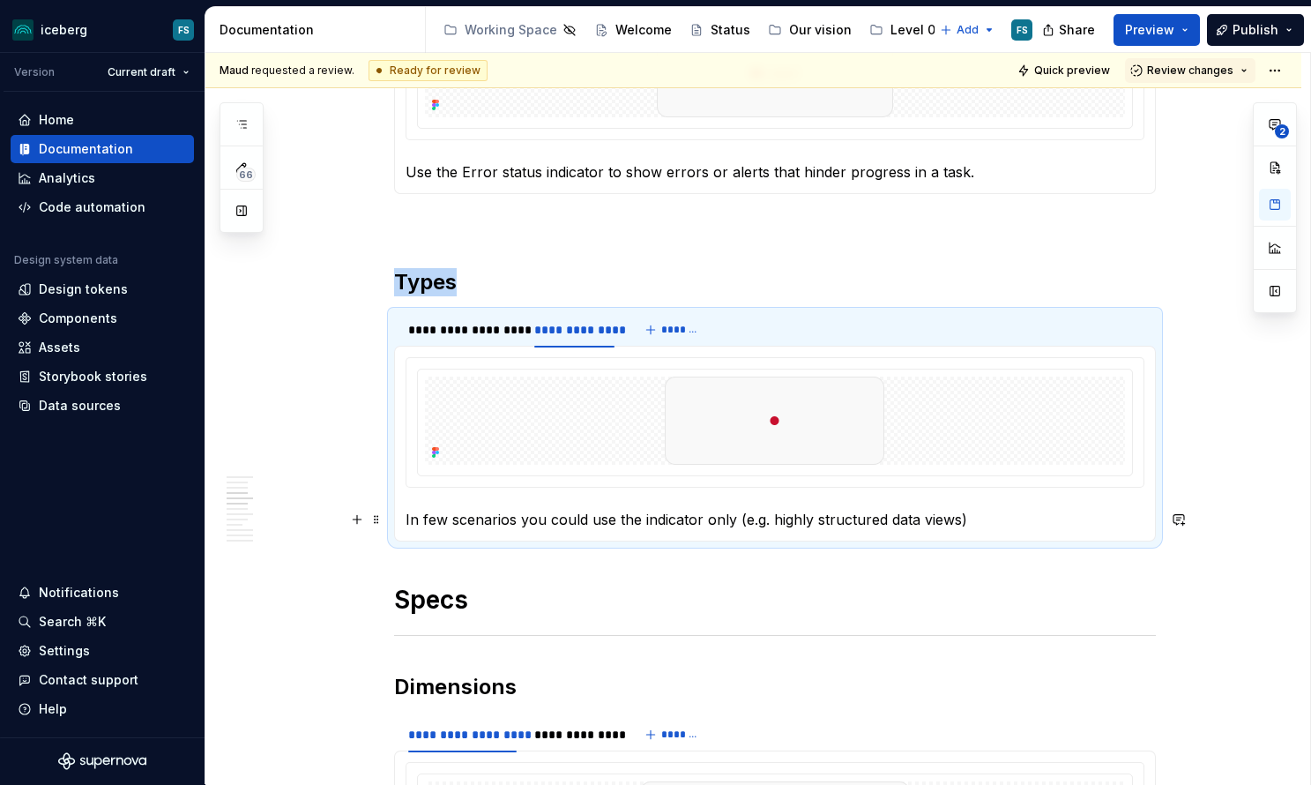
click at [1019, 523] on p "In few scenarios you could use the indicator only (e.g. highly structured data …" at bounding box center [775, 519] width 739 height 21
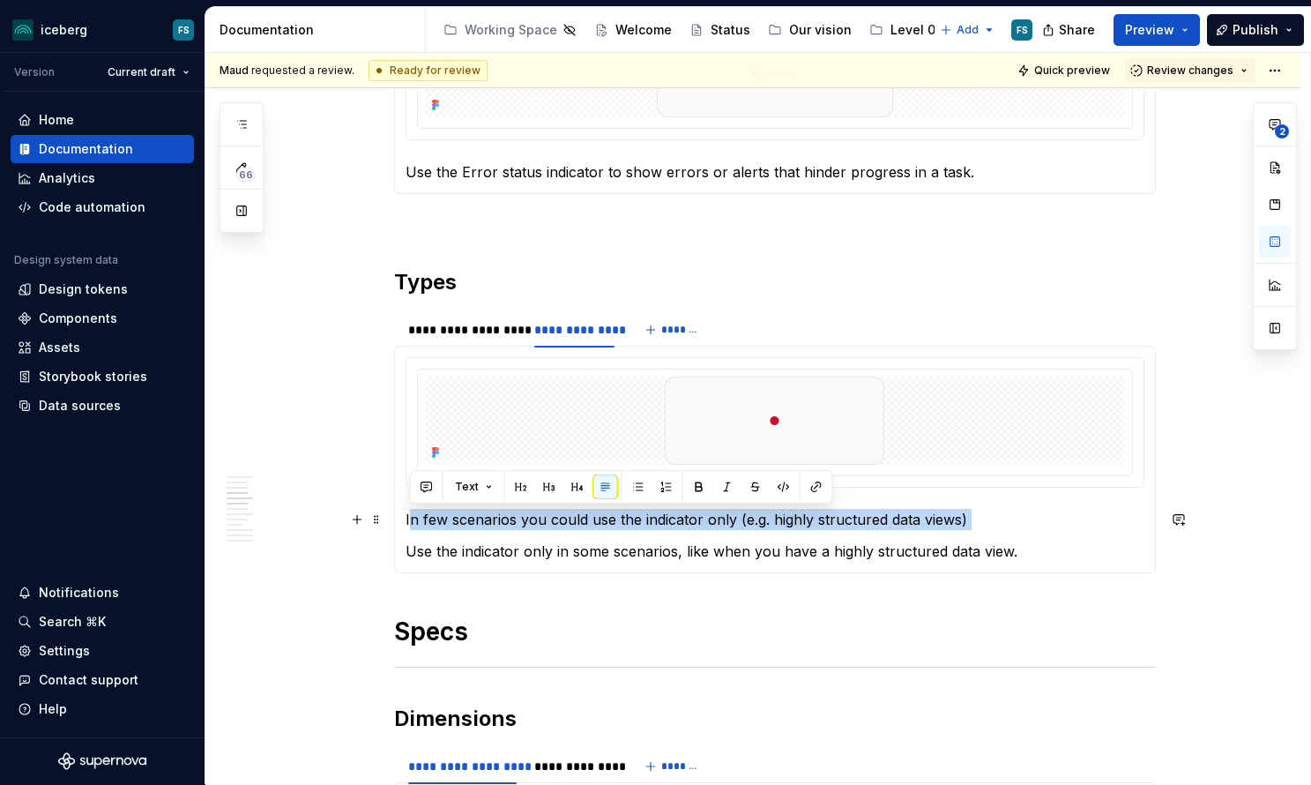
drag, startPoint x: 414, startPoint y: 552, endPoint x: 412, endPoint y: 526, distance: 26.5
click at [412, 526] on section-item-column "In few scenarios you could use the indicator only (e.g. highly structured data …" at bounding box center [775, 459] width 739 height 205
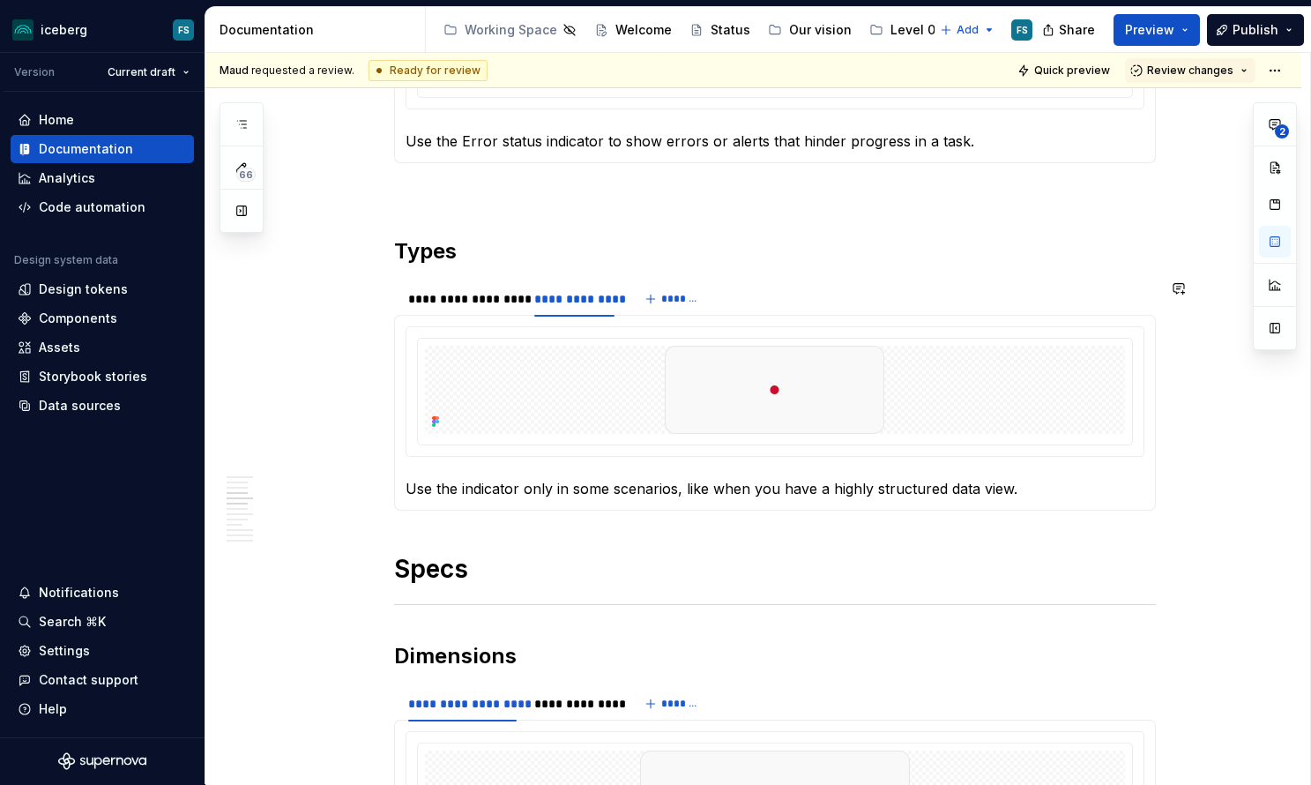
scroll to position [1072, 0]
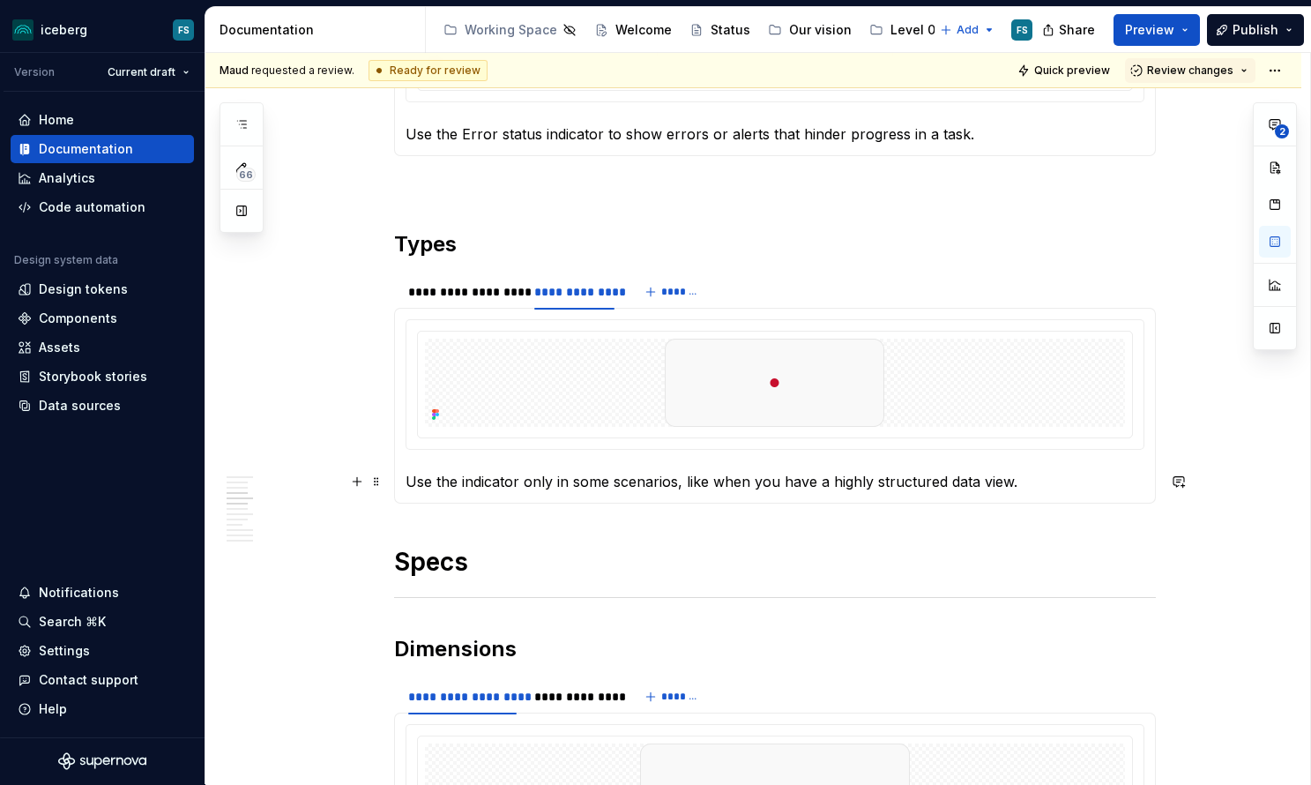
click at [439, 482] on p "Use the indicator only in some scenarios, like when you have a highly structure…" at bounding box center [775, 481] width 739 height 21
click at [585, 481] on p "Use only the indicator only in some scenarios, like when you have a highly stru…" at bounding box center [775, 481] width 739 height 21
click at [473, 484] on p "Use only the indicator in some scenarios, like when you have a highly structure…" at bounding box center [775, 481] width 739 height 21
click at [479, 294] on div "**********" at bounding box center [462, 292] width 108 height 18
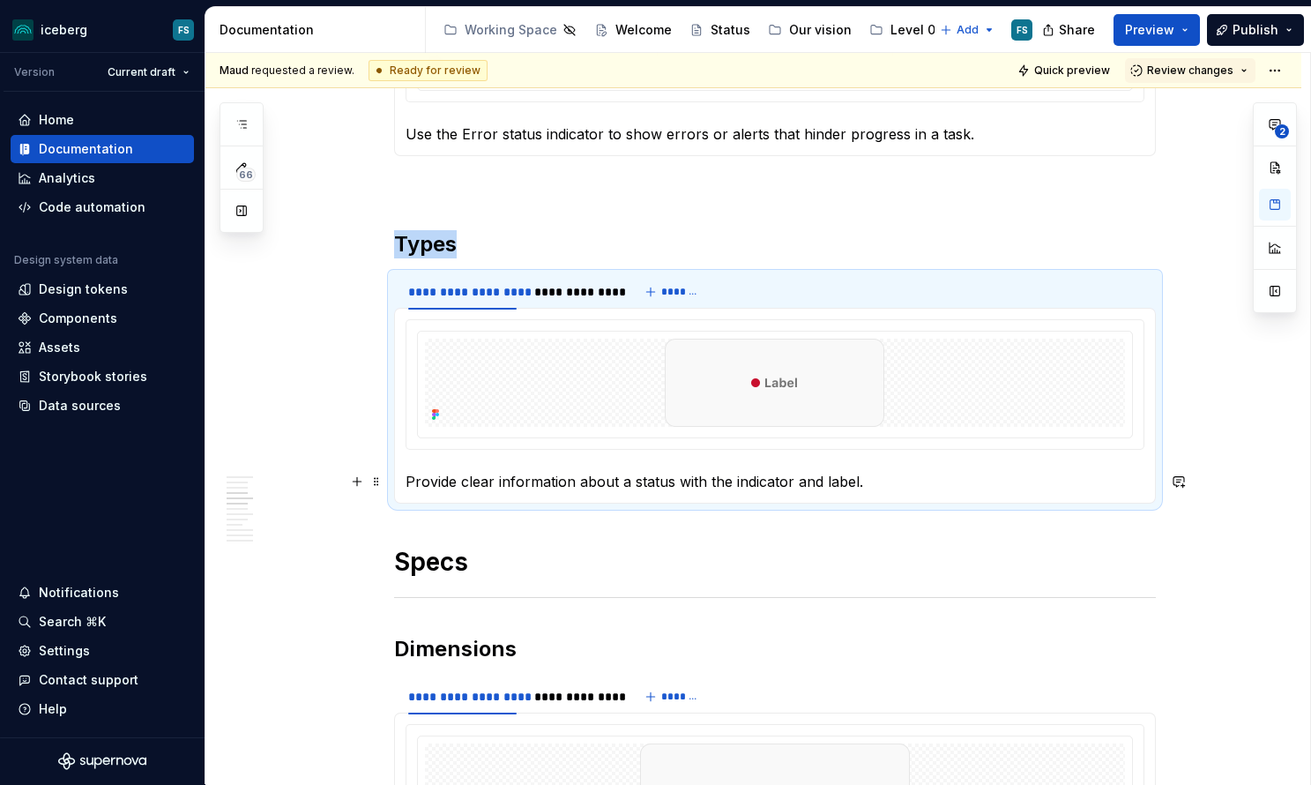
click at [703, 481] on p "Provide clear information about a status with the indicator and label." at bounding box center [775, 481] width 739 height 21
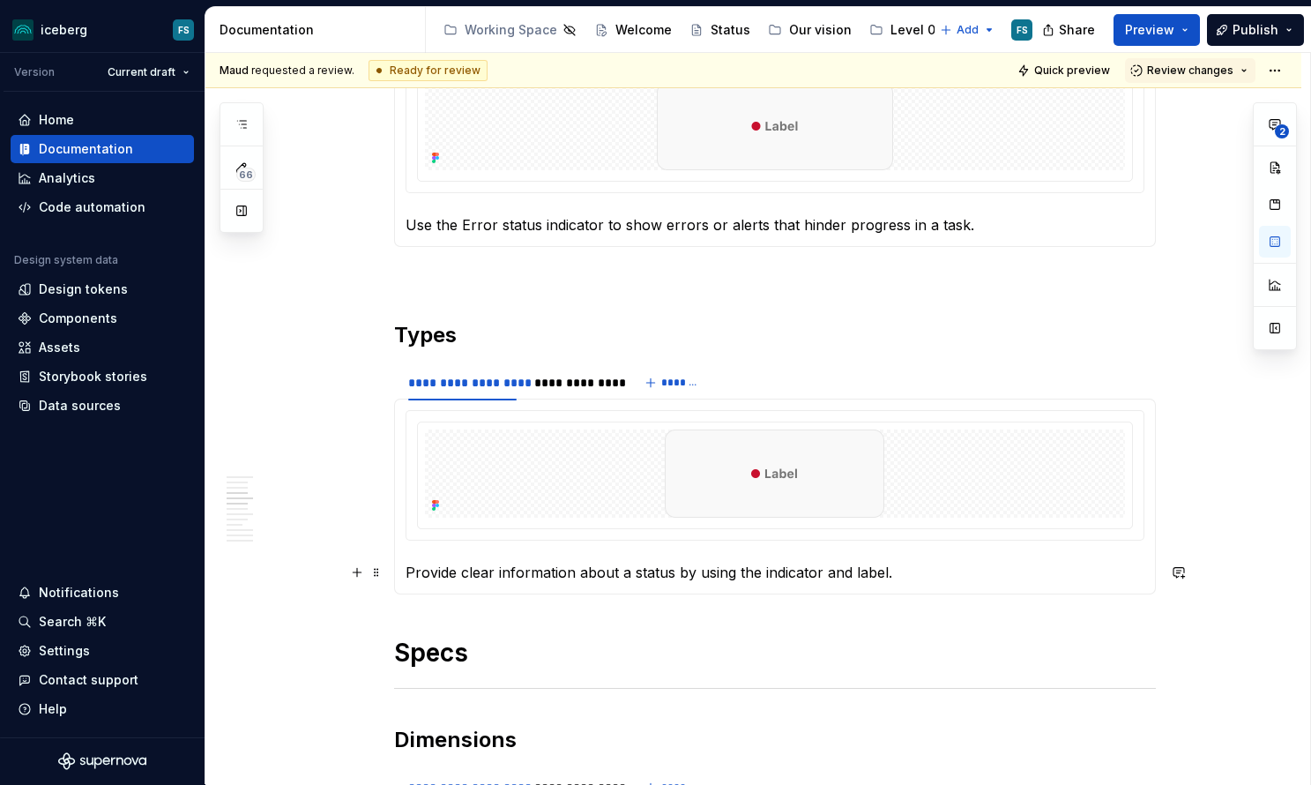
scroll to position [979, 0]
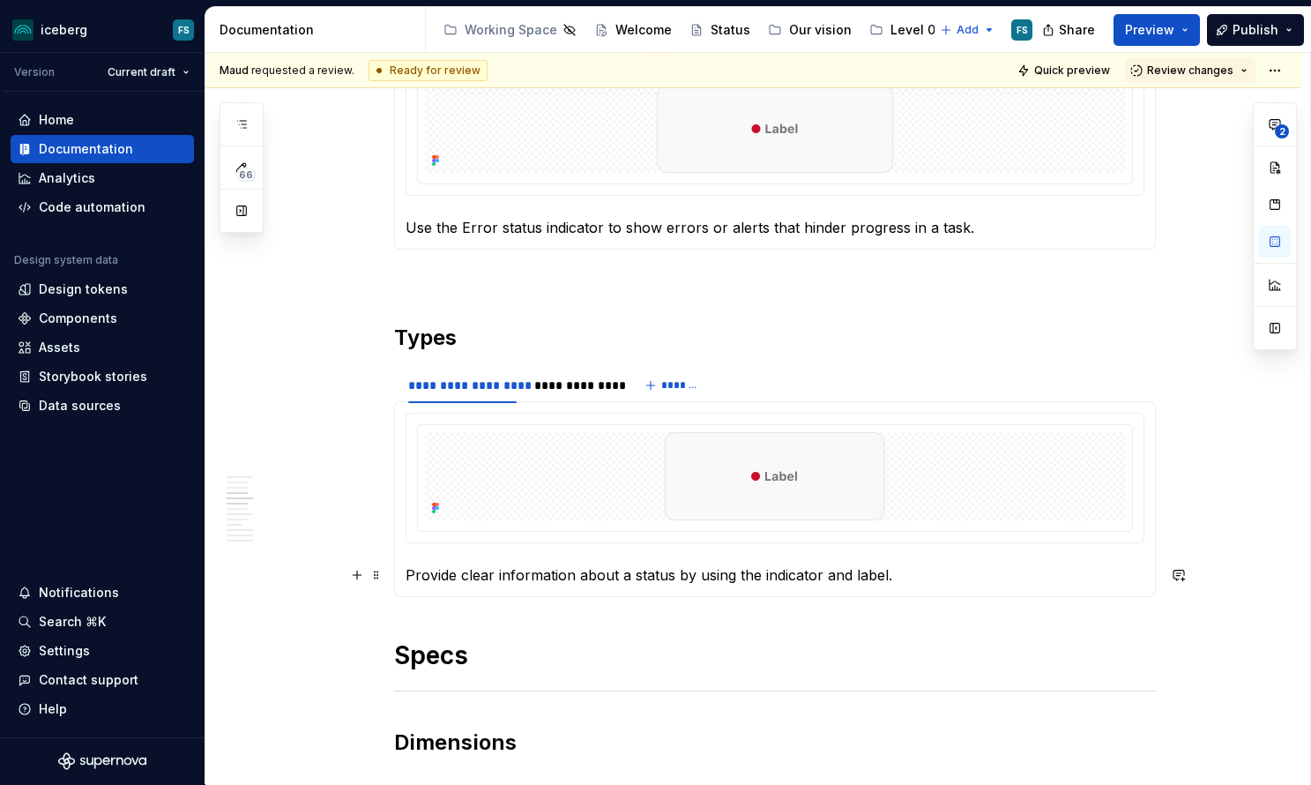
click at [848, 578] on p "Provide clear information about a status by using the indicator and label." at bounding box center [775, 574] width 739 height 21
click at [758, 575] on p "Provide clear information about a status by using the indicator with a label." at bounding box center [775, 574] width 739 height 21
click at [562, 385] on div "**********" at bounding box center [574, 386] width 80 height 18
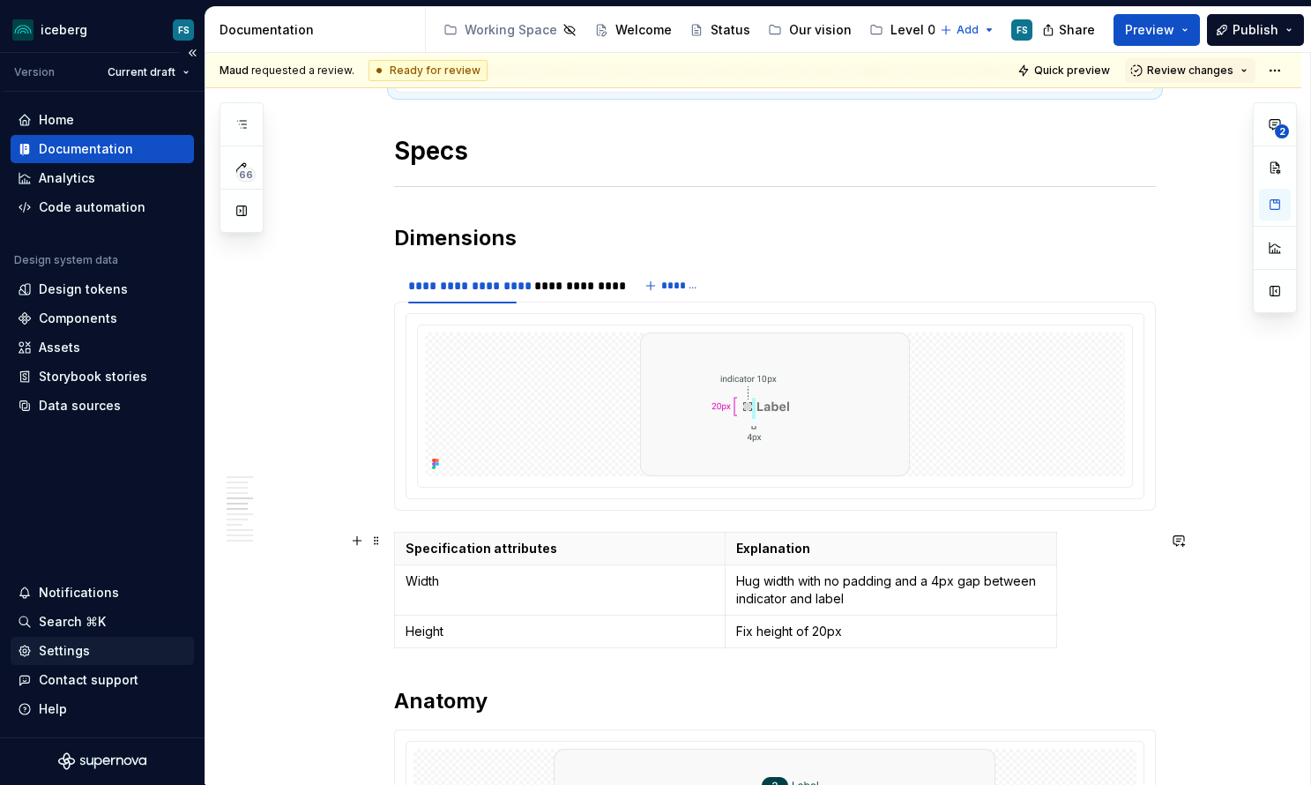
scroll to position [1490, 0]
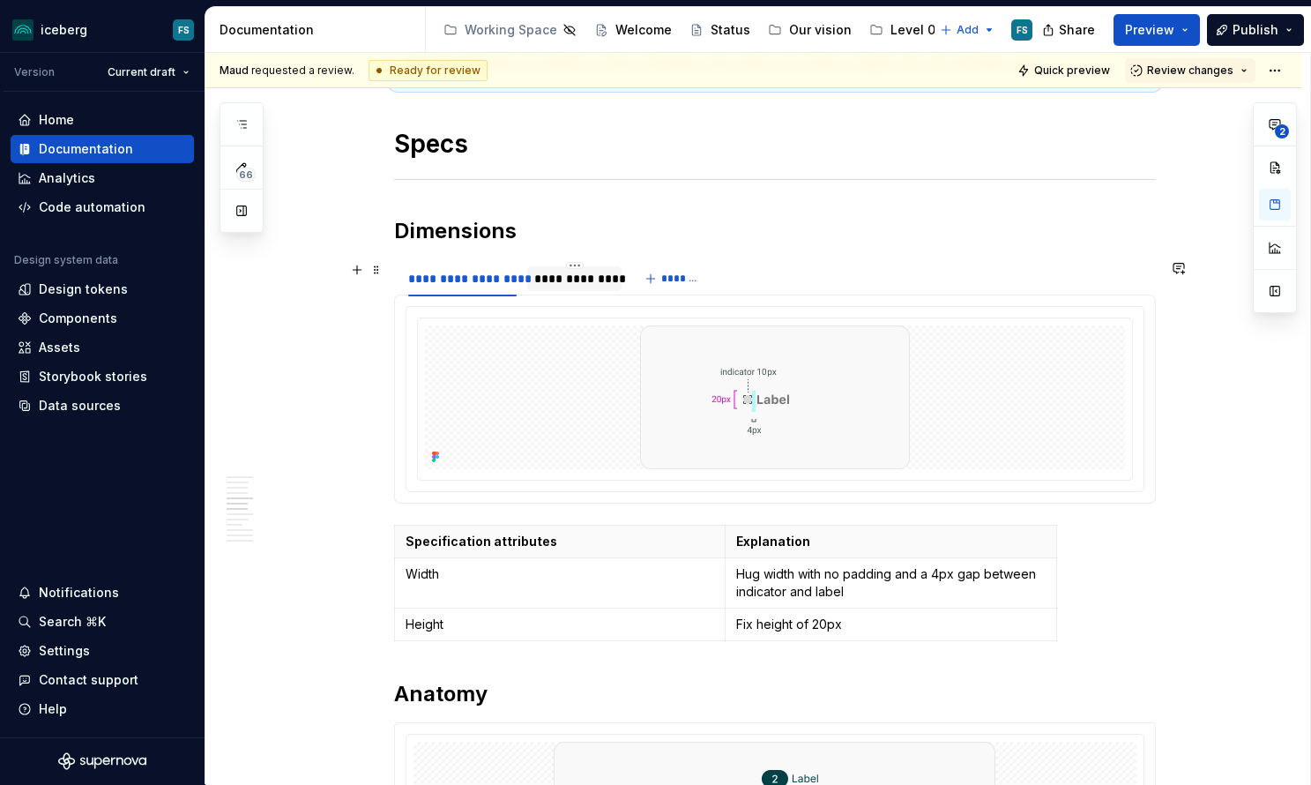
click at [570, 277] on div "**********" at bounding box center [574, 279] width 80 height 18
click at [757, 626] on p "Fix height of 20px" at bounding box center [890, 624] width 309 height 18
click at [466, 283] on div "**********" at bounding box center [462, 279] width 108 height 18
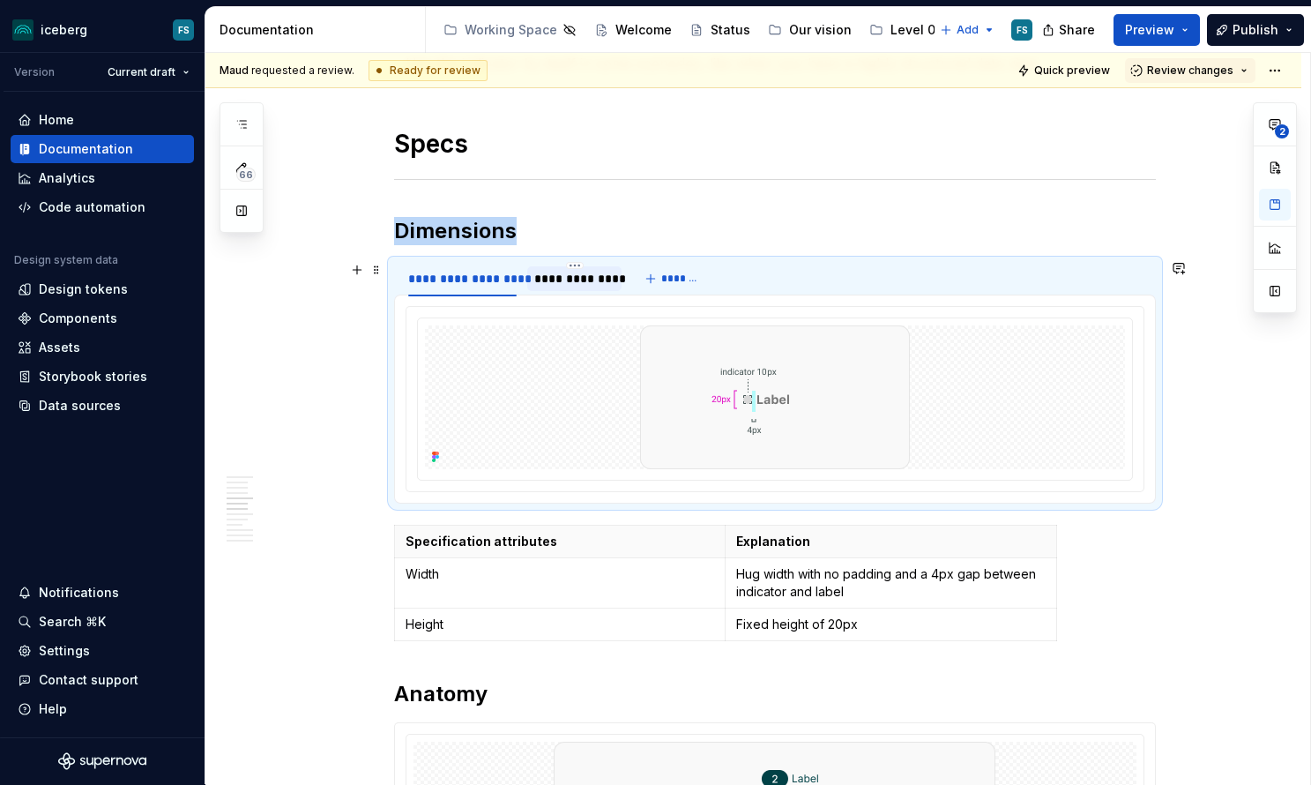
click at [563, 284] on div "**********" at bounding box center [574, 279] width 80 height 18
click at [464, 278] on div "**********" at bounding box center [462, 279] width 108 height 18
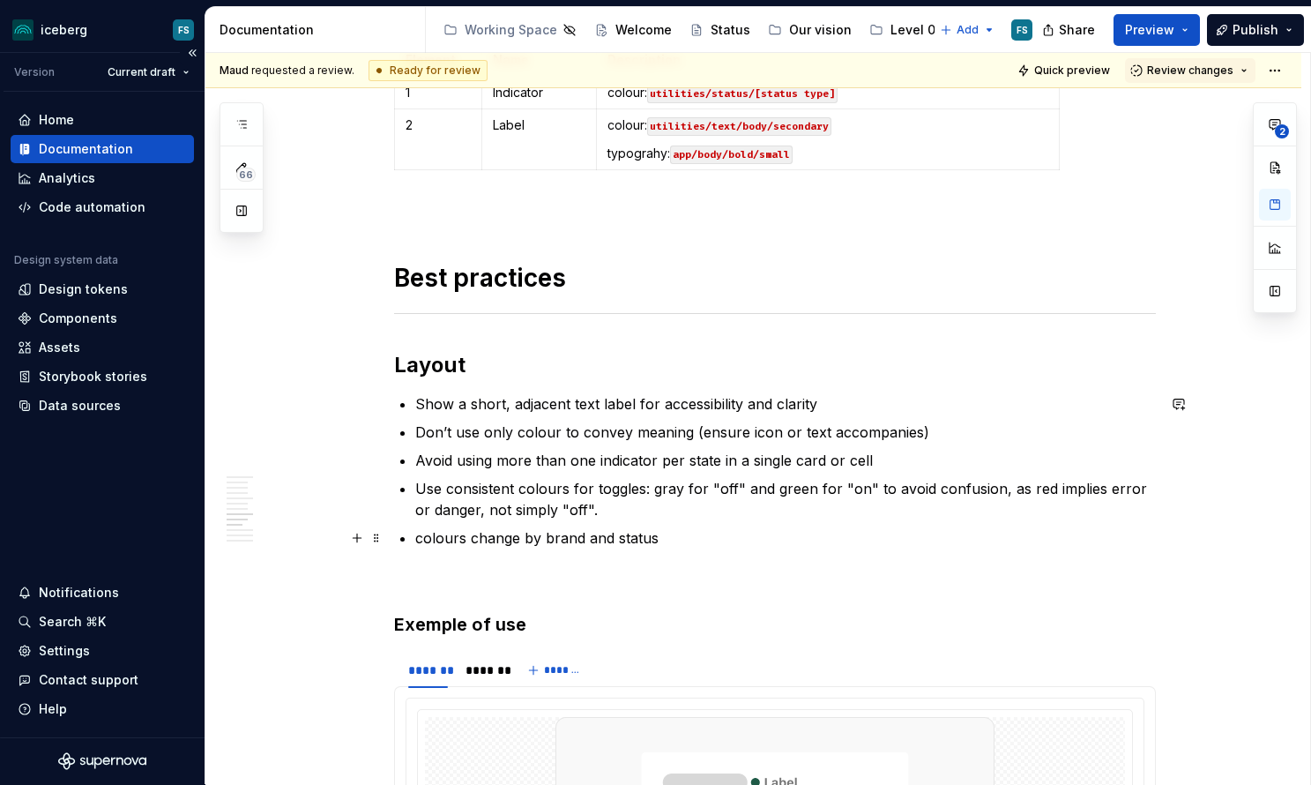
scroll to position [2366, 0]
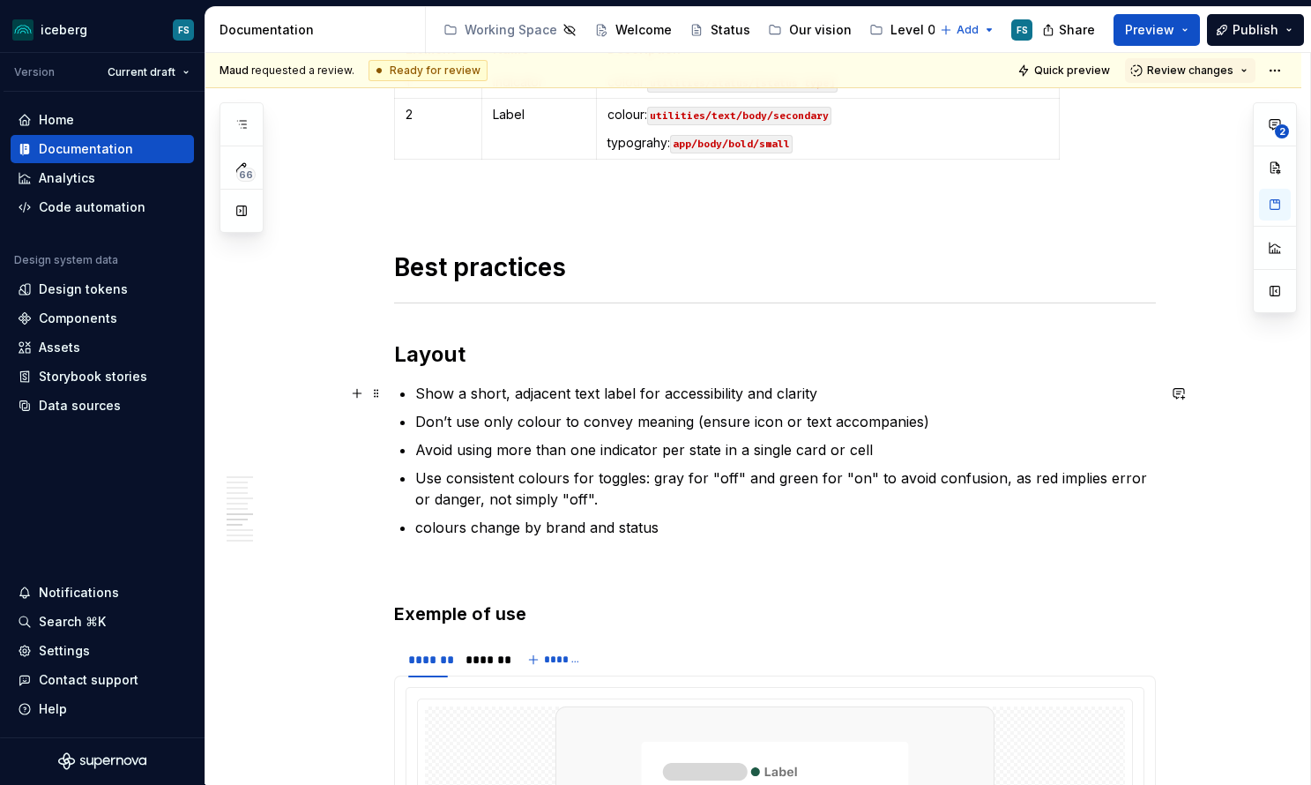
click at [619, 391] on p "Show a short, adjacent text label for accessibility and clarity" at bounding box center [785, 393] width 741 height 21
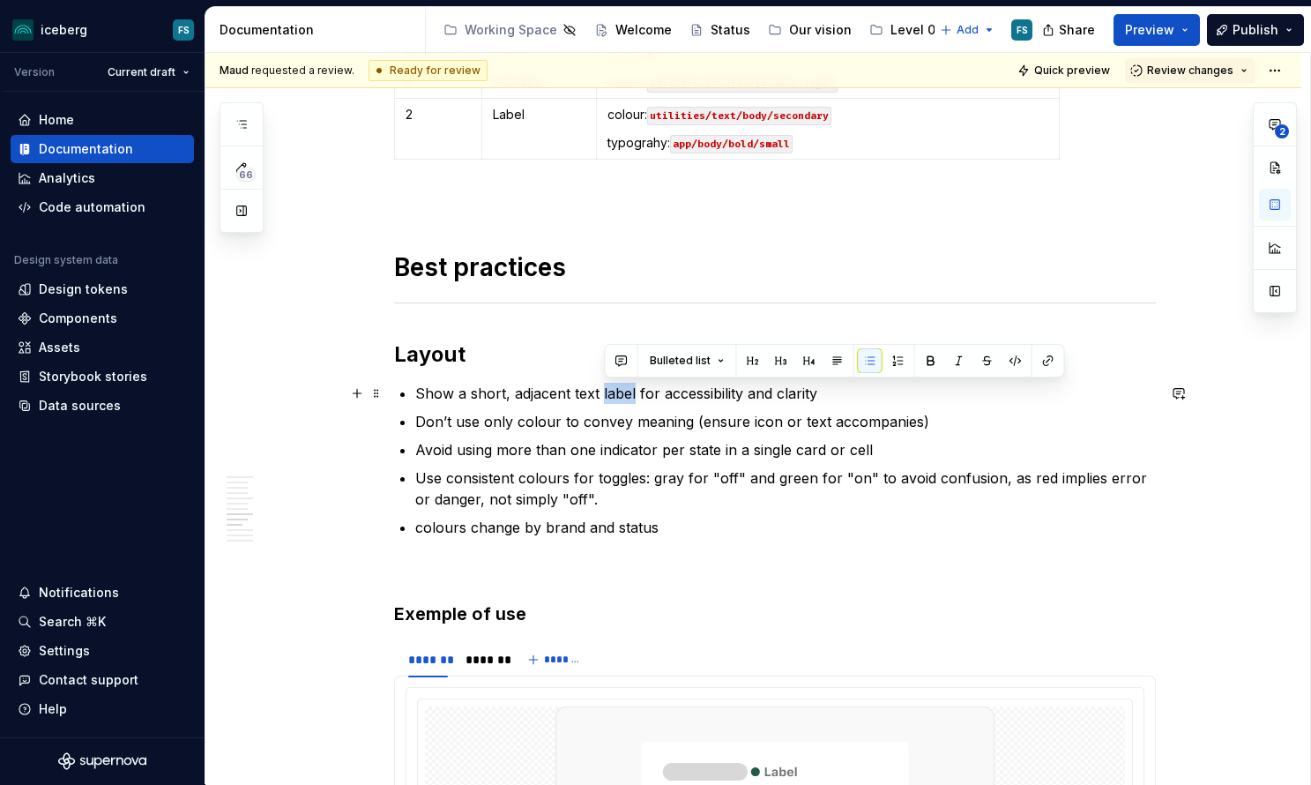
click at [619, 391] on p "Show a short, adjacent text label for accessibility and clarity" at bounding box center [785, 393] width 741 height 21
drag, startPoint x: 423, startPoint y: 396, endPoint x: 433, endPoint y: 396, distance: 9.7
click at [423, 396] on p "Show a short, adjacent text label for accessibility and clarity" at bounding box center [785, 393] width 741 height 21
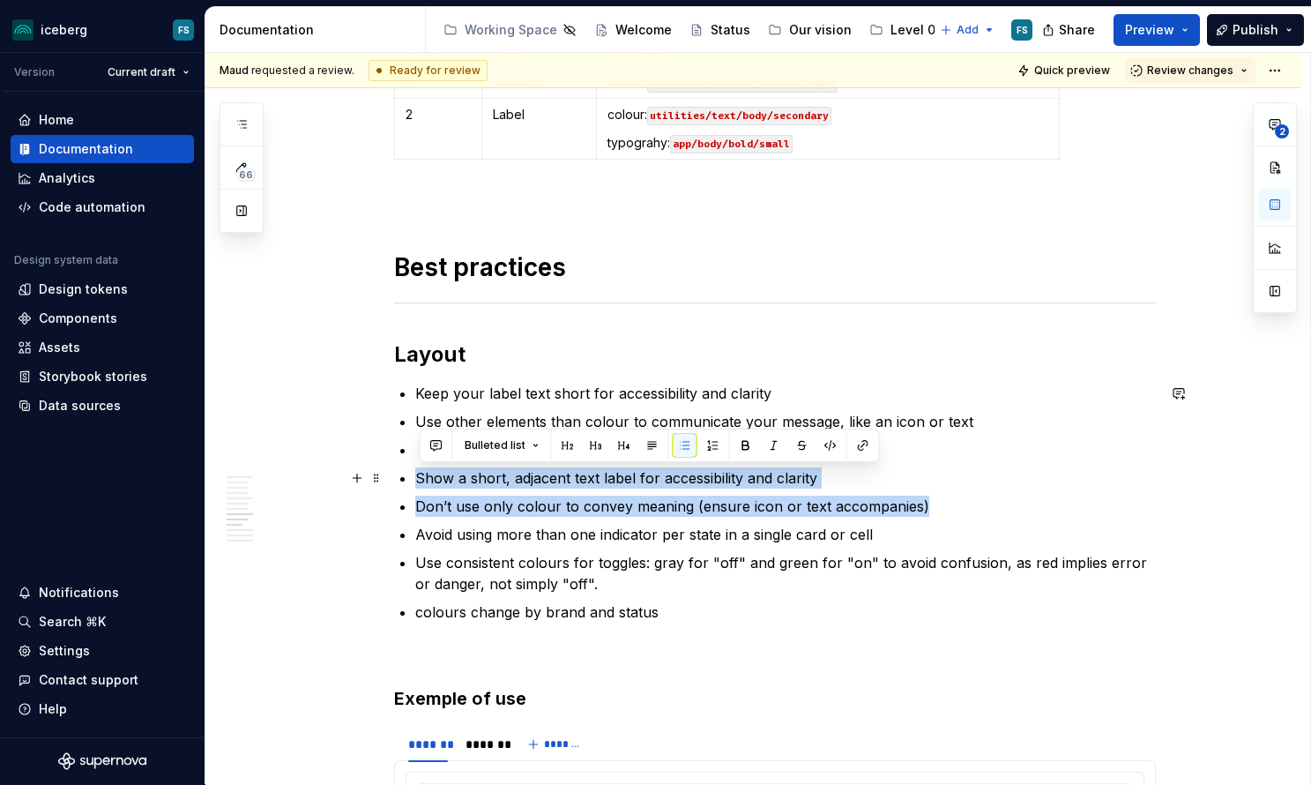
drag, startPoint x: 933, startPoint y: 508, endPoint x: 427, endPoint y: 477, distance: 507.1
click at [425, 477] on ul "Keep your label text short for accessibility and clarity Use other elements tha…" at bounding box center [785, 503] width 741 height 240
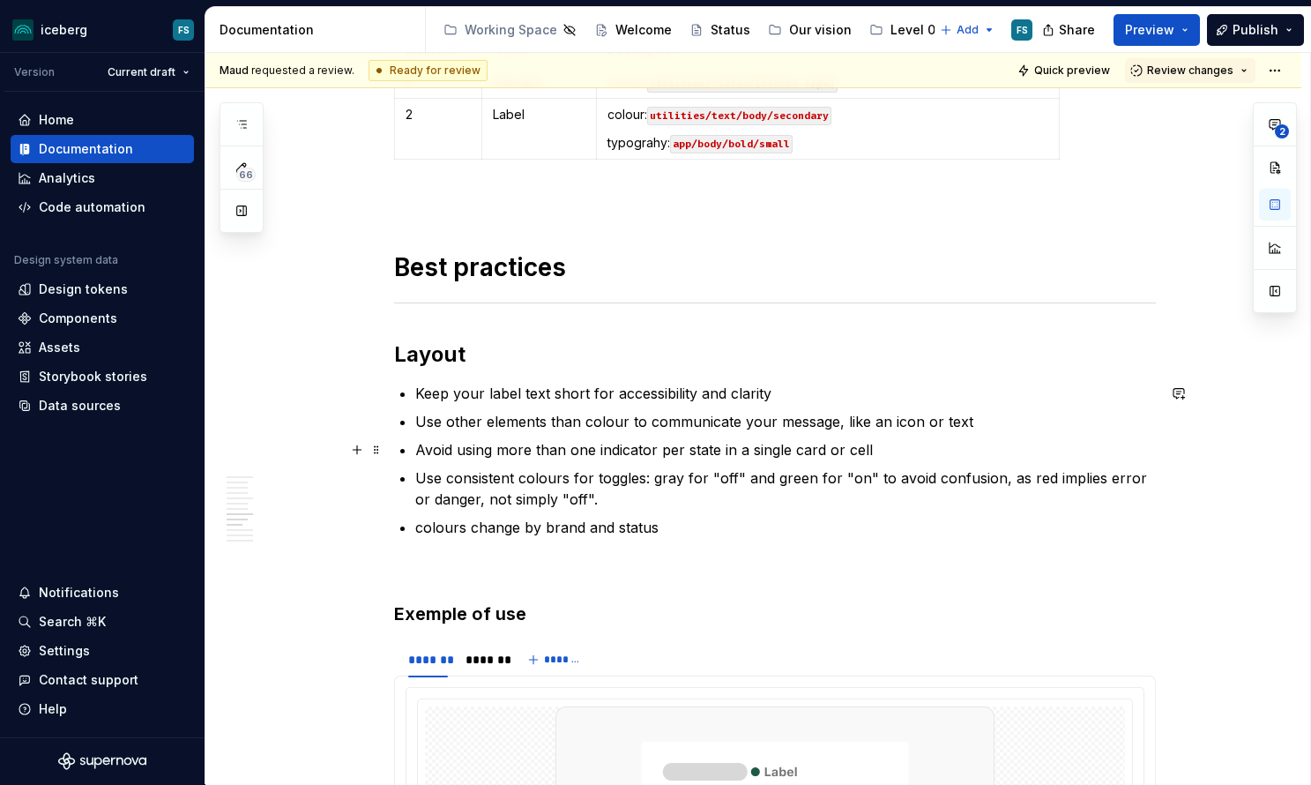
click at [926, 453] on p "Avoid using more than one indicator per state in a single card or cell" at bounding box center [785, 449] width 741 height 21
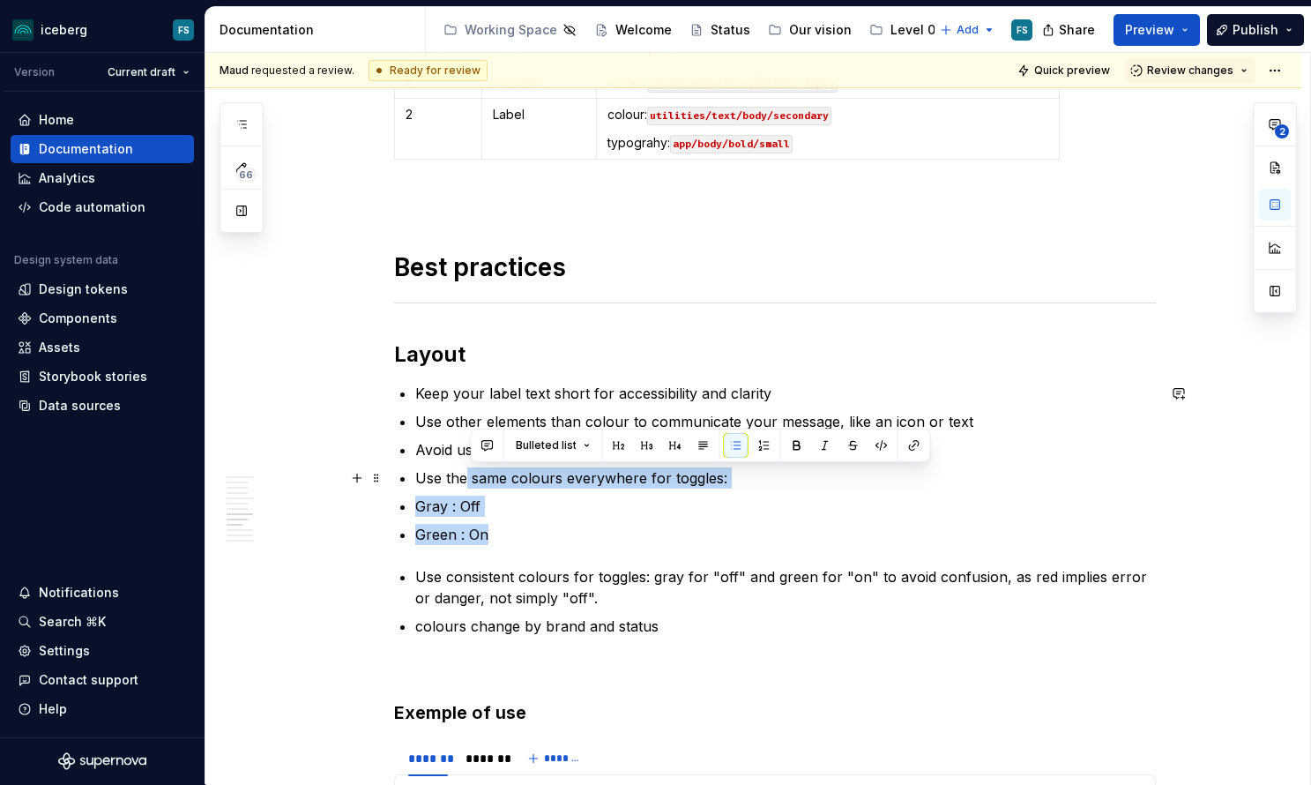
drag, startPoint x: 501, startPoint y: 526, endPoint x: 468, endPoint y: 484, distance: 53.4
click at [468, 485] on ul "Keep your label text short for accessibility and clarity Use other elements tha…" at bounding box center [785, 464] width 741 height 162
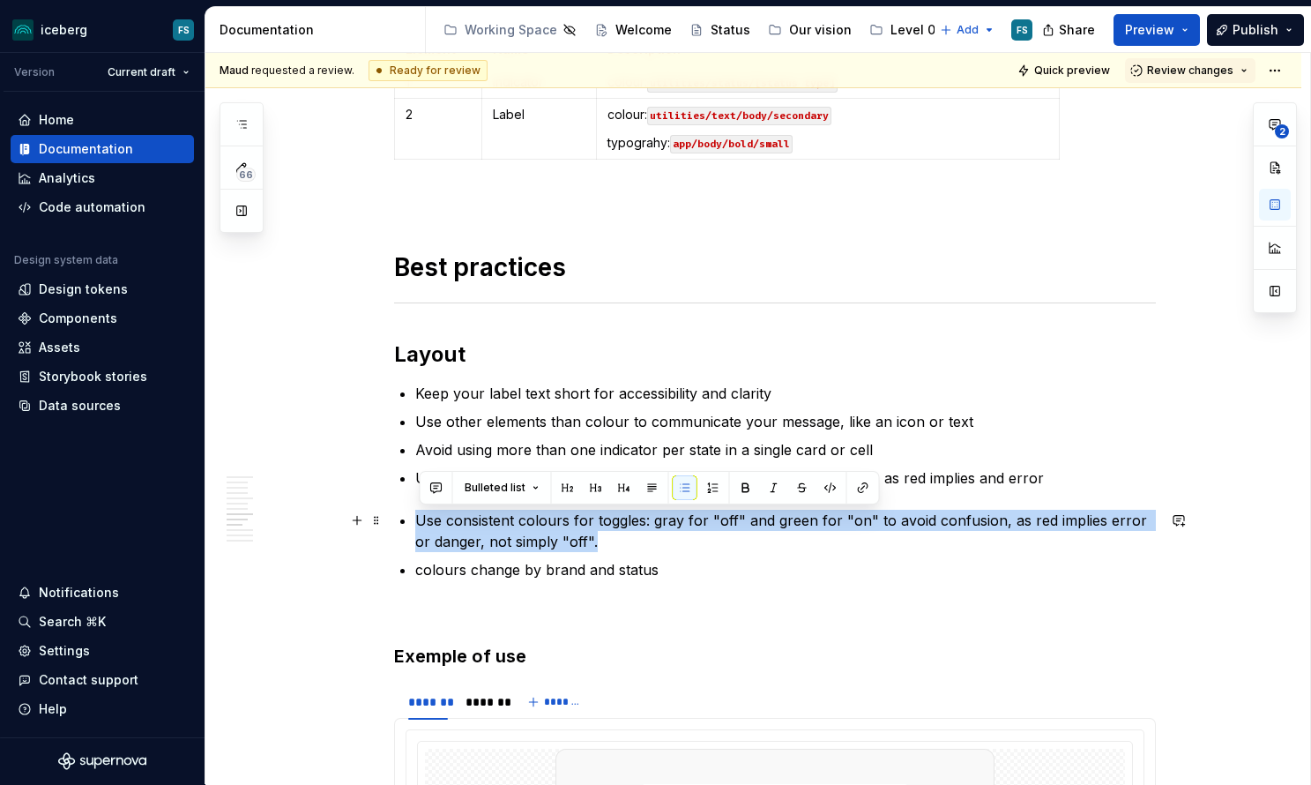
drag, startPoint x: 606, startPoint y: 541, endPoint x: 421, endPoint y: 517, distance: 185.8
click at [421, 517] on p "Use consistent colours for toggles: gray for "off" and green for "on" to avoid …" at bounding box center [785, 531] width 741 height 42
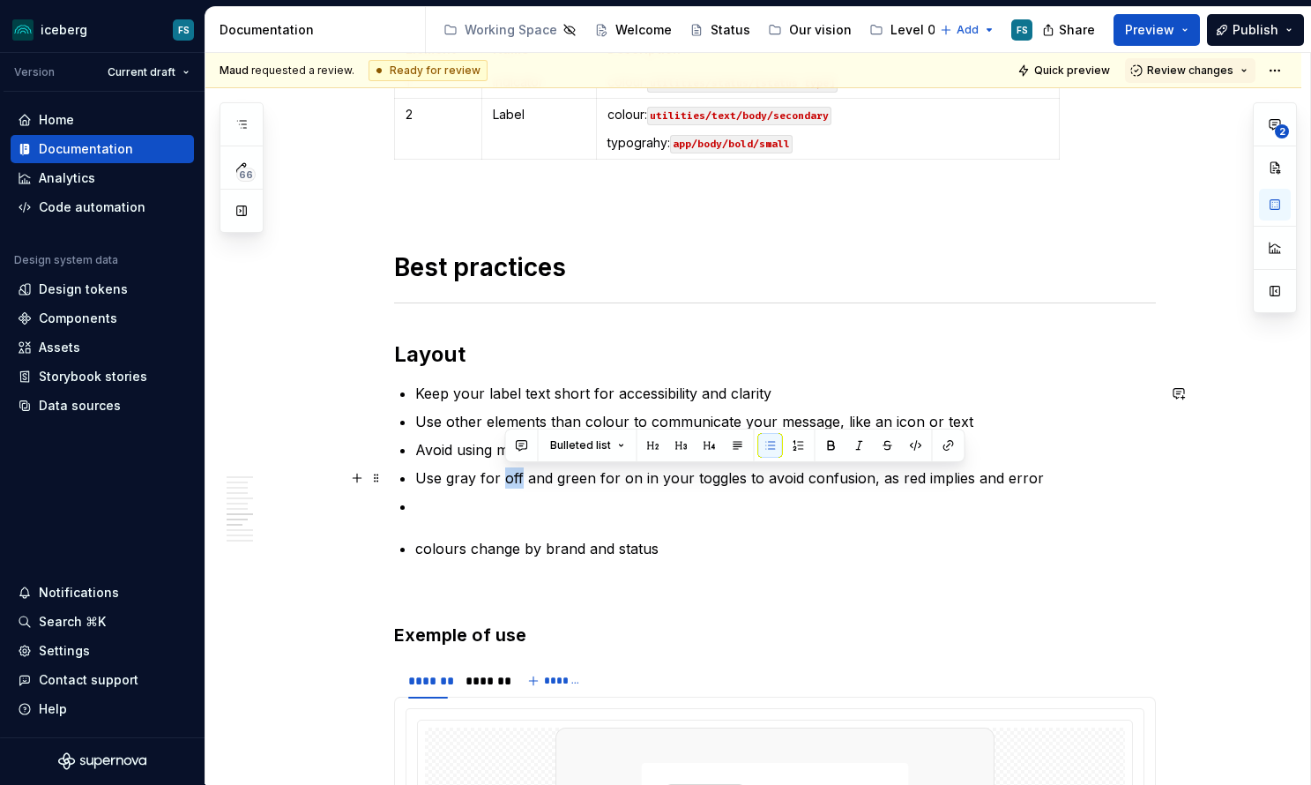
drag, startPoint x: 523, startPoint y: 479, endPoint x: 508, endPoint y: 479, distance: 15.0
click at [508, 479] on p "Use gray for off and green for on in your toggles to avoid confusion, as red im…" at bounding box center [785, 477] width 741 height 21
click at [635, 481] on p "Use gray for off and green for on in your toggles to avoid confusion, as red im…" at bounding box center [785, 477] width 741 height 21
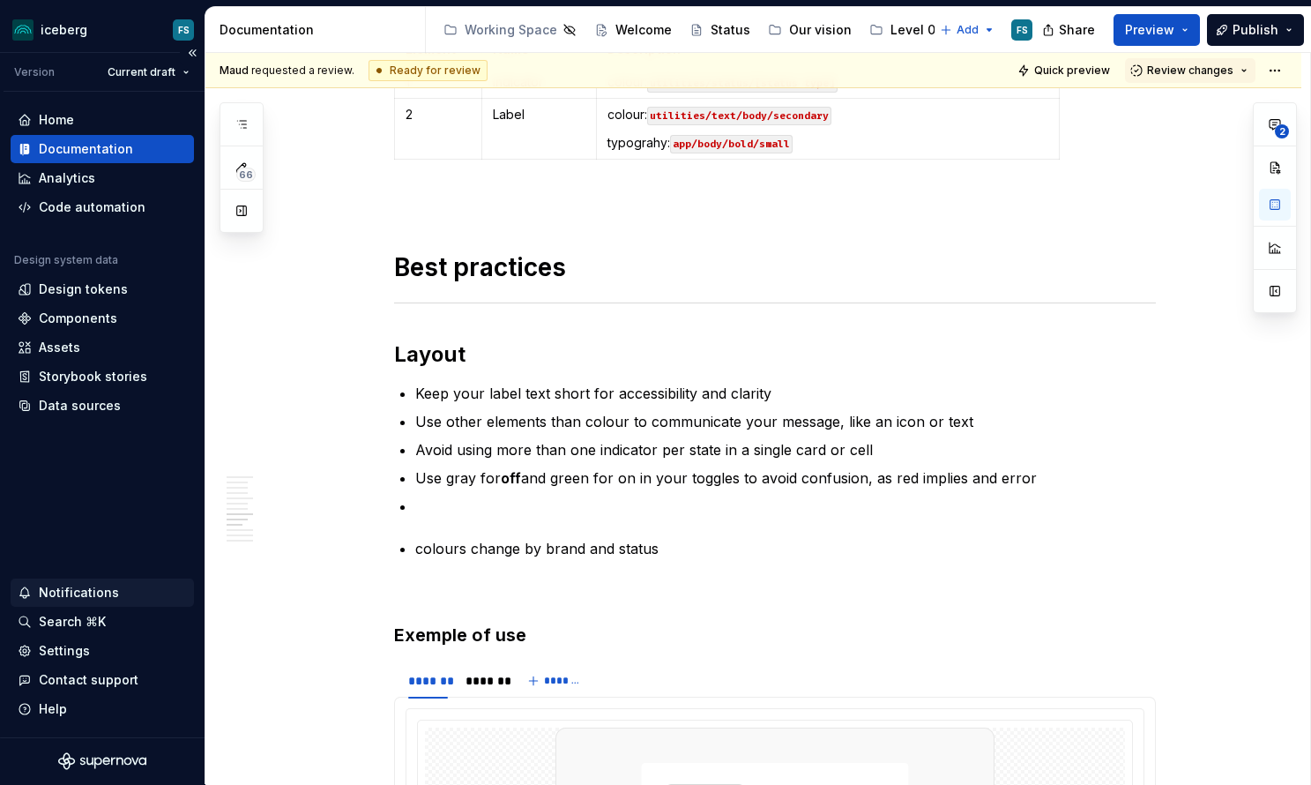
click at [108, 585] on div "Notifications" at bounding box center [79, 593] width 80 height 18
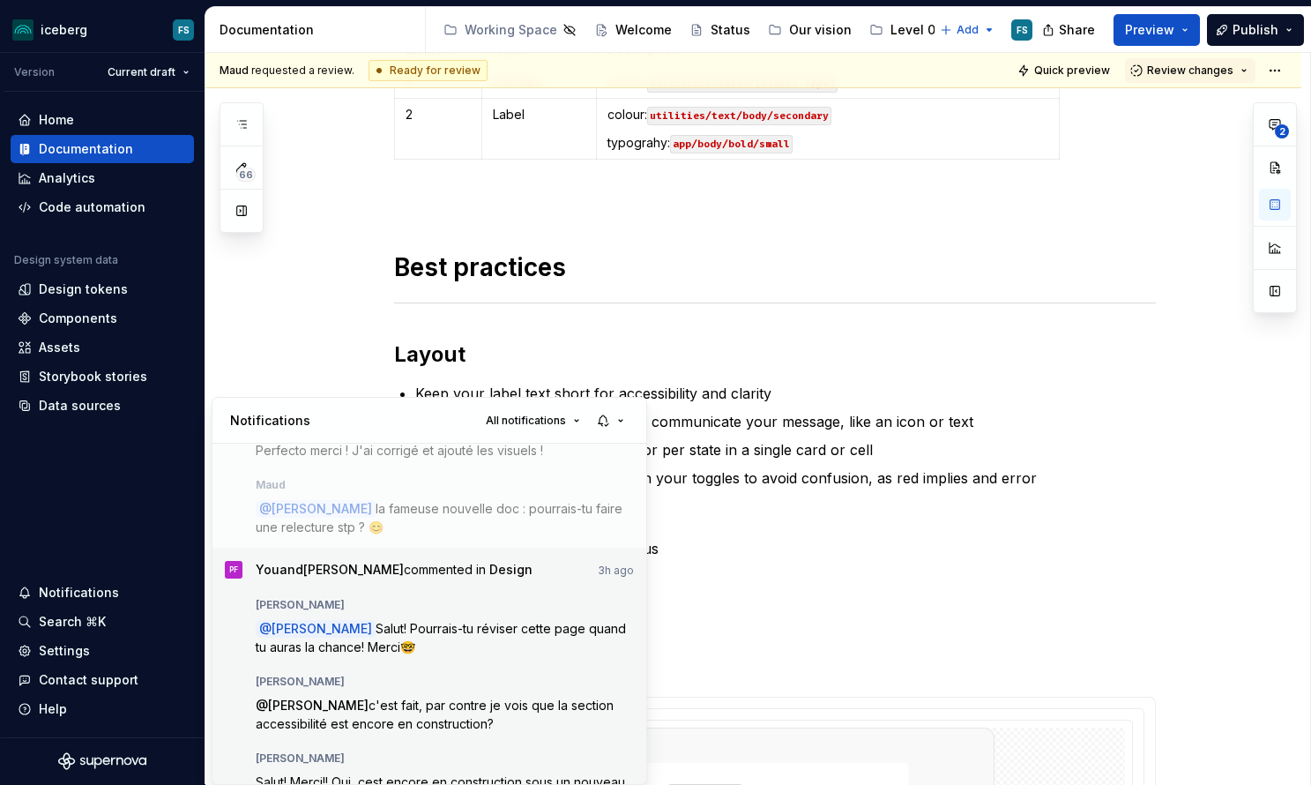
scroll to position [165, 0]
click at [458, 630] on span "Salut! Pourrais-tu réviser cette page quand tu auras la chance! Merci🤓" at bounding box center [443, 635] width 374 height 34
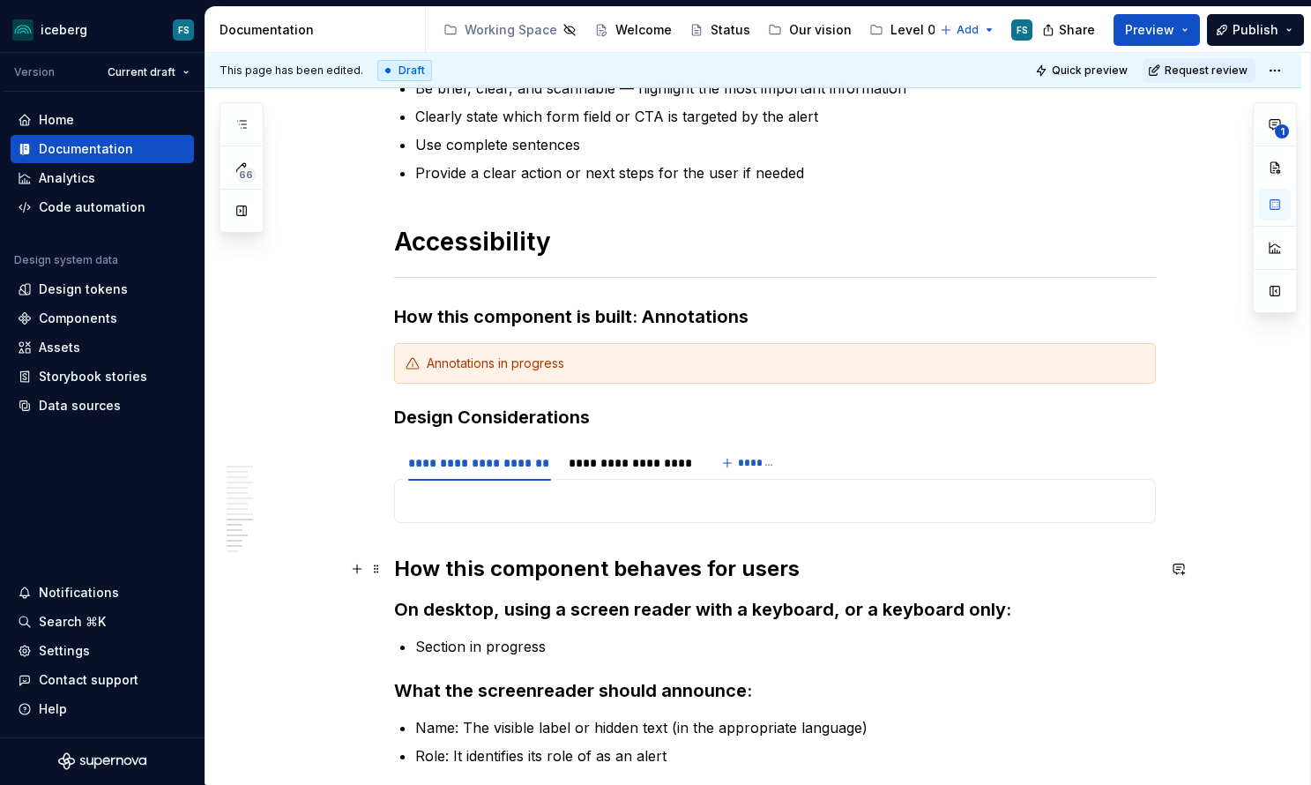
scroll to position [3790, 0]
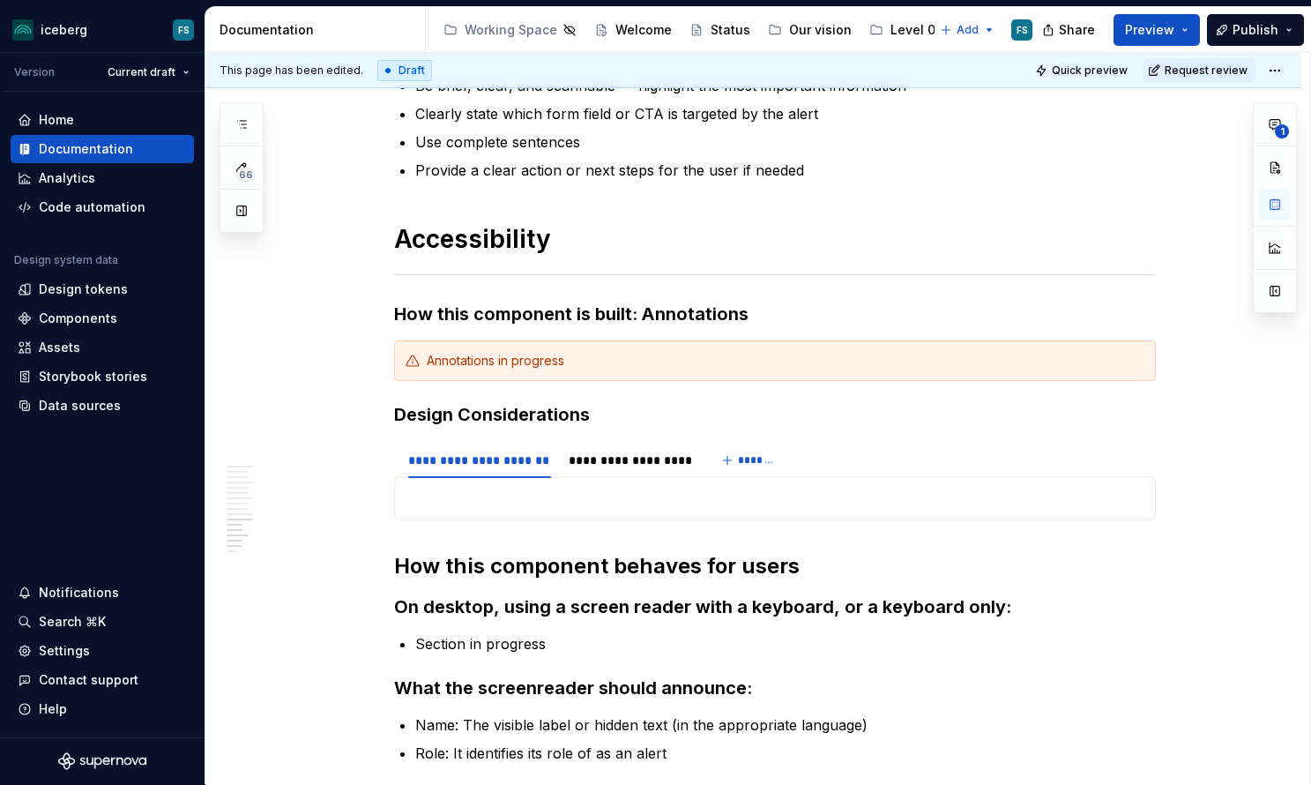
drag, startPoint x: 83, startPoint y: 591, endPoint x: 93, endPoint y: 588, distance: 10.9
click at [83, 591] on div "Notifications" at bounding box center [79, 593] width 80 height 18
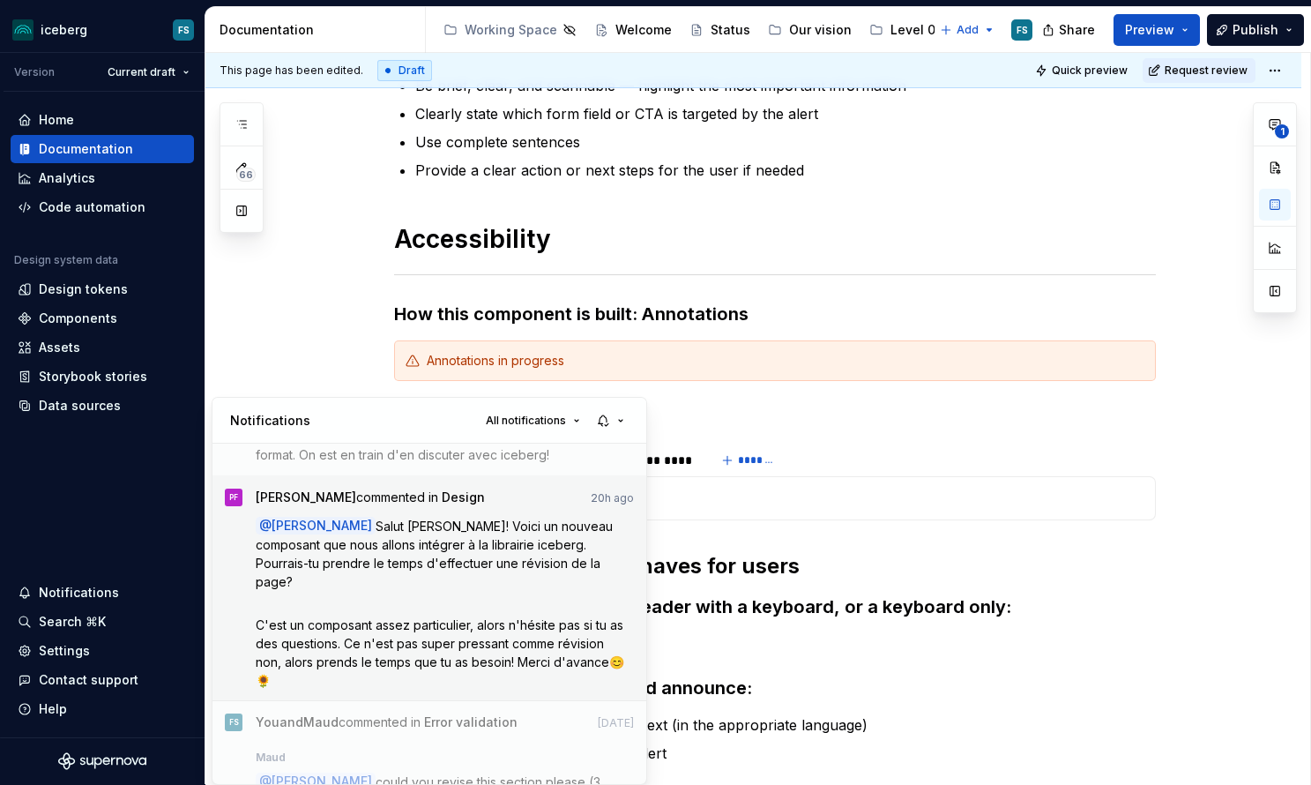
scroll to position [511, 0]
click at [451, 591] on p at bounding box center [445, 600] width 379 height 19
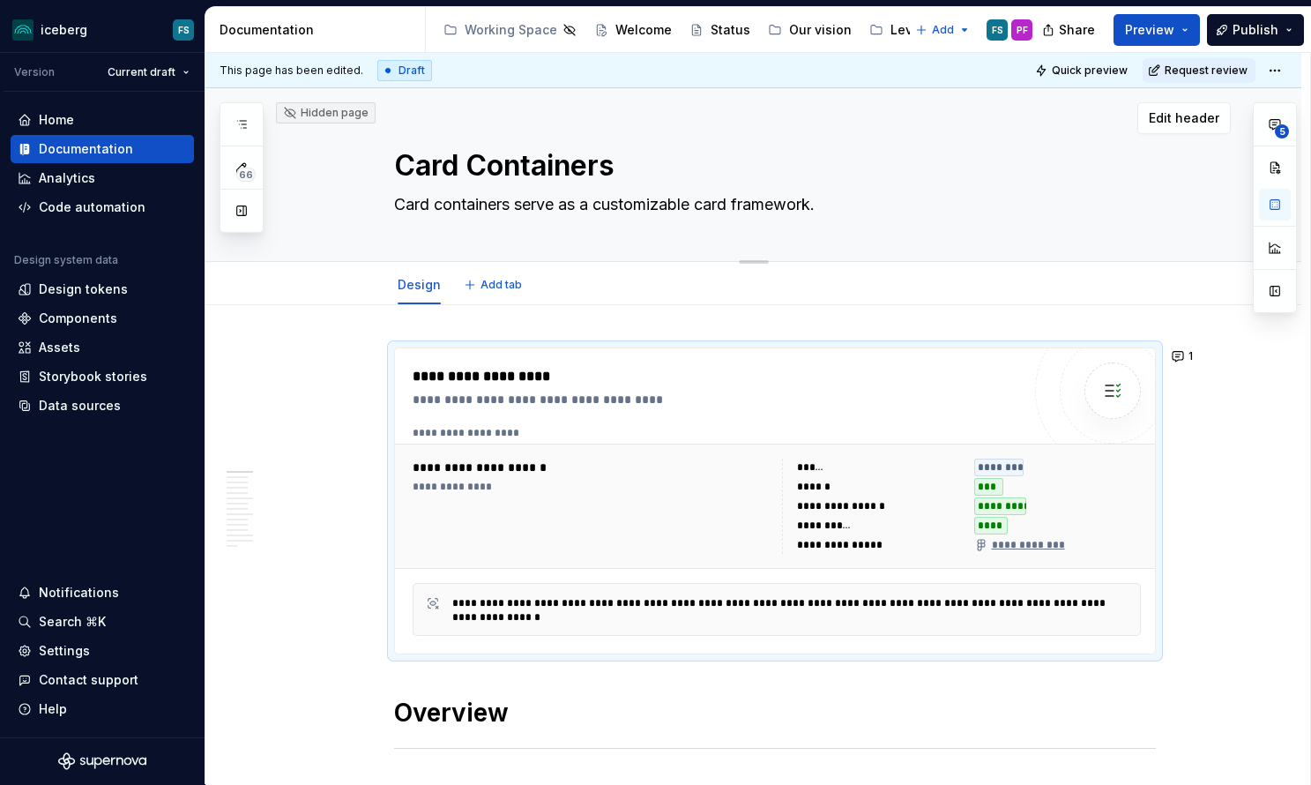
click at [493, 164] on textarea "Card Containers" at bounding box center [772, 166] width 762 height 42
type textarea "*"
type textarea "Card ontainers"
type textarea "*"
type textarea "Card containers"
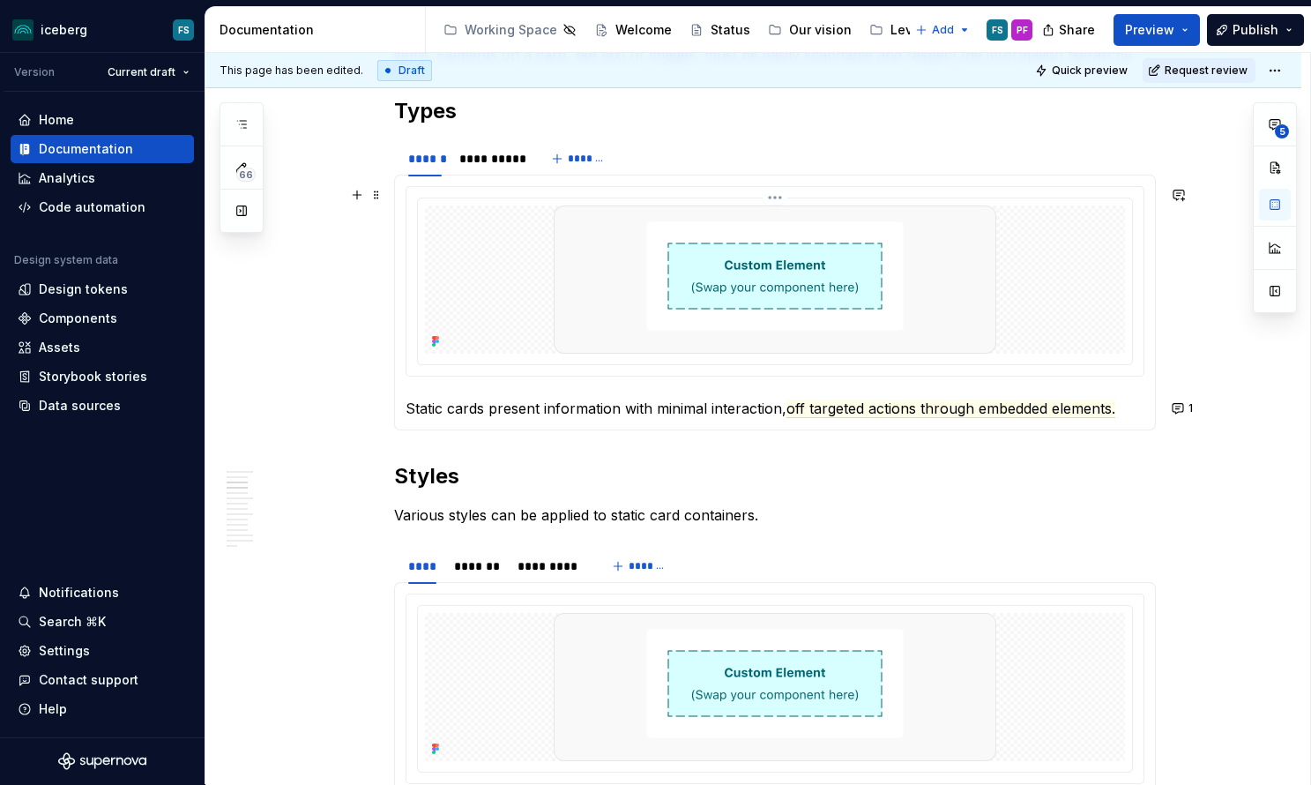
scroll to position [796, 0]
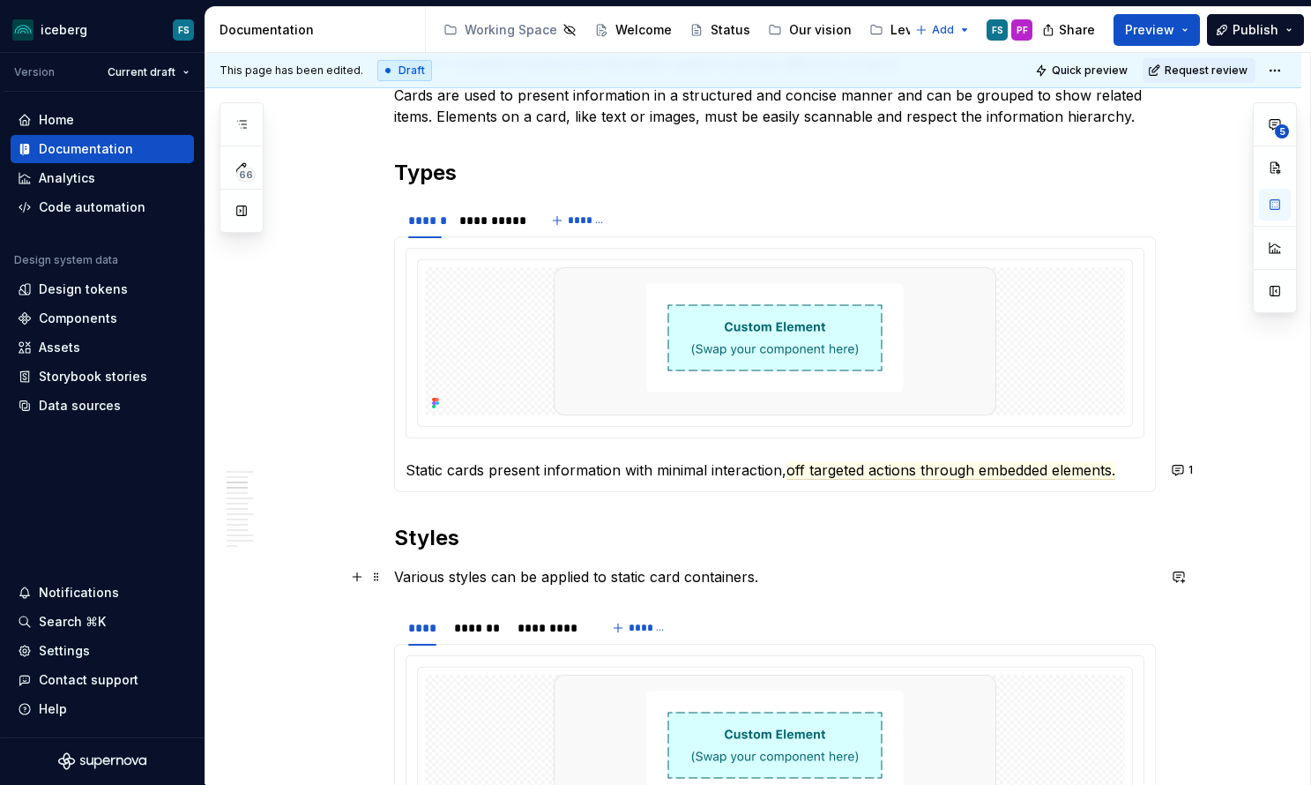
type textarea "*"
type textarea "Card containers"
click at [1124, 472] on p "Static cards present information with minimal interaction, off targeted actions…" at bounding box center [775, 469] width 739 height 21
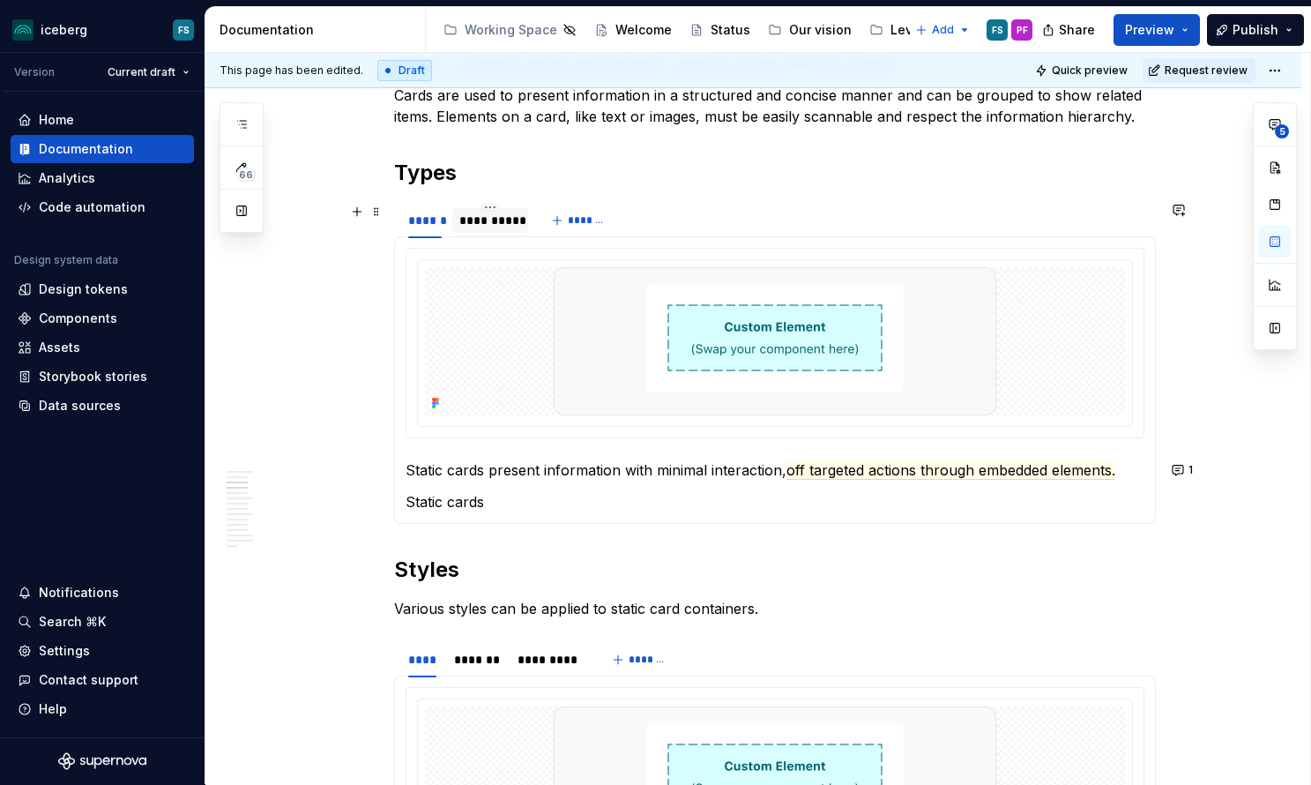
click at [474, 227] on div "**********" at bounding box center [490, 221] width 62 height 18
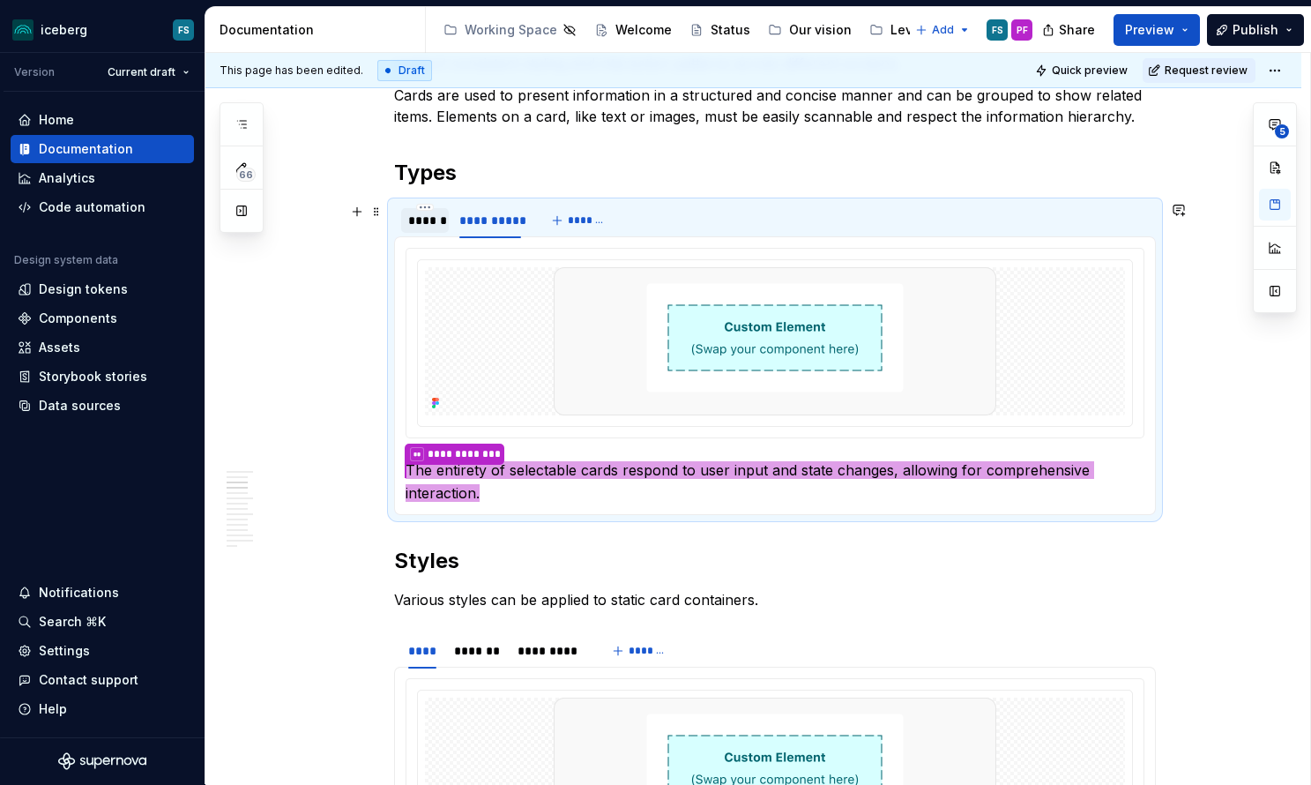
click at [417, 226] on div "******" at bounding box center [425, 221] width 34 height 18
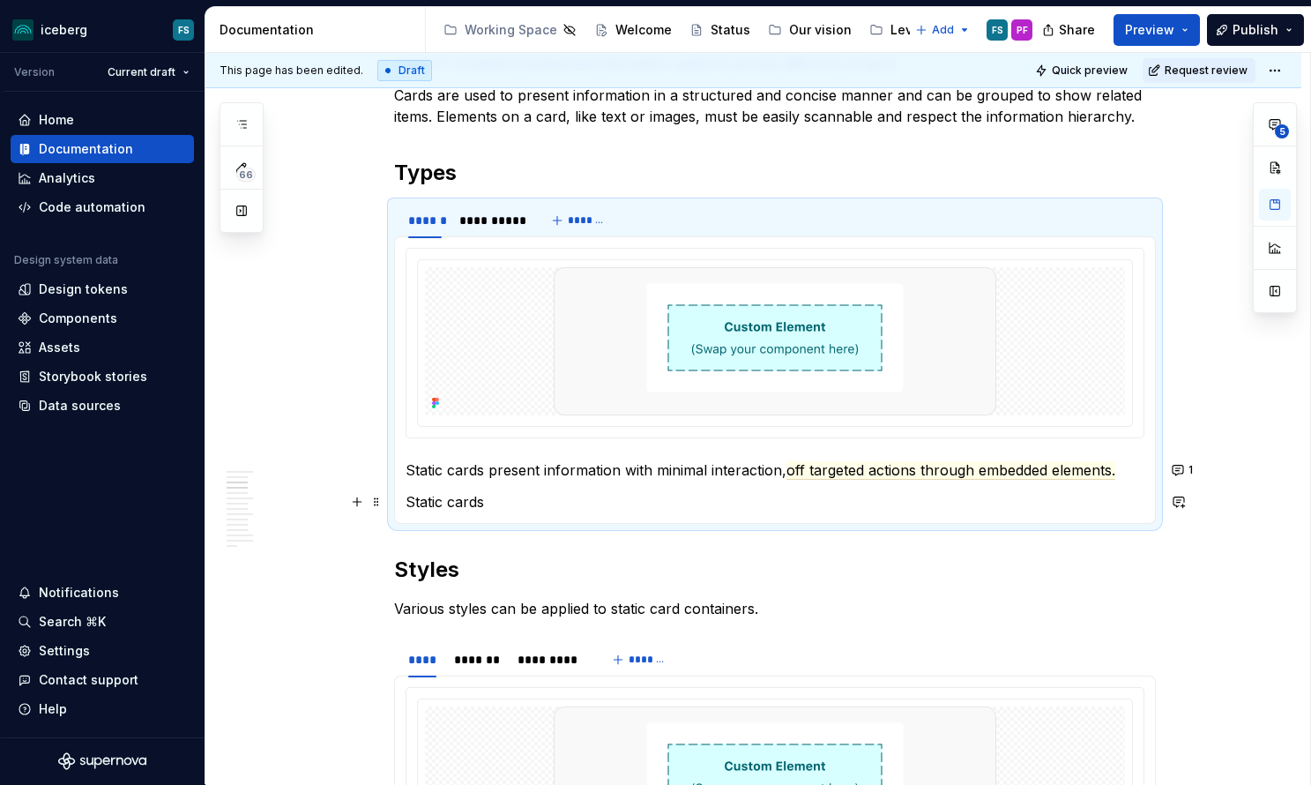
click at [521, 501] on p "Static cards" at bounding box center [775, 501] width 739 height 21
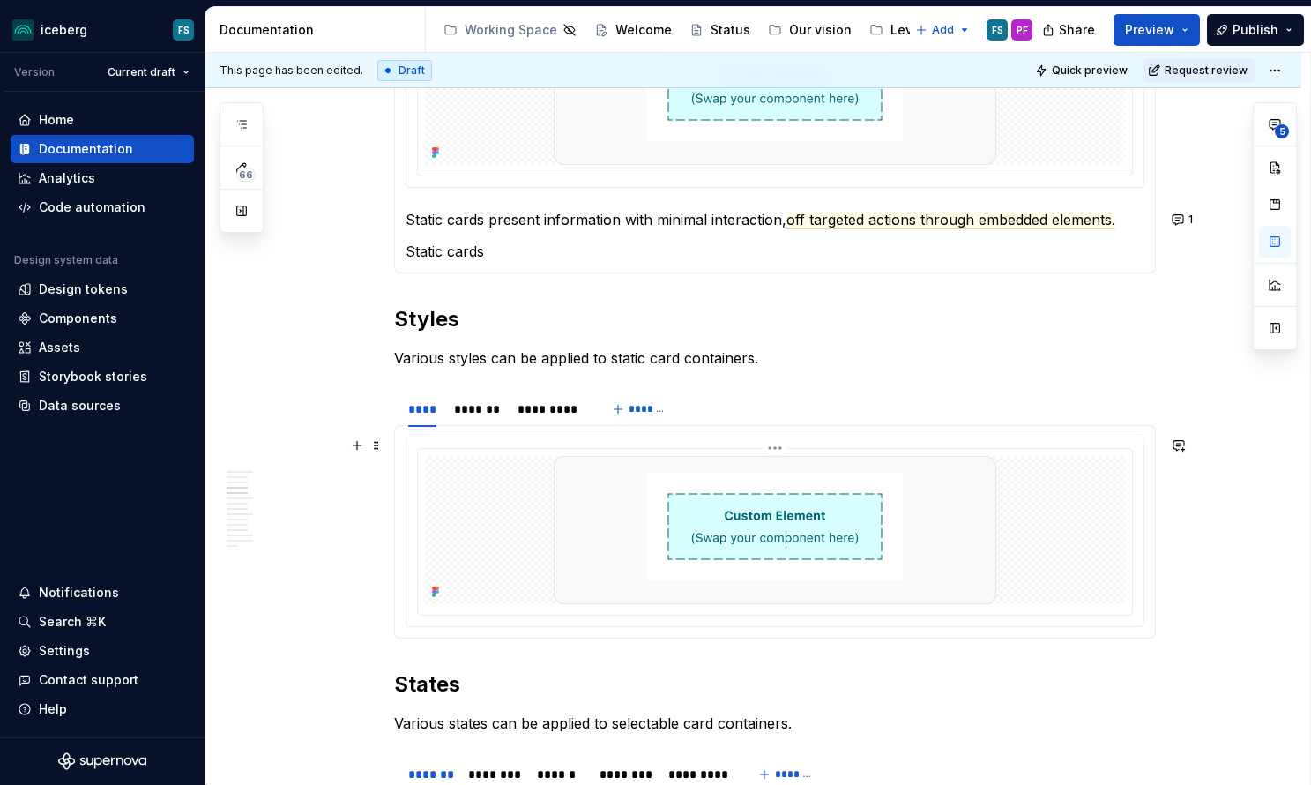
scroll to position [1079, 0]
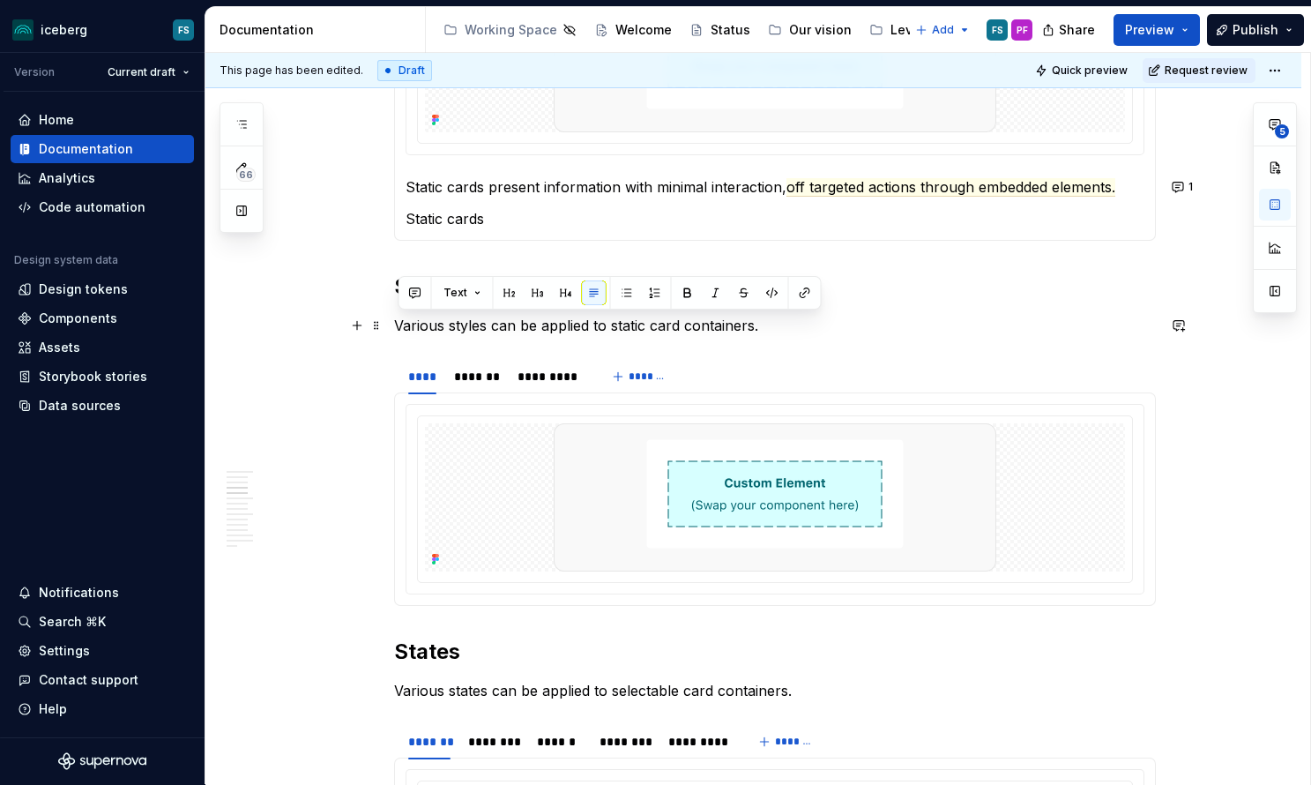
drag, startPoint x: 779, startPoint y: 324, endPoint x: 399, endPoint y: 329, distance: 380.1
click at [399, 329] on p "Various styles can be applied to static card containers." at bounding box center [775, 325] width 762 height 21
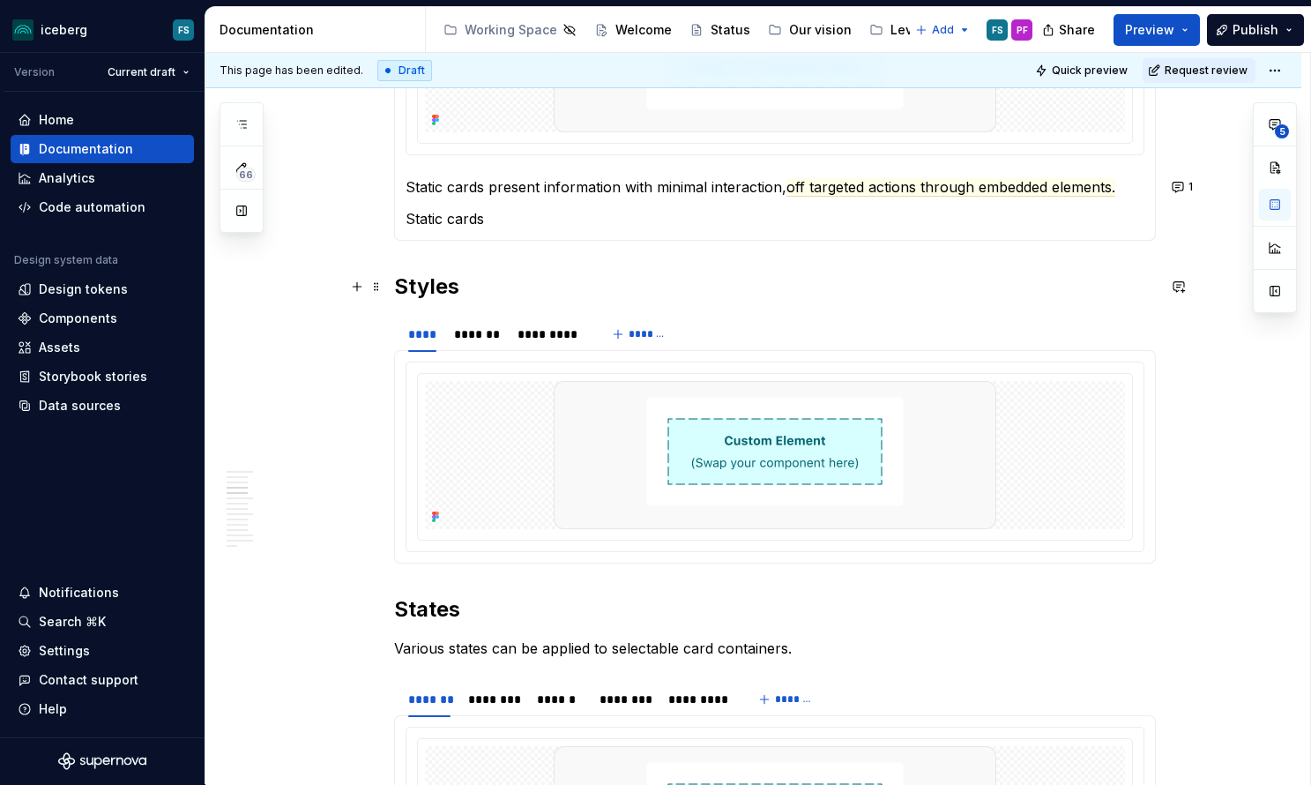
click at [411, 287] on h2 "Styles" at bounding box center [775, 286] width 762 height 28
click at [409, 607] on h2 "States" at bounding box center [775, 609] width 762 height 28
click at [563, 608] on h2 "Selectable card states" at bounding box center [775, 609] width 762 height 28
click at [513, 288] on h2 "Static card styles" at bounding box center [775, 286] width 762 height 28
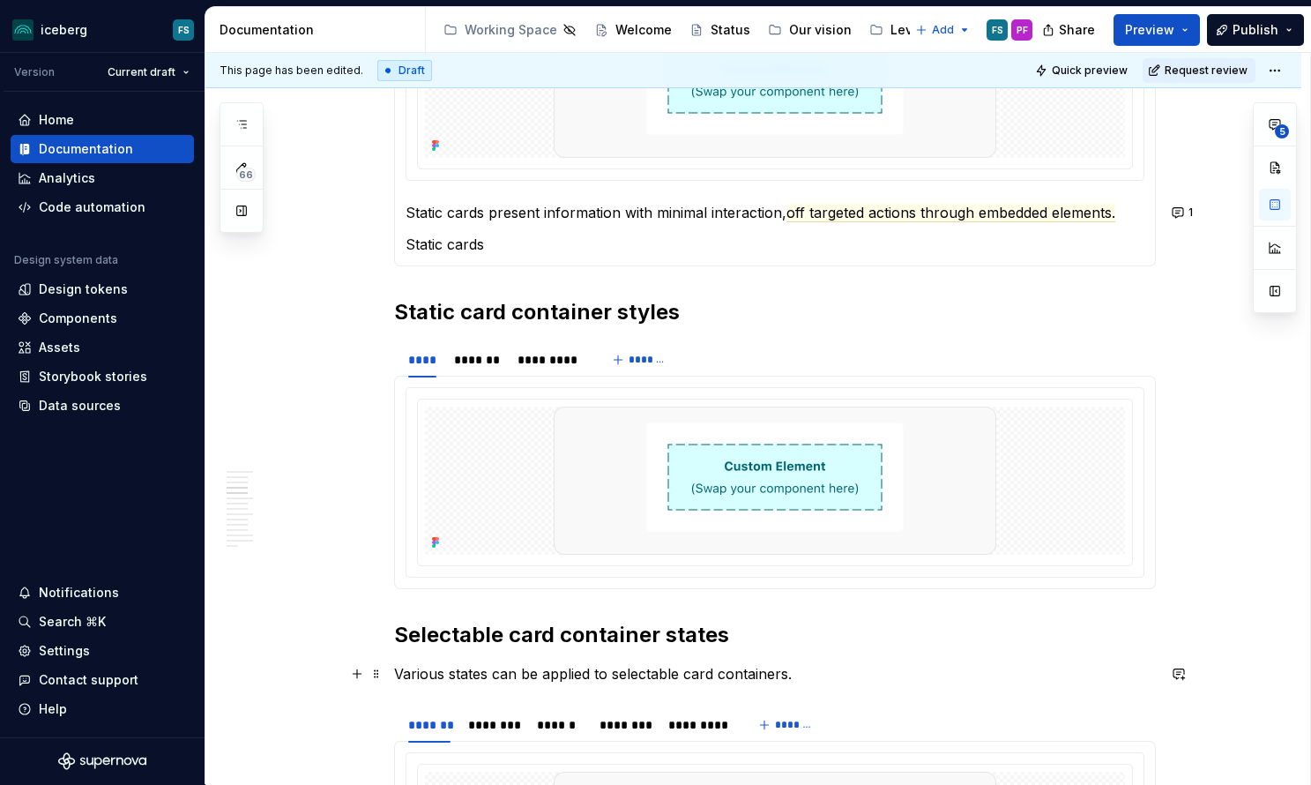
scroll to position [1055, 0]
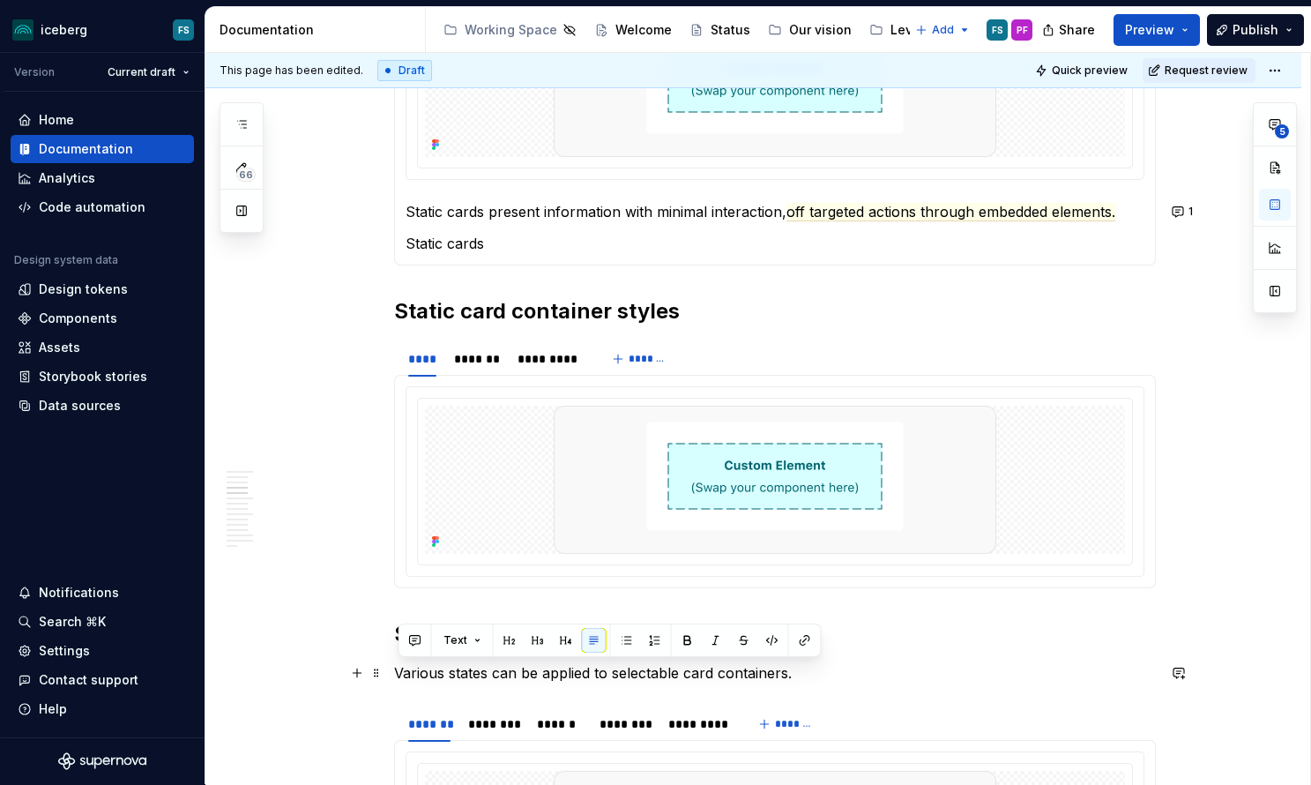
drag, startPoint x: 794, startPoint y: 678, endPoint x: 407, endPoint y: 674, distance: 387.1
click at [403, 674] on p "Various states can be applied to selectable card containers." at bounding box center [775, 672] width 762 height 21
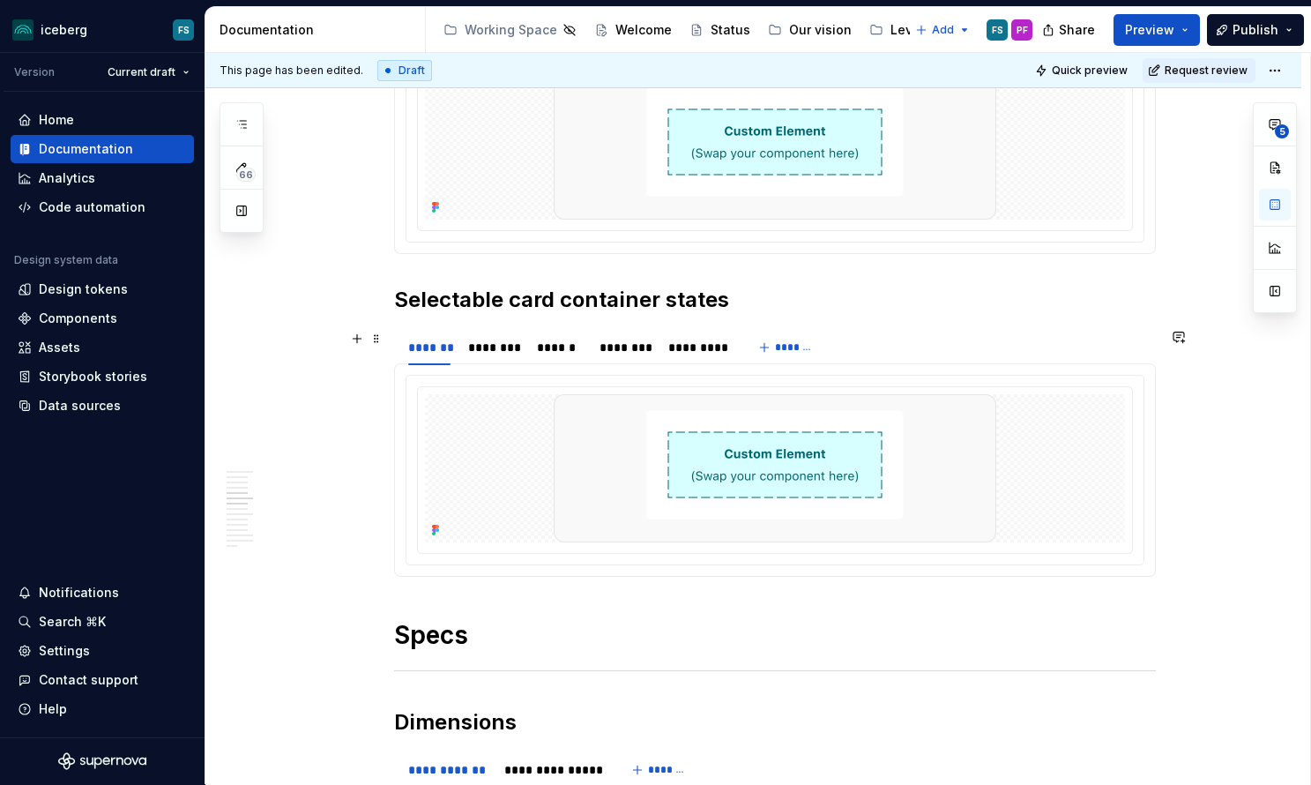
scroll to position [1396, 0]
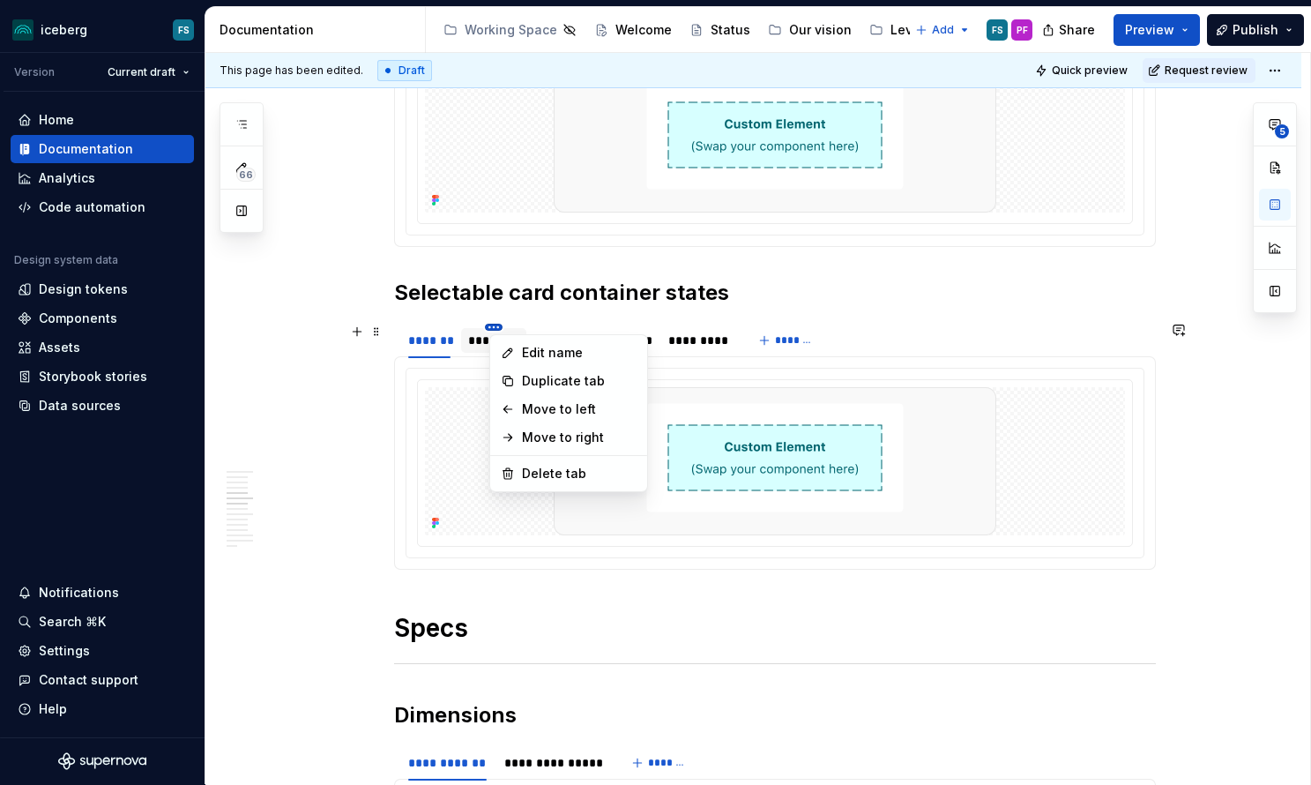
click at [493, 330] on html "iceberg FS Version Current draft Home Documentation Analytics Code automation D…" at bounding box center [655, 392] width 1311 height 785
drag, startPoint x: 472, startPoint y: 339, endPoint x: 483, endPoint y: 338, distance: 11.6
click at [472, 339] on html "iceberg FS Version Current draft Home Documentation Analytics Code automation D…" at bounding box center [655, 392] width 1311 height 785
click at [482, 339] on div "********" at bounding box center [494, 341] width 52 height 18
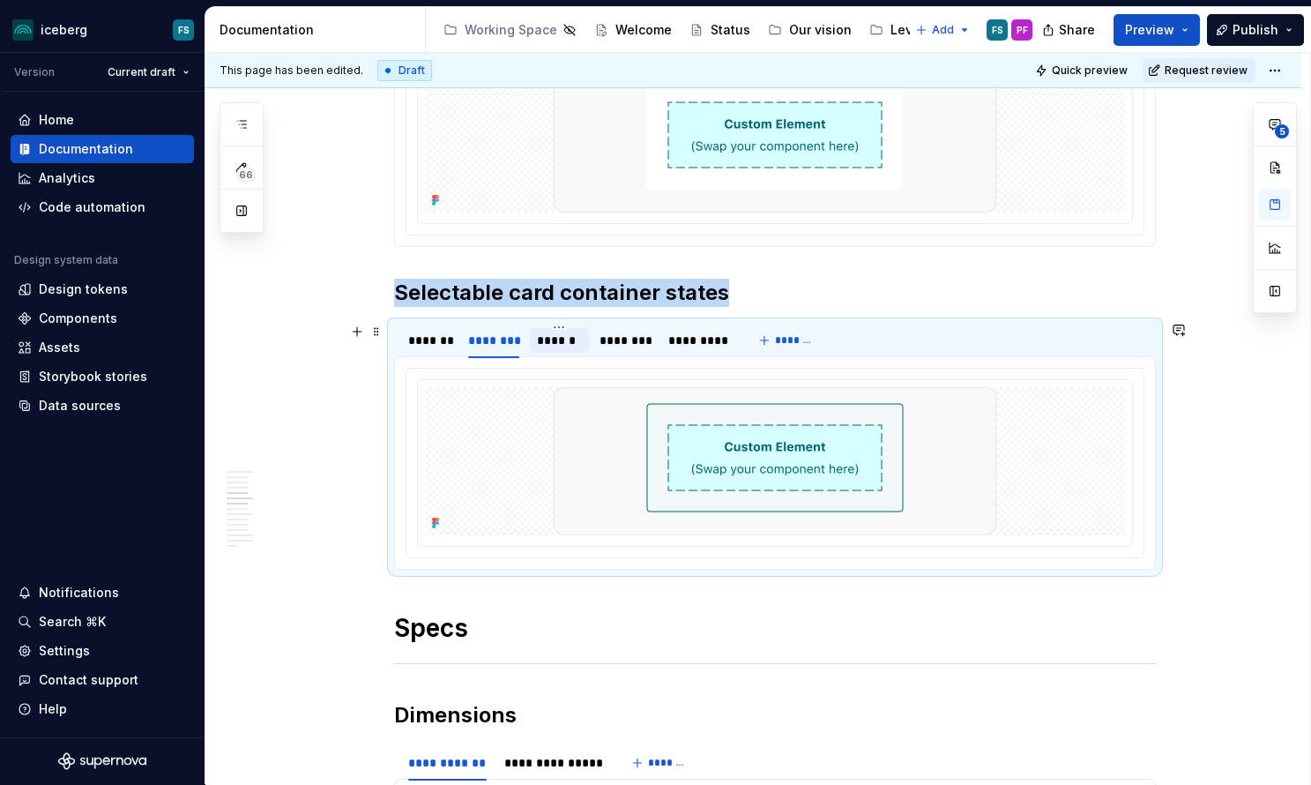
click at [563, 339] on div "******" at bounding box center [559, 341] width 44 height 18
drag, startPoint x: 619, startPoint y: 342, endPoint x: 687, endPoint y: 342, distance: 67.9
click at [620, 342] on div "********" at bounding box center [625, 341] width 51 height 18
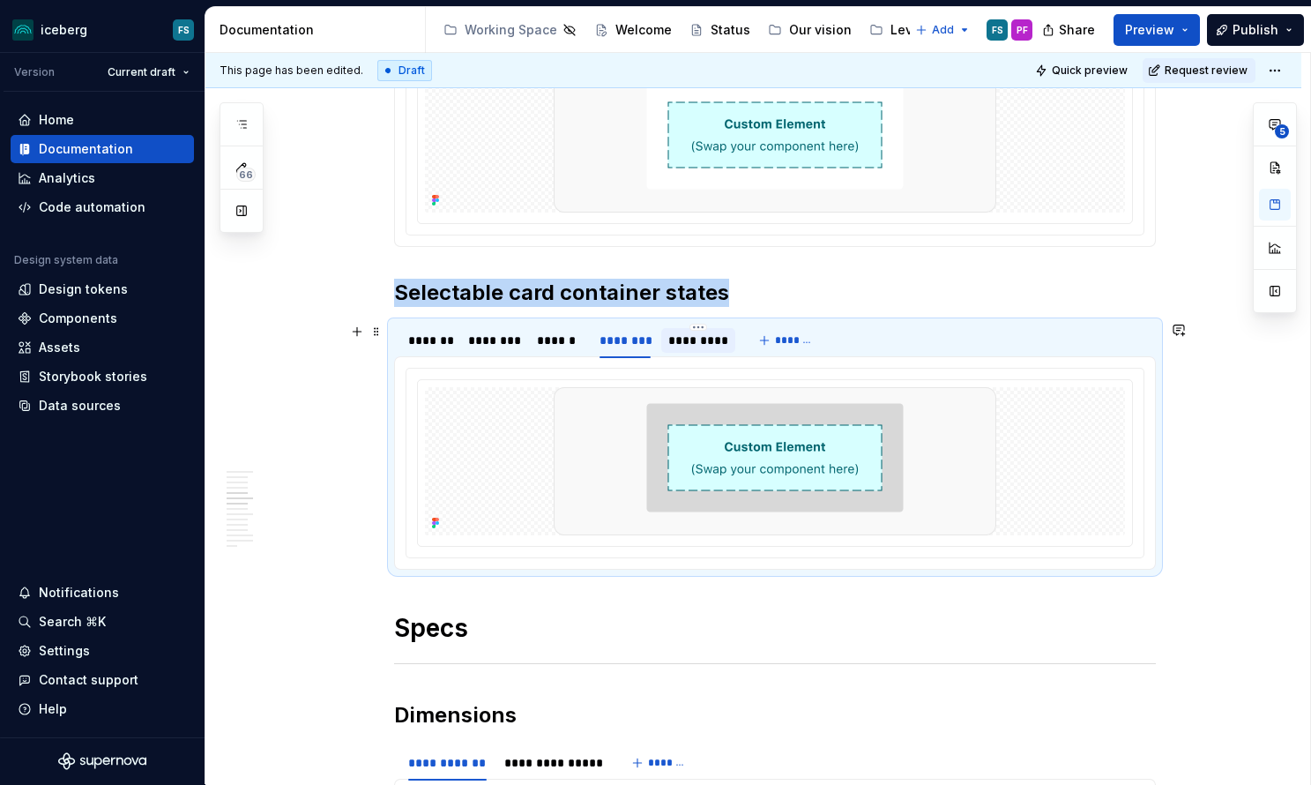
click at [691, 341] on div "*********" at bounding box center [698, 341] width 61 height 18
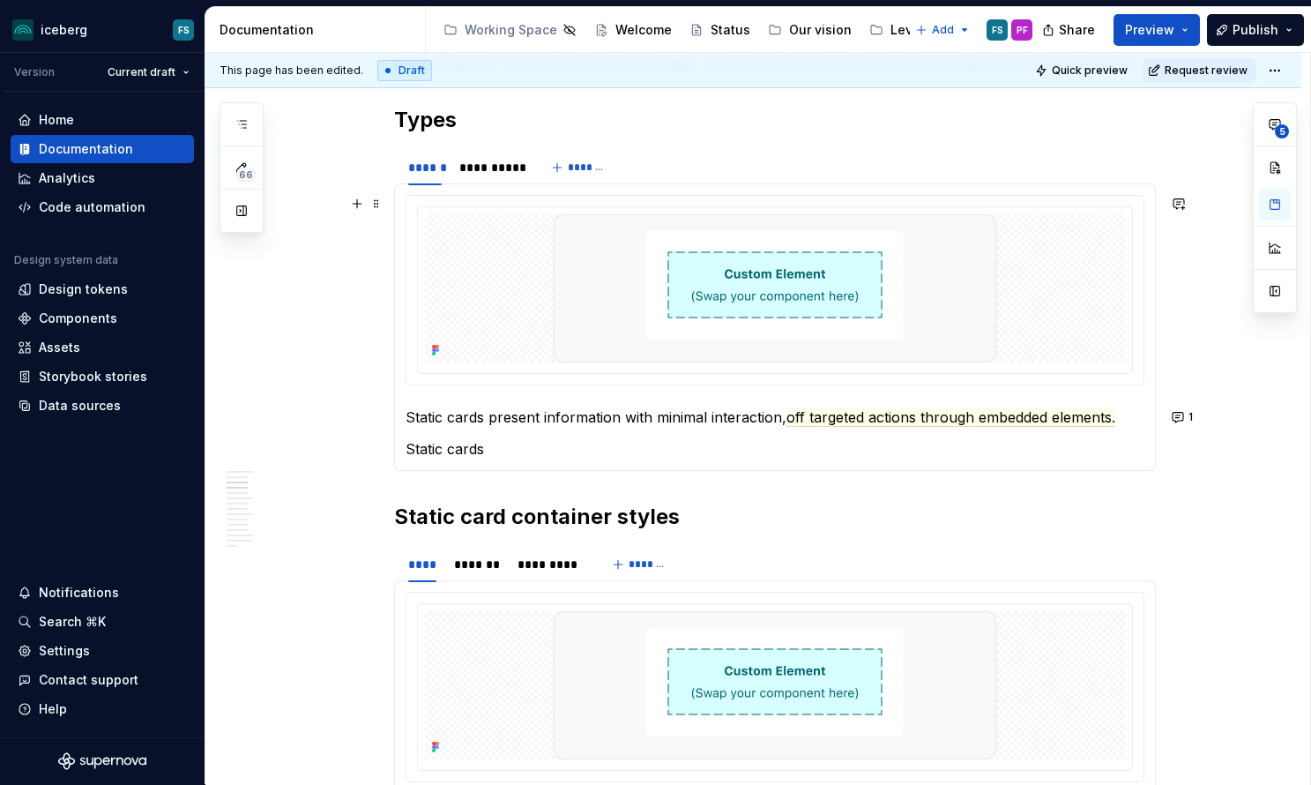
scroll to position [842, 0]
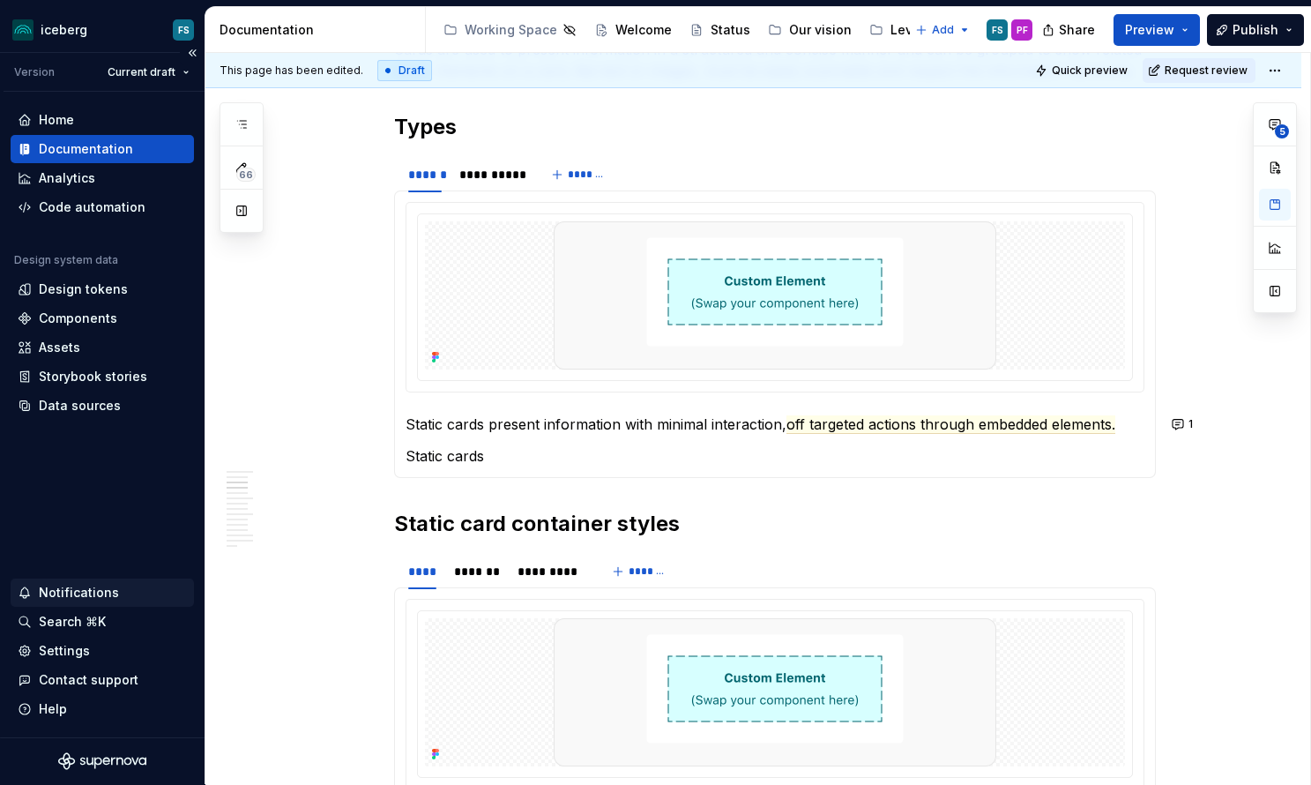
click at [77, 590] on div "Notifications" at bounding box center [79, 593] width 80 height 18
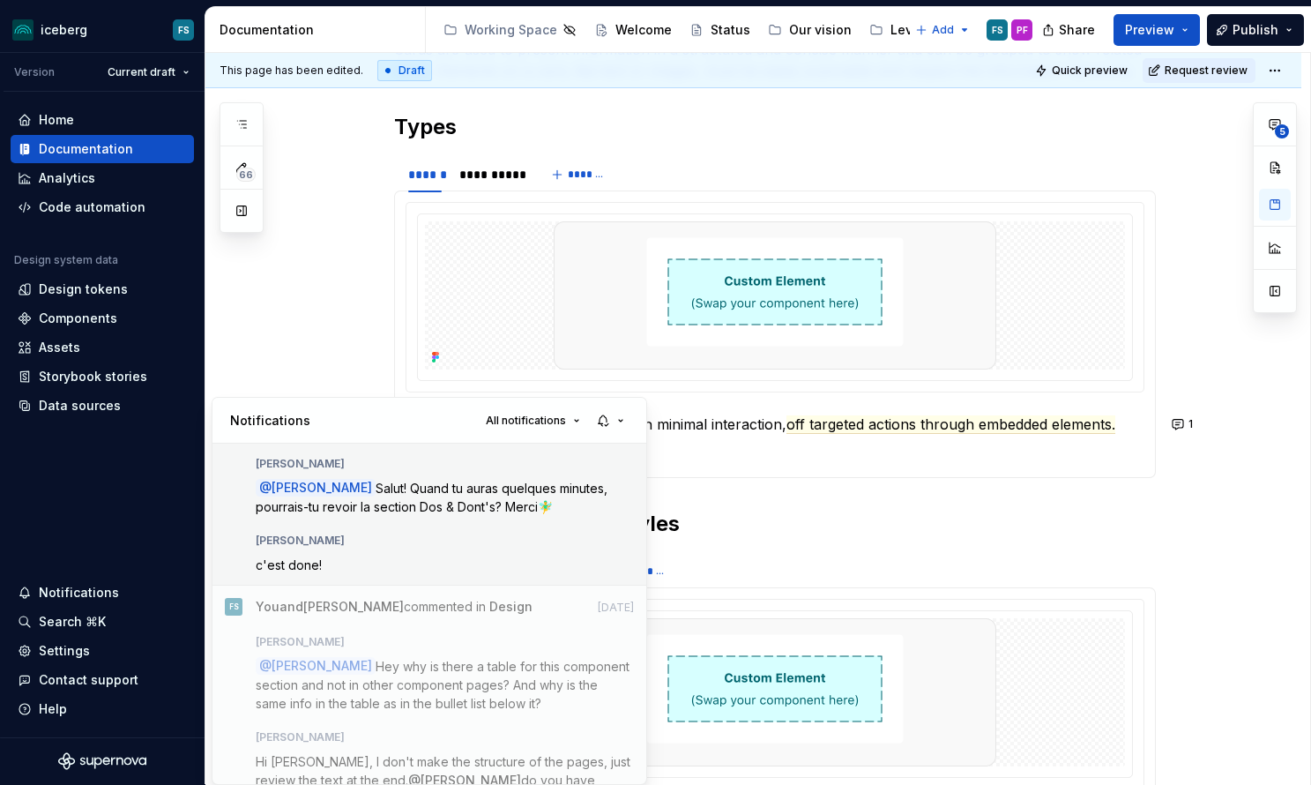
scroll to position [1319, 0]
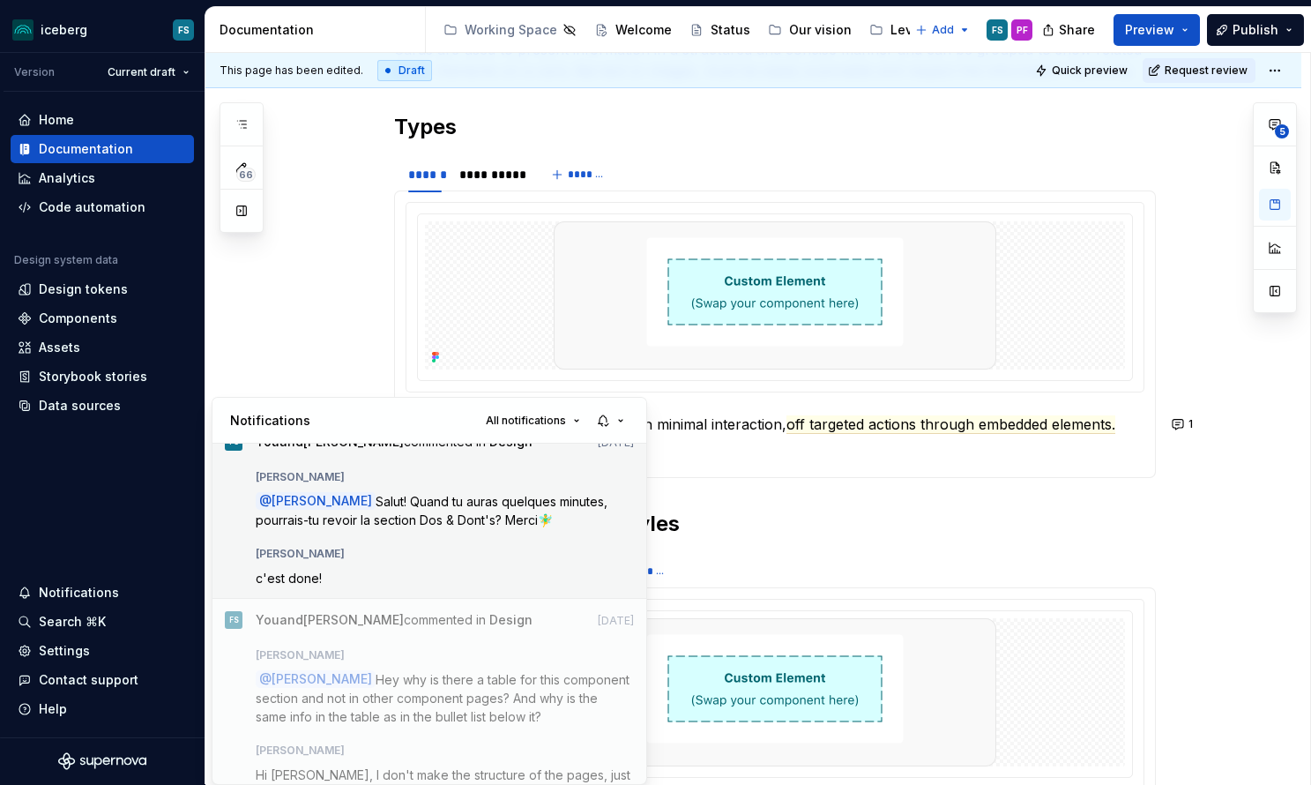
click at [500, 512] on div "[PERSON_NAME] @ [PERSON_NAME] Salut! Quand tu auras quelques minutes, pourrais-…" at bounding box center [445, 524] width 379 height 123
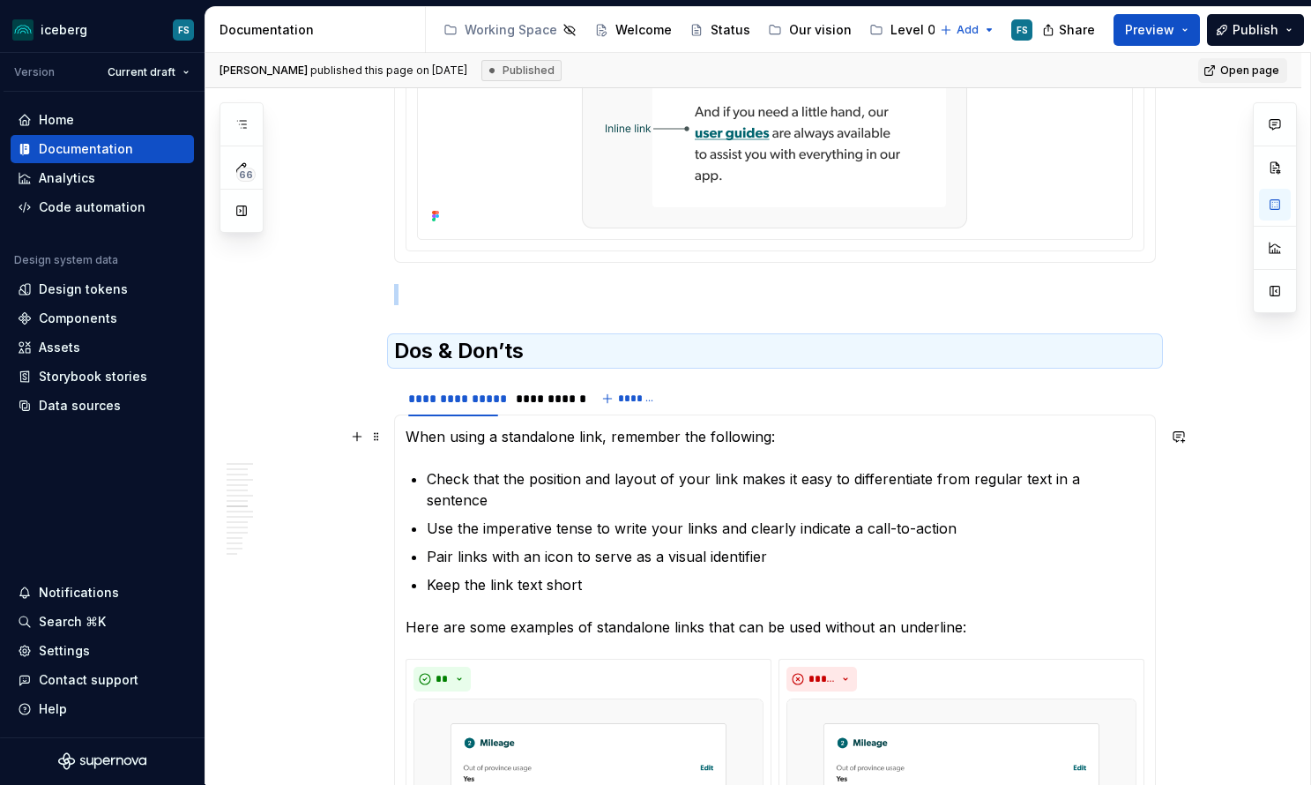
scroll to position [2512, 0]
click at [519, 393] on div "**********" at bounding box center [544, 396] width 70 height 25
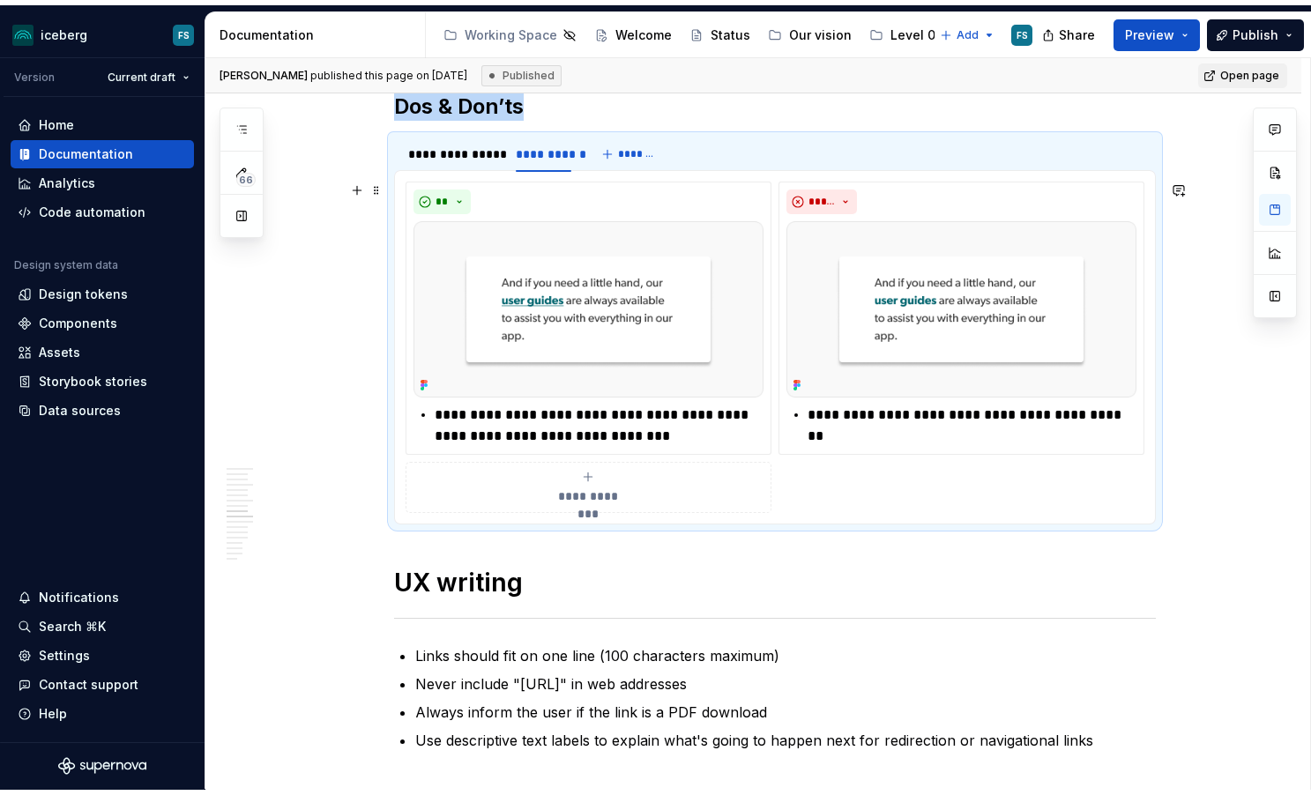
scroll to position [2759, 0]
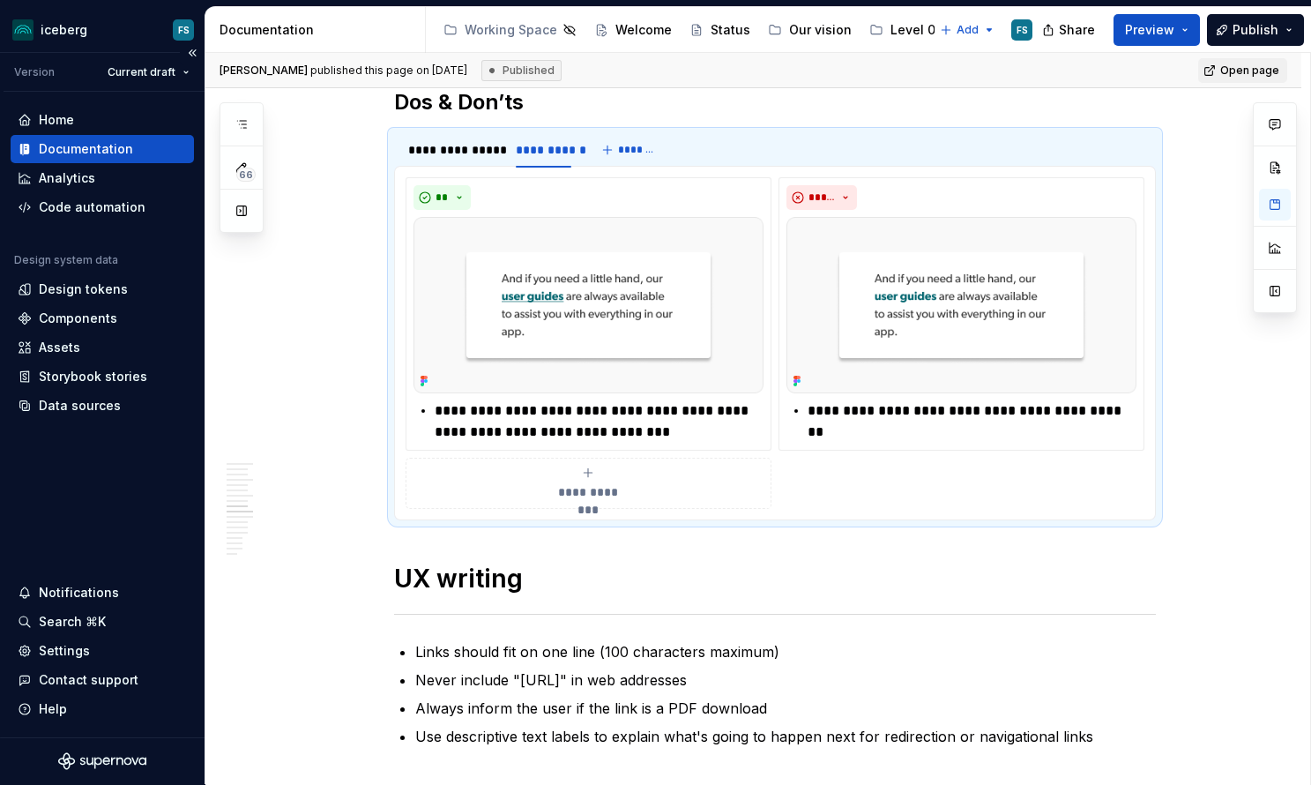
type textarea "*"
